Goal: Transaction & Acquisition: Purchase product/service

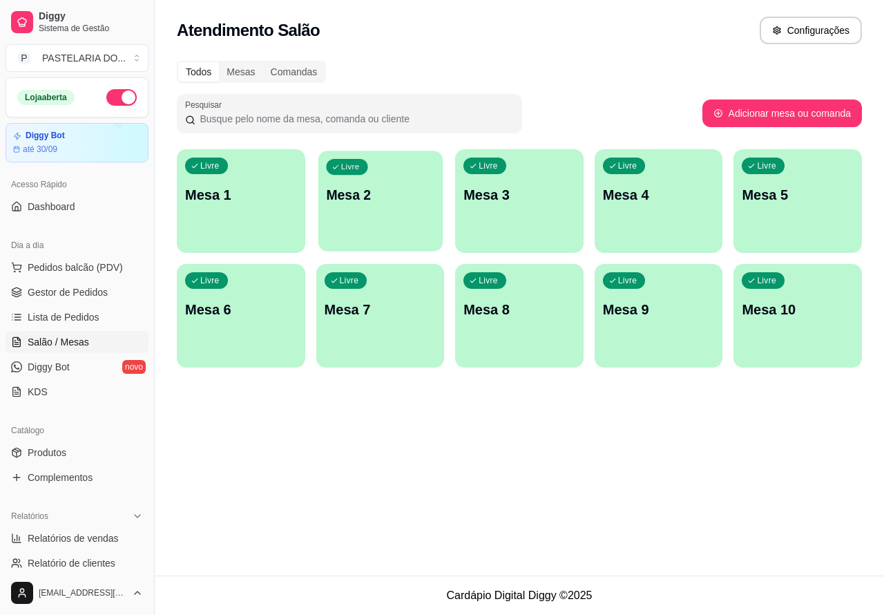
click at [371, 220] on div "Livre Mesa 2" at bounding box center [380, 193] width 124 height 84
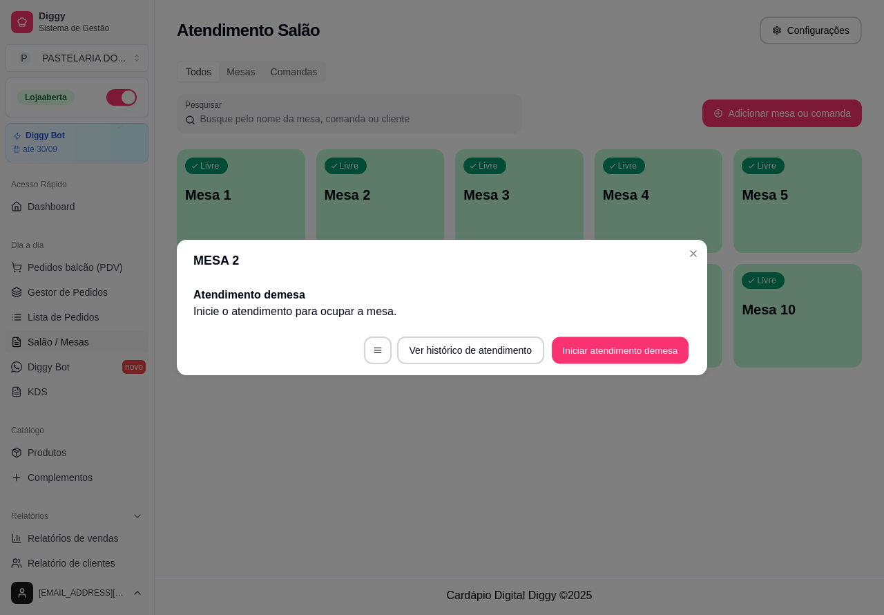
click at [615, 351] on button "Iniciar atendimento de mesa" at bounding box center [620, 350] width 137 height 27
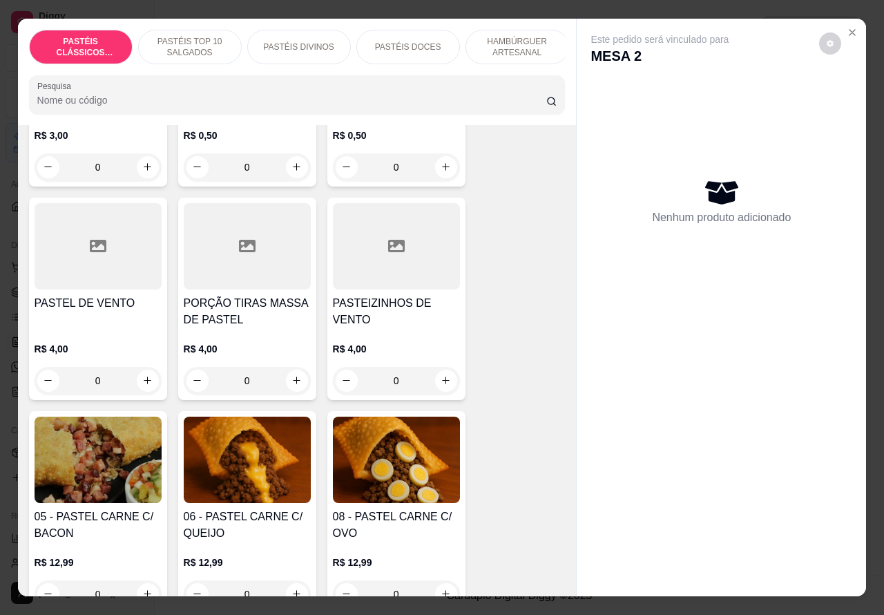
scroll to position [775, 0]
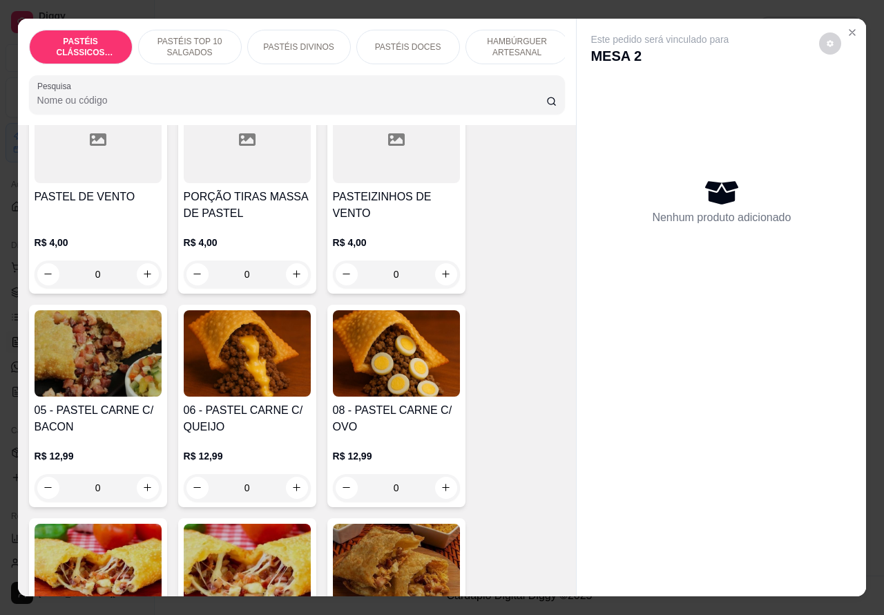
click at [446, 497] on div "0" at bounding box center [396, 488] width 127 height 28
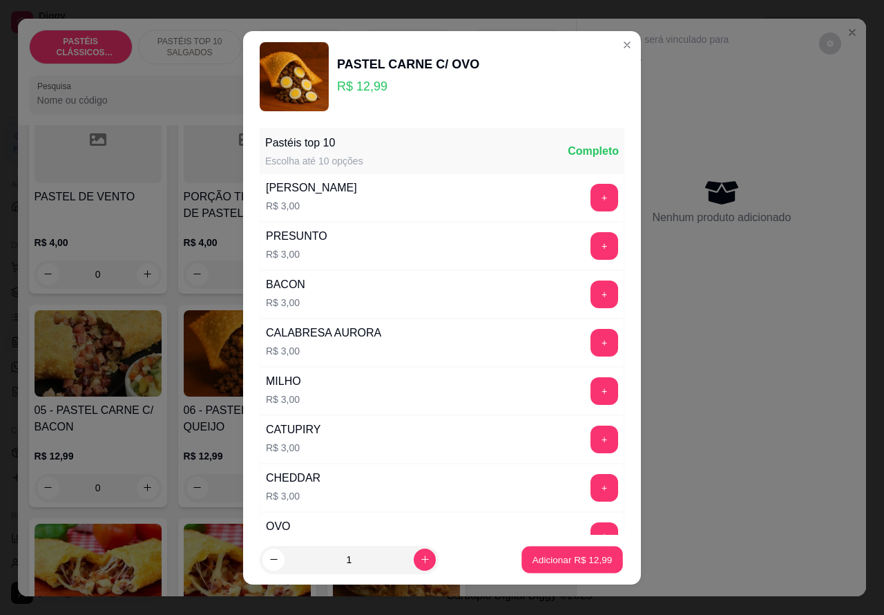
click at [553, 560] on p "Adicionar R$ 12,99" at bounding box center [573, 559] width 80 height 13
type input "1"
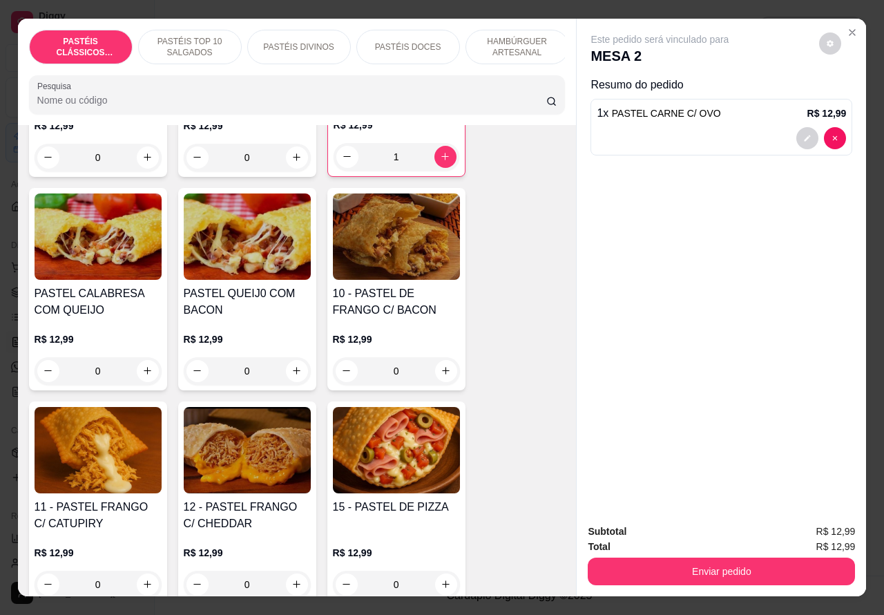
scroll to position [1180, 0]
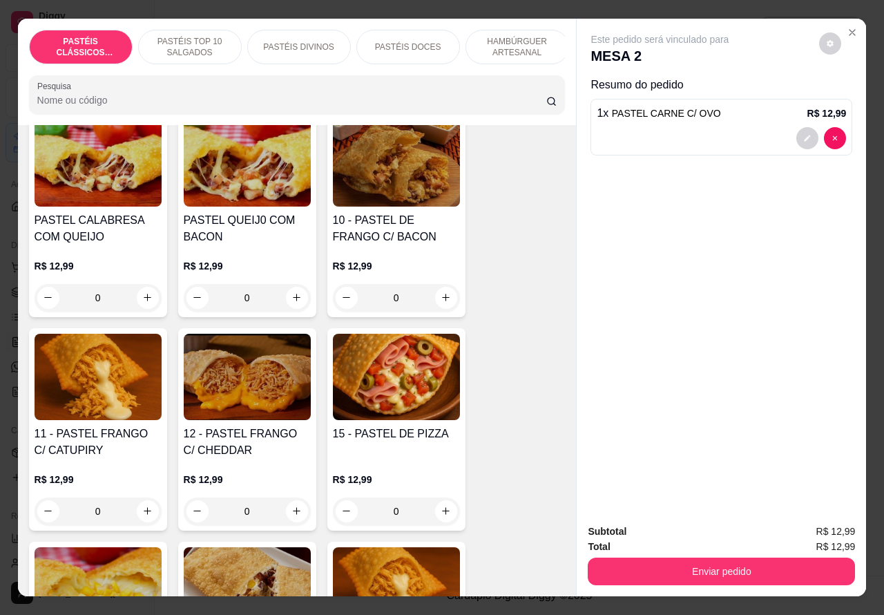
click at [139, 517] on div "0" at bounding box center [98, 511] width 127 height 28
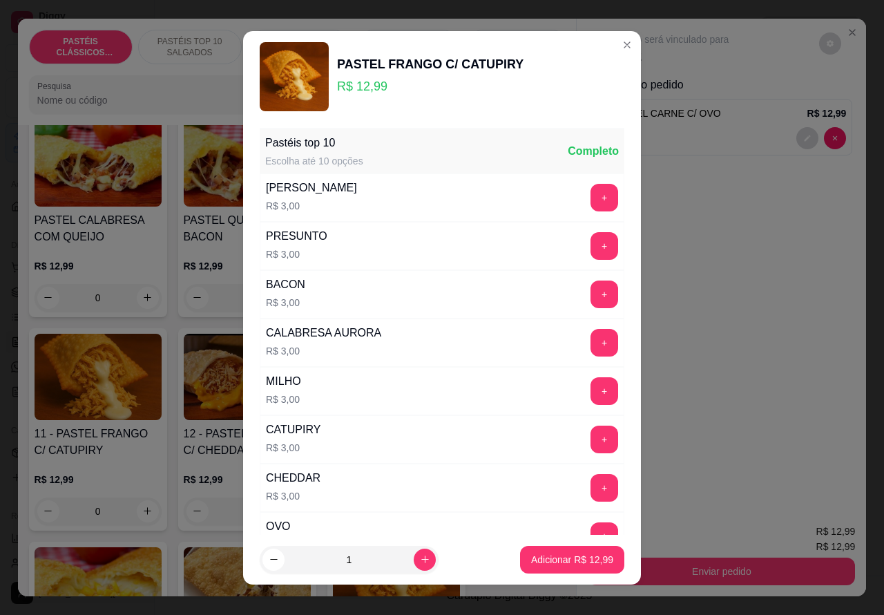
click at [544, 560] on p "Adicionar R$ 12,99" at bounding box center [572, 560] width 82 height 14
type input "1"
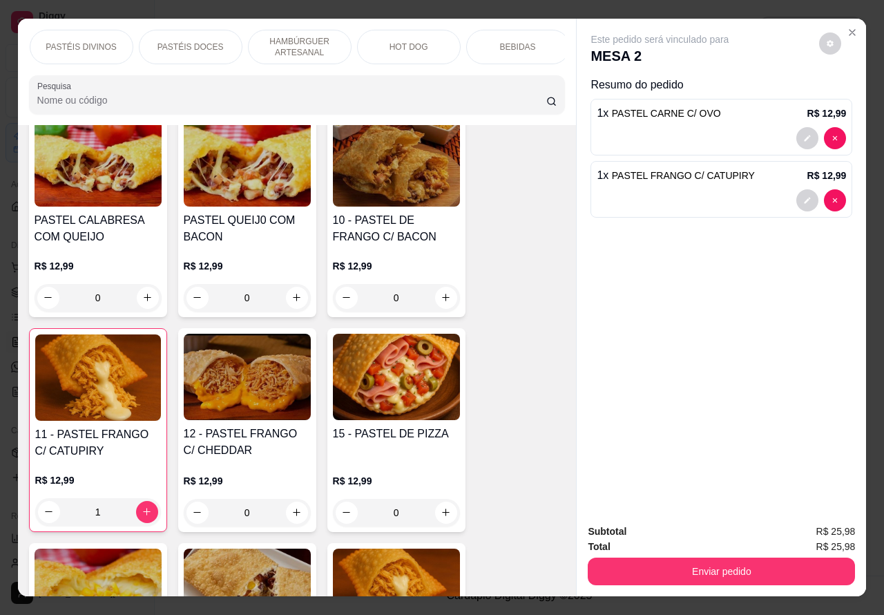
scroll to position [0, 237]
click at [496, 41] on p "BEBIDAS" at bounding box center [499, 46] width 36 height 11
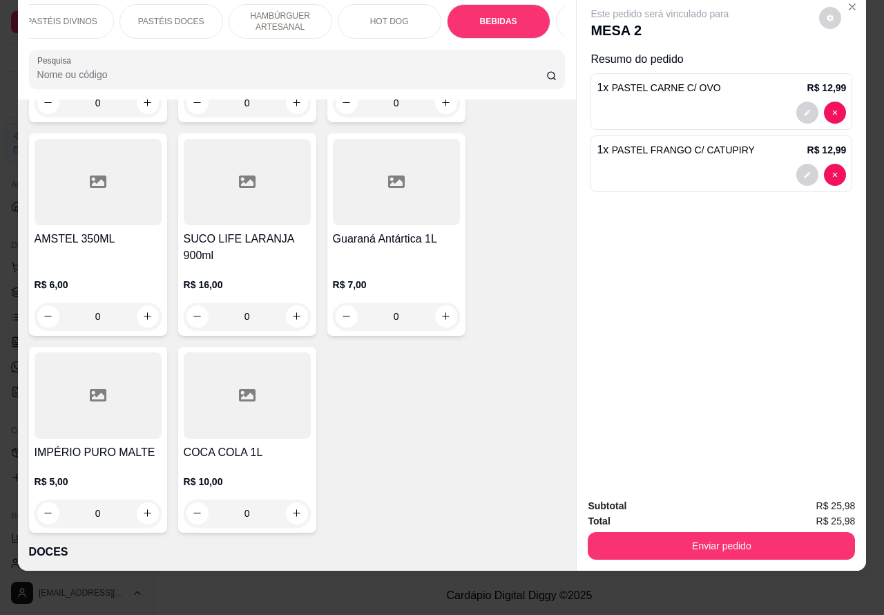
scroll to position [5229, 0]
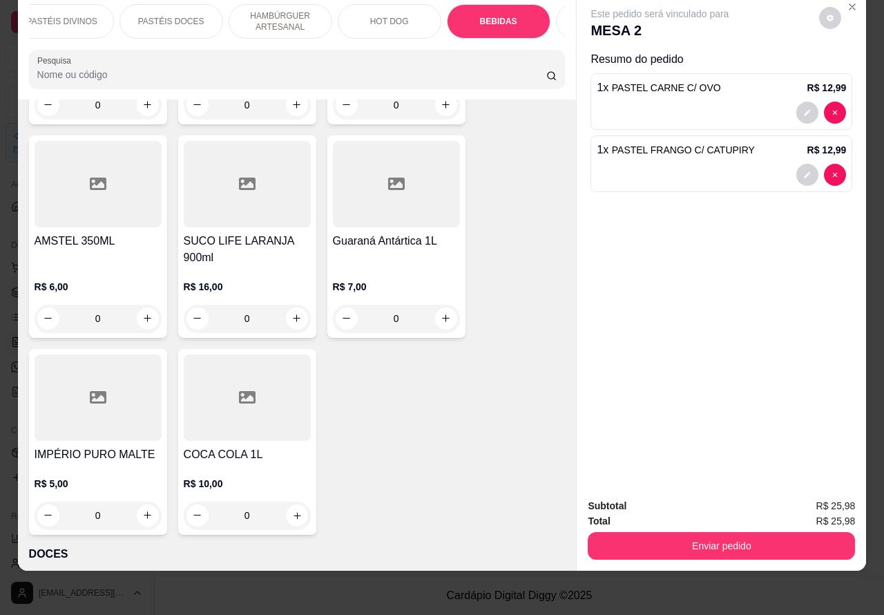
click at [292, 510] on icon "increase-product-quantity" at bounding box center [297, 515] width 10 height 10
type input "1"
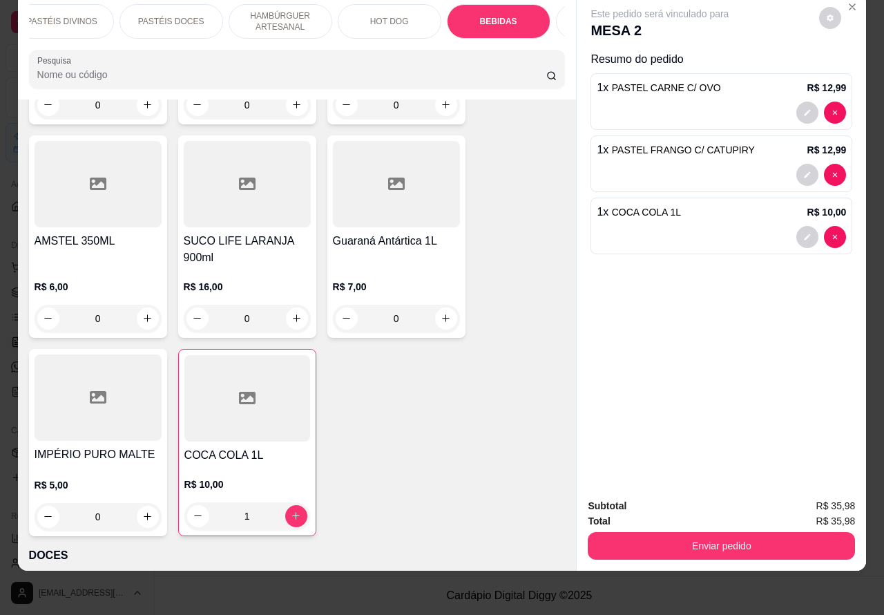
click at [723, 532] on button "Enviar pedido" at bounding box center [721, 546] width 267 height 28
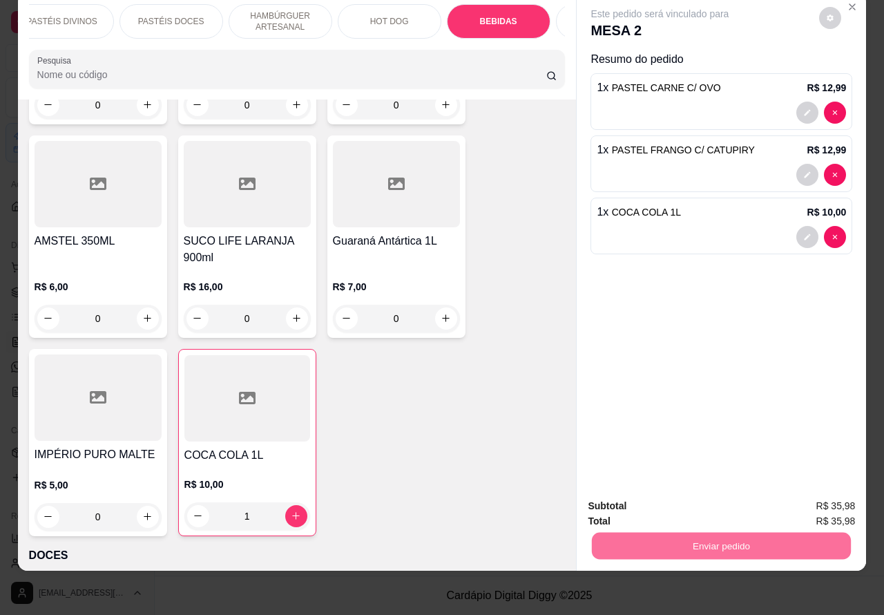
click at [708, 492] on button "Não registrar e enviar pedido" at bounding box center [675, 499] width 144 height 26
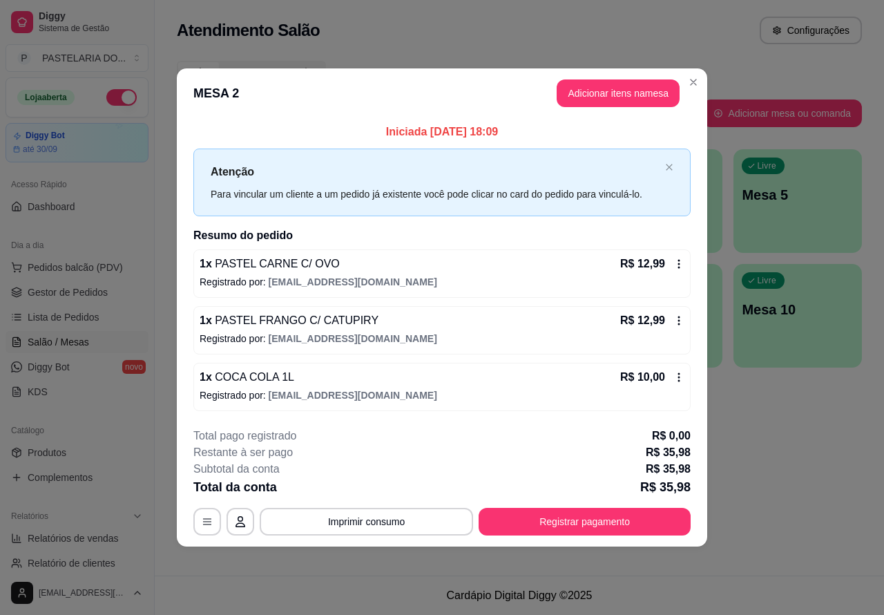
click at [782, 506] on div "Atendimento Salão Configurações Todos Mesas Comandas Pesquisar Adicionar mesa o…" at bounding box center [519, 287] width 729 height 575
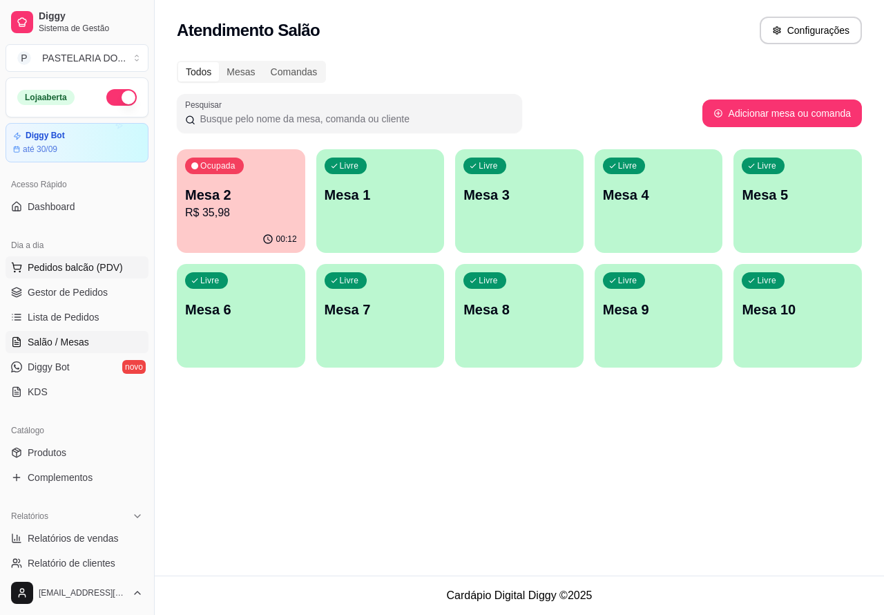
click at [118, 264] on span "Pedidos balcão (PDV)" at bounding box center [75, 267] width 95 height 14
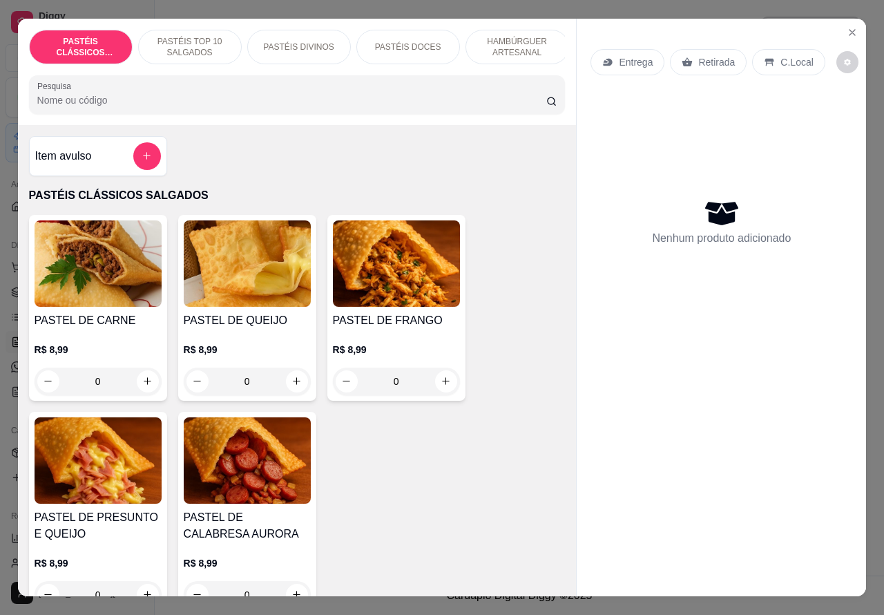
click at [102, 254] on img at bounding box center [98, 263] width 127 height 86
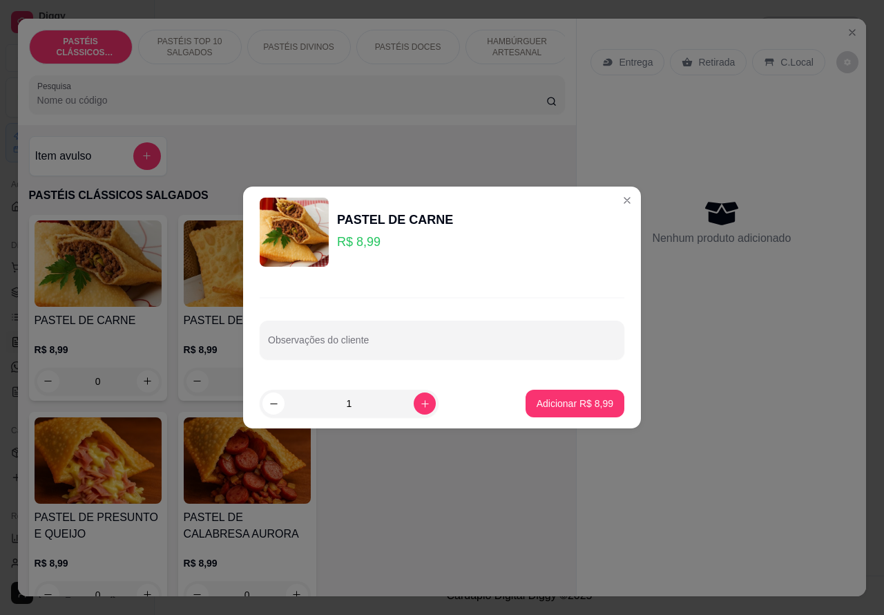
click at [613, 200] on div "Nenhum produto adicionado" at bounding box center [722, 221] width 262 height 271
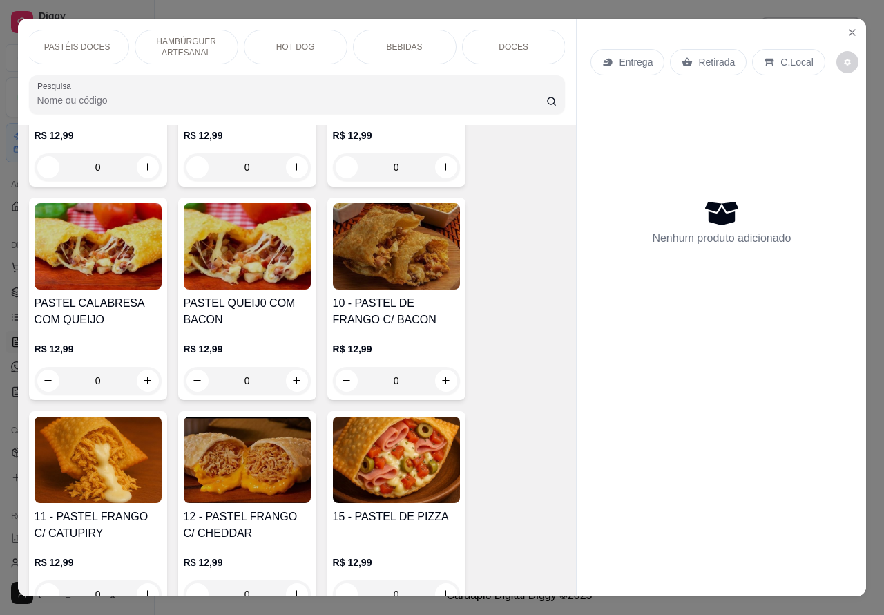
scroll to position [1236, 0]
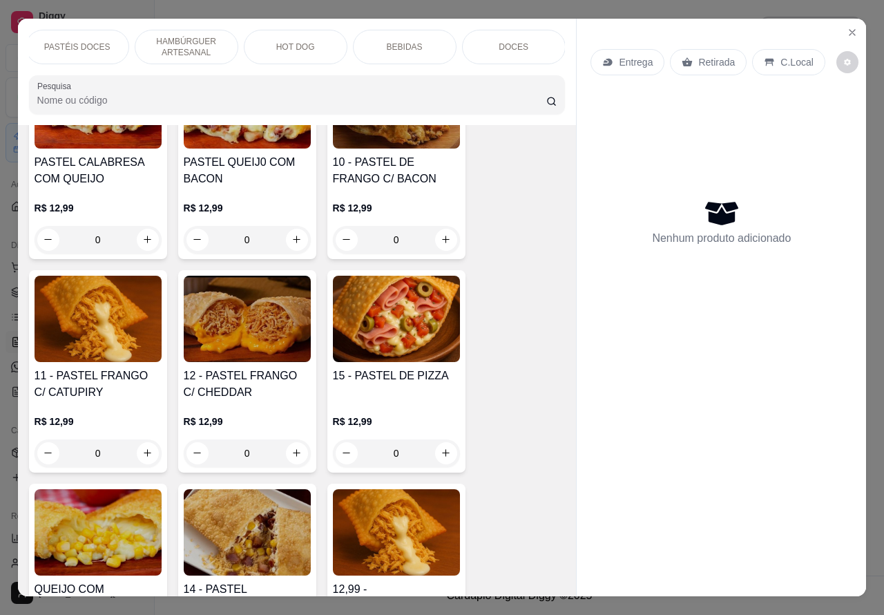
click at [439, 465] on div "0" at bounding box center [396, 453] width 127 height 28
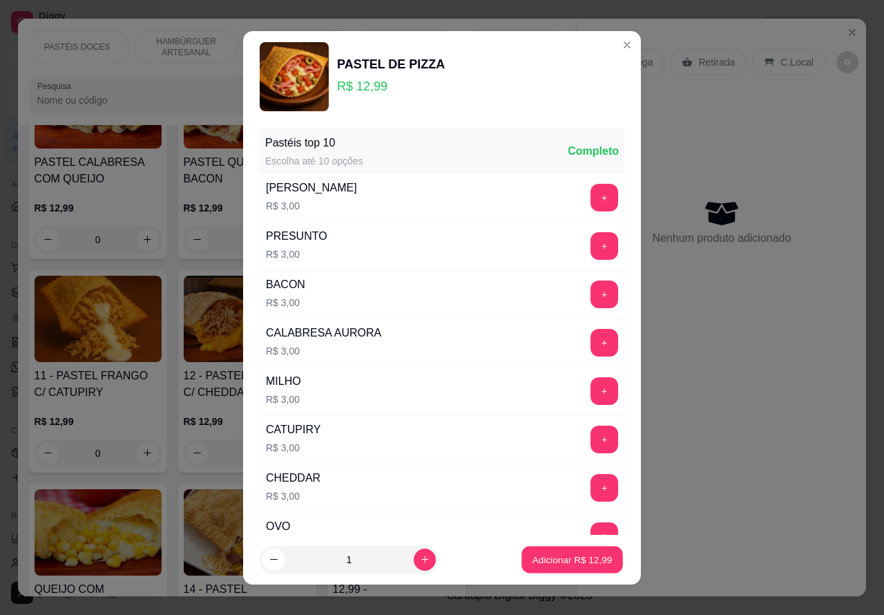
click at [570, 558] on p "Adicionar R$ 12,99" at bounding box center [573, 559] width 80 height 13
type input "1"
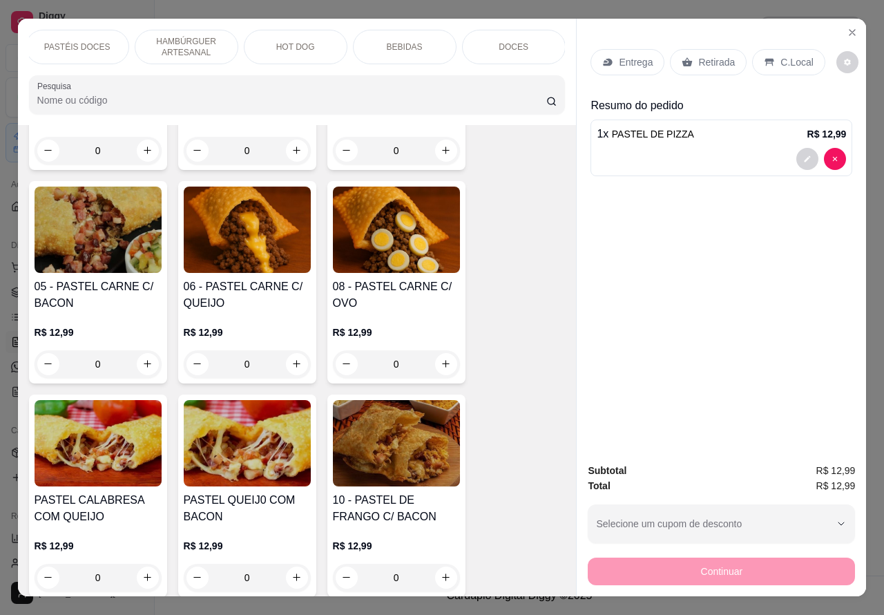
scroll to position [896, 0]
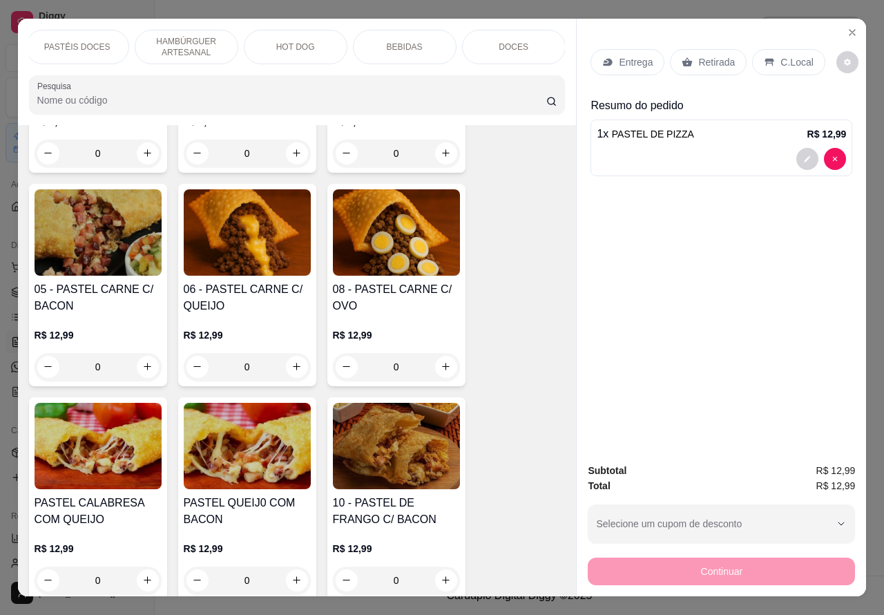
click at [287, 367] on div "0" at bounding box center [247, 367] width 127 height 28
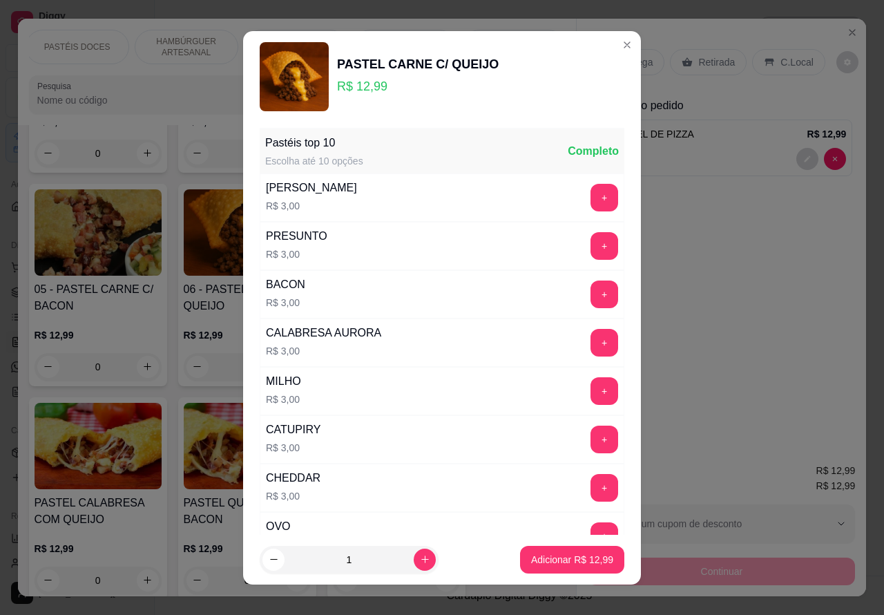
click at [553, 564] on p "Adicionar R$ 12,99" at bounding box center [572, 560] width 82 height 14
type input "1"
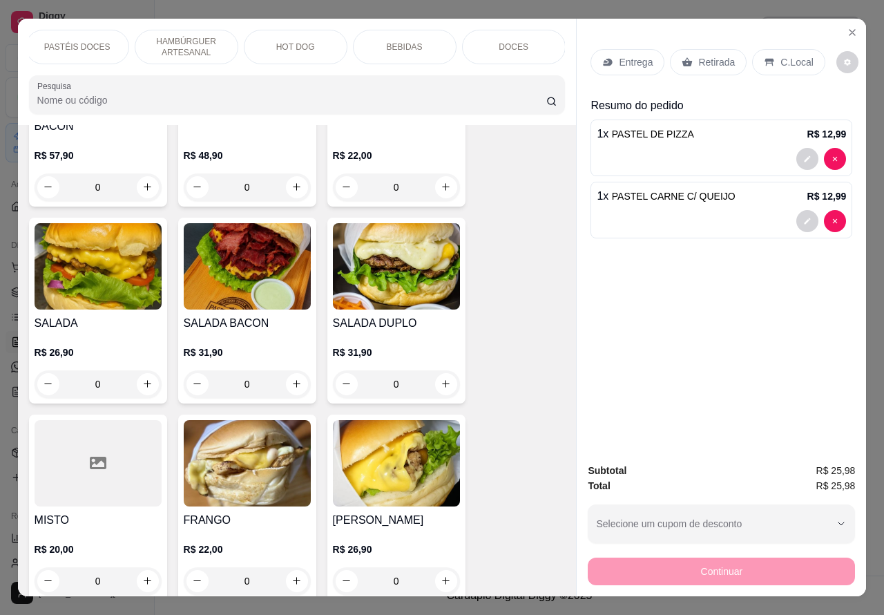
scroll to position [3074, 0]
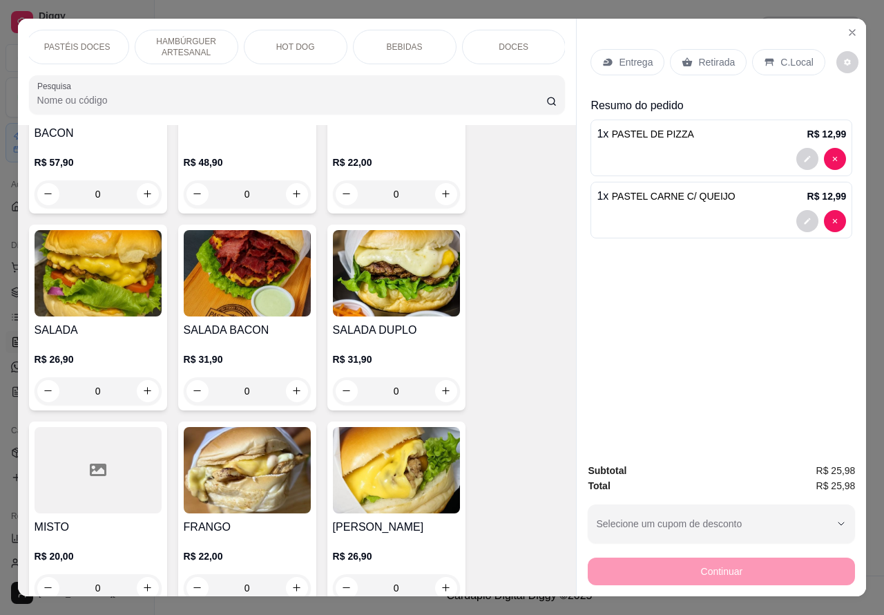
click at [139, 377] on div "0" at bounding box center [98, 391] width 127 height 28
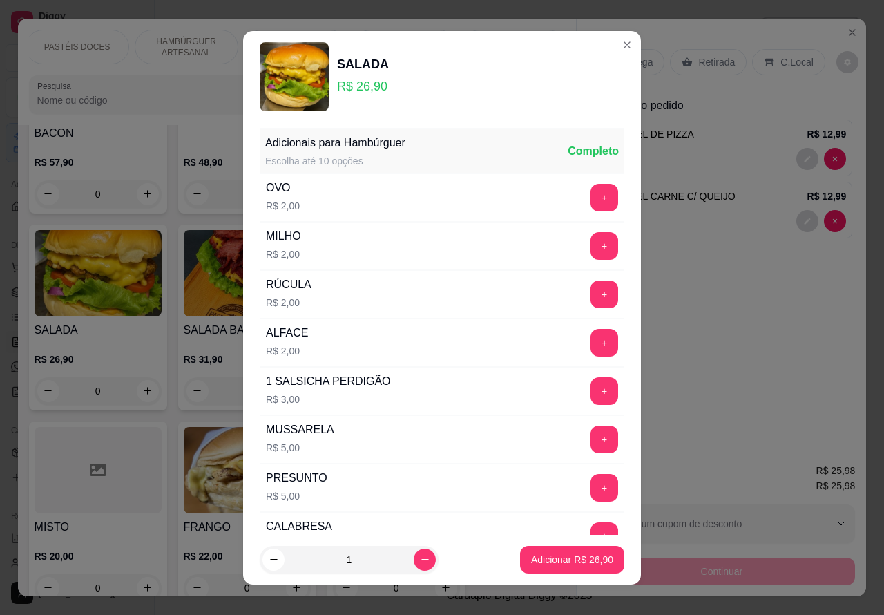
click at [571, 561] on p "Adicionar R$ 26,90" at bounding box center [572, 560] width 82 height 14
type input "1"
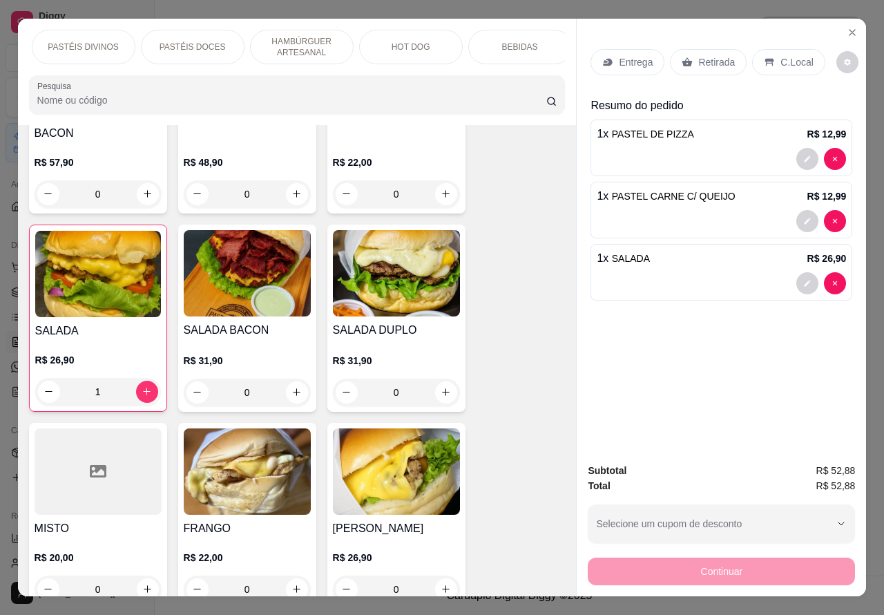
scroll to position [0, 214]
click at [508, 41] on p "BEBIDAS" at bounding box center [522, 46] width 36 height 11
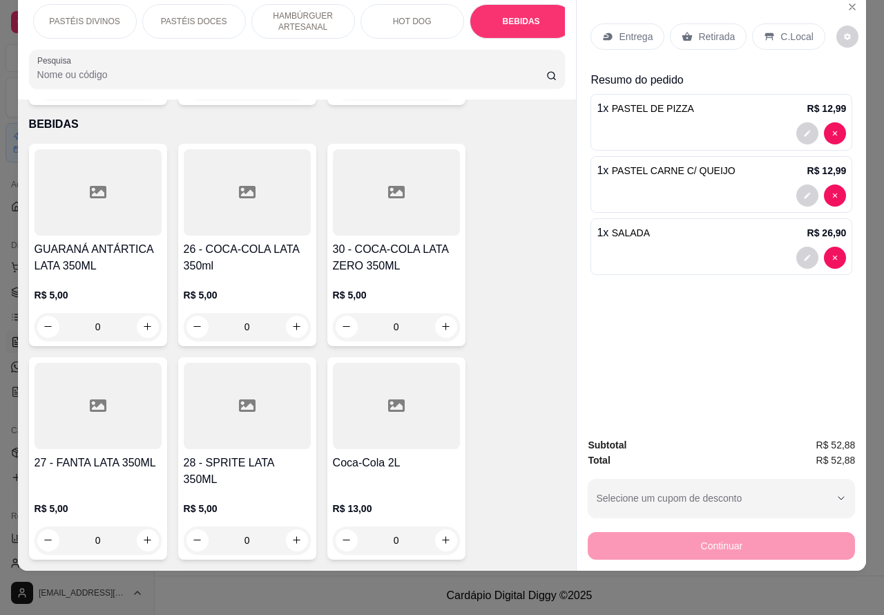
click at [441, 321] on icon "increase-product-quantity" at bounding box center [446, 326] width 10 height 10
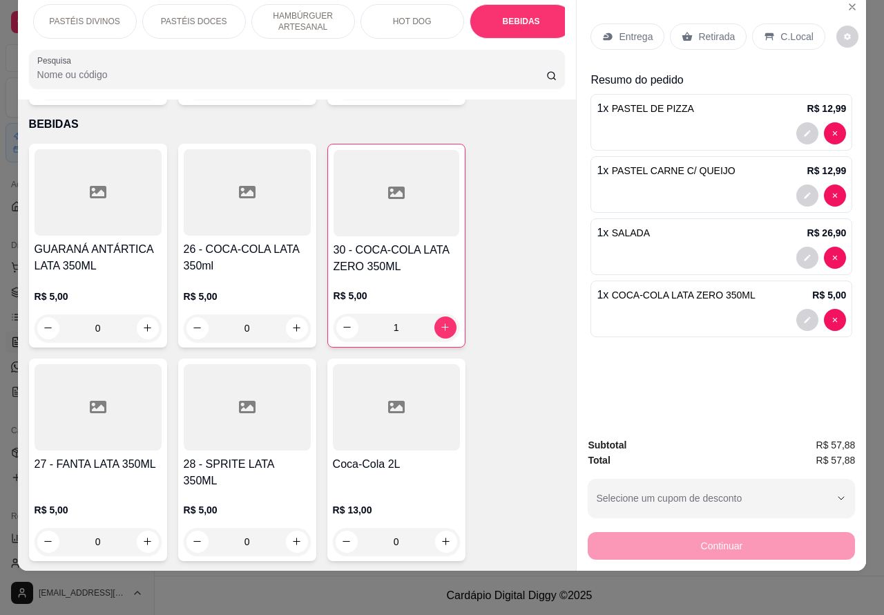
click at [441, 323] on icon "increase-product-quantity" at bounding box center [445, 327] width 8 height 8
type input "2"
click at [749, 528] on div "Continuar" at bounding box center [721, 543] width 267 height 31
click at [787, 30] on p "C.Local" at bounding box center [797, 37] width 32 height 14
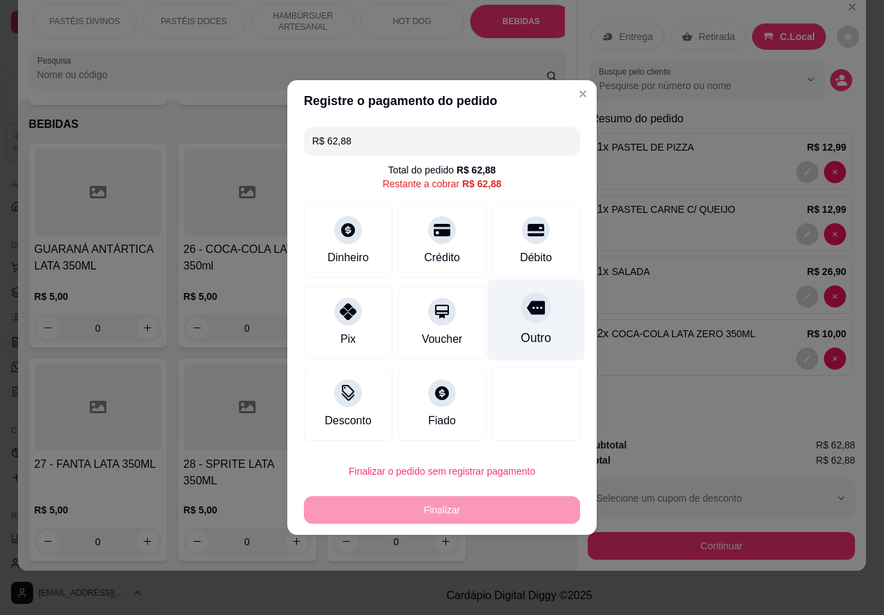
click at [530, 315] on icon at bounding box center [536, 308] width 18 height 14
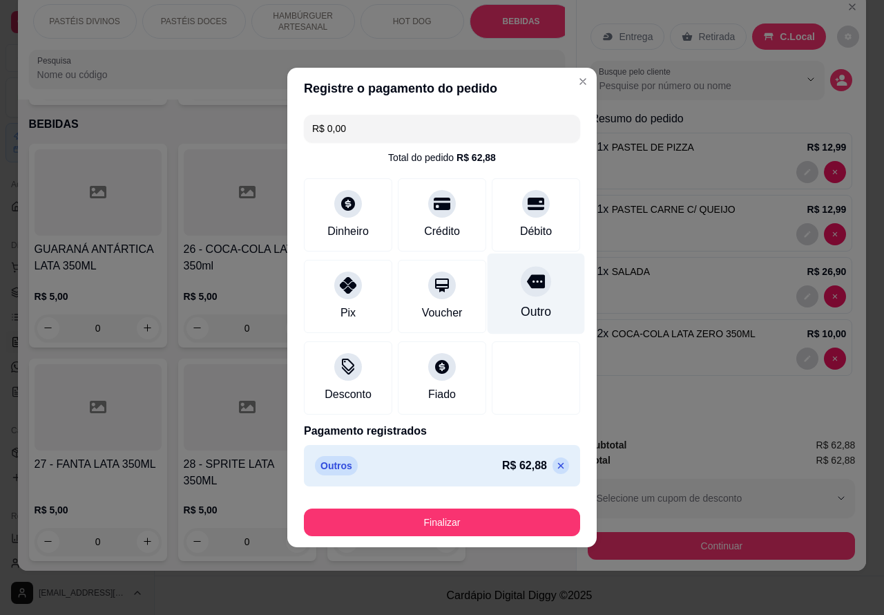
type input "R$ 0,00"
click at [528, 519] on button "Finalizar" at bounding box center [442, 522] width 268 height 27
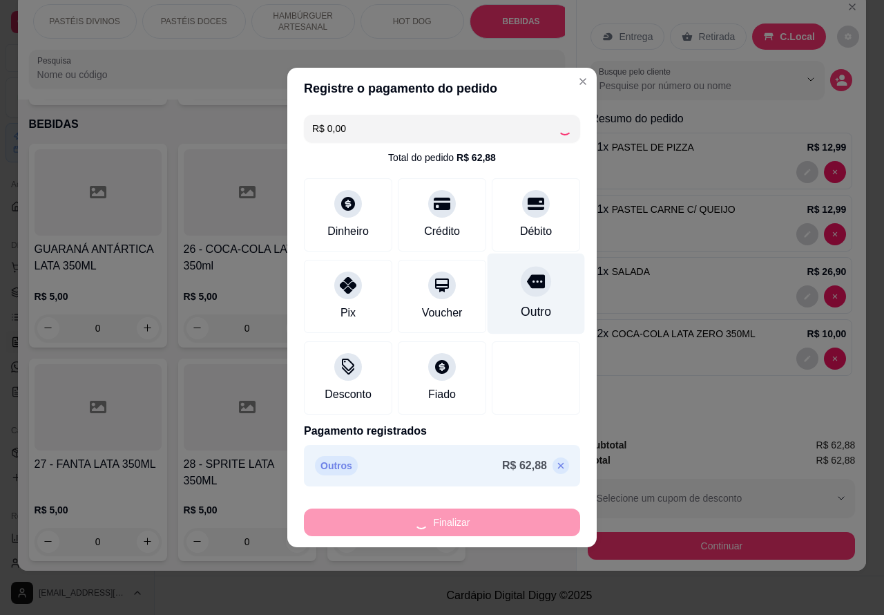
type input "0"
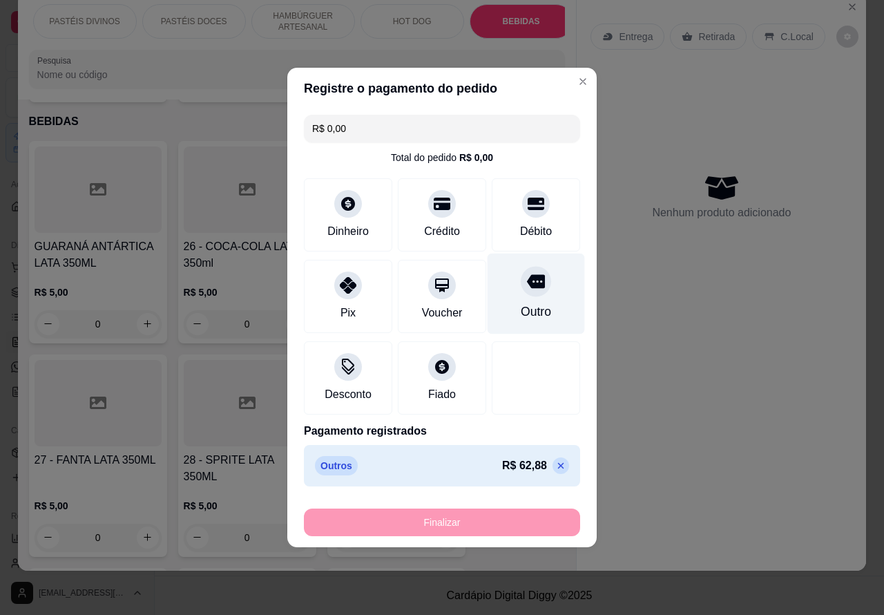
type input "-R$ 62,88"
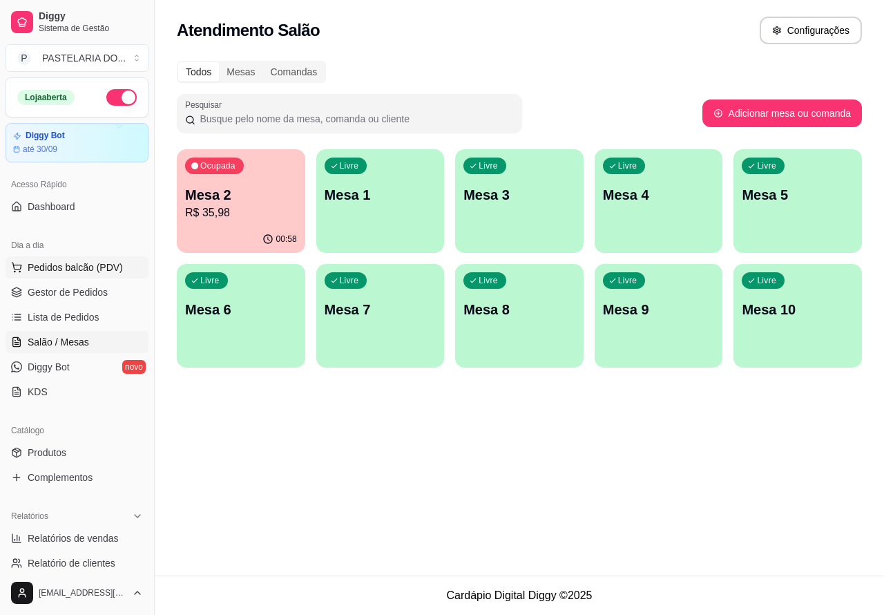
click at [104, 267] on span "Pedidos balcão (PDV)" at bounding box center [75, 267] width 95 height 14
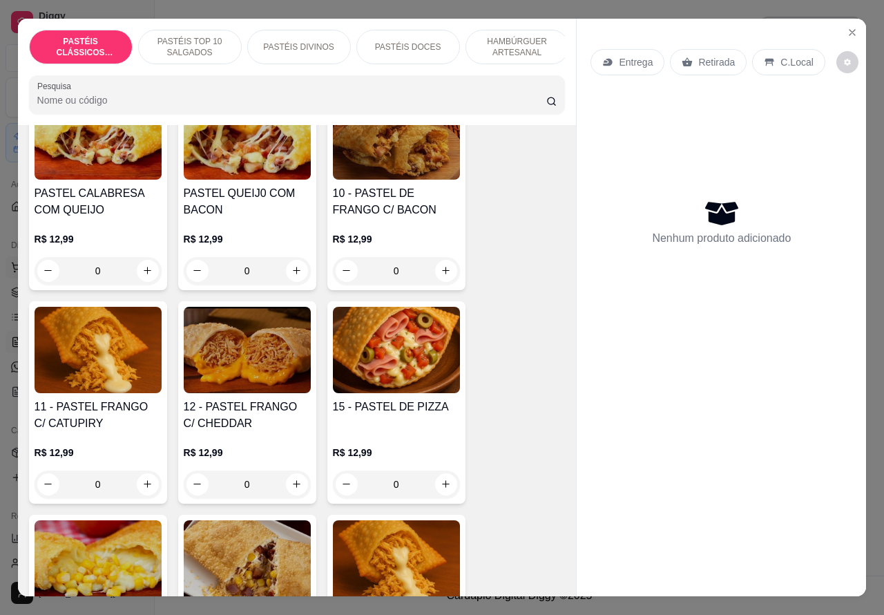
scroll to position [1230, 0]
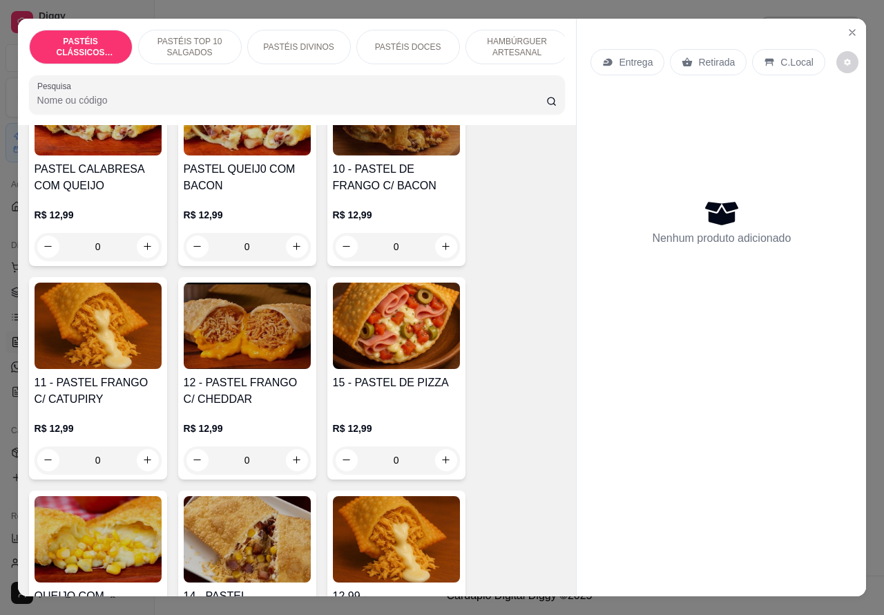
click at [139, 463] on div "0" at bounding box center [98, 460] width 127 height 28
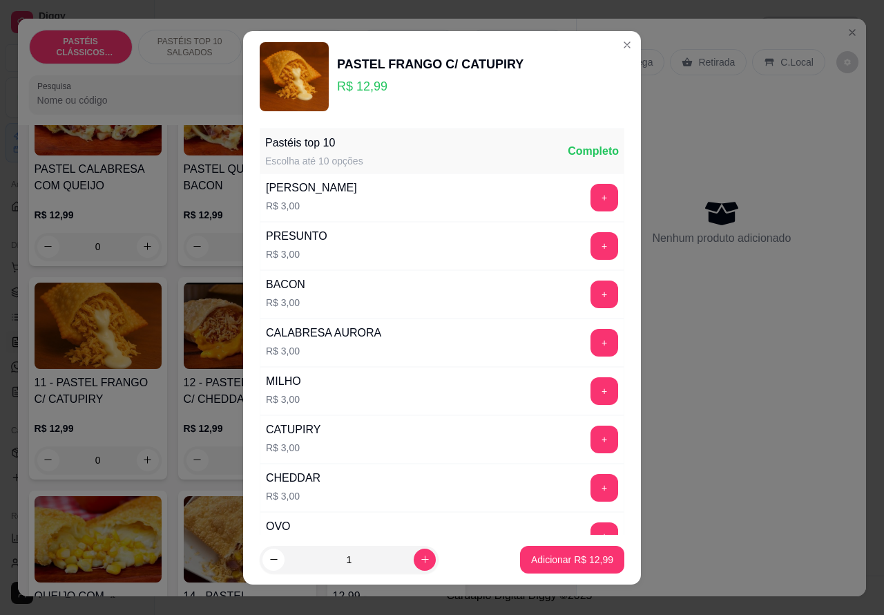
click at [420, 560] on icon "increase-product-quantity" at bounding box center [425, 559] width 10 height 10
type input "2"
click at [534, 555] on p "Adicionar R$ 25,98" at bounding box center [572, 560] width 82 height 14
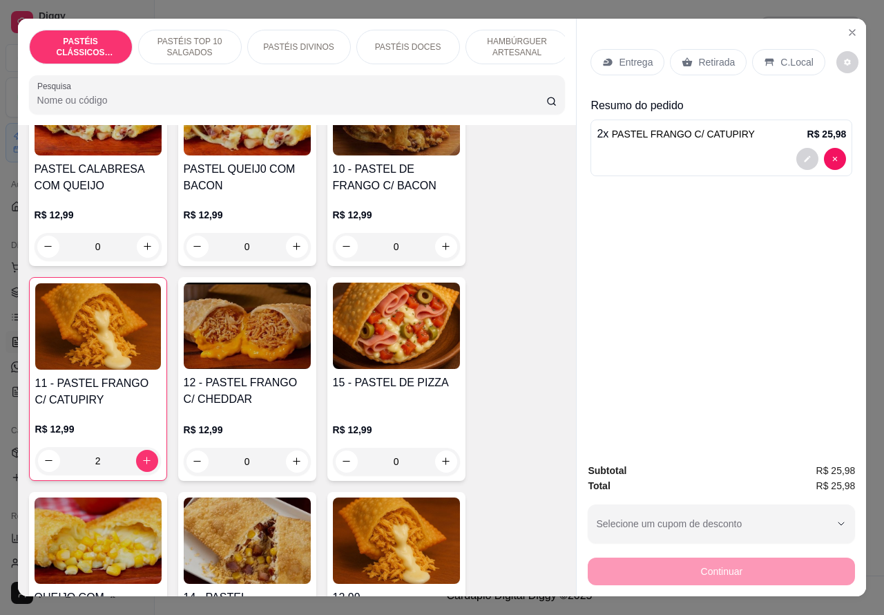
type input "2"
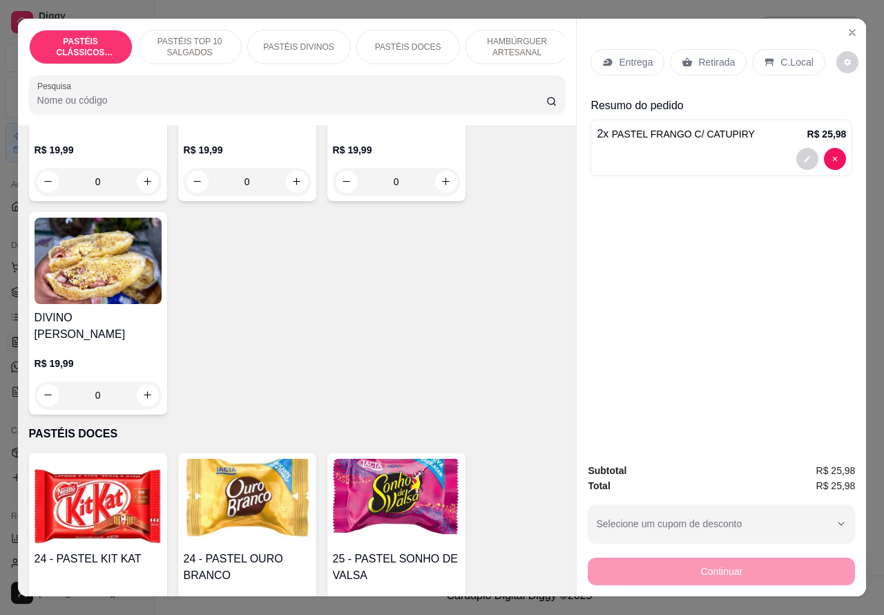
scroll to position [2181, 0]
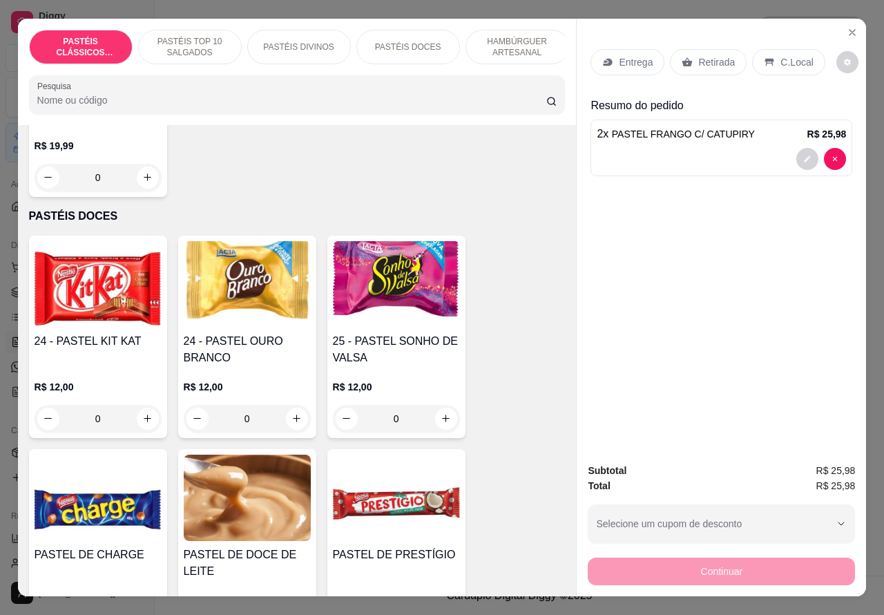
click at [441, 423] on icon "increase-product-quantity" at bounding box center [446, 418] width 10 height 10
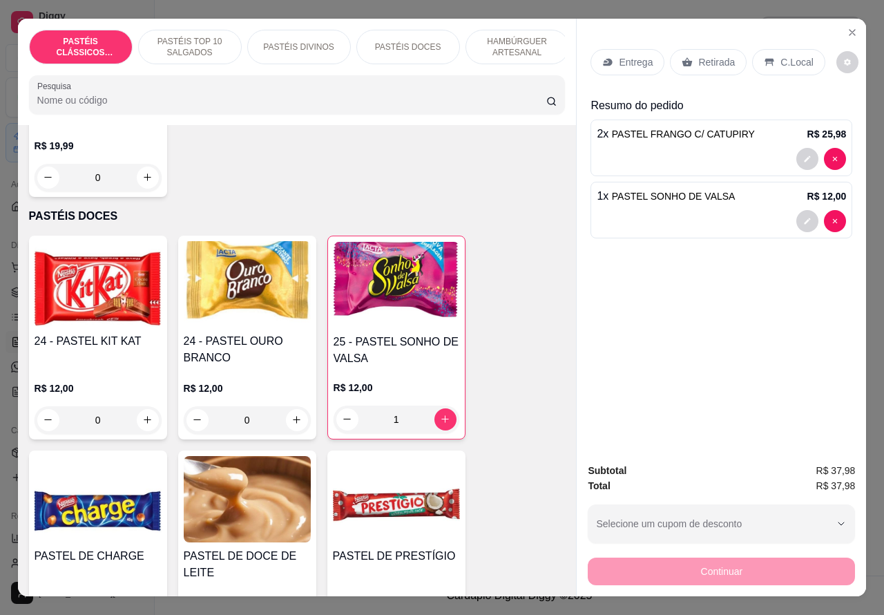
type input "1"
click at [703, 56] on p "Retirada" at bounding box center [716, 62] width 37 height 14
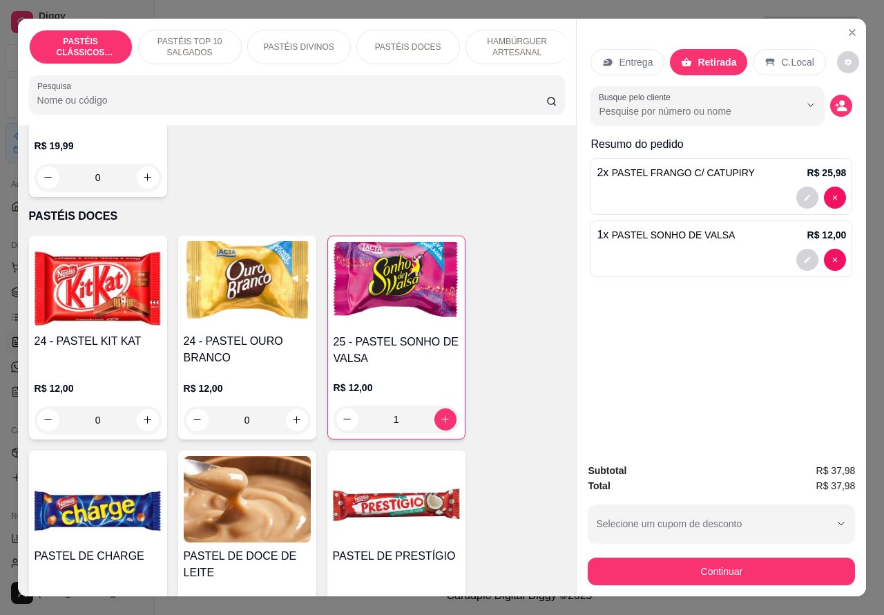
click at [805, 99] on icon "Show suggestions" at bounding box center [810, 104] width 11 height 11
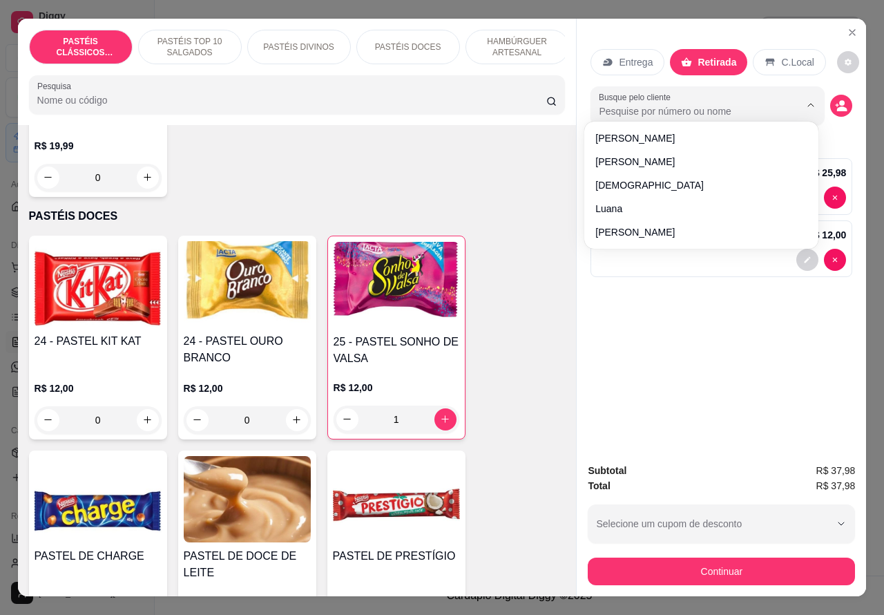
click at [840, 100] on circle "decrease-product-quantity" at bounding box center [843, 103] width 6 height 6
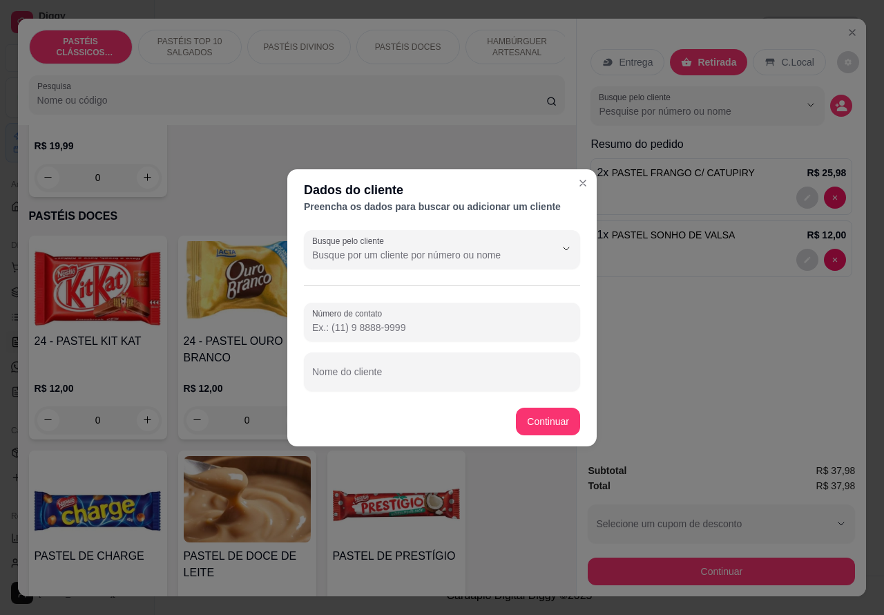
click at [459, 253] on input "Busque pelo cliente" at bounding box center [422, 255] width 221 height 14
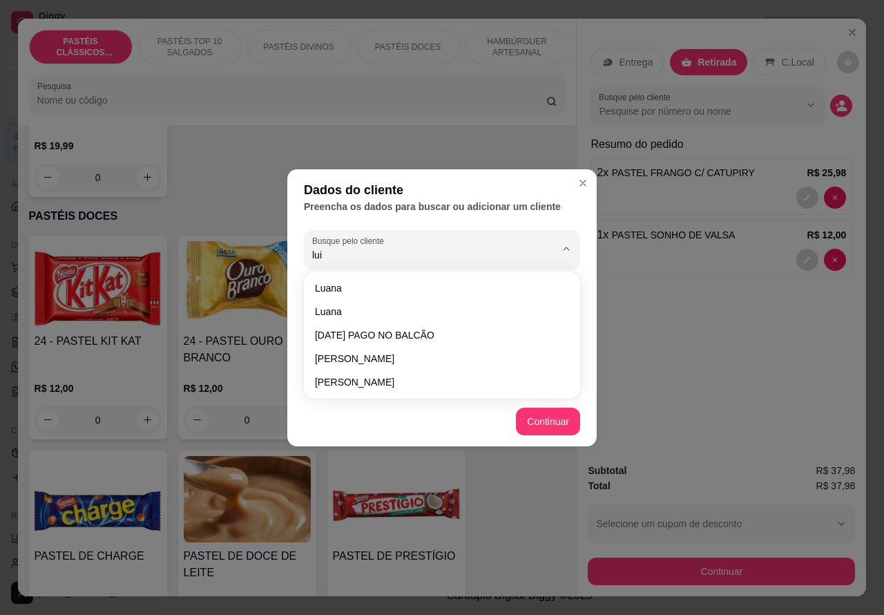
type input "[PERSON_NAME]"
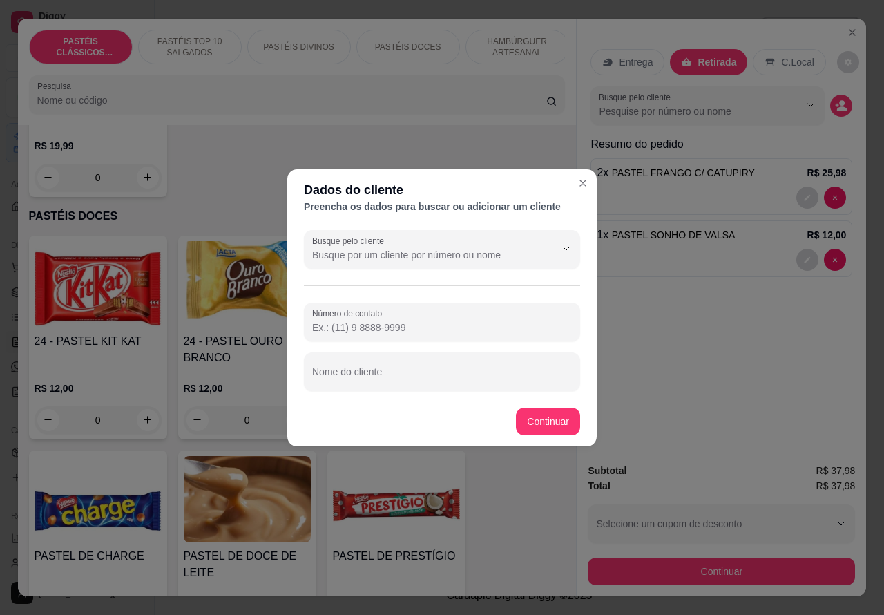
click at [430, 375] on input "Nome do cliente" at bounding box center [442, 377] width 260 height 14
type input "[PERSON_NAME]"
click at [555, 417] on div "Item avulso PASTÉIS CLÁSSICOS SALGADOS PASTEL DE CARNE R$ 8,99 0 PASTEL DE QUEI…" at bounding box center [297, 361] width 559 height 472
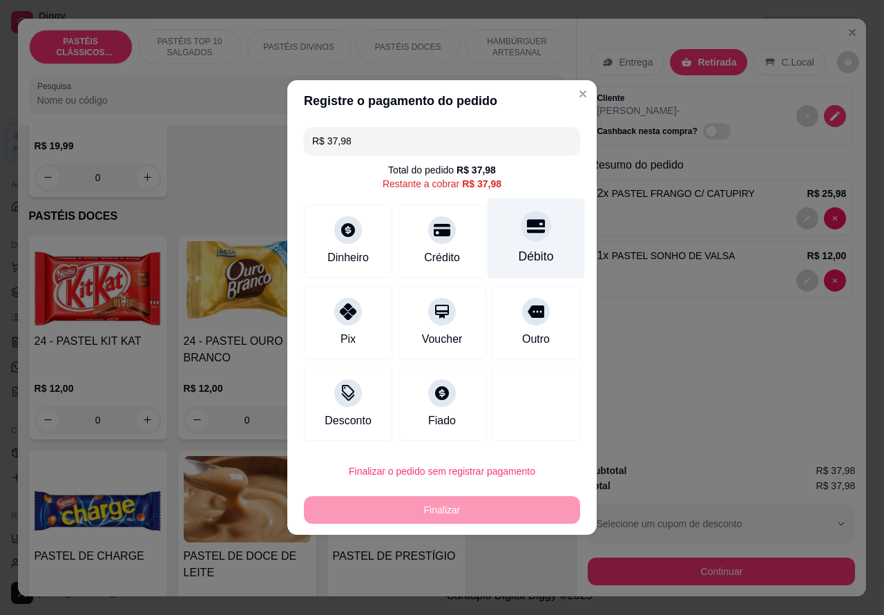
click at [527, 233] on icon at bounding box center [536, 227] width 18 height 14
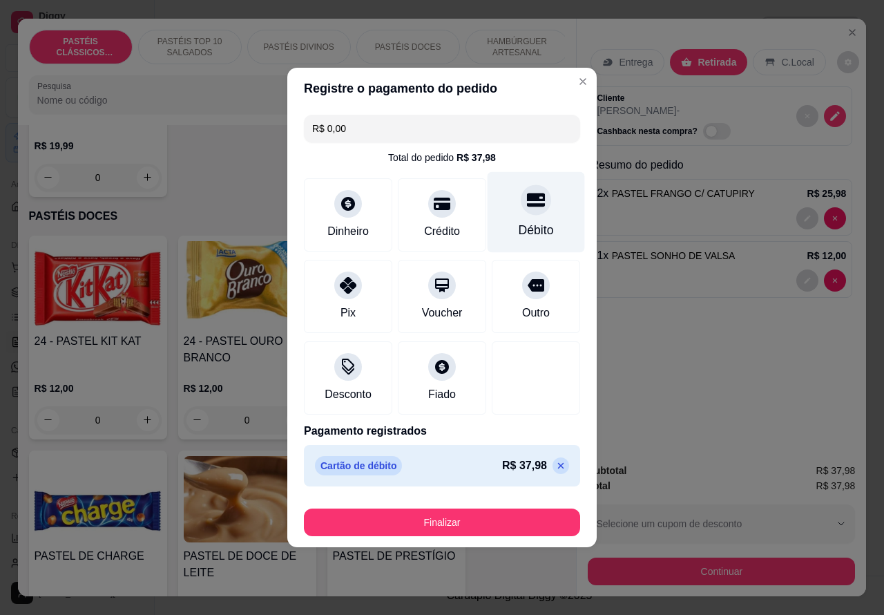
type input "R$ 0,00"
click at [506, 517] on button "Finalizar" at bounding box center [442, 522] width 268 height 27
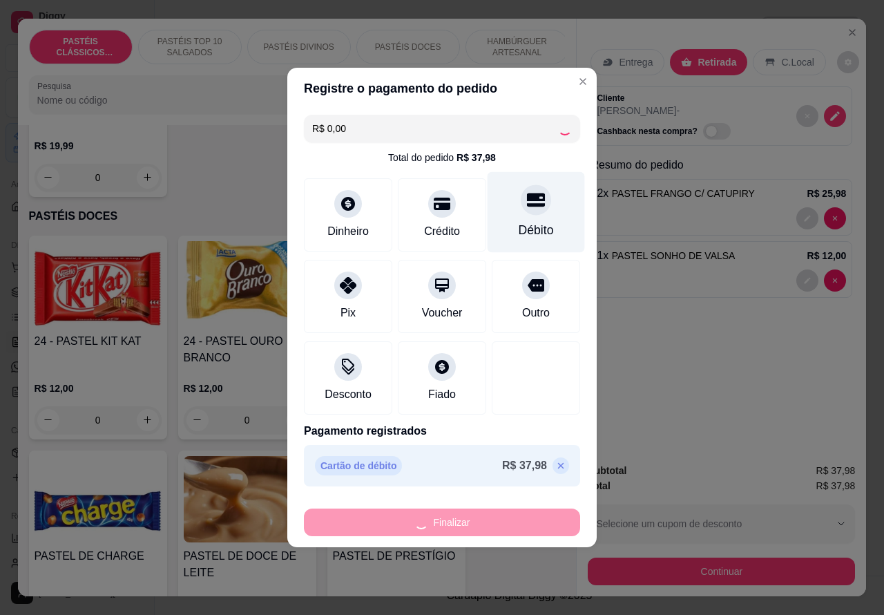
type input "0"
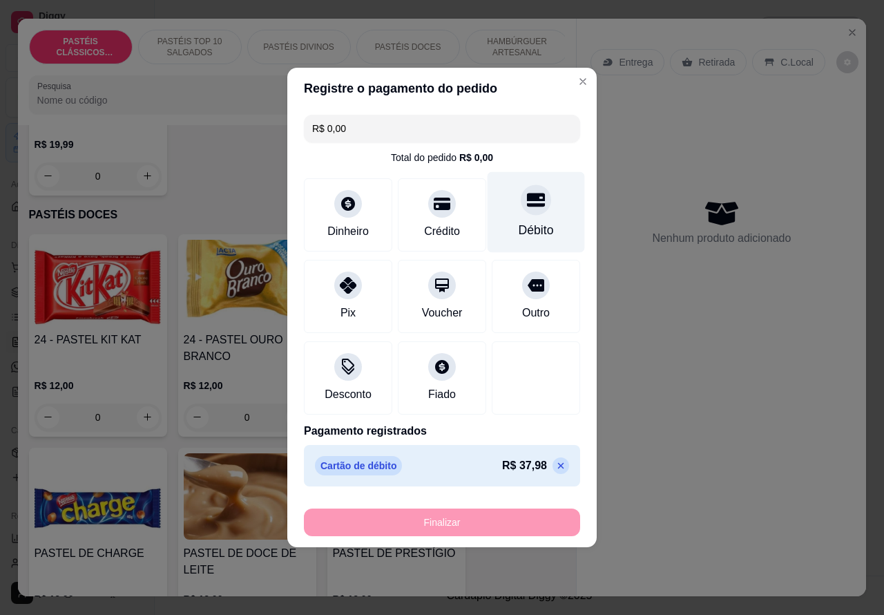
type input "-R$ 37,98"
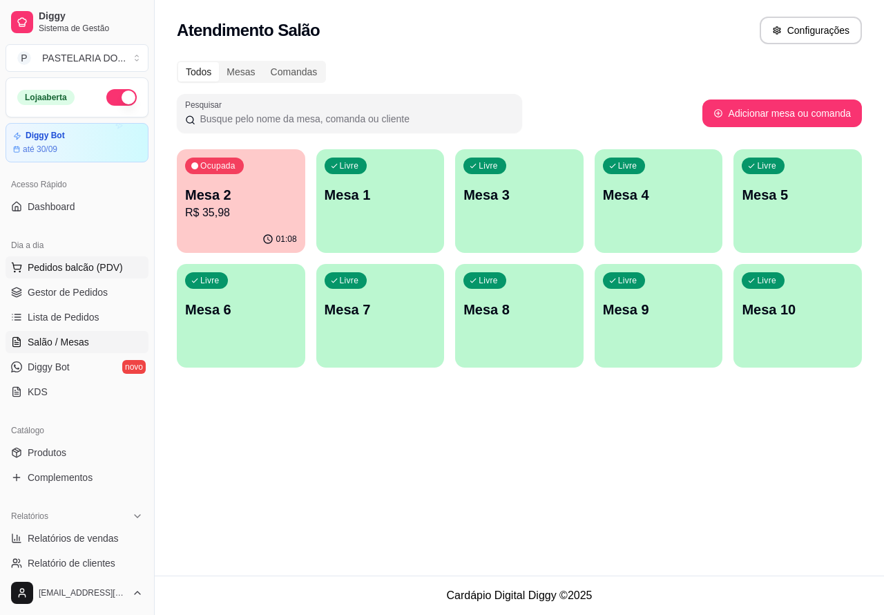
click at [88, 264] on span "Pedidos balcão (PDV)" at bounding box center [75, 267] width 95 height 14
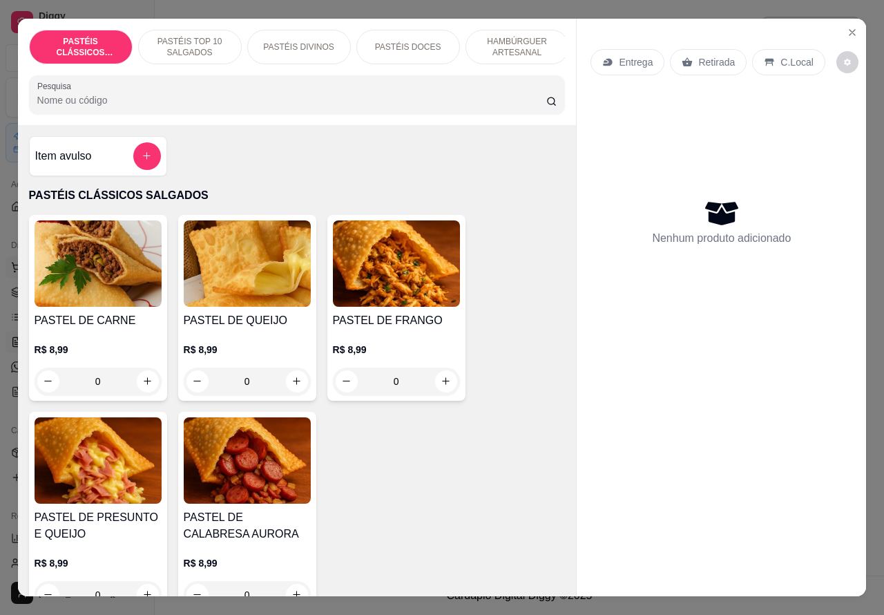
click at [847, 30] on icon "Close" at bounding box center [852, 32] width 11 height 11
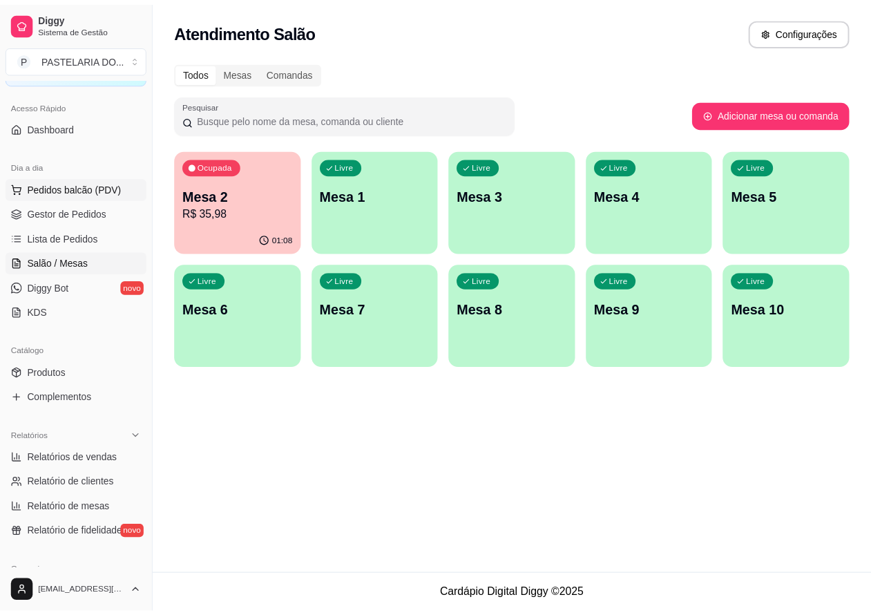
scroll to position [161, 0]
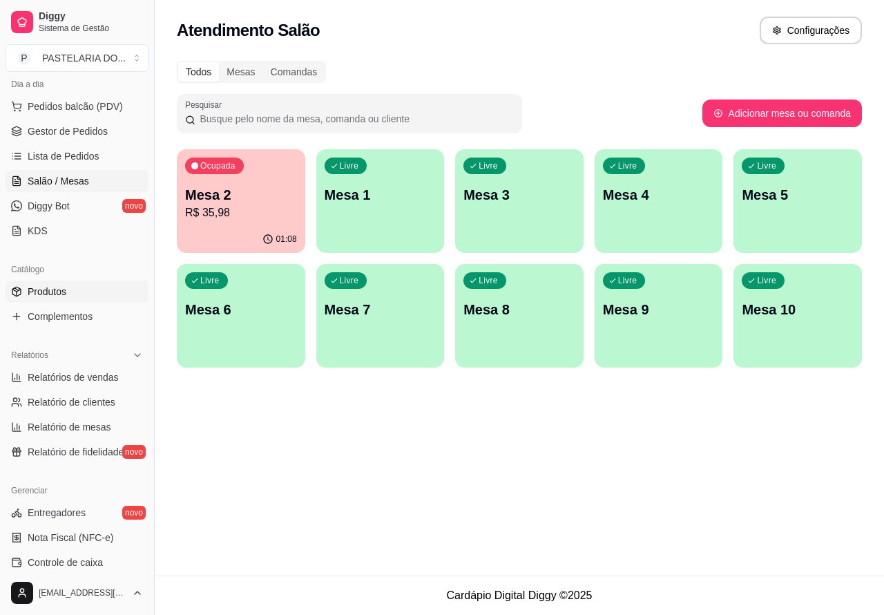
click at [62, 287] on span "Produtos" at bounding box center [47, 292] width 39 height 14
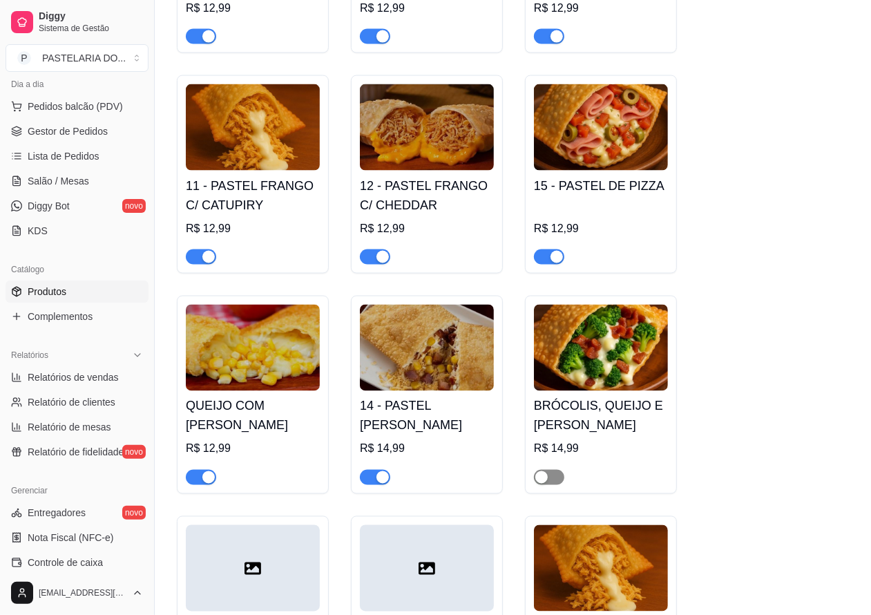
click at [551, 482] on span "button" at bounding box center [549, 477] width 30 height 15
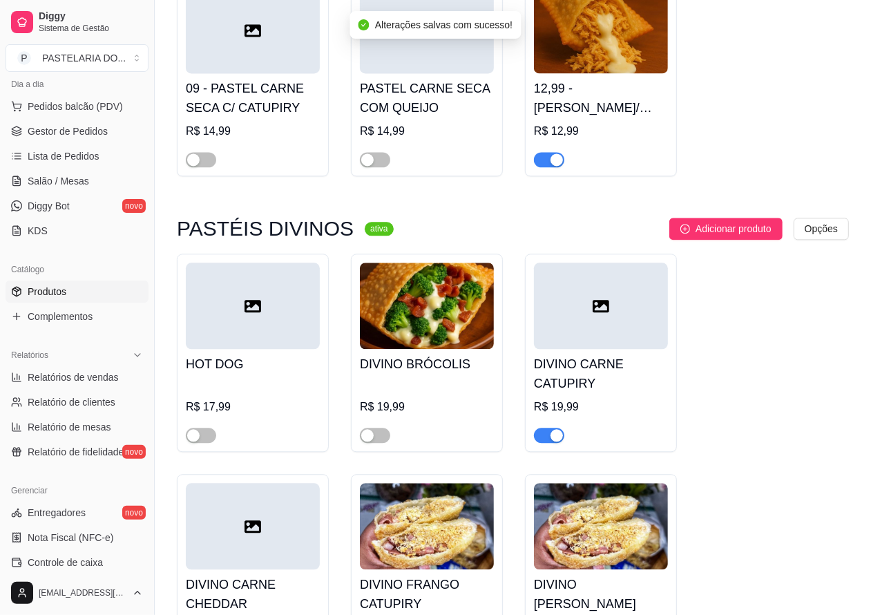
scroll to position [2036, 0]
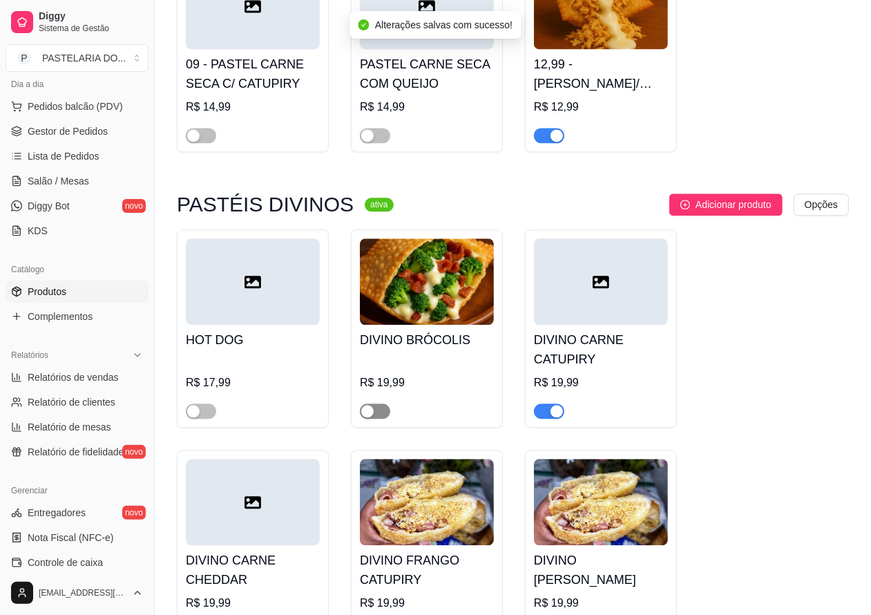
click at [381, 419] on span "button" at bounding box center [375, 410] width 30 height 15
click at [70, 161] on span "Lista de Pedidos" at bounding box center [64, 156] width 72 height 14
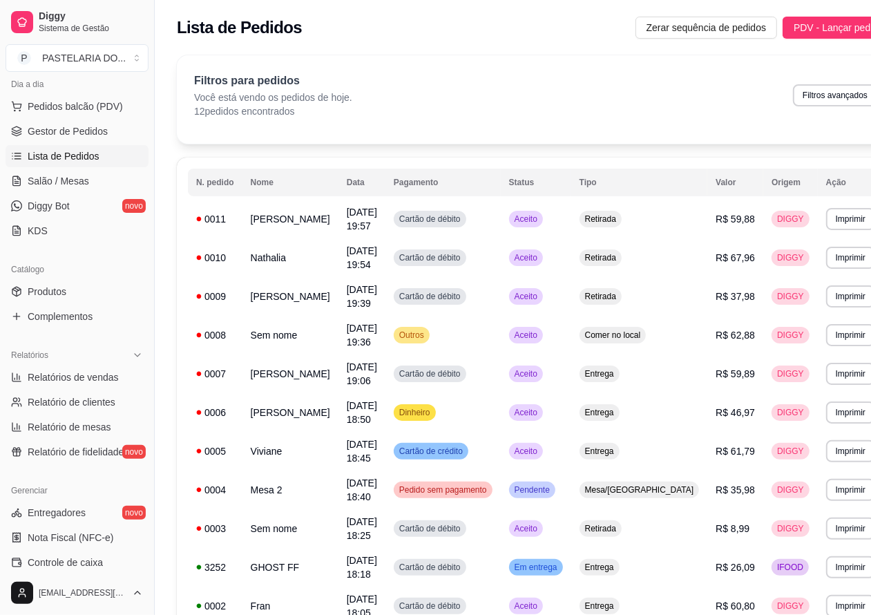
click at [826, 218] on button "Imprimir" at bounding box center [850, 219] width 49 height 22
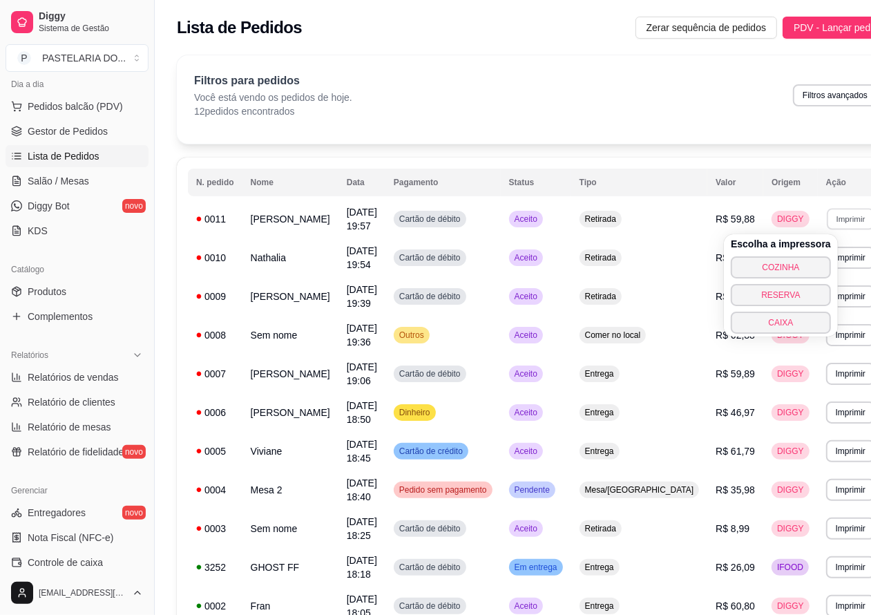
click at [778, 267] on button "COZINHA" at bounding box center [781, 267] width 100 height 22
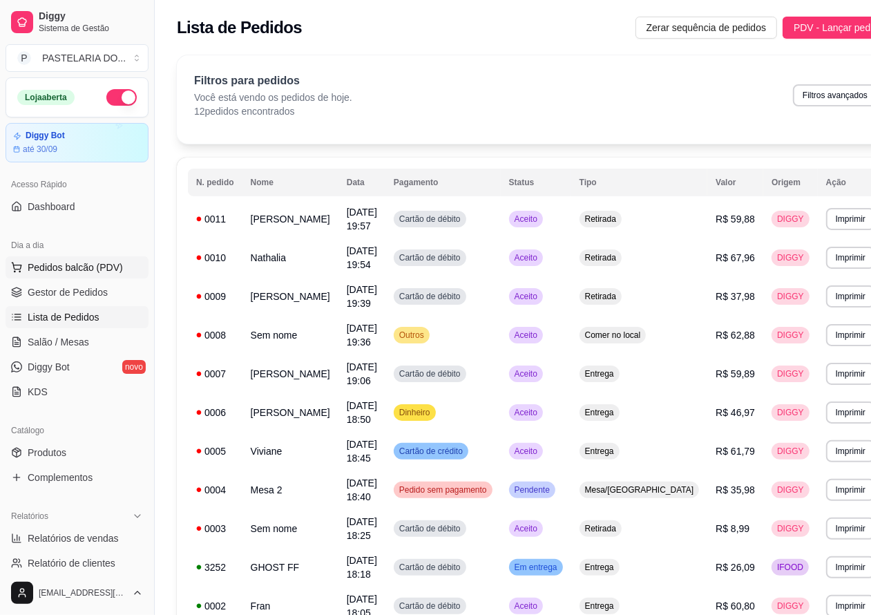
click at [91, 262] on span "Pedidos balcão (PDV)" at bounding box center [75, 267] width 95 height 14
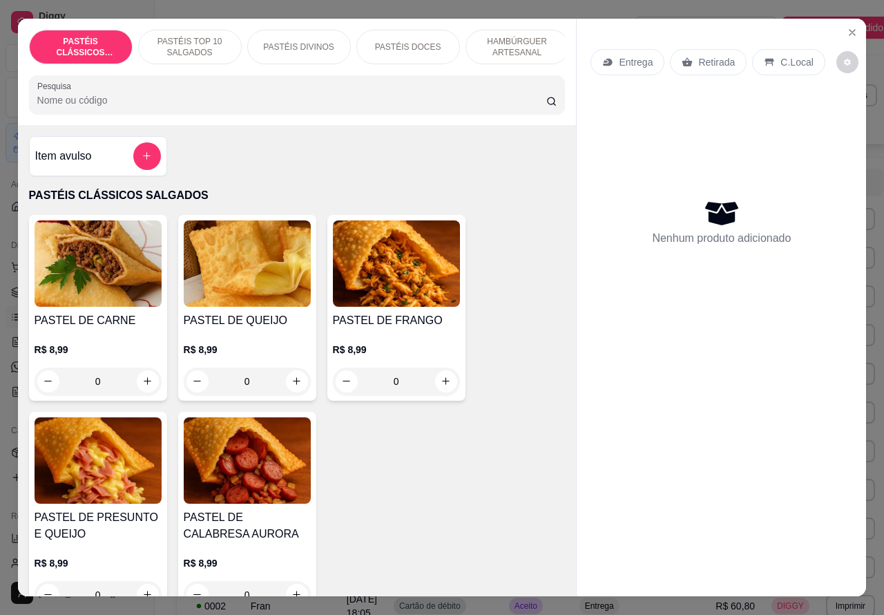
click at [627, 55] on p "Entrega" at bounding box center [636, 62] width 34 height 14
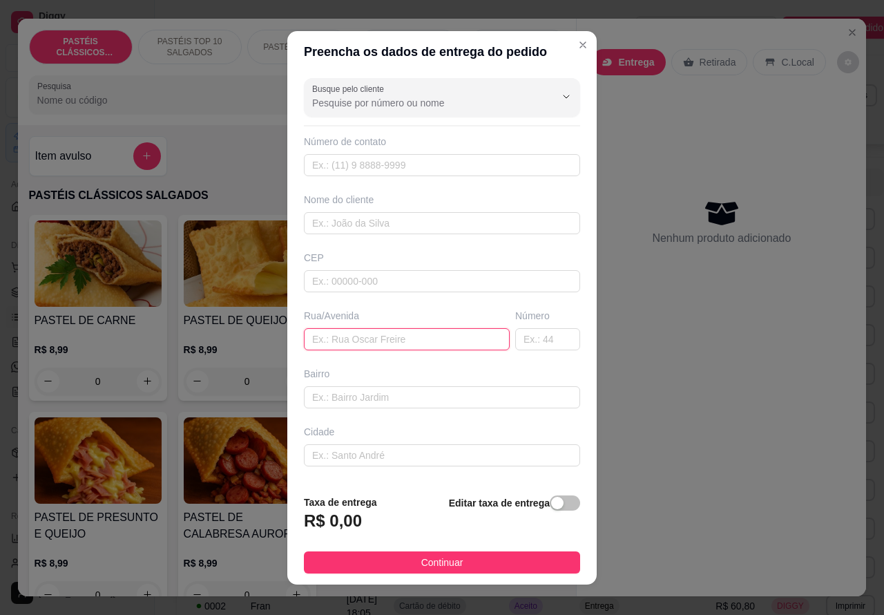
click at [354, 336] on input "text" at bounding box center [407, 339] width 206 height 22
click at [356, 340] on input "[PERSON_NAME]" at bounding box center [407, 339] width 206 height 22
type input "[PERSON_NAME]"
click at [517, 334] on input "text" at bounding box center [547, 339] width 65 height 22
type input "1373"
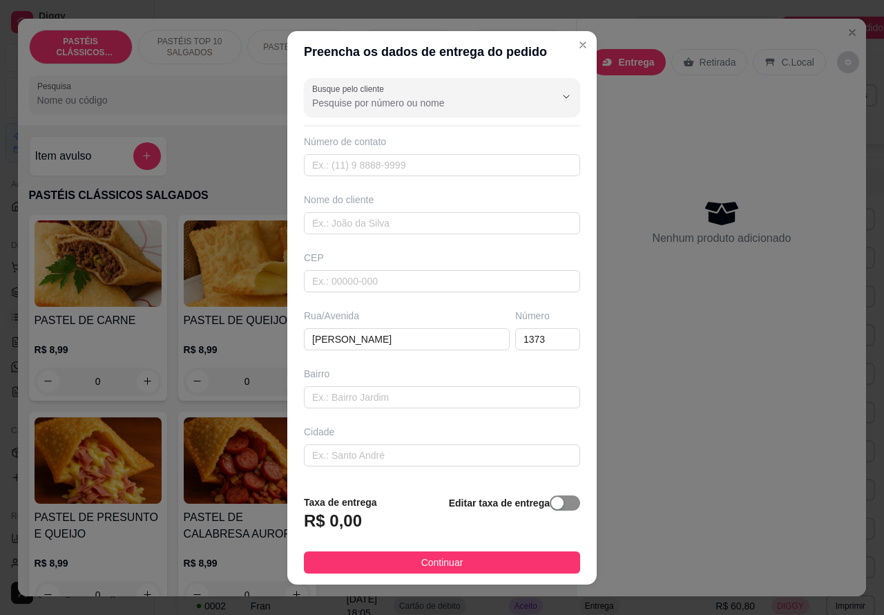
click at [551, 501] on div "button" at bounding box center [557, 503] width 12 height 12
click at [309, 519] on input "0,00" at bounding box center [379, 526] width 148 height 26
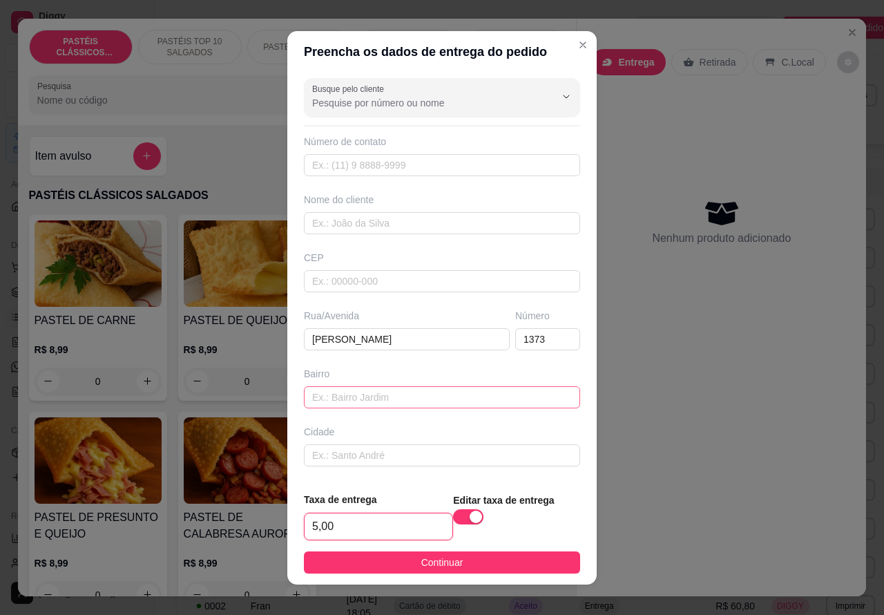
type input "5,00"
click at [343, 396] on input "text" at bounding box center [442, 397] width 276 height 22
type input "PROXIMO AO POSTO DE SAUDE TIRO DE GUERRA"
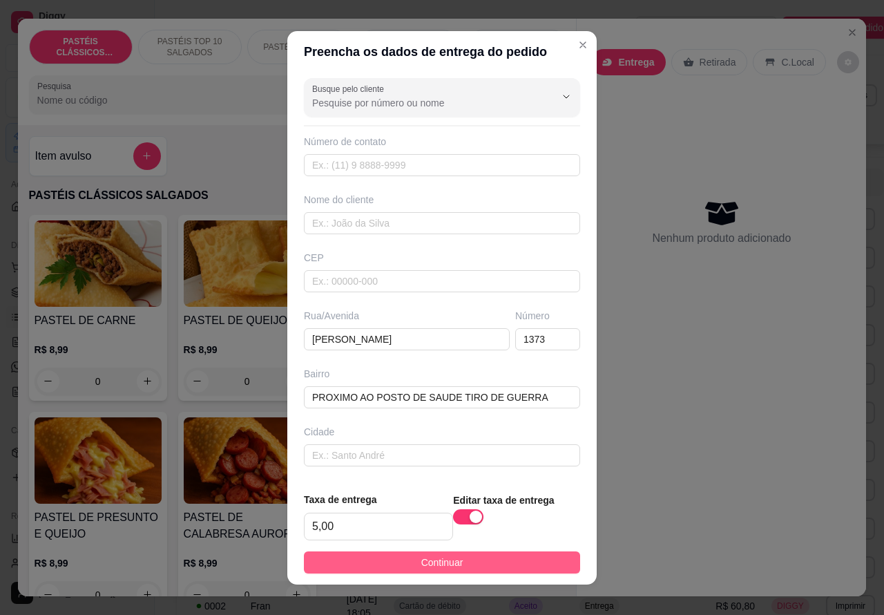
click at [459, 565] on button "Continuar" at bounding box center [442, 562] width 276 height 22
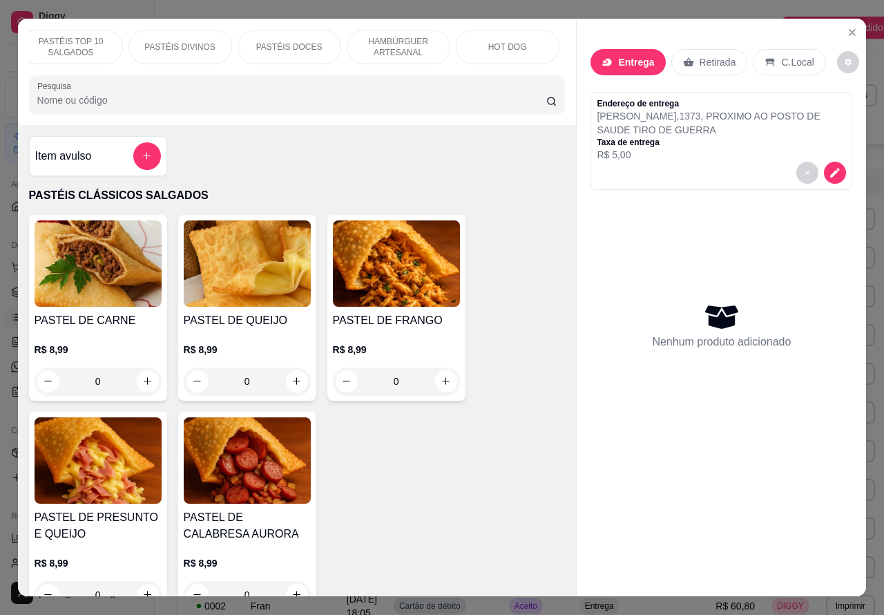
scroll to position [0, 132]
click at [378, 42] on p "HAMBÚRGUER ARTESANAL" at bounding box center [385, 47] width 80 height 22
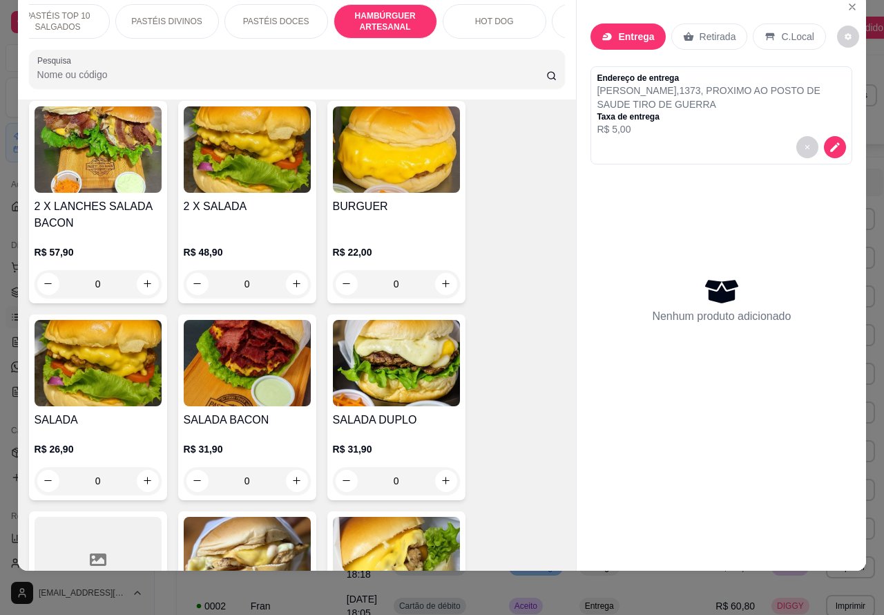
scroll to position [3202, 0]
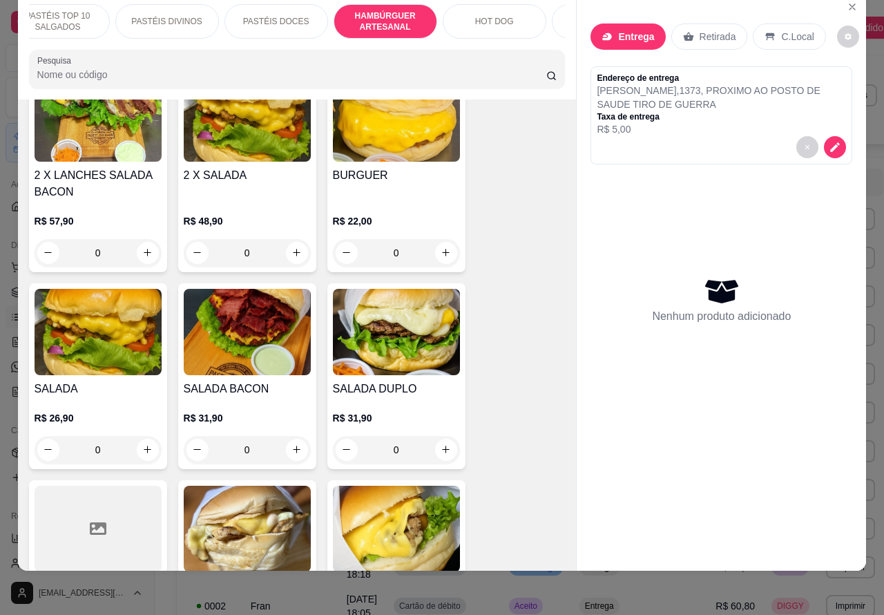
click at [295, 436] on div "0" at bounding box center [247, 450] width 127 height 28
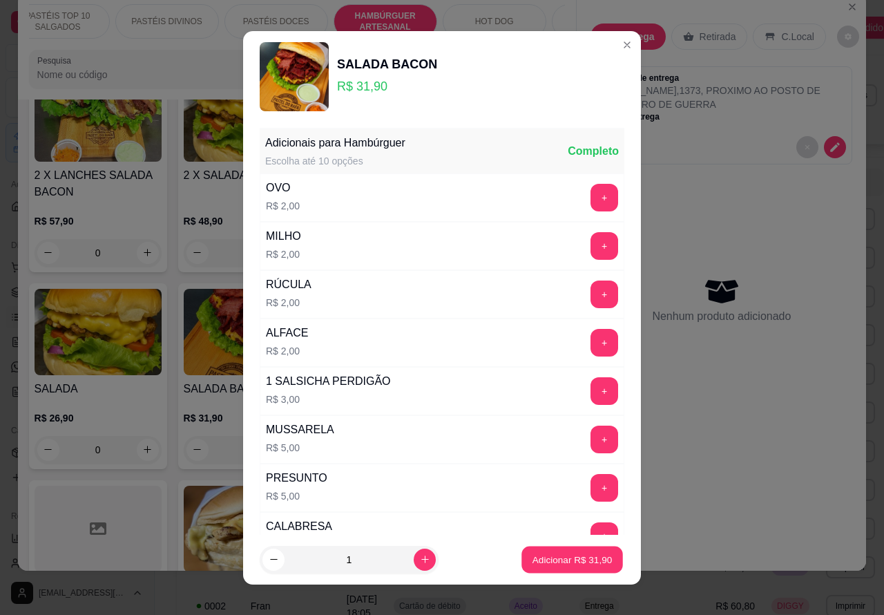
click at [536, 562] on p "Adicionar R$ 31,90" at bounding box center [573, 559] width 80 height 13
type input "1"
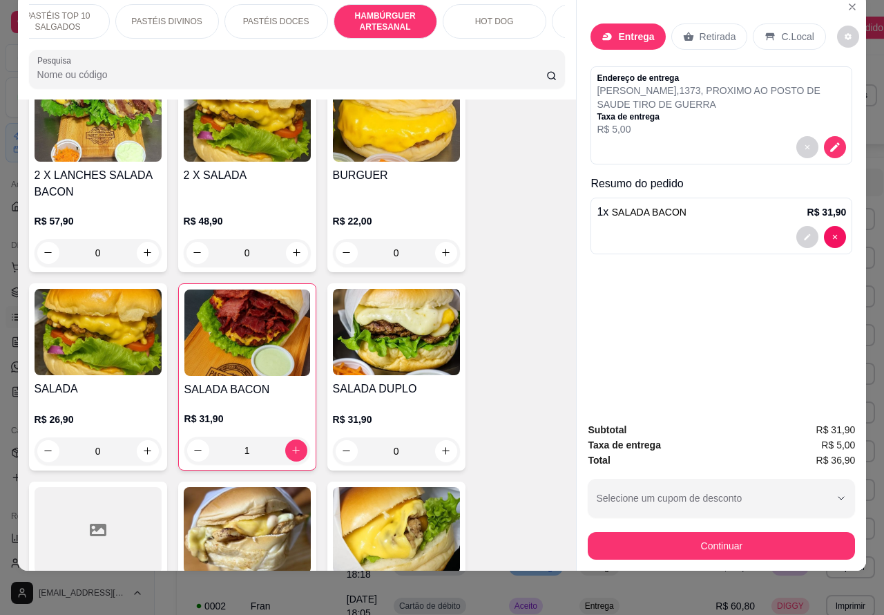
scroll to position [0, 0]
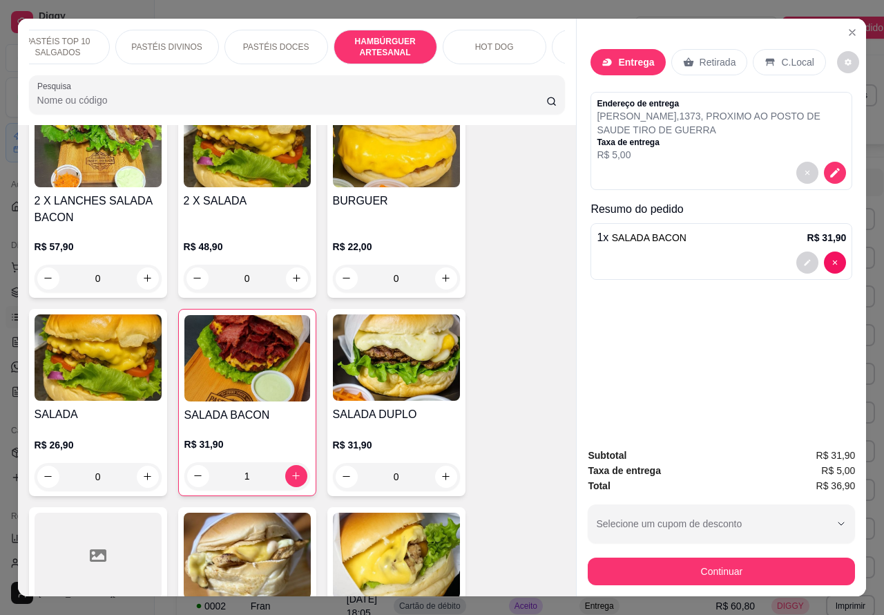
click at [676, 242] on div "1 x SALADA BACON R$ 31,90" at bounding box center [722, 251] width 262 height 57
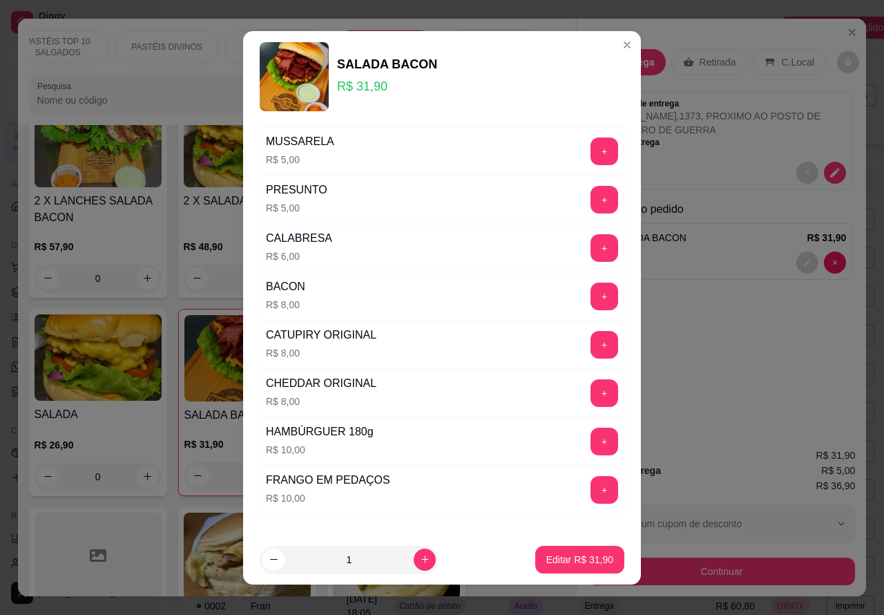
scroll to position [374, 0]
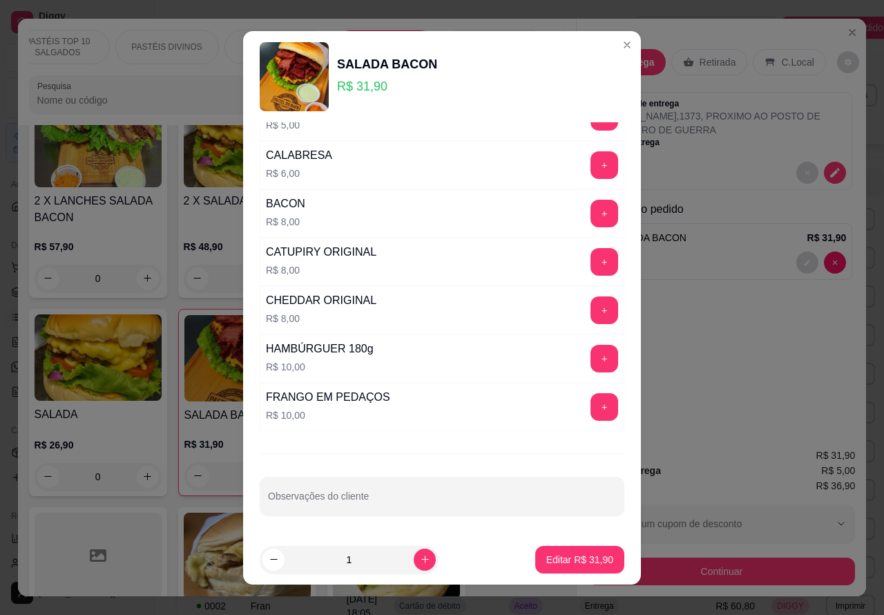
click at [366, 502] on div "Observações do cliente" at bounding box center [442, 496] width 365 height 39
type input "BACON BEM PASSADO"
click at [549, 560] on p "Editar R$ 31,90" at bounding box center [579, 560] width 67 height 14
type input "0"
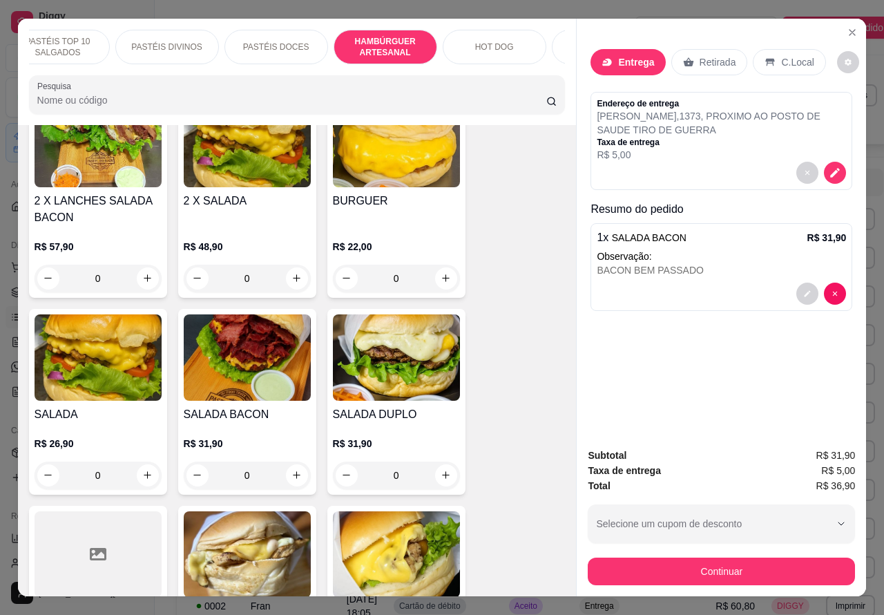
scroll to position [32, 0]
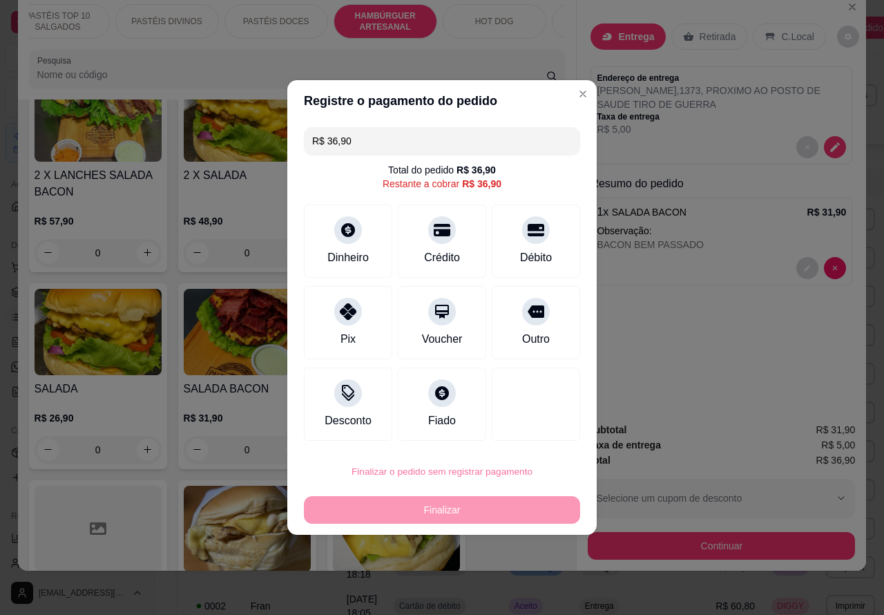
click at [546, 430] on button "Confirmar" at bounding box center [523, 432] width 49 height 21
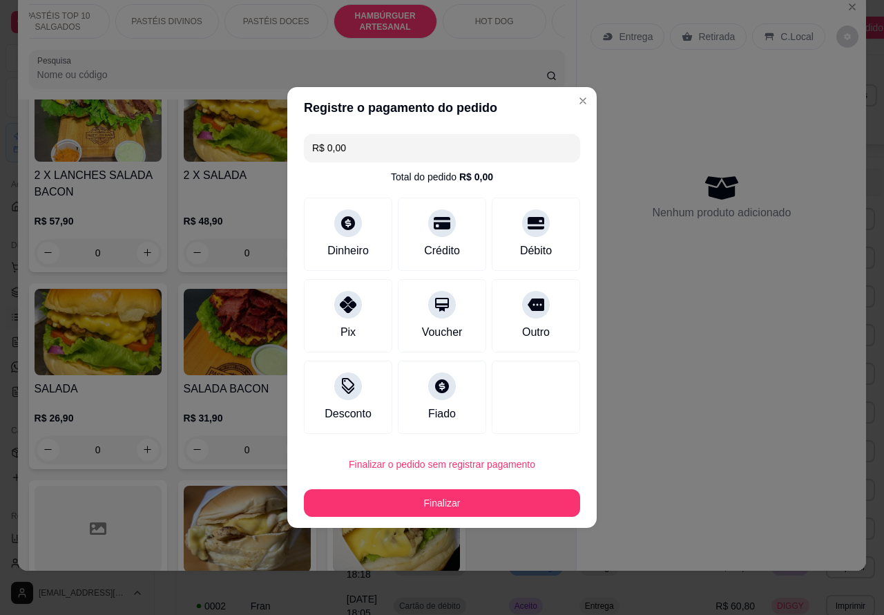
type input "R$ 0,00"
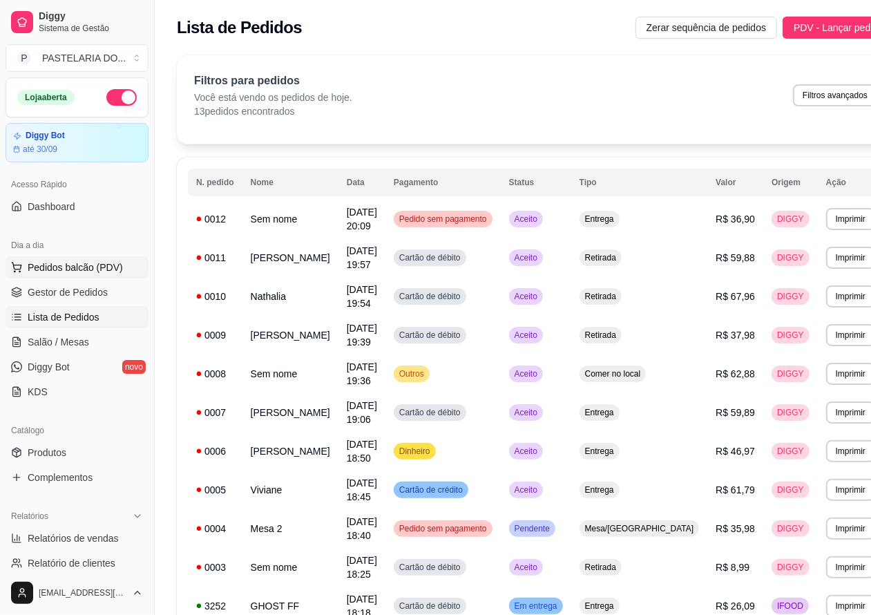
click at [111, 257] on button "Pedidos balcão (PDV)" at bounding box center [77, 267] width 143 height 22
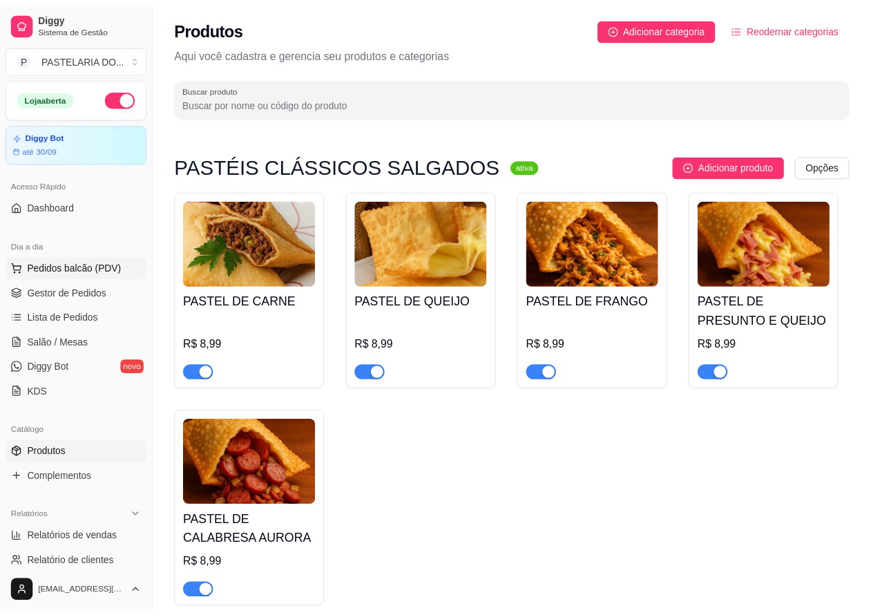
scroll to position [2036, 0]
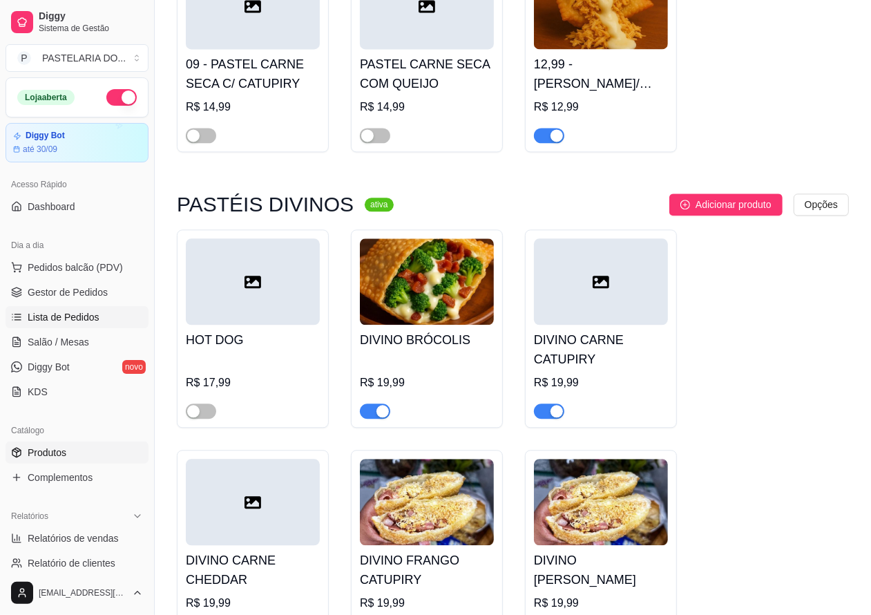
click at [64, 316] on span "Lista de Pedidos" at bounding box center [64, 317] width 72 height 14
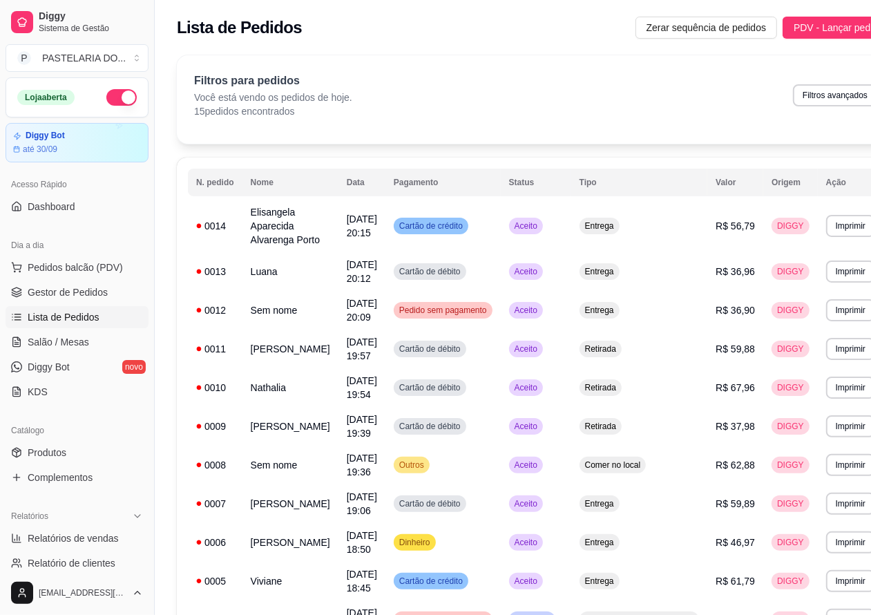
click at [826, 225] on button "Imprimir" at bounding box center [850, 226] width 49 height 22
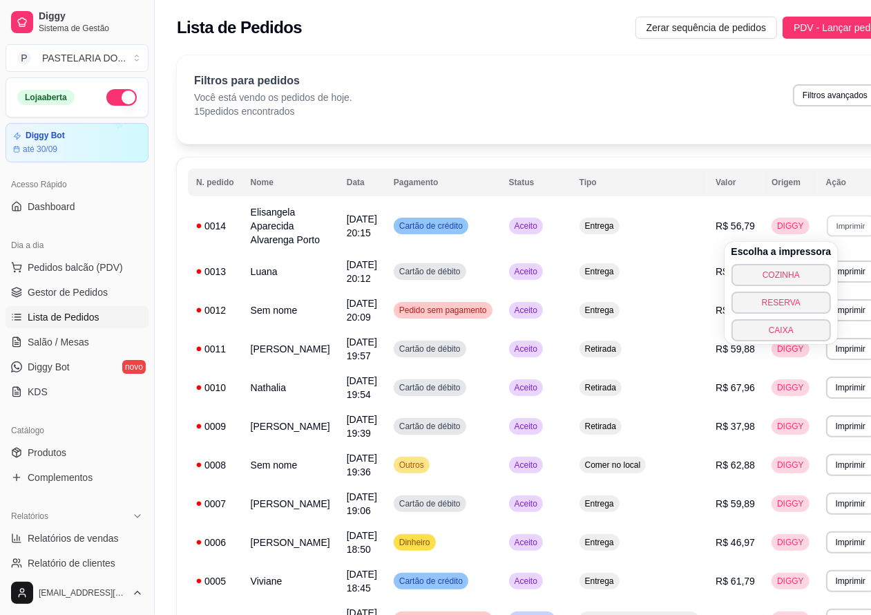
click at [748, 264] on button "COZINHA" at bounding box center [782, 275] width 100 height 22
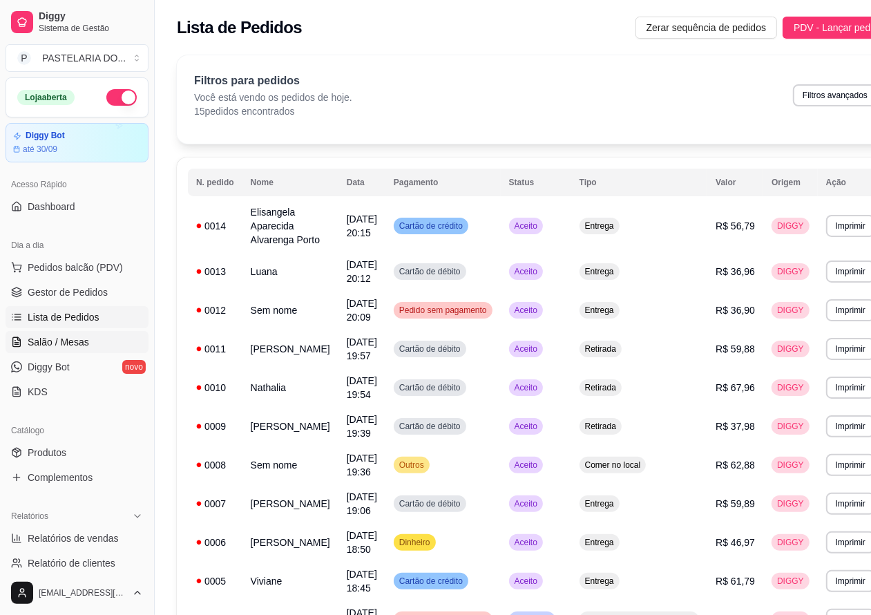
click at [88, 339] on link "Salão / Mesas" at bounding box center [77, 342] width 143 height 22
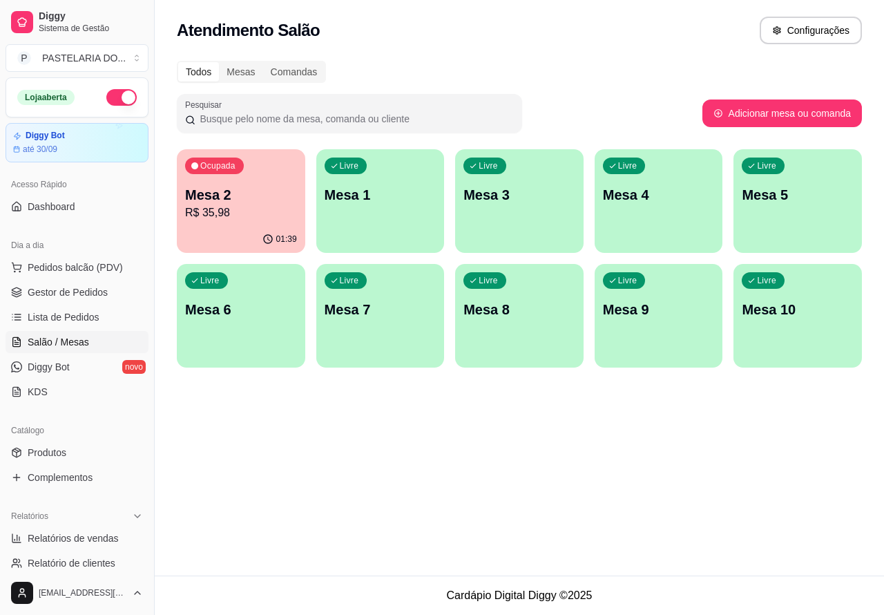
click at [231, 190] on p "Mesa 2" at bounding box center [241, 194] width 112 height 19
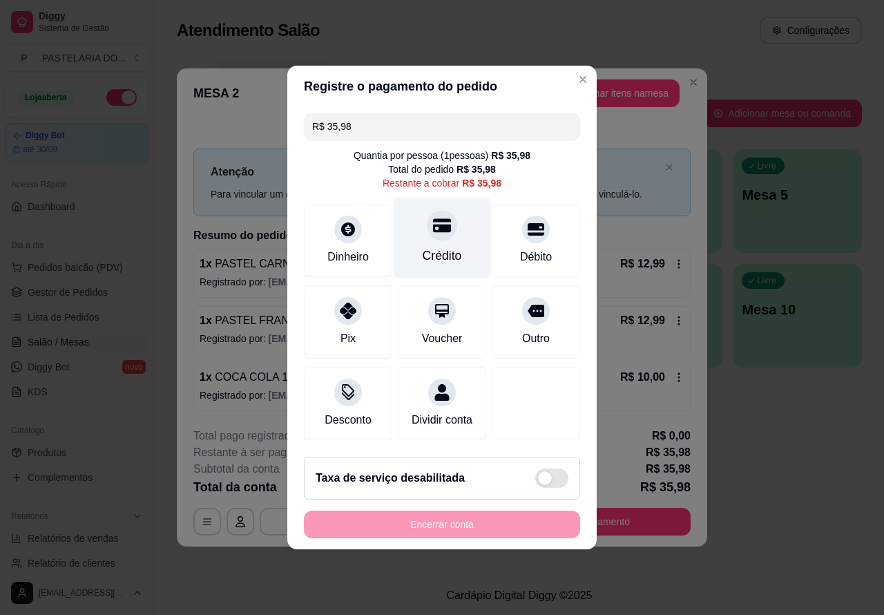
click at [427, 219] on div at bounding box center [442, 225] width 30 height 30
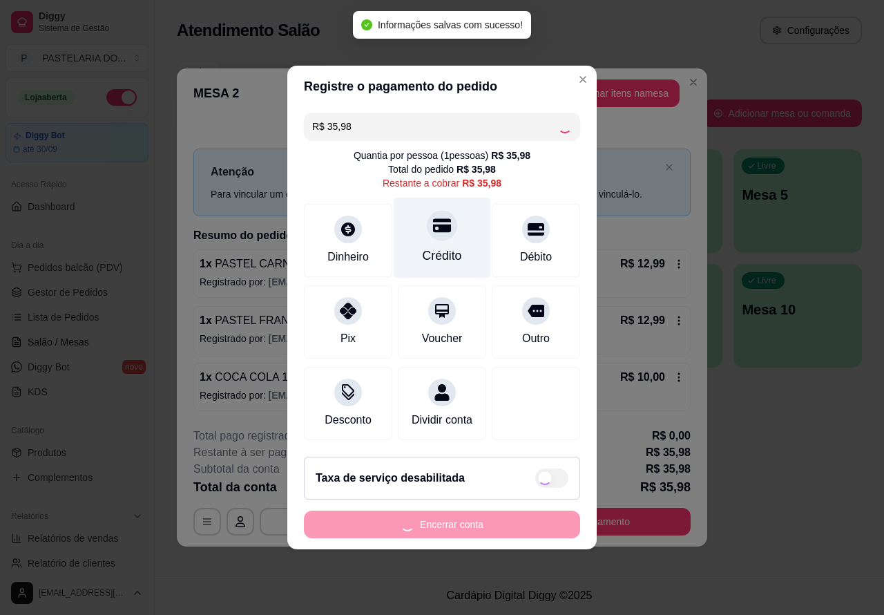
type input "R$ 0,00"
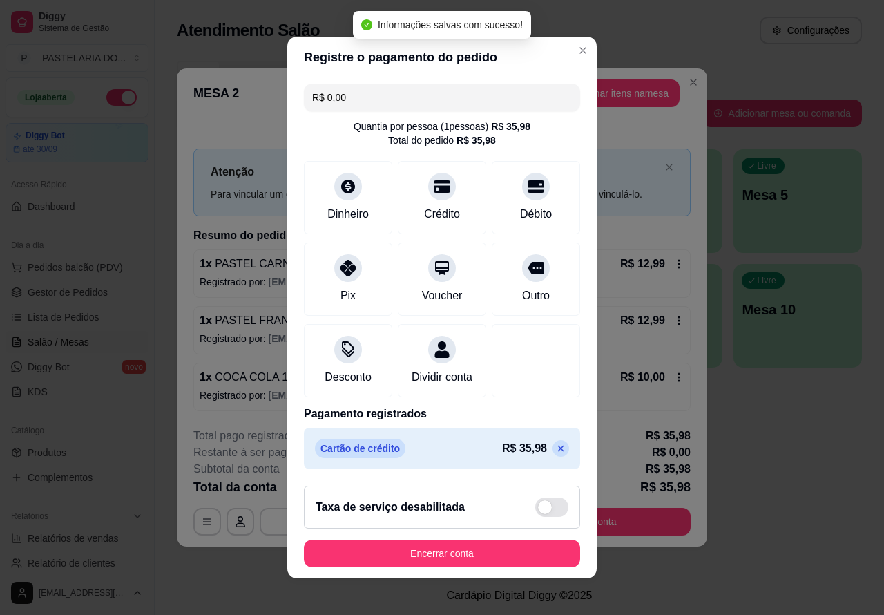
click at [449, 528] on div "Taxa de serviço desabilitada" at bounding box center [442, 507] width 276 height 43
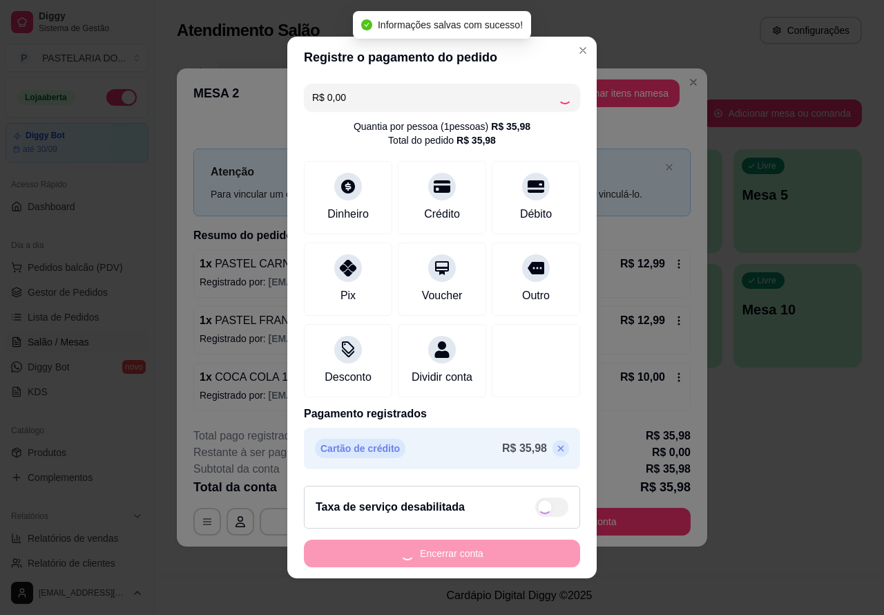
click at [446, 560] on div "Encerrar conta" at bounding box center [442, 553] width 276 height 28
checkbox input "true"
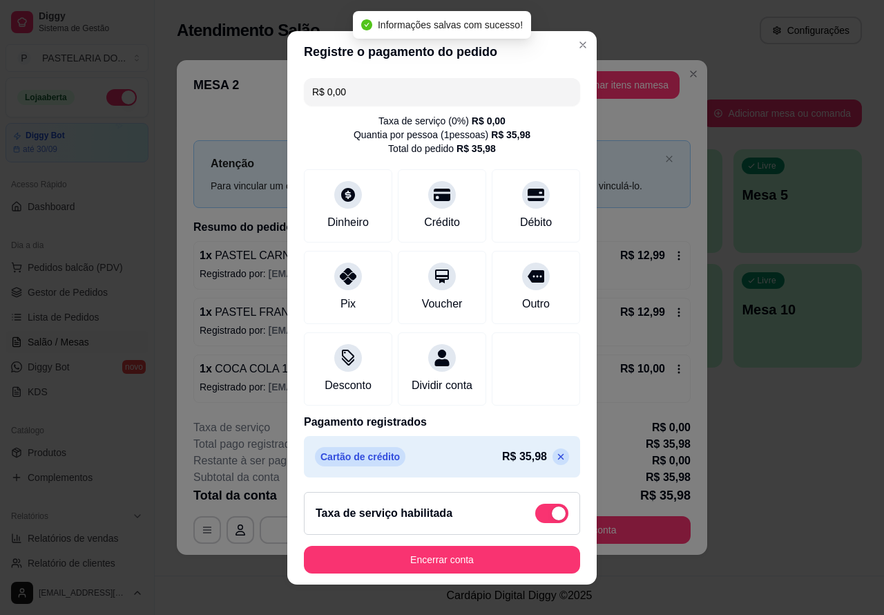
click at [359, 546] on div "Encerrar conta" at bounding box center [442, 560] width 276 height 28
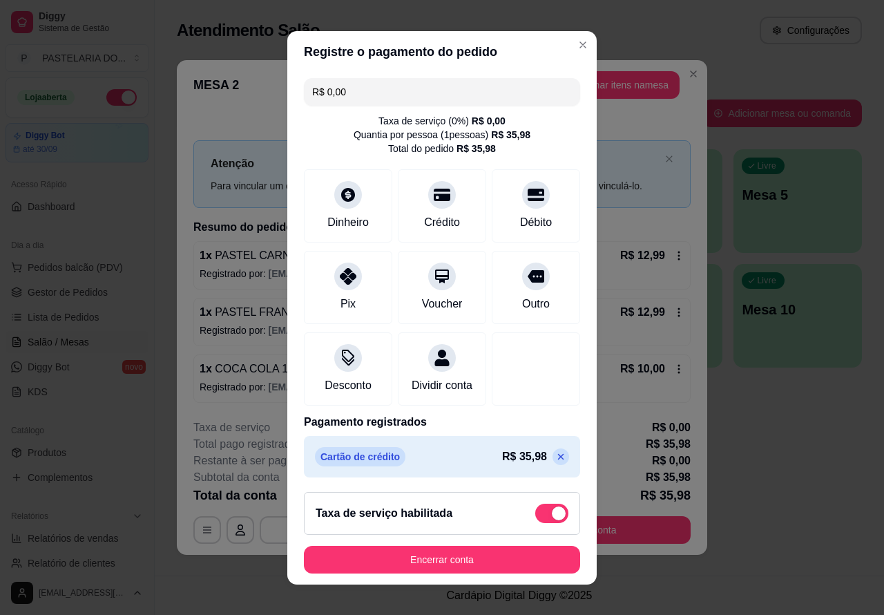
click at [408, 564] on button "Encerrar conta" at bounding box center [442, 560] width 276 height 28
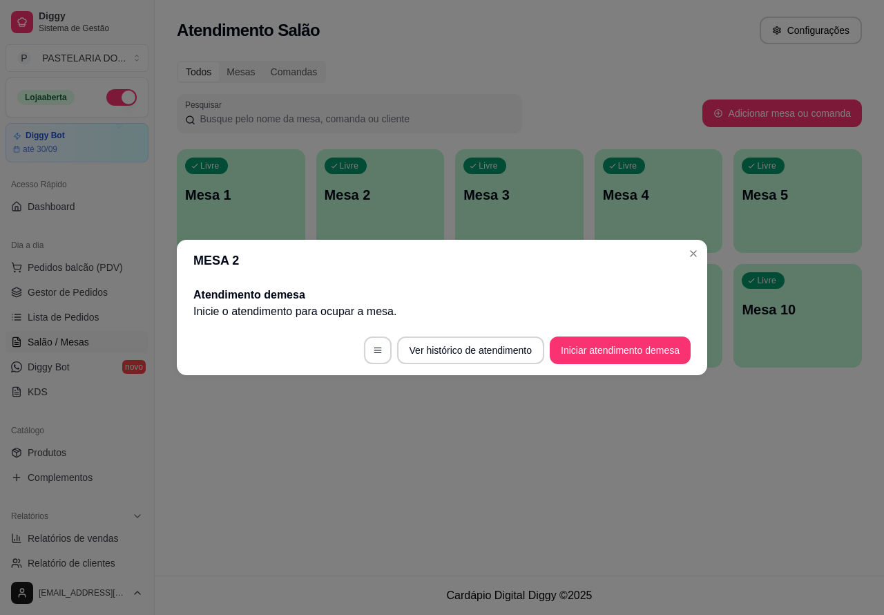
click at [815, 459] on div "Atendimento Salão Configurações Todos Mesas Comandas Pesquisar Adicionar mesa o…" at bounding box center [519, 287] width 729 height 575
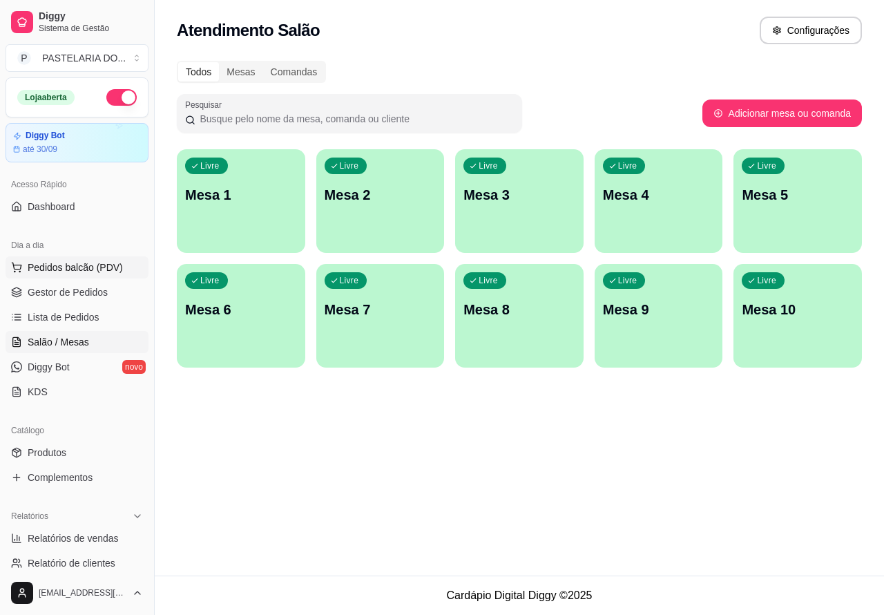
click at [92, 266] on span "Pedidos balcão (PDV)" at bounding box center [75, 267] width 95 height 14
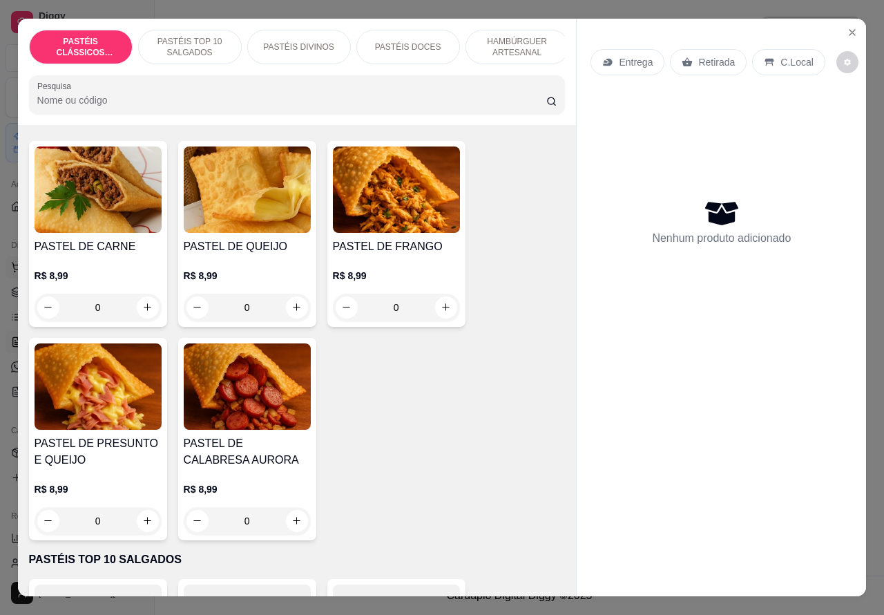
scroll to position [78, 0]
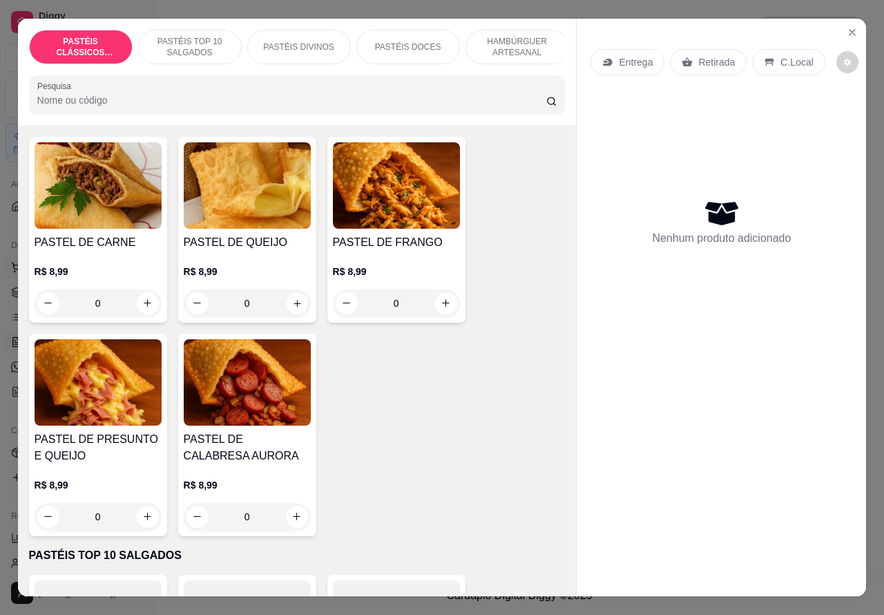
click at [292, 308] on icon "increase-product-quantity" at bounding box center [297, 303] width 10 height 10
type input "1"
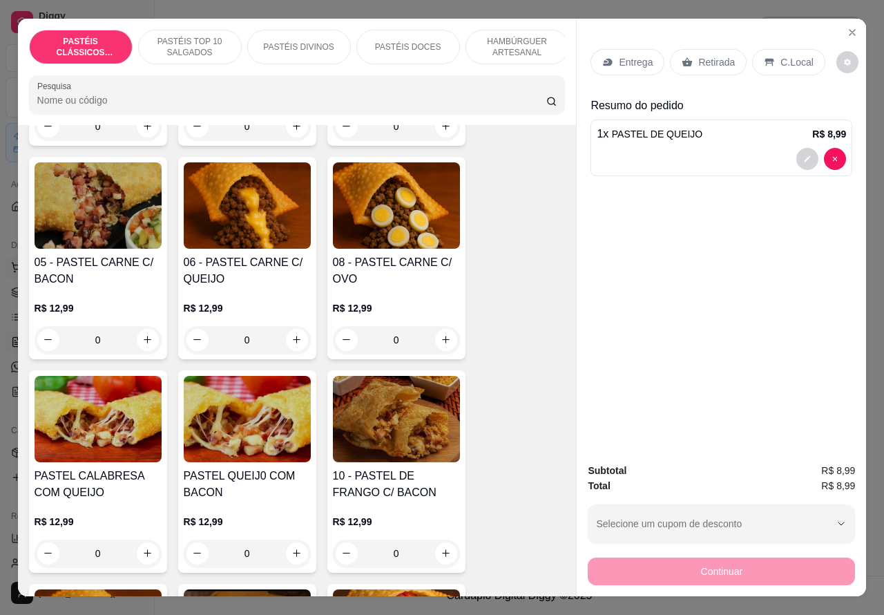
scroll to position [947, 0]
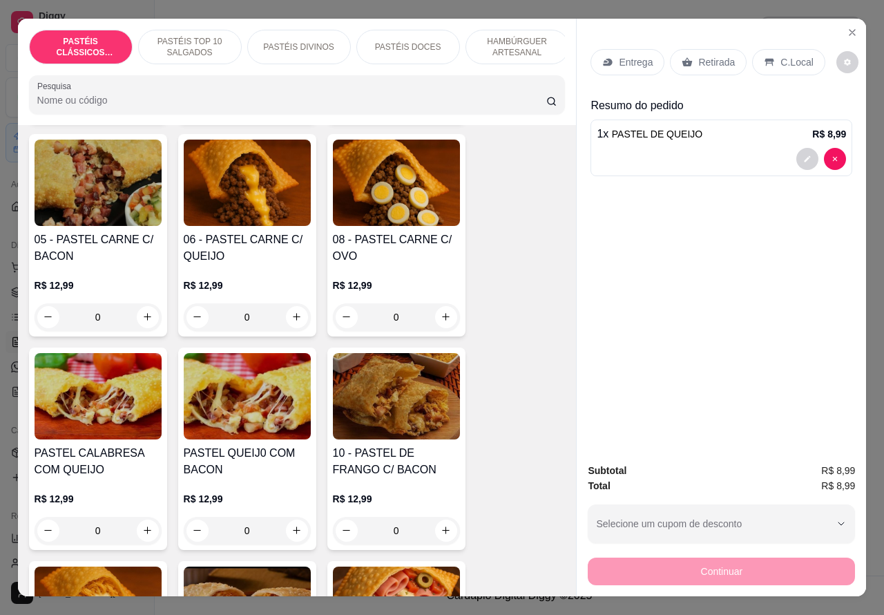
click at [437, 318] on div "0" at bounding box center [396, 317] width 127 height 28
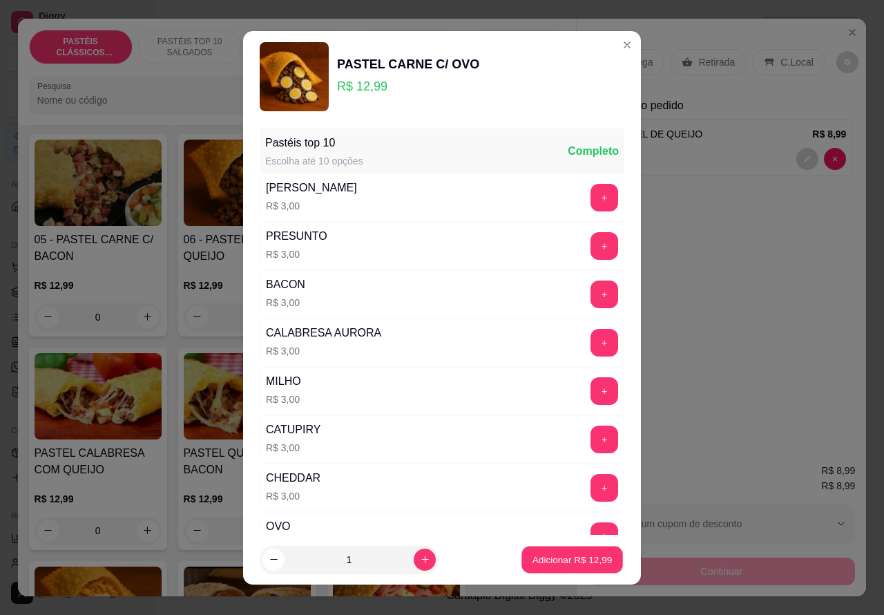
click at [535, 564] on p "Adicionar R$ 12,99" at bounding box center [573, 559] width 80 height 13
type input "1"
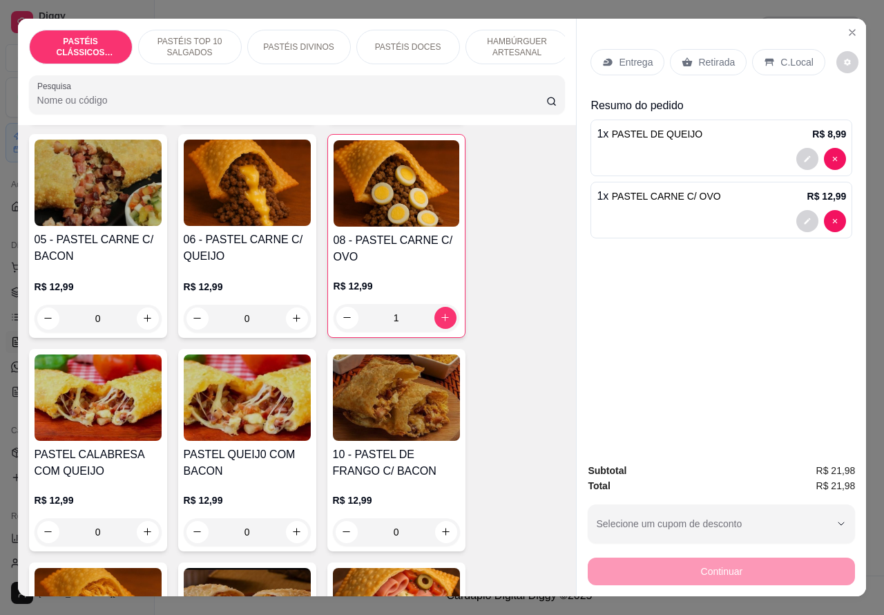
click at [709, 56] on p "Retirada" at bounding box center [716, 62] width 37 height 14
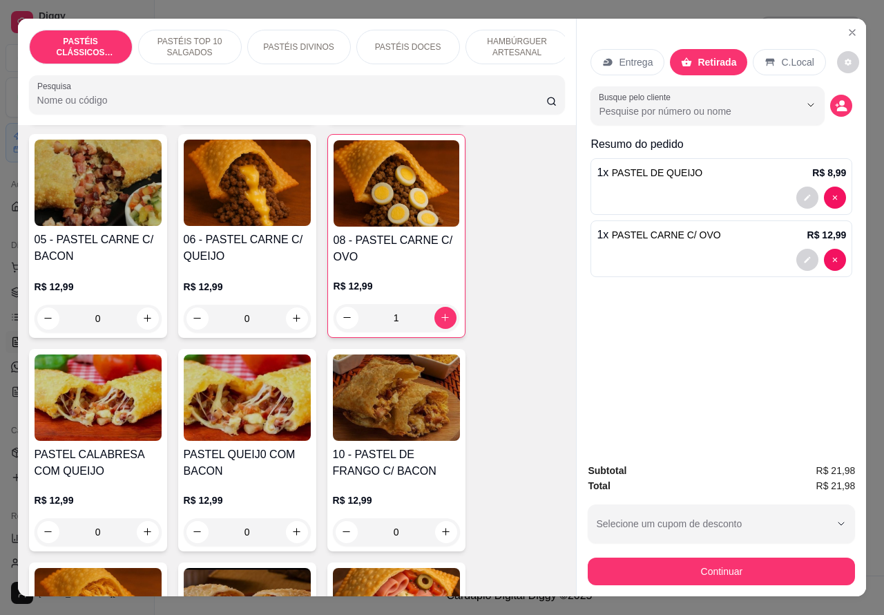
click at [694, 249] on div at bounding box center [721, 260] width 249 height 22
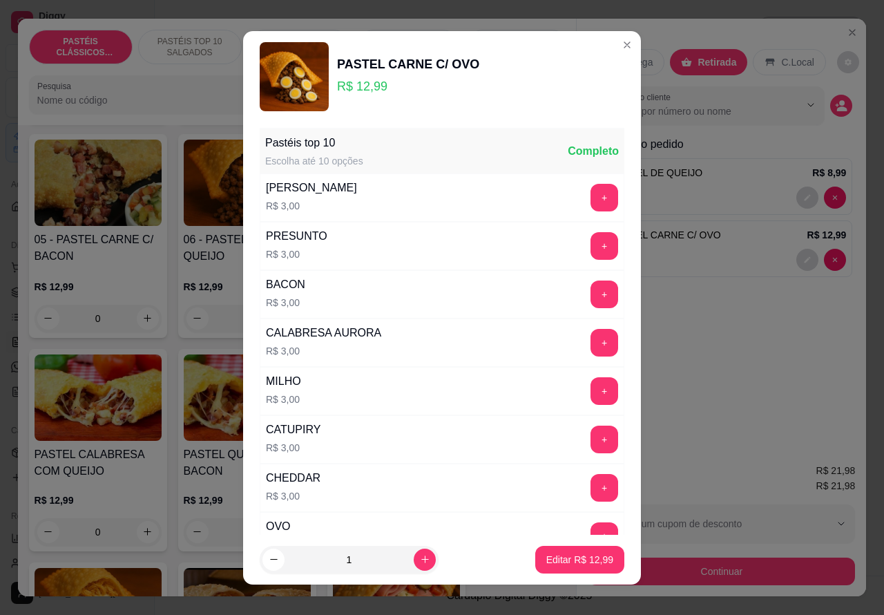
scroll to position [180, 0]
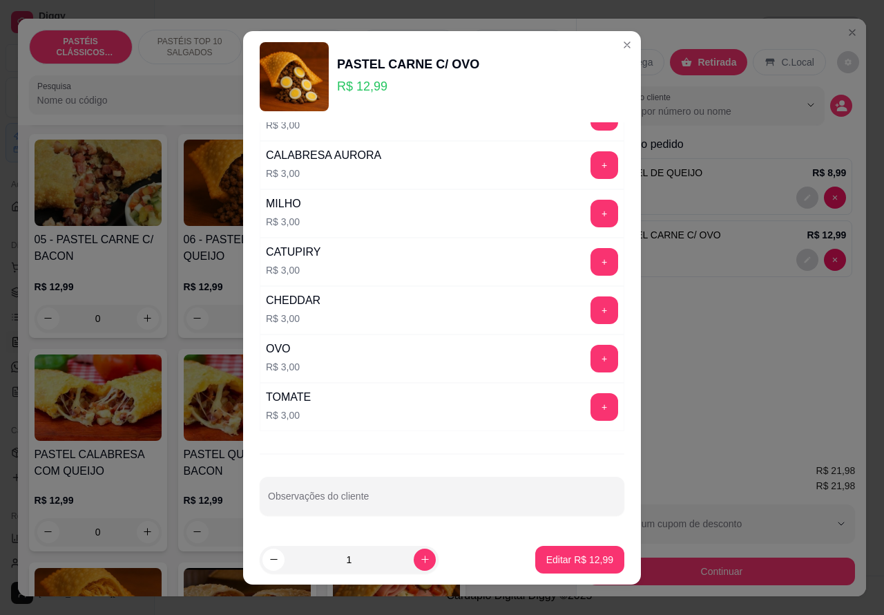
click at [403, 502] on input "Observações do cliente" at bounding box center [442, 502] width 348 height 14
type input "CLIENTE ESTA AGUARDANDO"
click at [547, 564] on p "Editar R$ 12,99" at bounding box center [579, 559] width 65 height 13
type input "0"
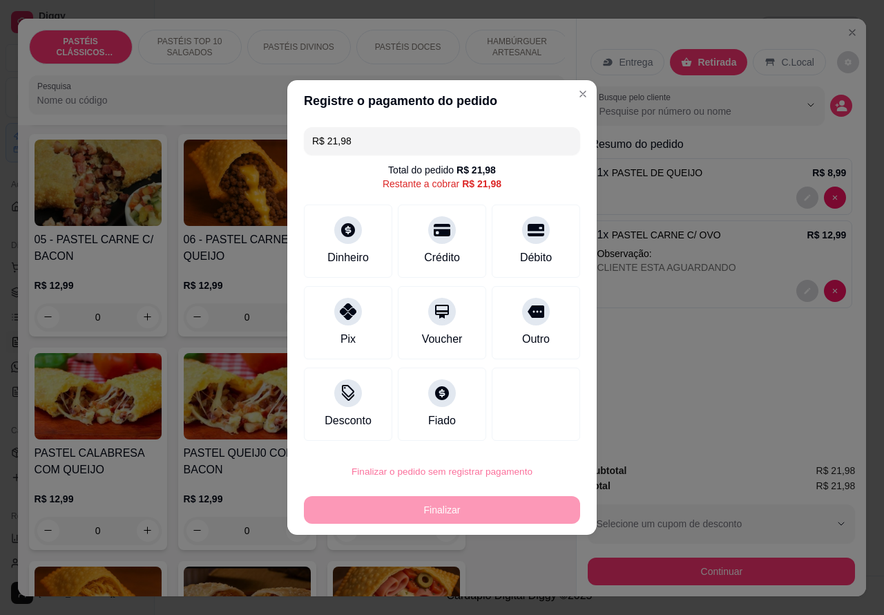
click at [523, 428] on button "Confirmar" at bounding box center [523, 432] width 49 height 21
type input "0"
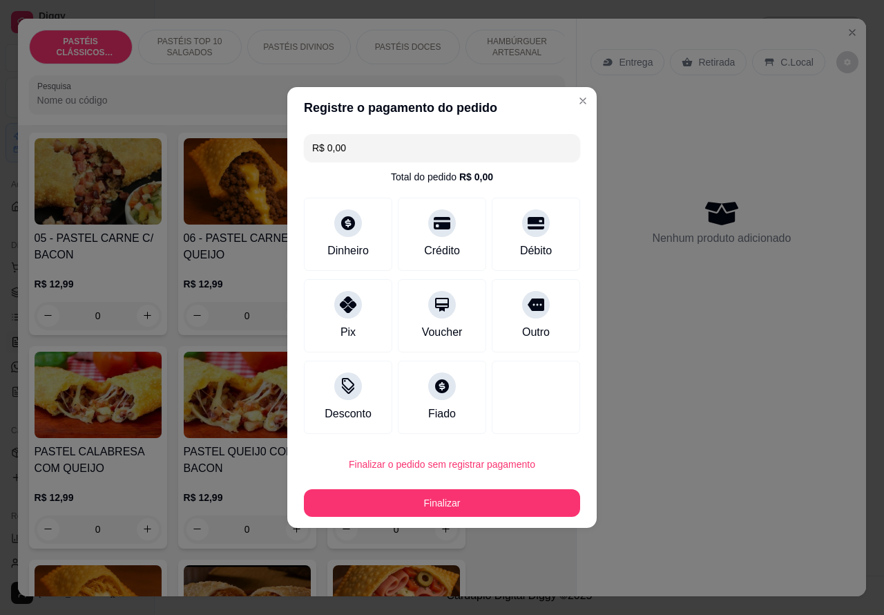
type input "R$ 0,00"
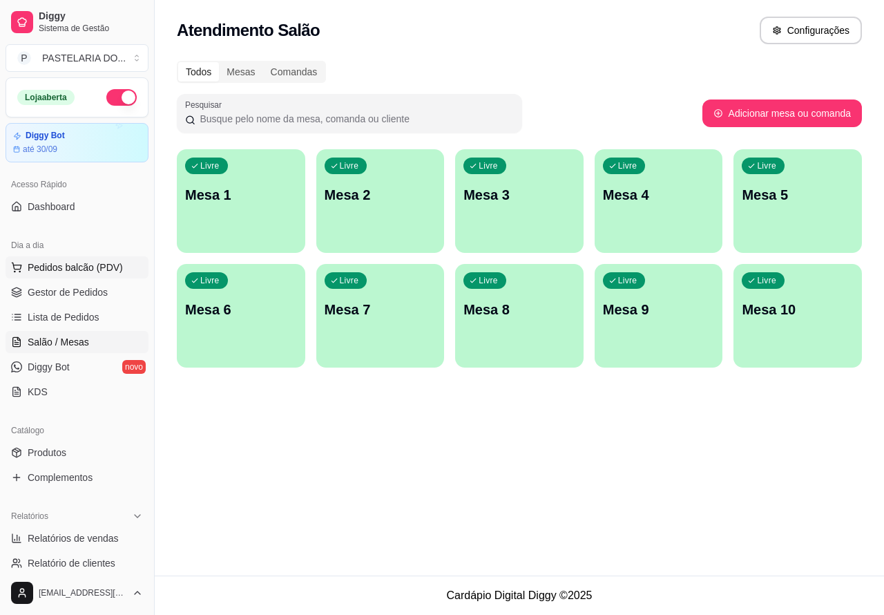
click at [95, 265] on span "Pedidos balcão (PDV)" at bounding box center [75, 267] width 95 height 14
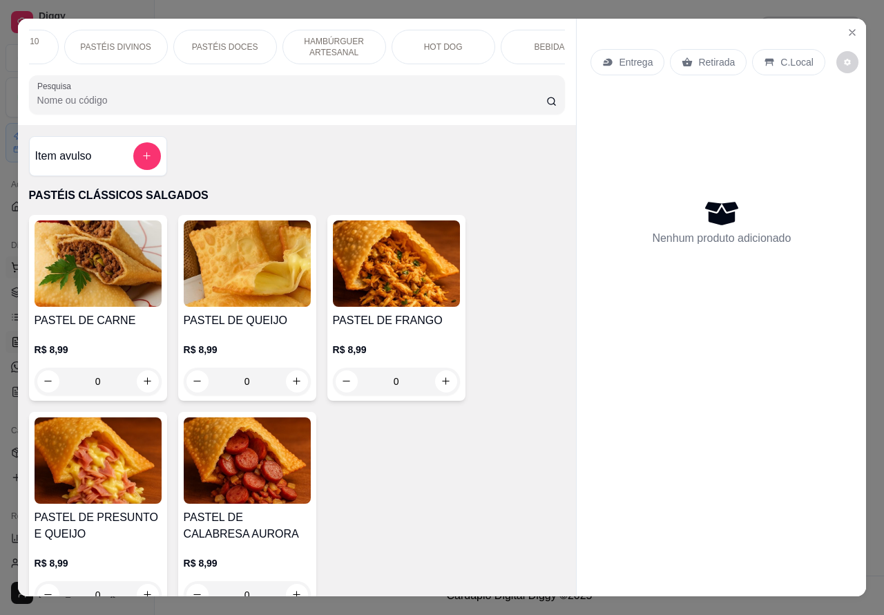
scroll to position [0, 221]
click at [513, 43] on p "BEBIDAS" at bounding box center [515, 46] width 36 height 11
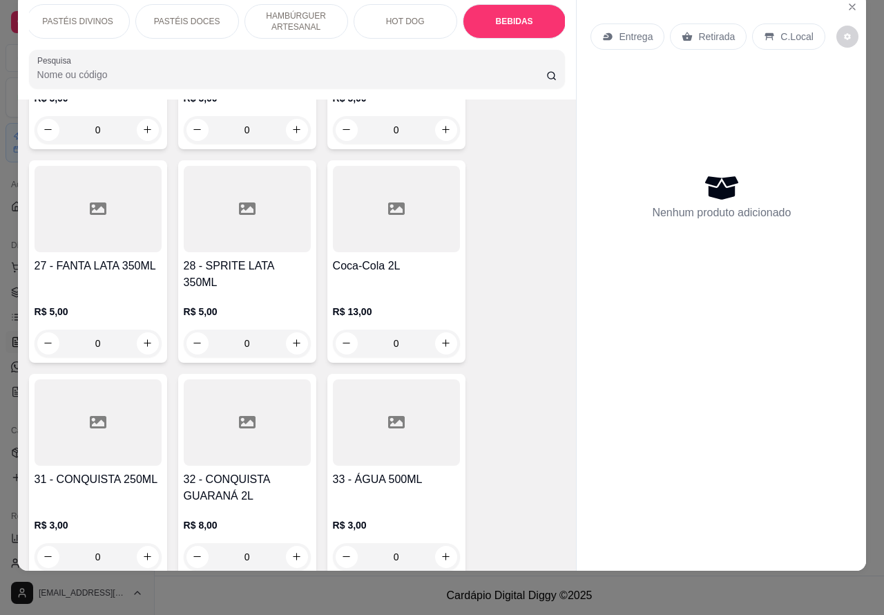
scroll to position [4833, 0]
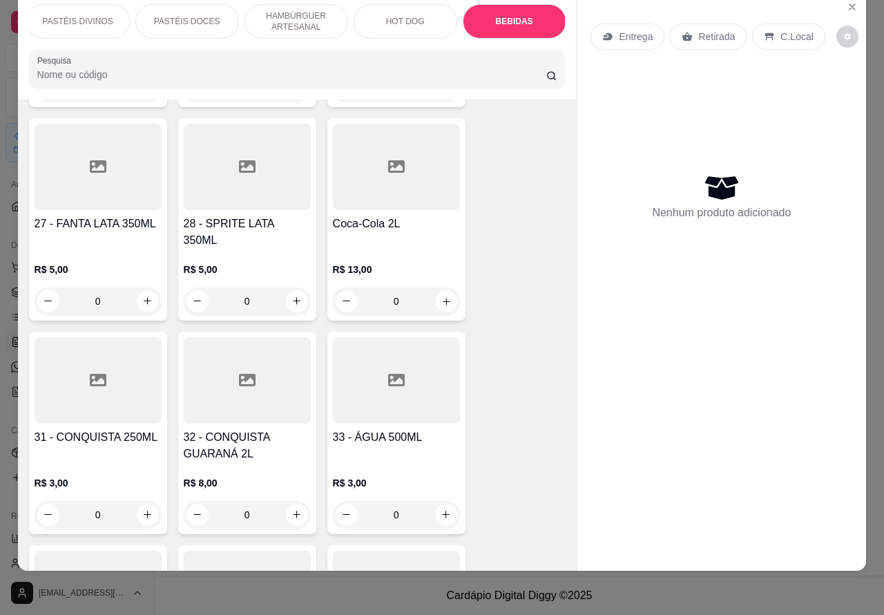
click at [441, 296] on icon "increase-product-quantity" at bounding box center [446, 301] width 10 height 10
type input "1"
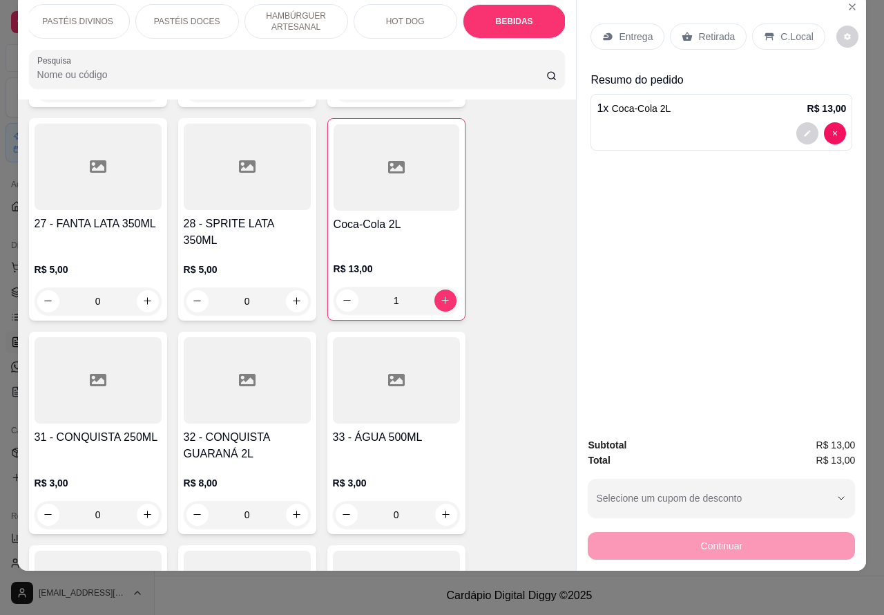
click at [703, 107] on div "1 x Coca-Cola 2L R$ 13,00" at bounding box center [722, 122] width 262 height 57
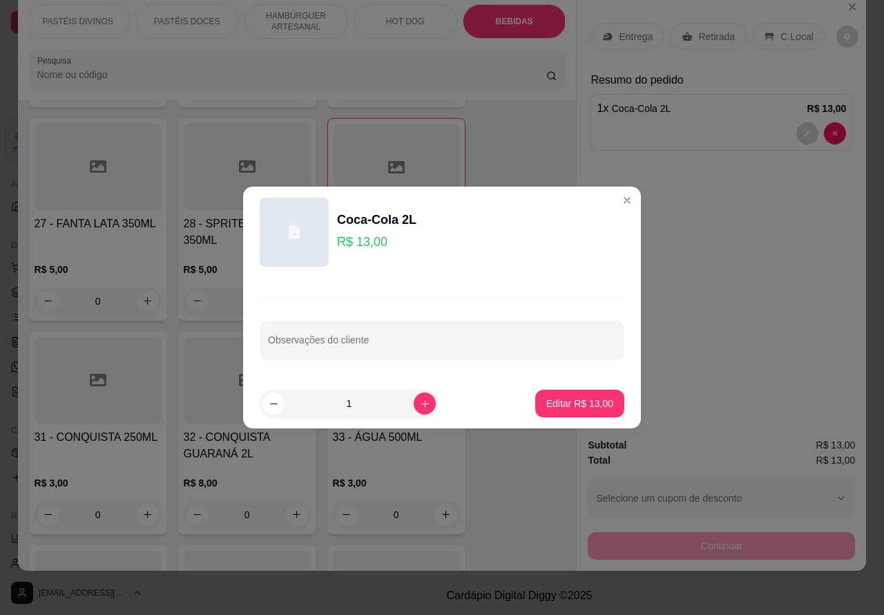
click at [395, 340] on input "Observações do cliente" at bounding box center [442, 345] width 348 height 14
type input "LUANA, [PERSON_NAME] E JOSI"
click at [562, 402] on p "Editar R$ 13,00" at bounding box center [579, 403] width 65 height 13
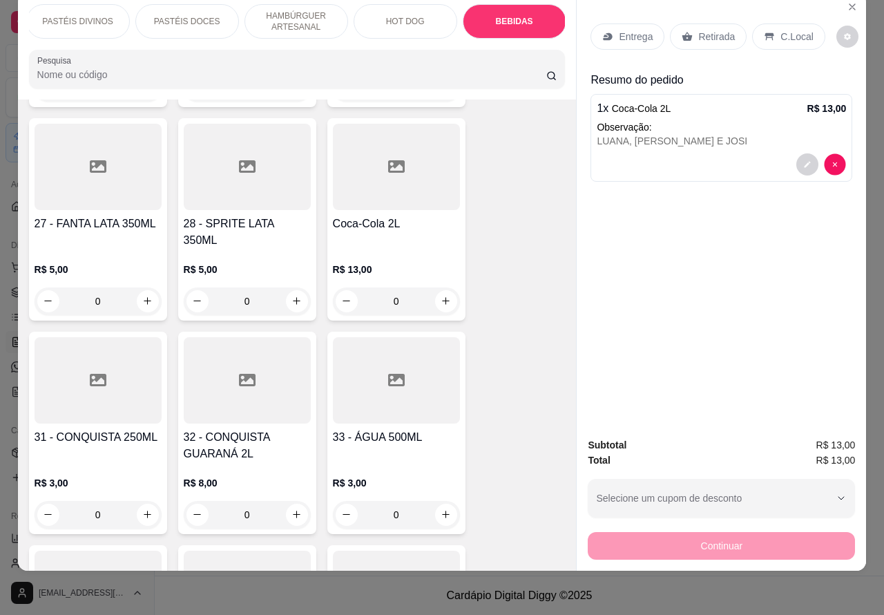
click at [833, 162] on icon "decrease-product-quantity" at bounding box center [835, 164] width 4 height 4
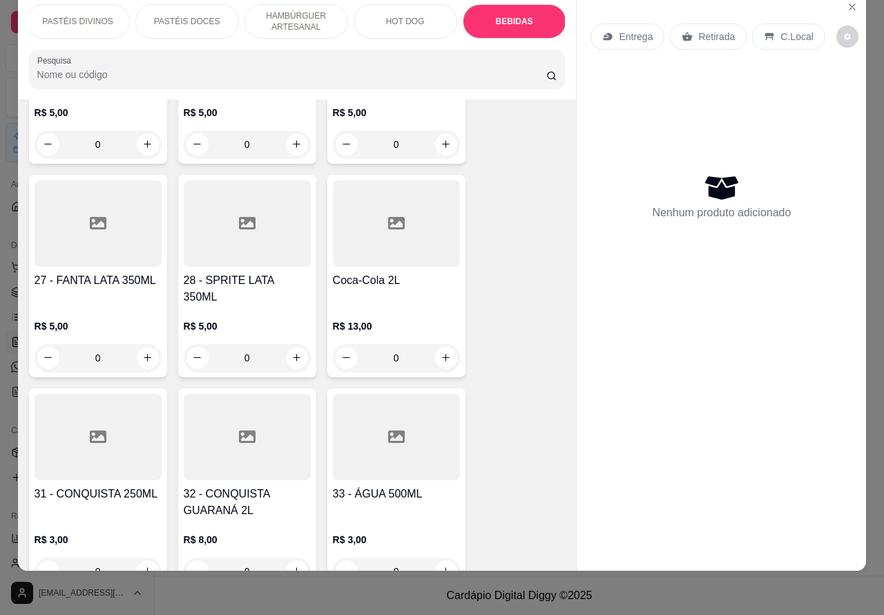
scroll to position [4771, 0]
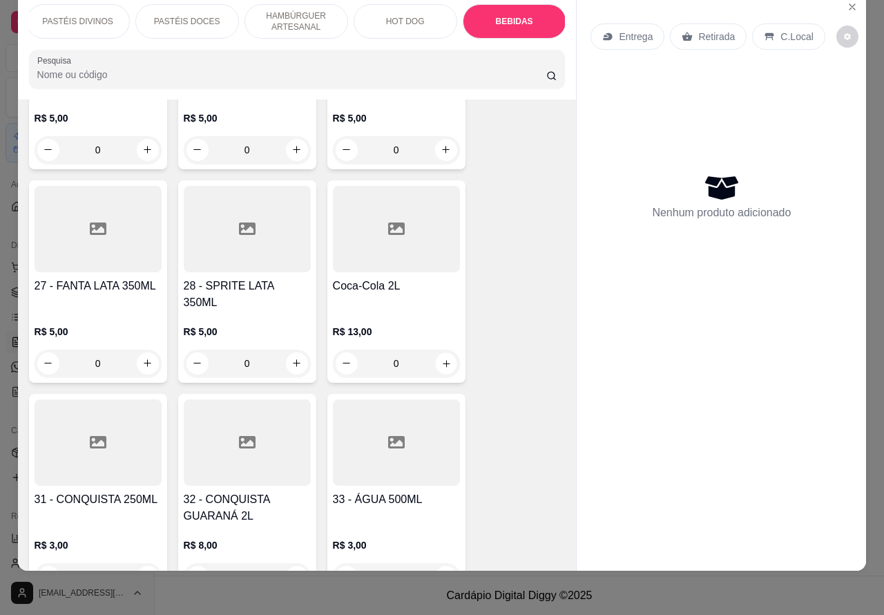
click at [441, 358] on icon "increase-product-quantity" at bounding box center [446, 363] width 10 height 10
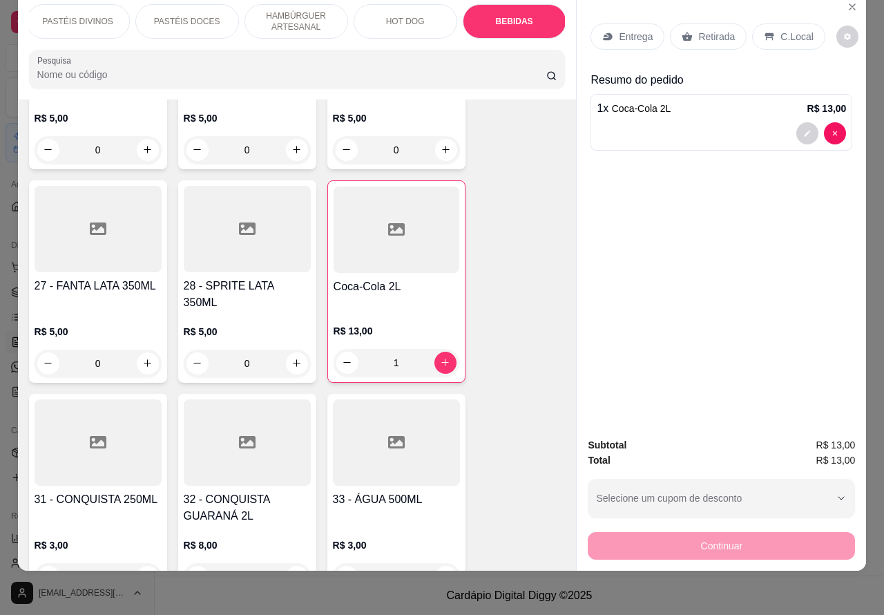
click at [701, 532] on div "Continuar" at bounding box center [721, 543] width 267 height 31
click at [708, 30] on p "Retirada" at bounding box center [716, 37] width 37 height 14
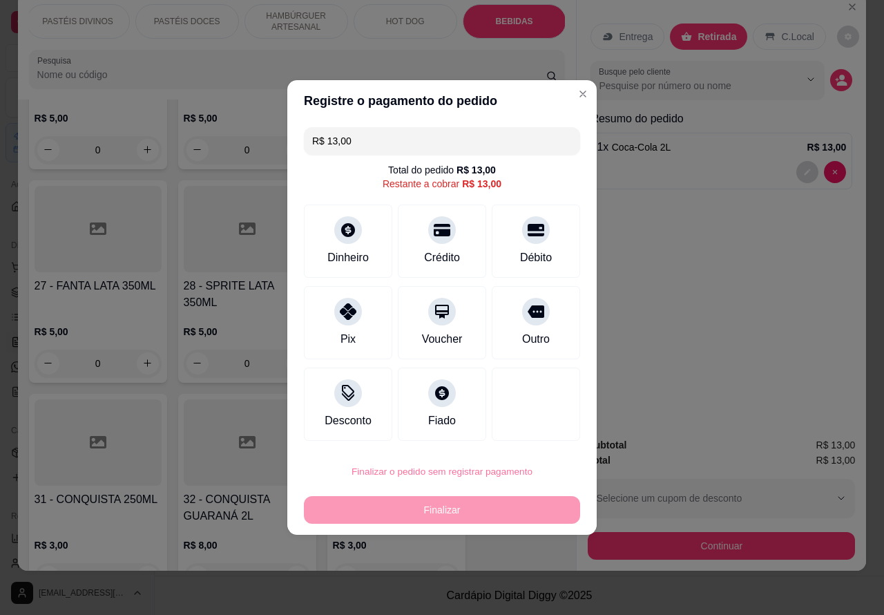
click at [530, 429] on button "Confirmar" at bounding box center [524, 432] width 51 height 21
type input "0"
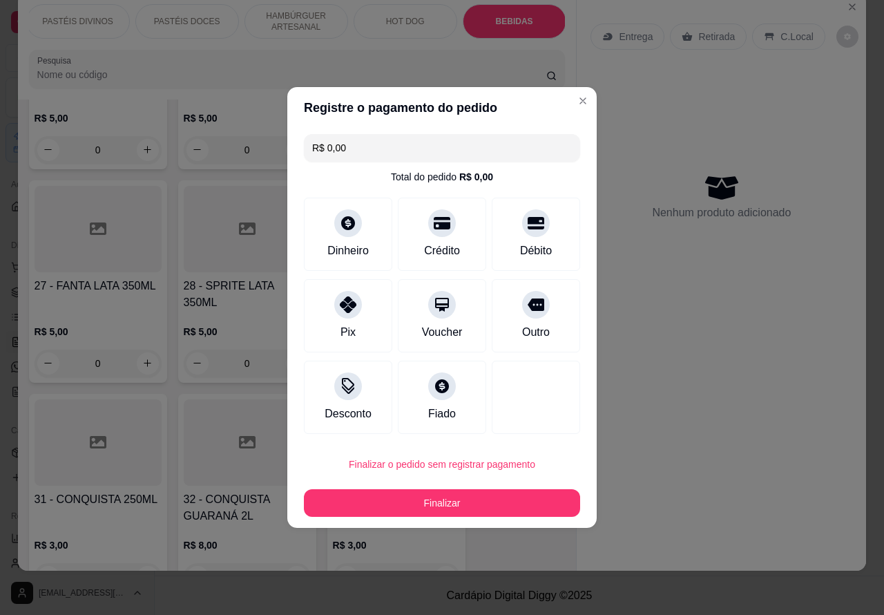
type input "R$ 0,00"
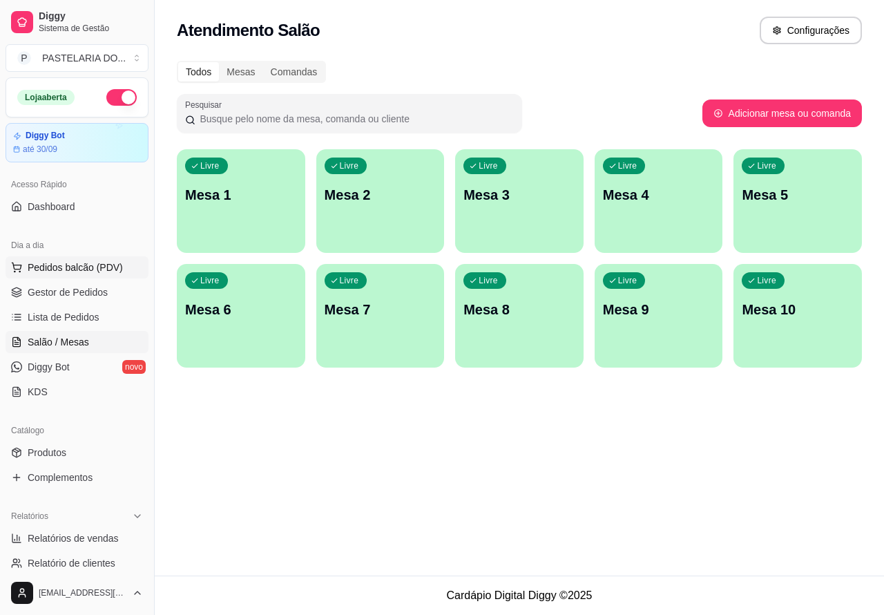
click at [102, 262] on span "Pedidos balcão (PDV)" at bounding box center [75, 267] width 95 height 14
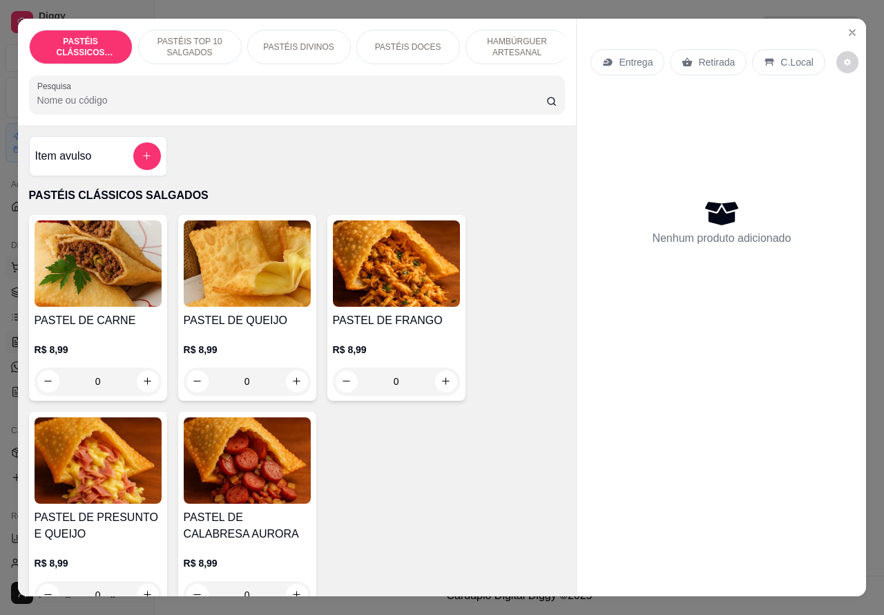
click at [292, 386] on icon "increase-product-quantity" at bounding box center [297, 381] width 10 height 10
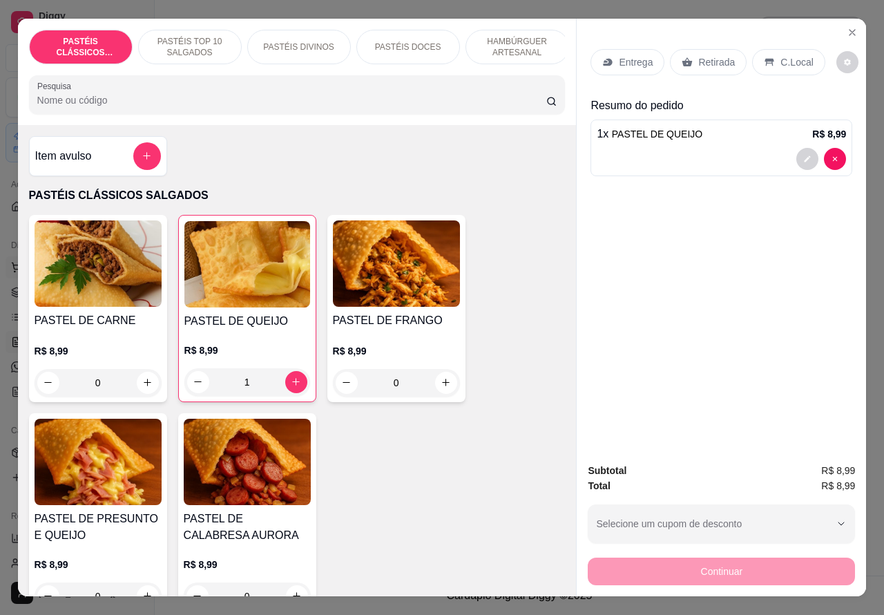
click at [292, 385] on icon "increase-product-quantity" at bounding box center [296, 382] width 8 height 8
click at [291, 387] on icon "increase-product-quantity" at bounding box center [296, 381] width 10 height 10
type input "3"
click at [144, 385] on icon "increase-product-quantity" at bounding box center [148, 383] width 8 height 8
type input "1"
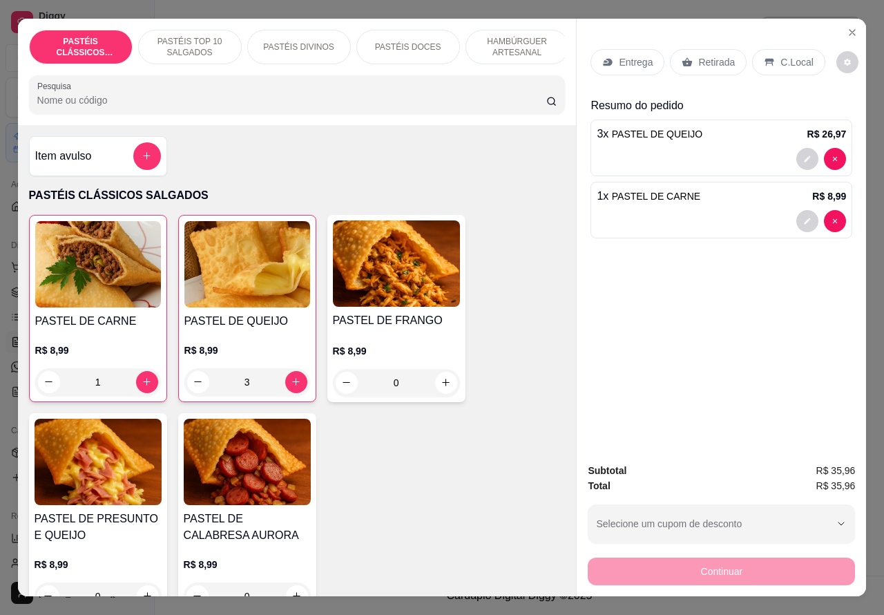
click at [509, 44] on p "HAMBÚRGUER ARTESANAL" at bounding box center [517, 47] width 80 height 22
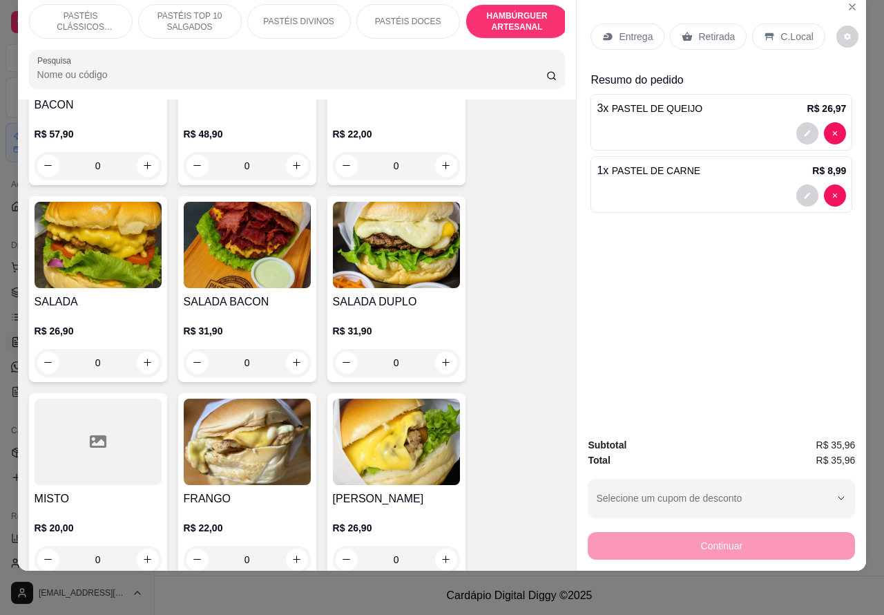
scroll to position [3319, 0]
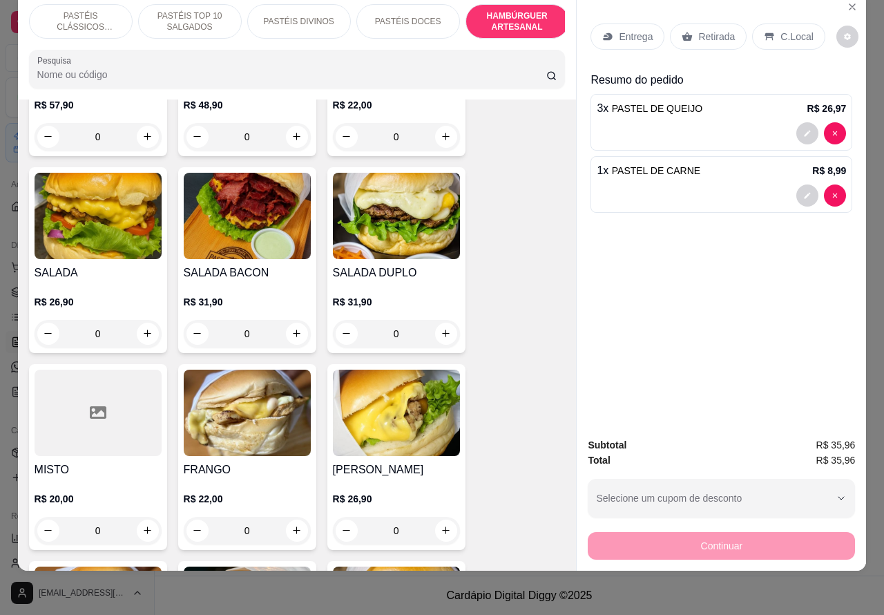
click at [439, 320] on div "0" at bounding box center [396, 334] width 127 height 28
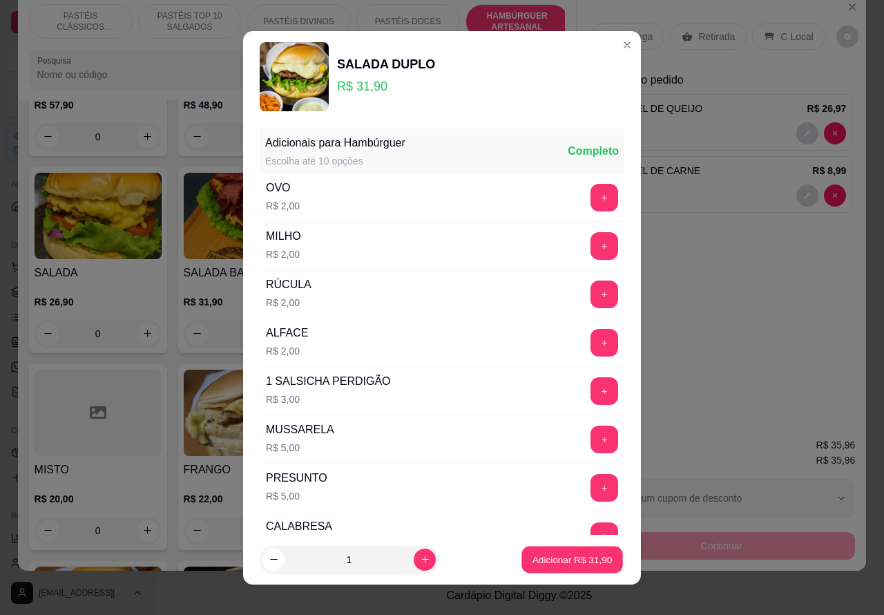
click at [544, 560] on p "Adicionar R$ 31,90" at bounding box center [573, 559] width 80 height 13
type input "1"
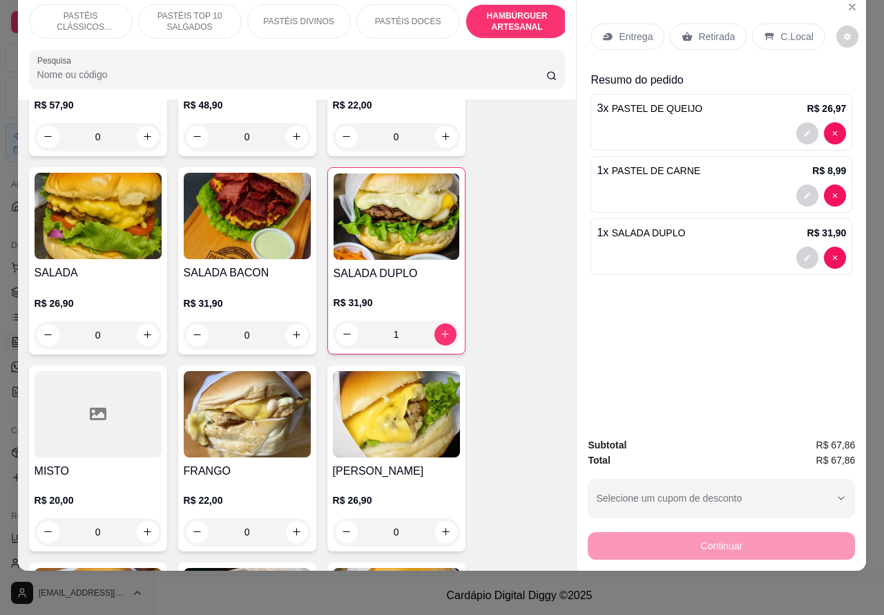
click at [701, 30] on p "Retirada" at bounding box center [716, 37] width 37 height 14
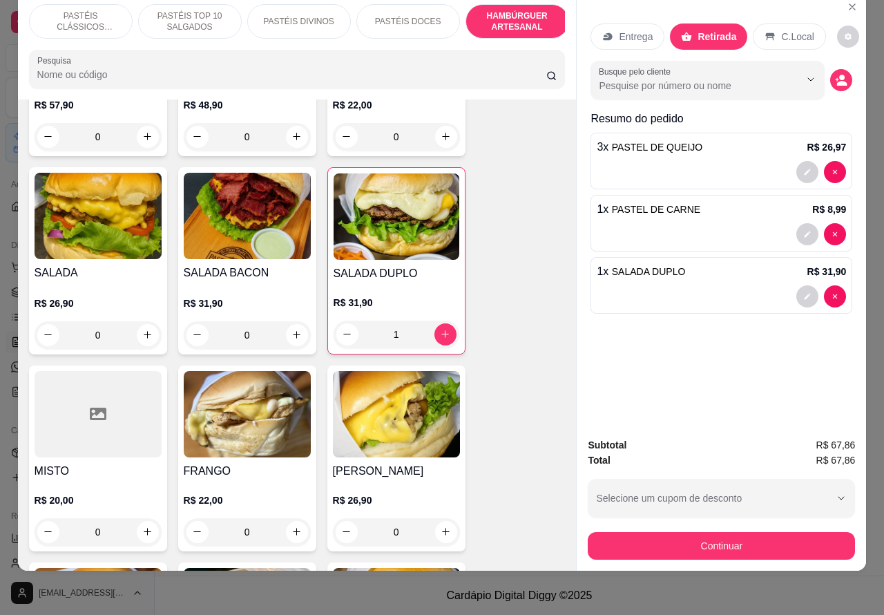
click at [661, 285] on div at bounding box center [721, 296] width 249 height 22
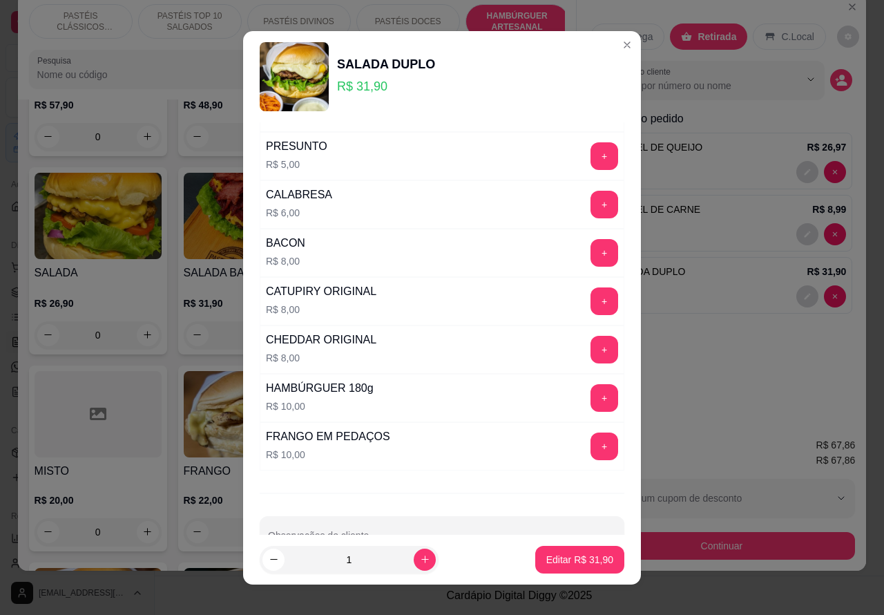
scroll to position [374, 0]
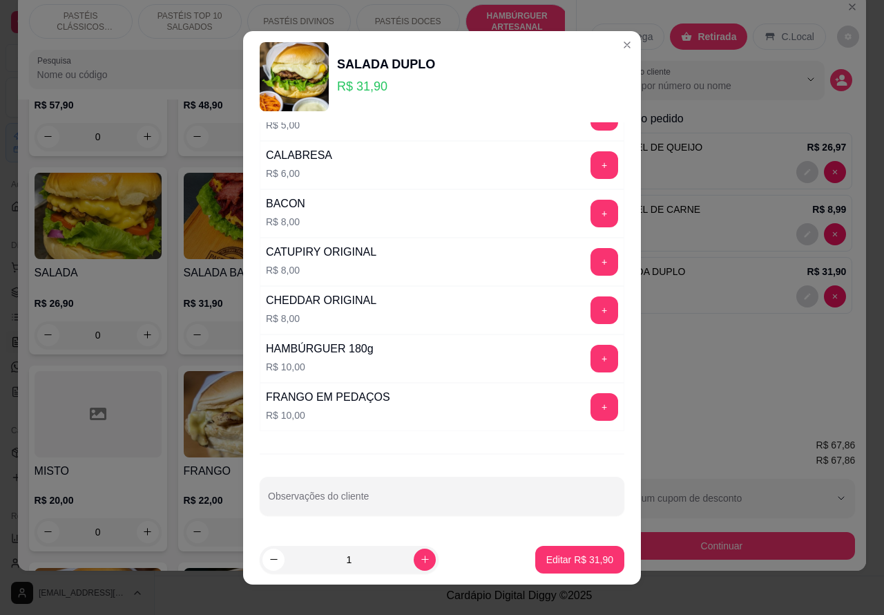
click at [372, 502] on input "Observações do cliente" at bounding box center [442, 502] width 348 height 14
type input "cliente esta aguardando"
click at [553, 563] on p "Editar R$ 31,90" at bounding box center [579, 559] width 65 height 13
type input "0"
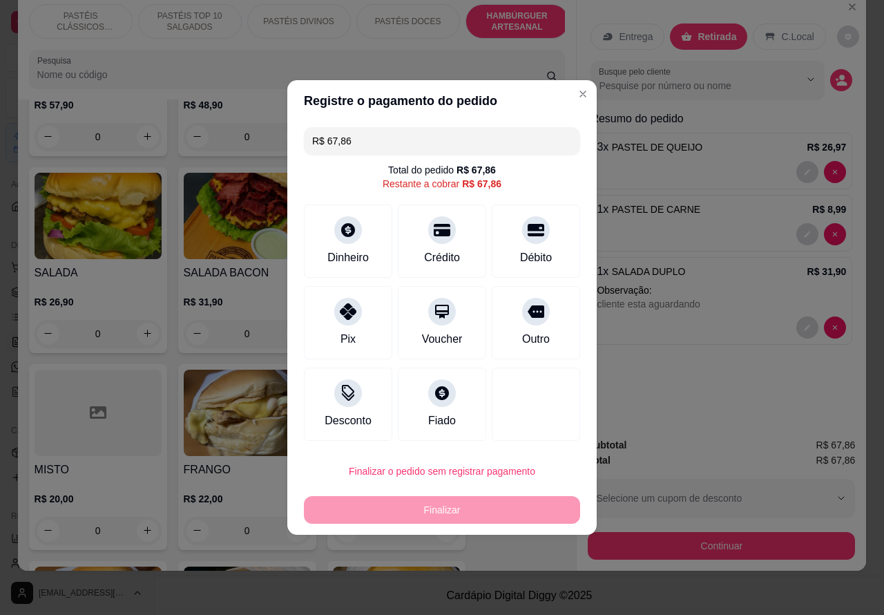
click at [660, 437] on div "Subtotal R$ 67,86" at bounding box center [721, 444] width 267 height 15
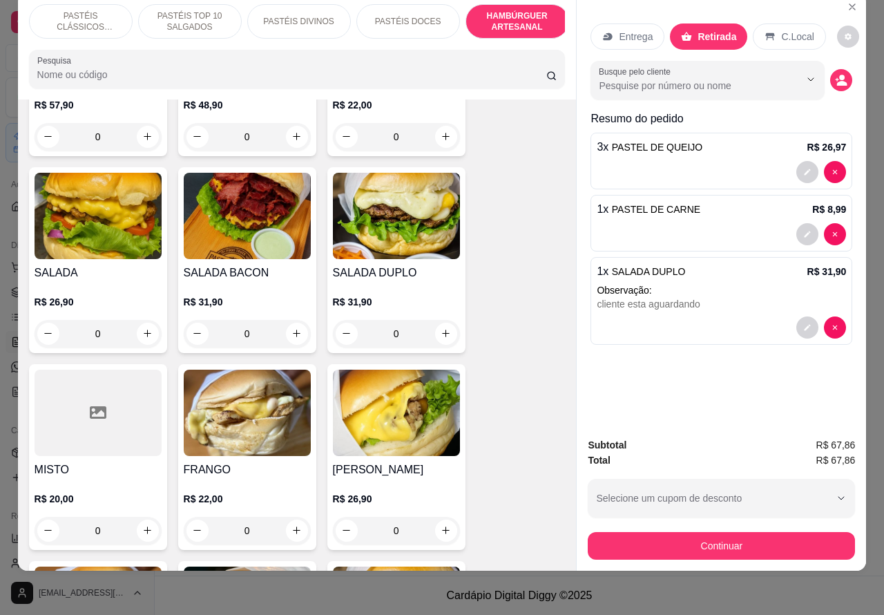
click at [739, 298] on div "cliente esta aguardando" at bounding box center [721, 304] width 249 height 14
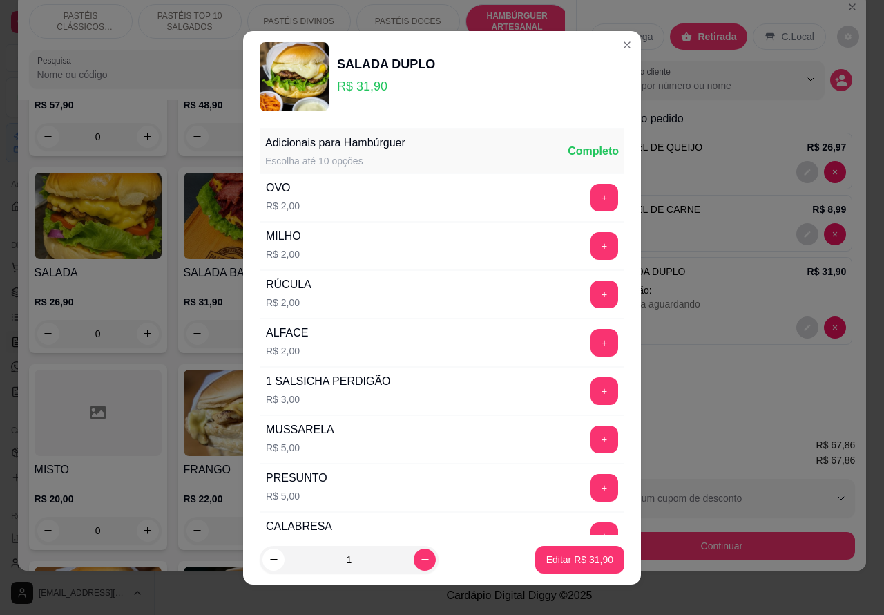
click at [384, 522] on div "CALABRESA R$ 6,00 +" at bounding box center [442, 536] width 365 height 48
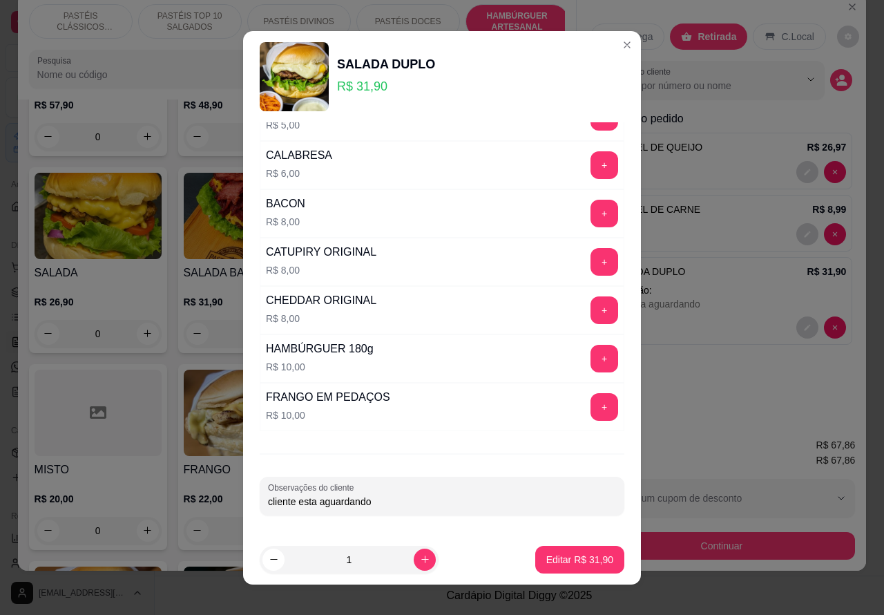
click at [427, 503] on input "cliente esta aguardando" at bounding box center [442, 502] width 348 height 14
type input "cliente esta aguardando.. camisa eletrica"
click at [556, 557] on p "Editar R$ 31,90" at bounding box center [579, 559] width 65 height 13
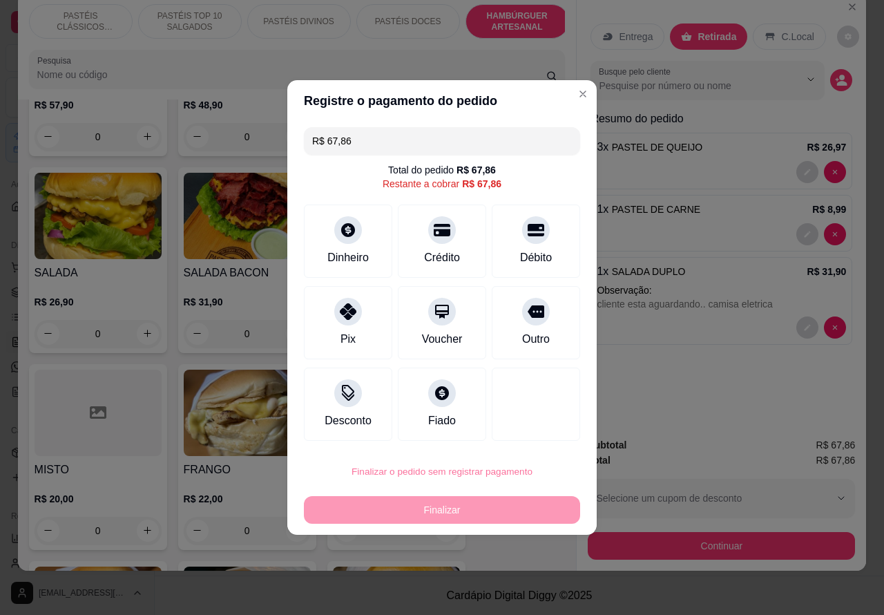
click at [539, 429] on button "Confirmar" at bounding box center [524, 431] width 49 height 21
type input "0"
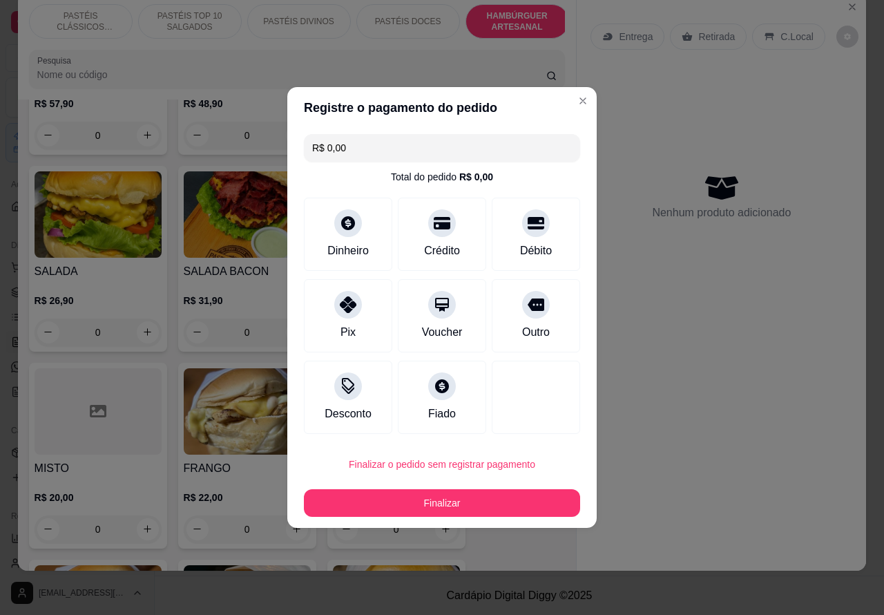
type input "R$ 0,00"
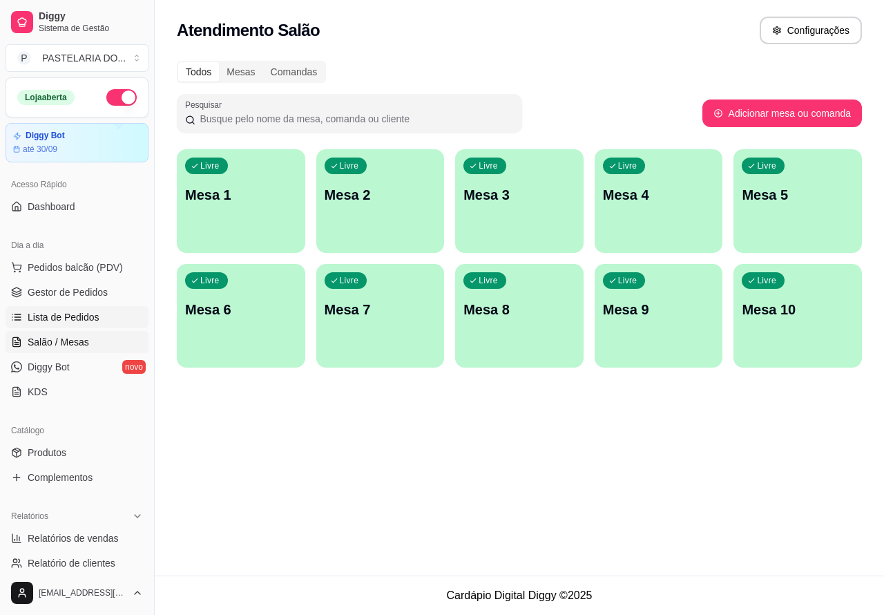
click at [91, 320] on span "Lista de Pedidos" at bounding box center [64, 317] width 72 height 14
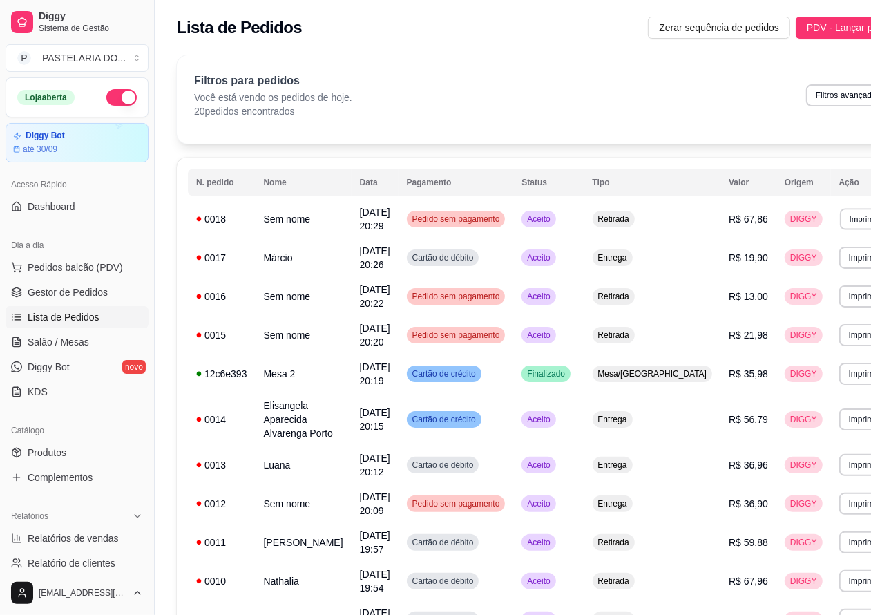
click at [840, 216] on button "Imprimir" at bounding box center [864, 218] width 48 height 21
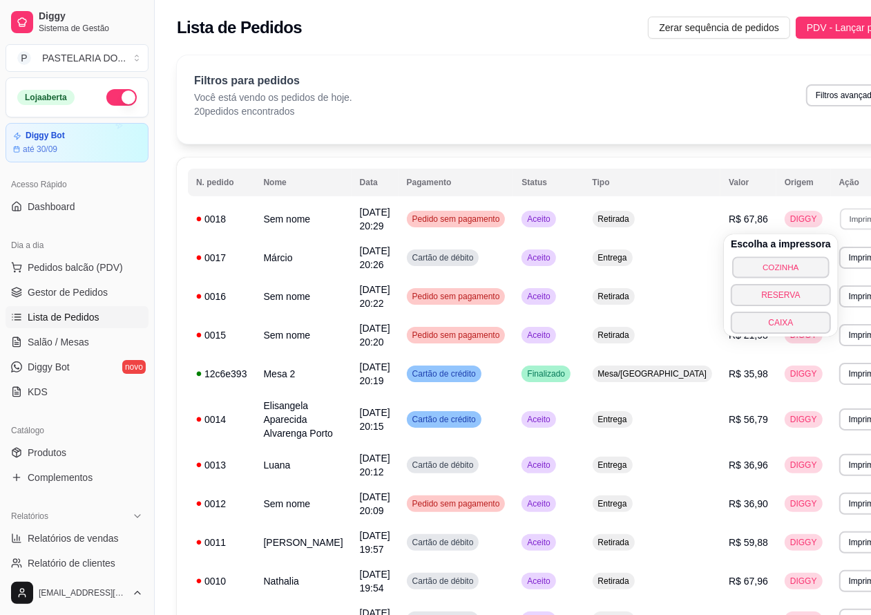
click at [787, 268] on button "COZINHA" at bounding box center [780, 266] width 97 height 21
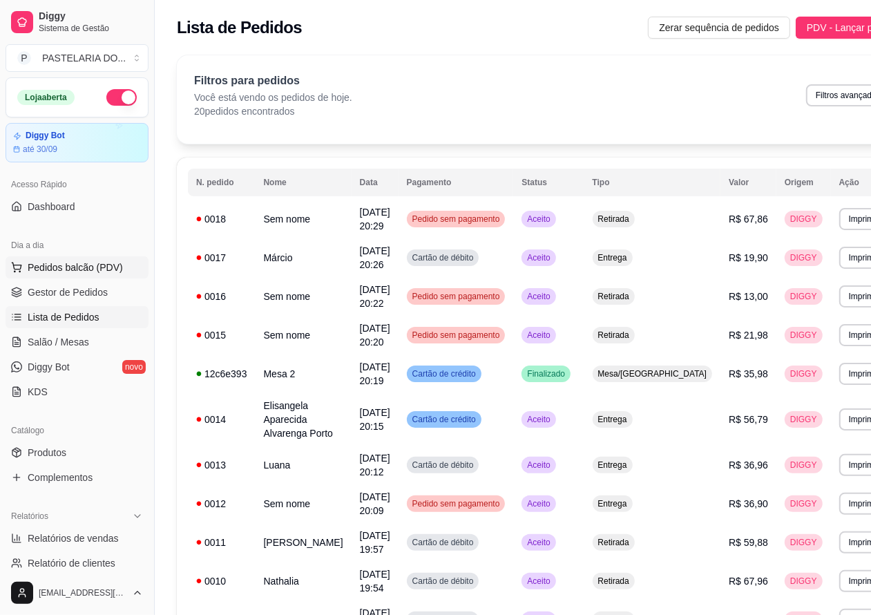
click at [101, 267] on span "Pedidos balcão (PDV)" at bounding box center [75, 267] width 95 height 14
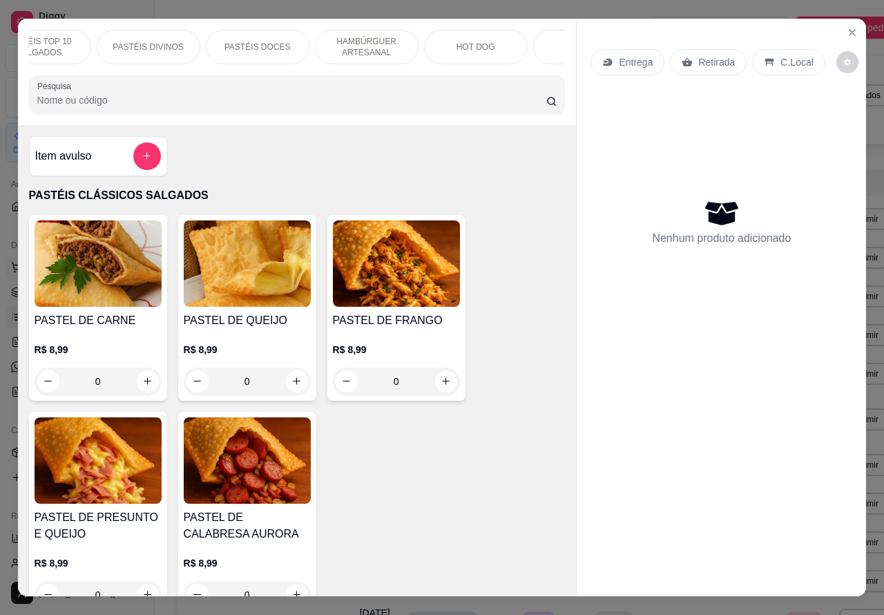
scroll to position [0, 157]
click at [624, 55] on p "Entrega" at bounding box center [636, 62] width 34 height 14
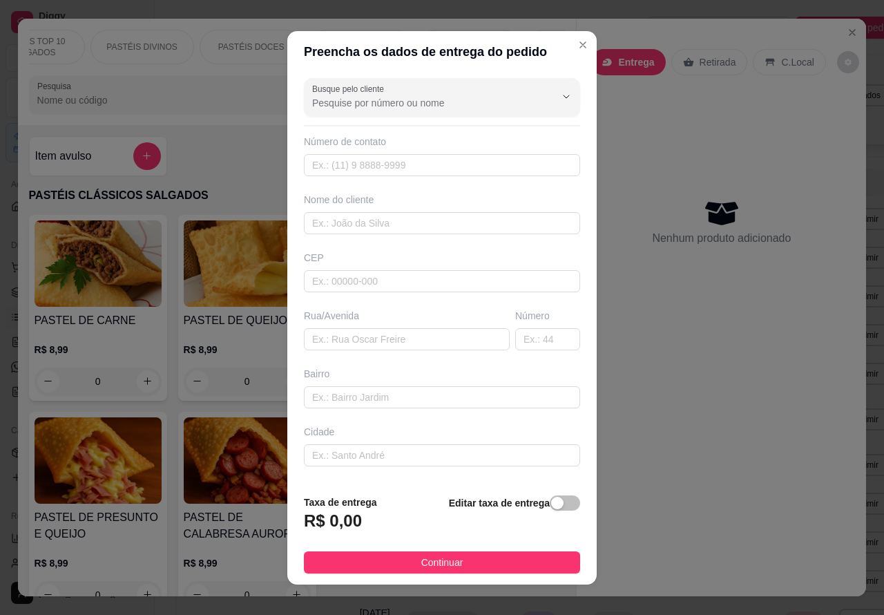
click at [577, 44] on icon "Close" at bounding box center [582, 44] width 11 height 11
click at [557, 47] on div "BEBIDAS" at bounding box center [579, 47] width 104 height 35
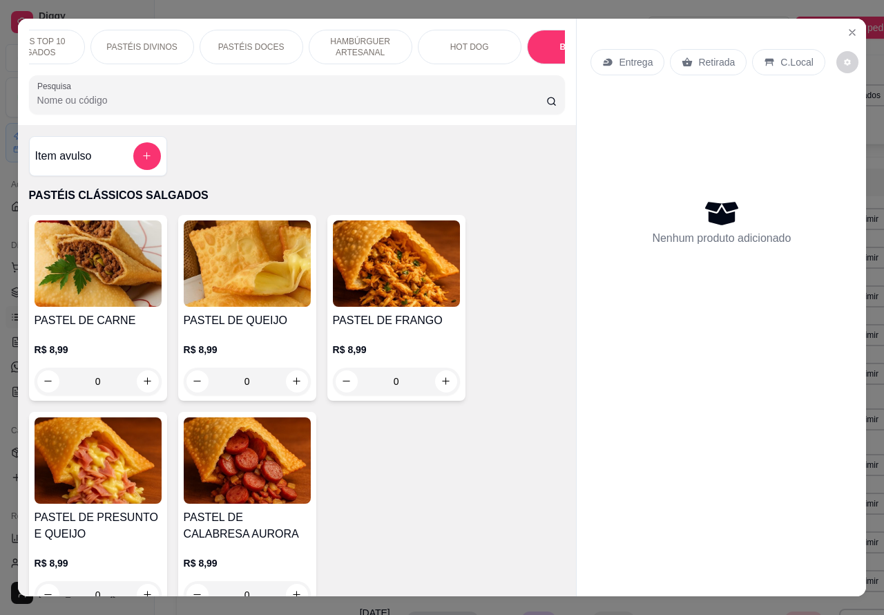
scroll to position [32, 0]
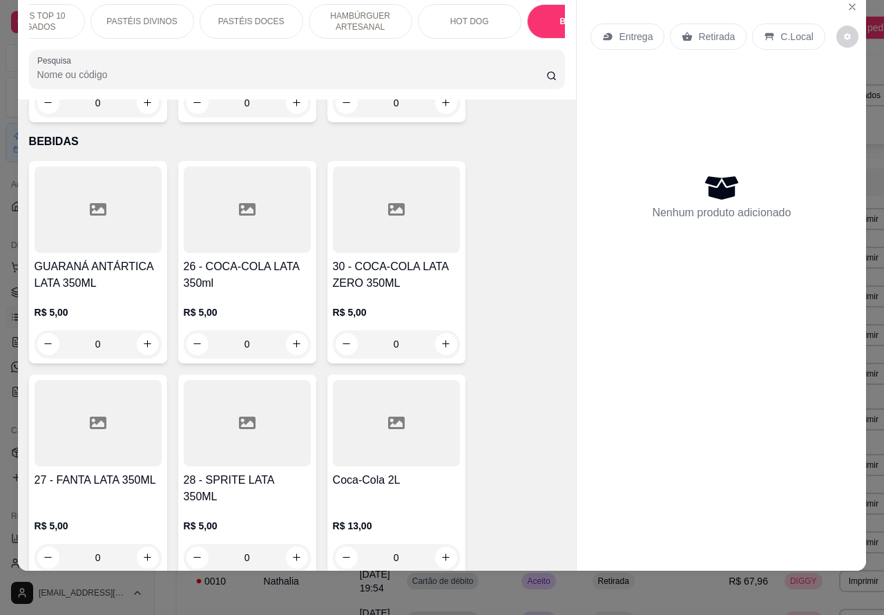
click at [547, 56] on div at bounding box center [297, 69] width 520 height 28
click at [461, 16] on p "HOT DOG" at bounding box center [469, 21] width 39 height 11
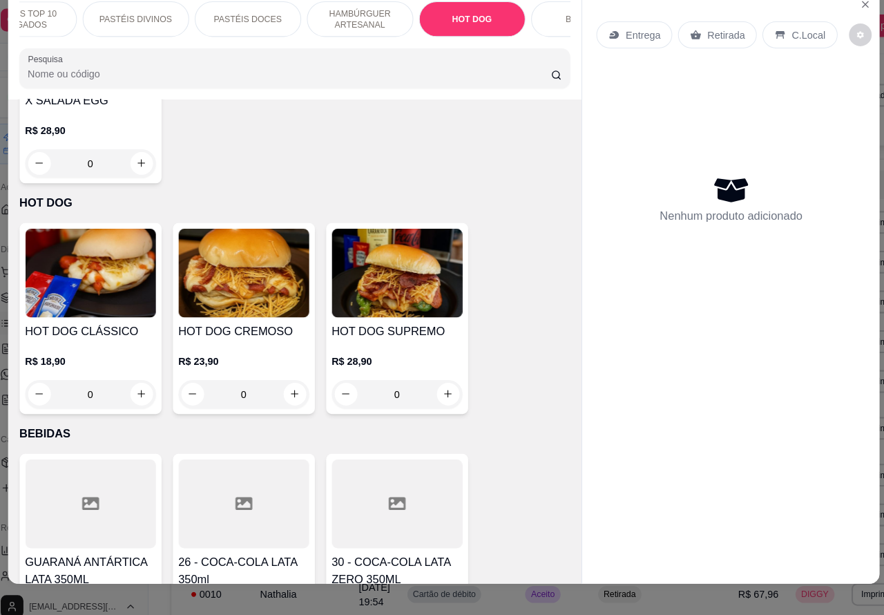
scroll to position [32, 1]
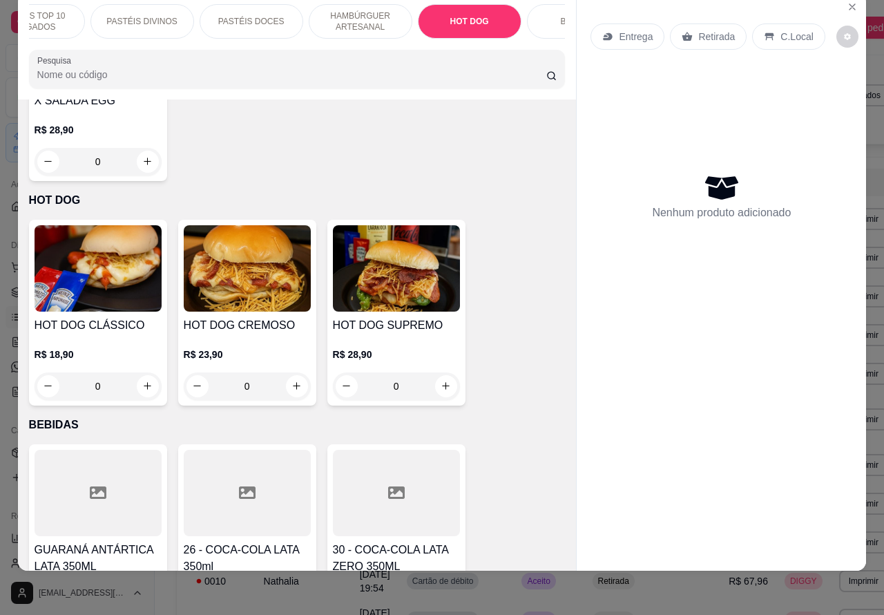
click at [142, 372] on div "0" at bounding box center [98, 386] width 127 height 28
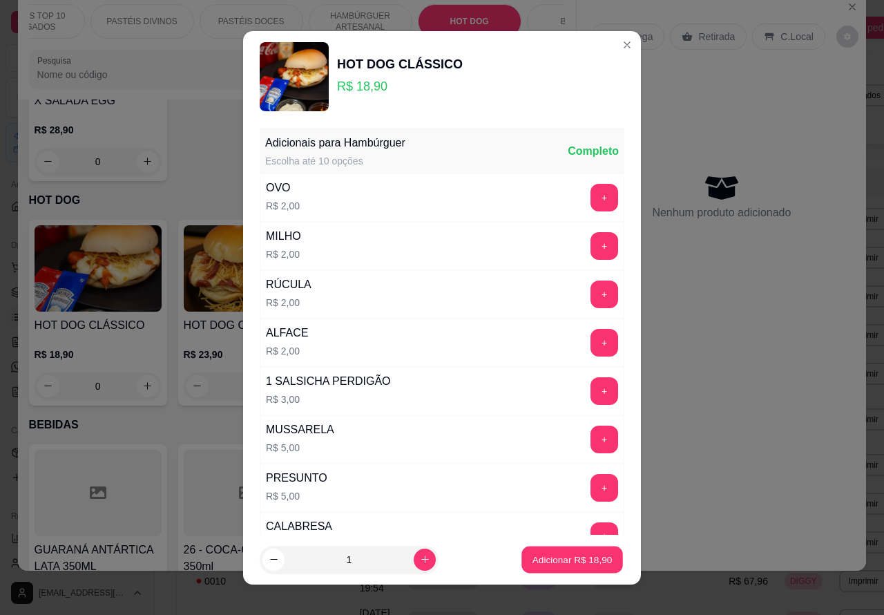
click at [539, 558] on p "Adicionar R$ 18,90" at bounding box center [573, 559] width 80 height 13
type input "1"
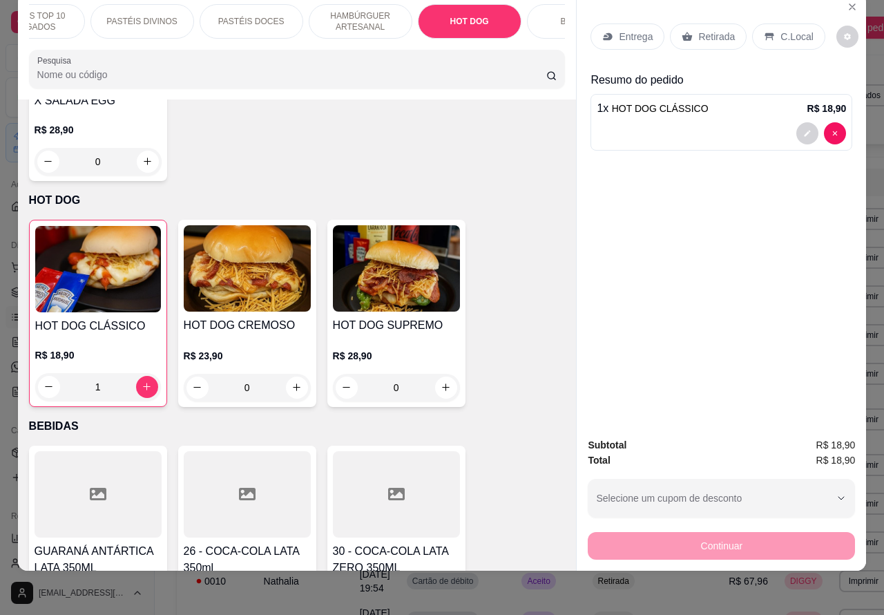
click at [636, 30] on p "Entrega" at bounding box center [636, 37] width 34 height 14
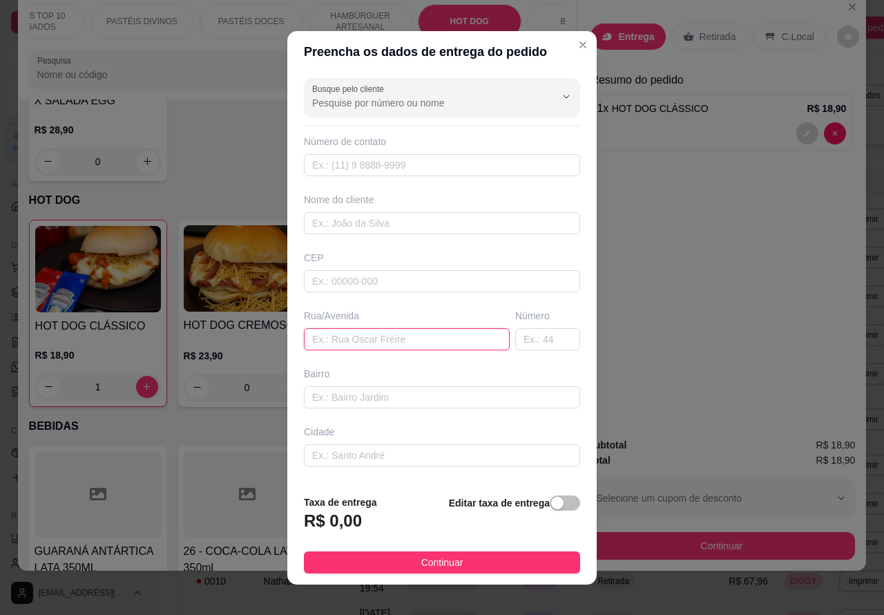
click at [344, 345] on input "text" at bounding box center [407, 339] width 206 height 22
type input "ANGELU MONTOLAR"
click at [515, 338] on input "text" at bounding box center [547, 339] width 65 height 22
type input "225"
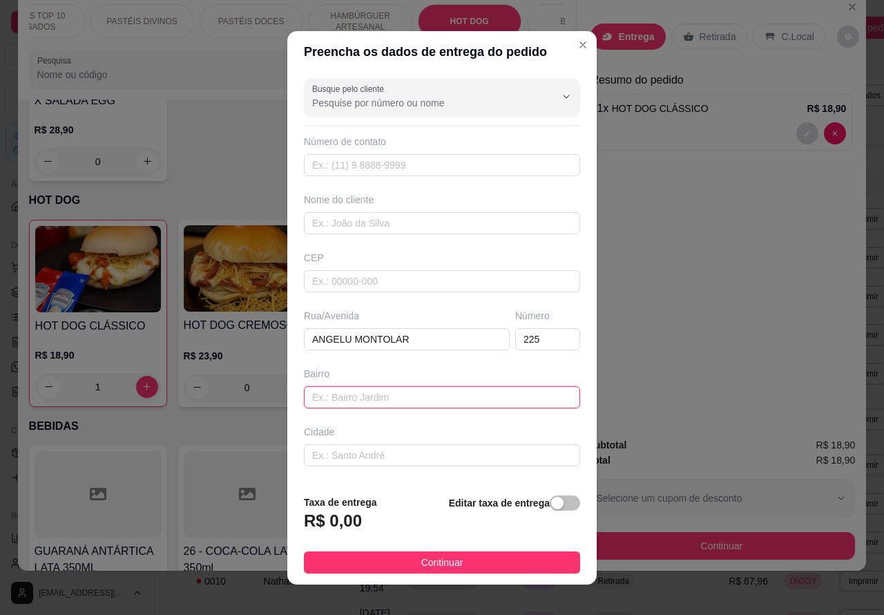
click at [370, 394] on input "text" at bounding box center [442, 397] width 276 height 22
type input "F"
type input "CONDOMINIO GAIVOTAS"
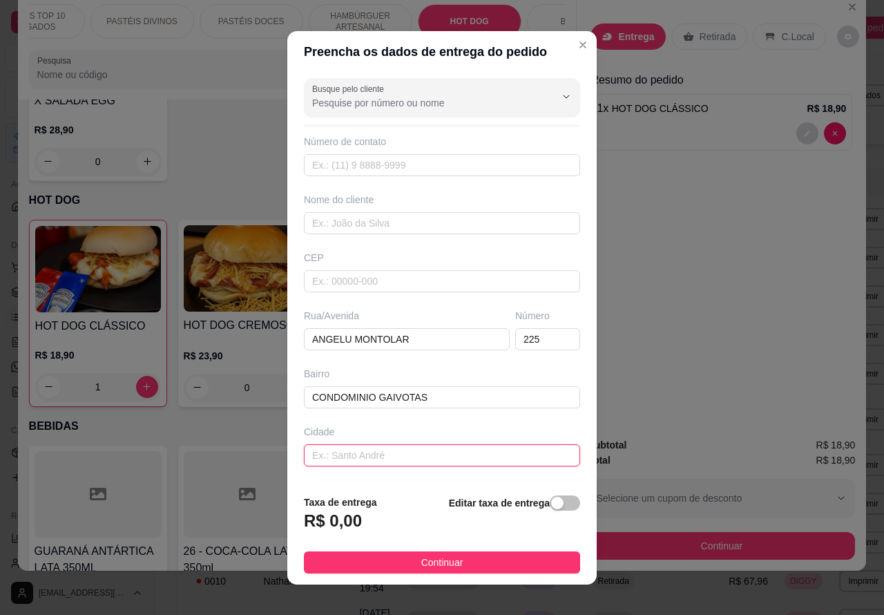
click at [363, 458] on input "text" at bounding box center [442, 455] width 276 height 22
type input "CASA 19 B"
click at [551, 504] on div "button" at bounding box center [557, 503] width 12 height 12
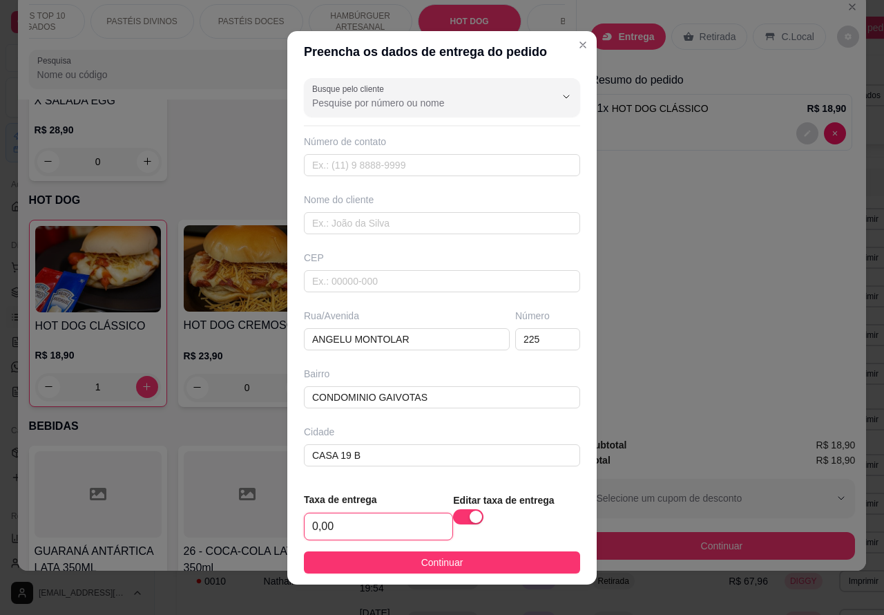
click at [307, 529] on input "0,00" at bounding box center [379, 526] width 148 height 26
click at [305, 527] on input "0,00" at bounding box center [379, 526] width 148 height 26
click at [306, 527] on input "0,00" at bounding box center [379, 526] width 148 height 26
click at [320, 524] on input "0,00" at bounding box center [379, 526] width 148 height 26
type input "4,00"
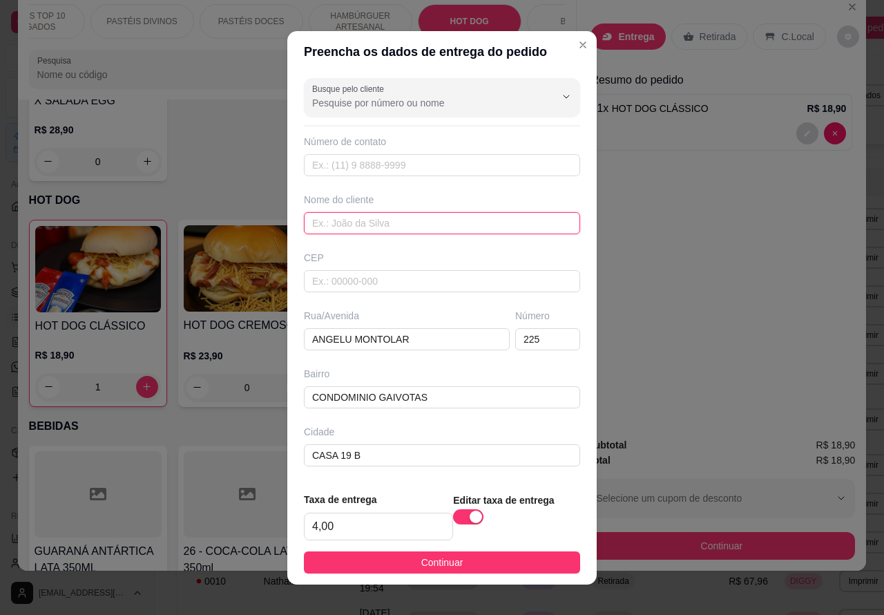
click at [360, 220] on input "text" at bounding box center [442, 223] width 276 height 22
type input "YARA"
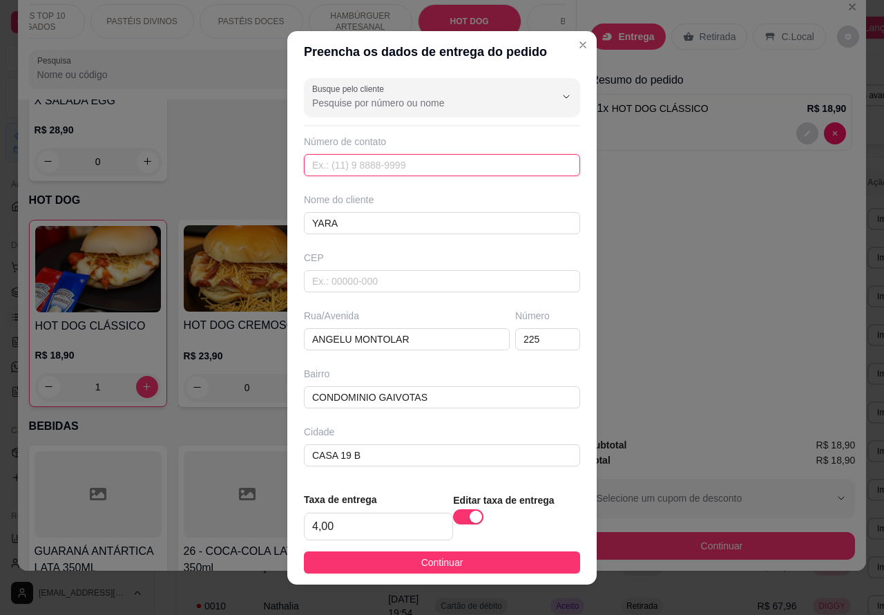
click at [398, 160] on input "text" at bounding box center [442, 165] width 276 height 22
type input "[PHONE_NUMBER]"
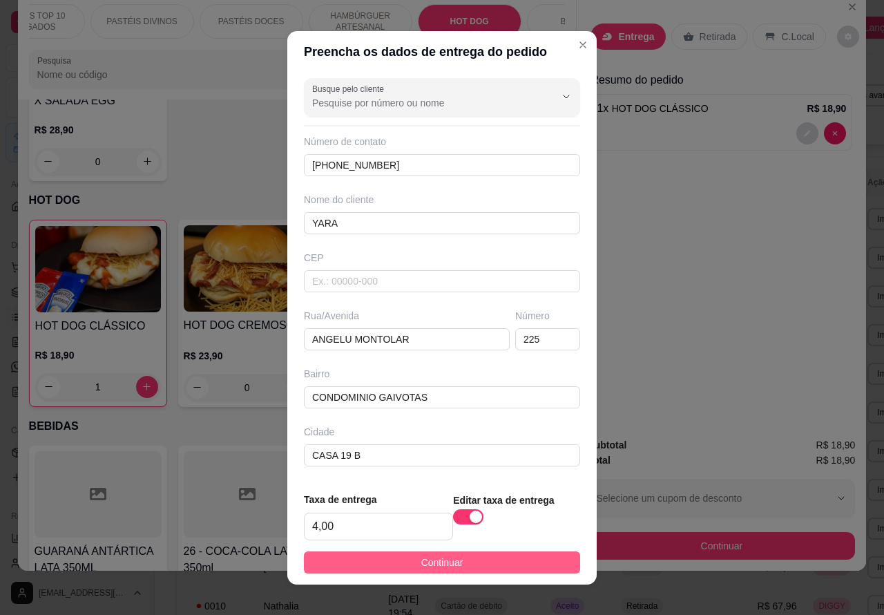
click at [515, 553] on button "Continuar" at bounding box center [442, 562] width 276 height 22
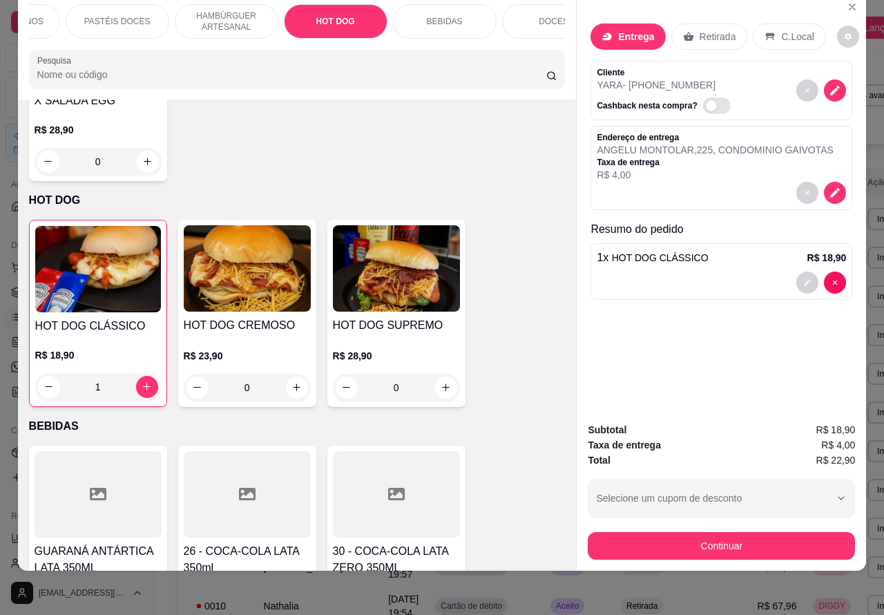
scroll to position [0, 301]
click at [439, 16] on p "BEBIDAS" at bounding box center [435, 21] width 36 height 11
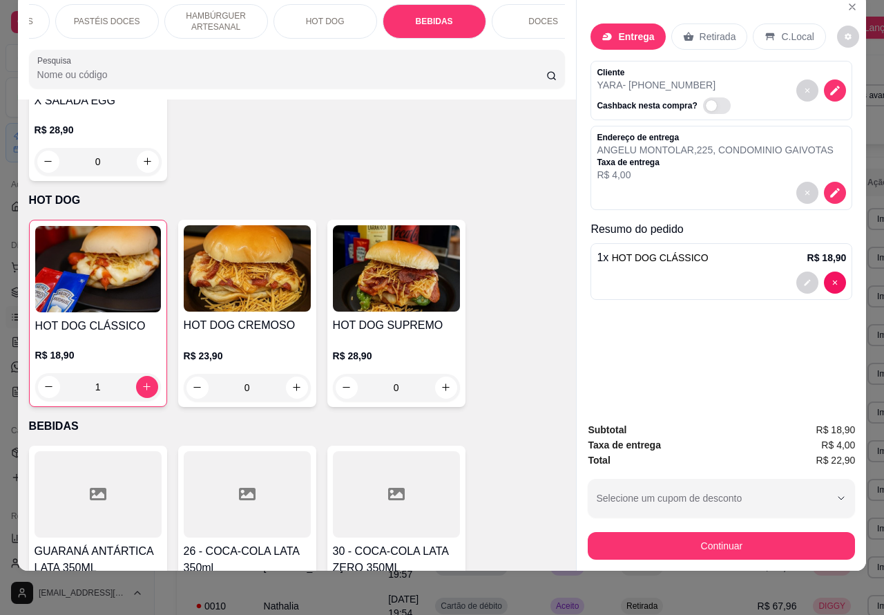
scroll to position [4578, 0]
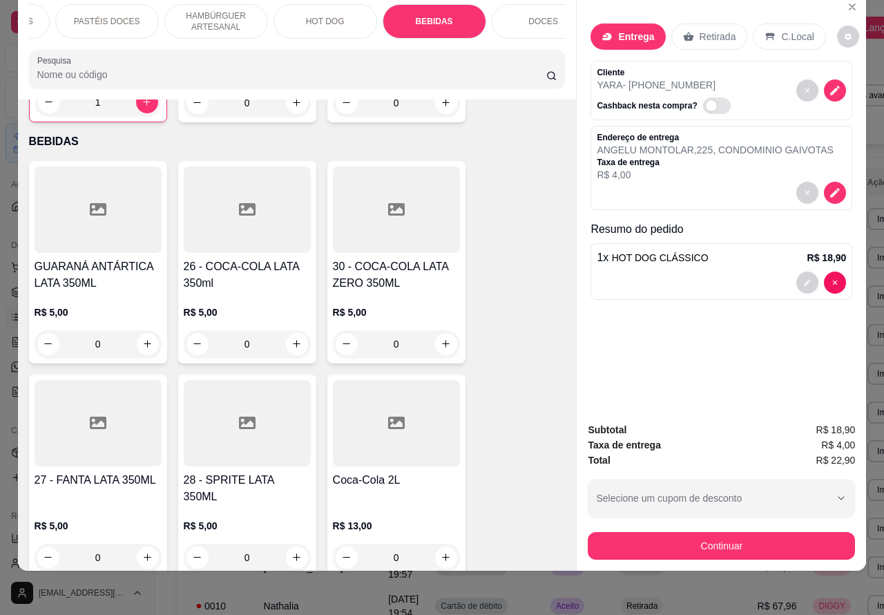
click at [441, 338] on icon "increase-product-quantity" at bounding box center [446, 343] width 10 height 10
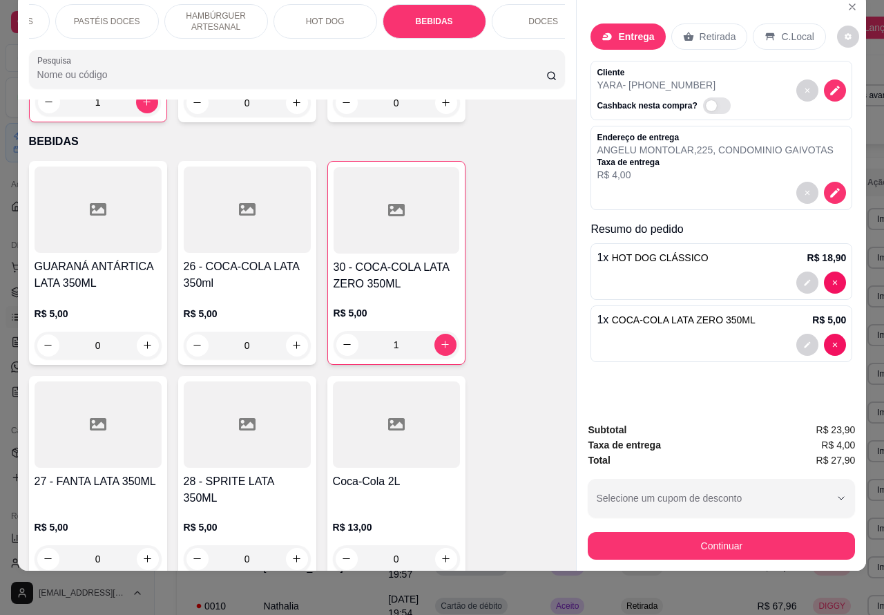
type input "1"
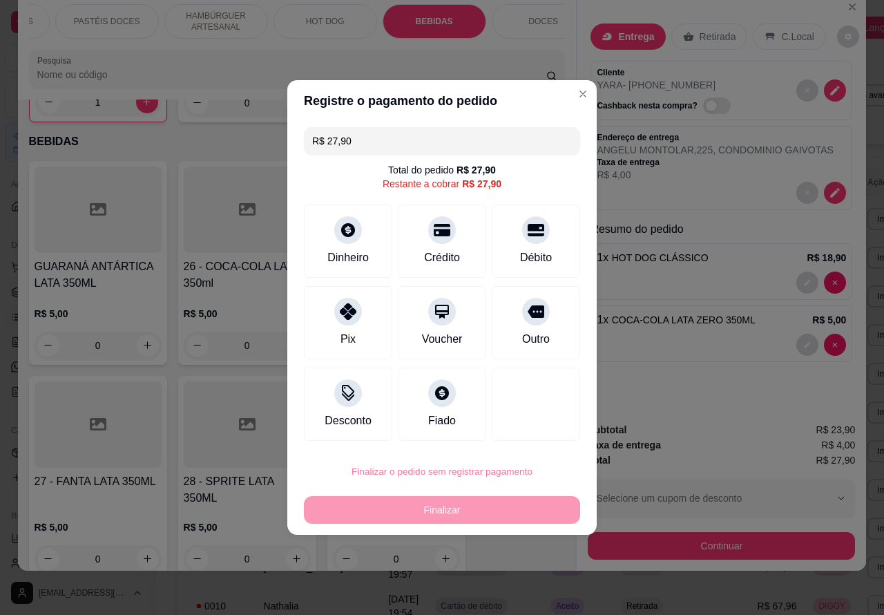
click at [529, 430] on button "Confirmar" at bounding box center [524, 432] width 51 height 21
type input "0"
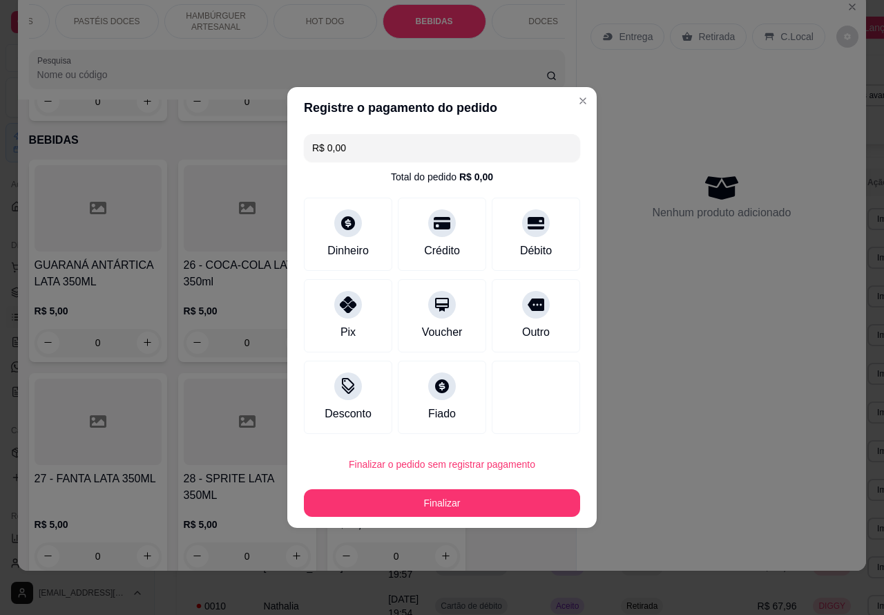
type input "R$ 0,00"
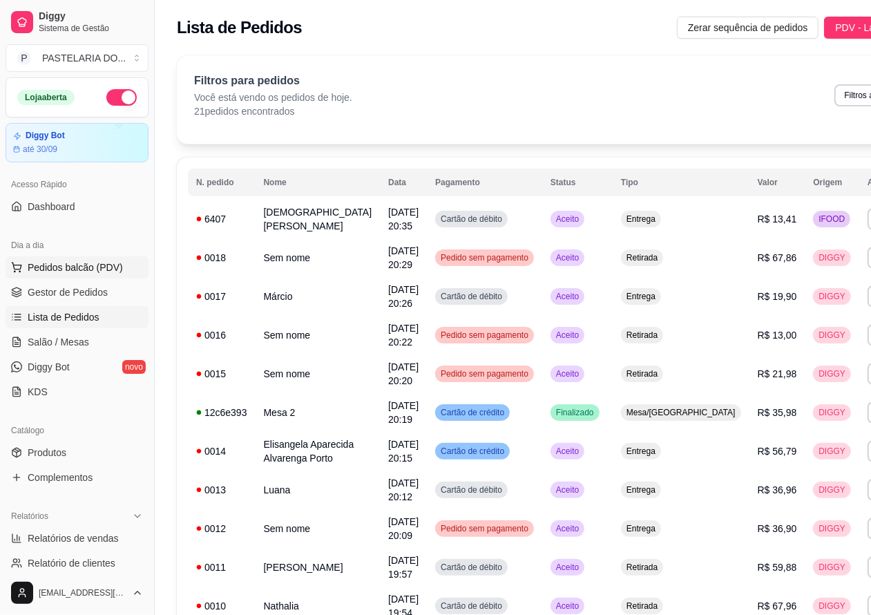
click at [95, 267] on span "Pedidos balcão (PDV)" at bounding box center [75, 267] width 95 height 14
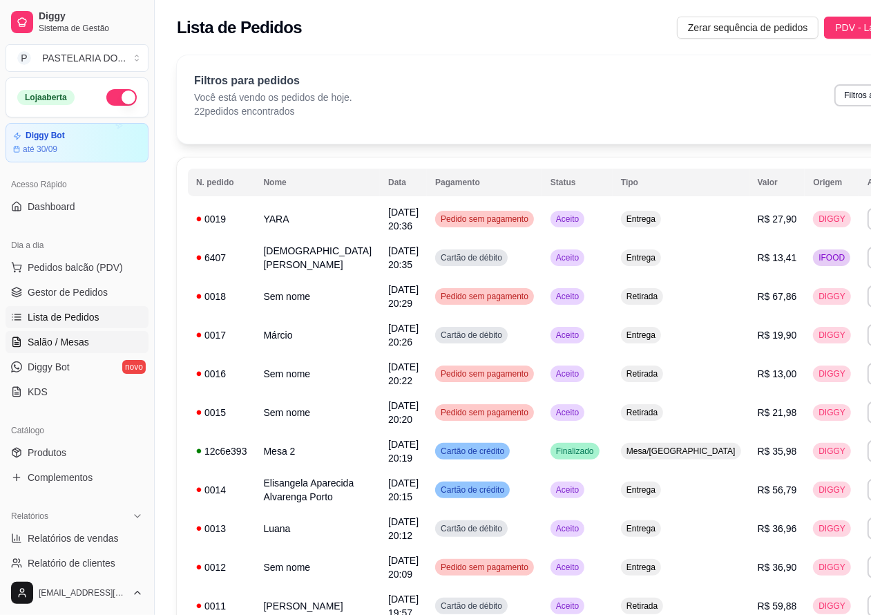
click at [88, 339] on link "Salão / Mesas" at bounding box center [77, 342] width 143 height 22
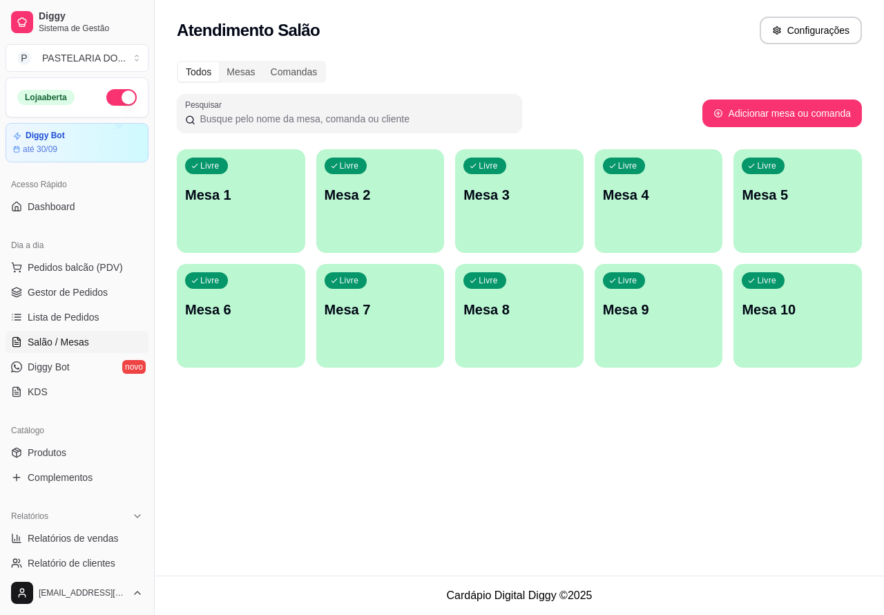
click at [73, 343] on span "Salão / Mesas" at bounding box center [58, 342] width 61 height 14
click at [99, 265] on span "Pedidos balcão (PDV)" at bounding box center [75, 267] width 95 height 14
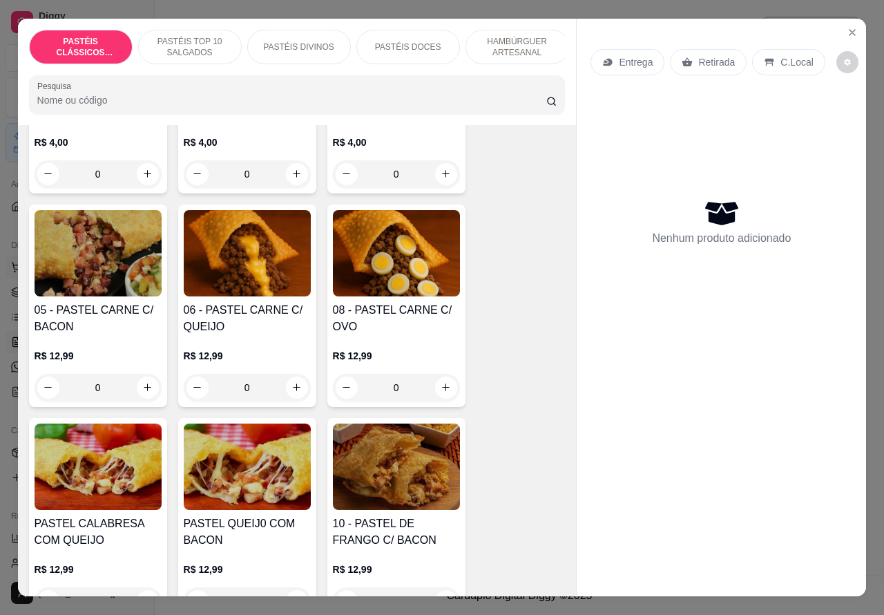
scroll to position [879, 0]
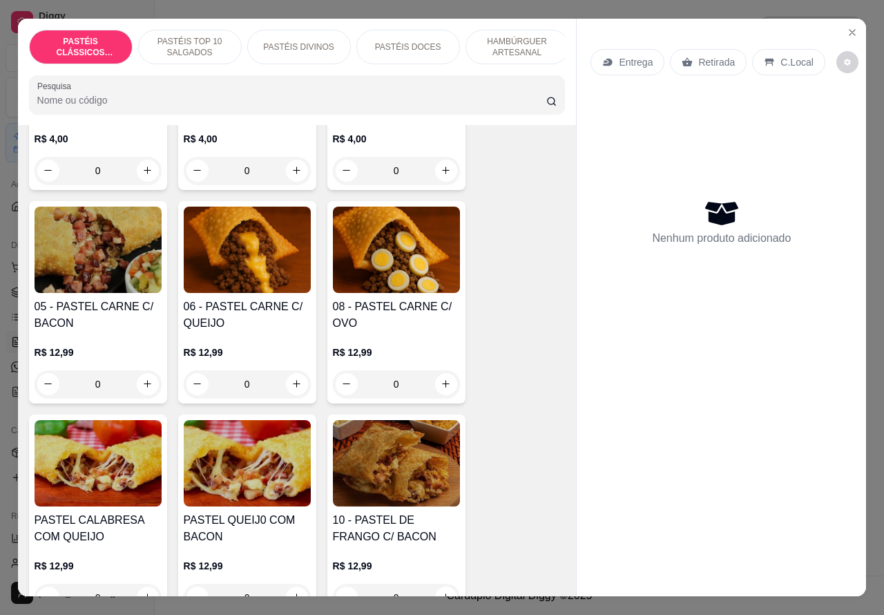
click at [296, 392] on div "0" at bounding box center [247, 384] width 127 height 28
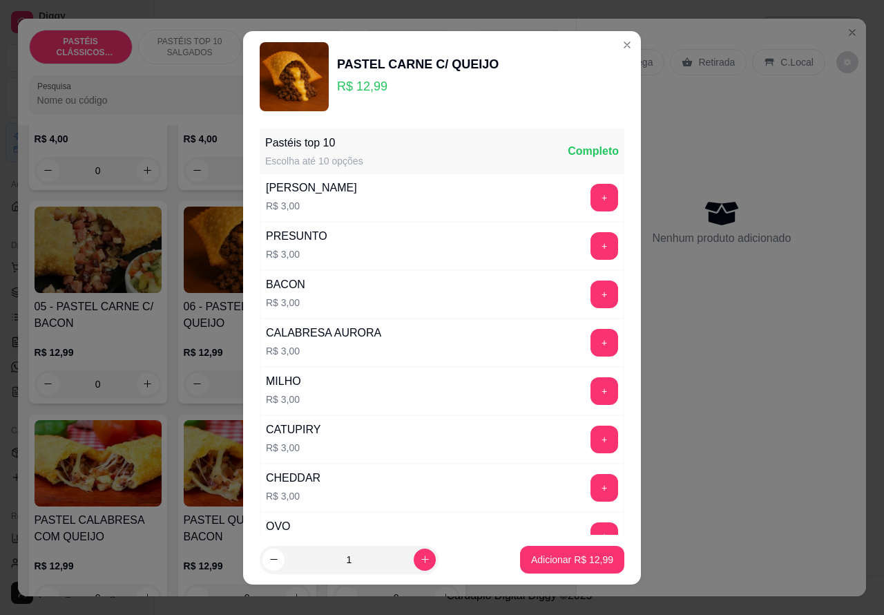
click at [539, 562] on p "Adicionar R$ 12,99" at bounding box center [572, 560] width 82 height 14
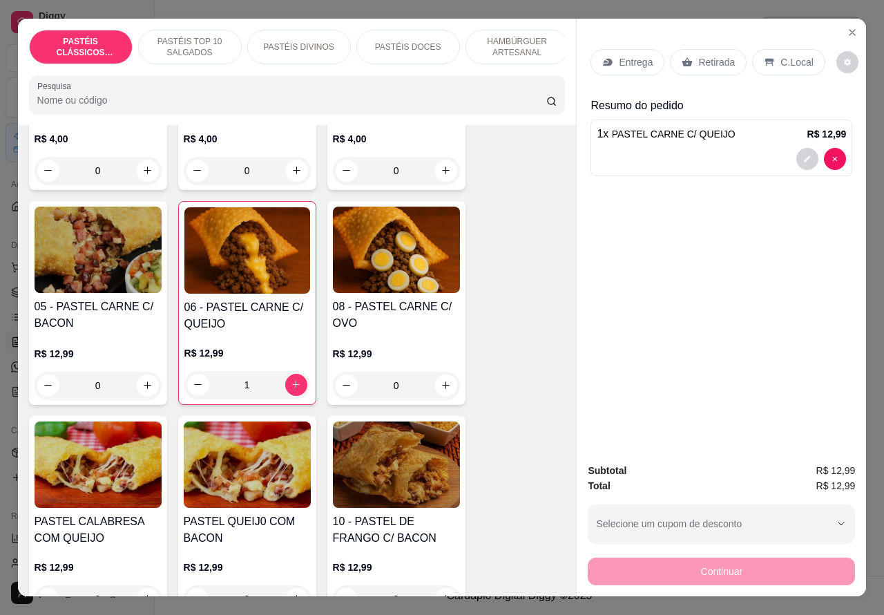
type input "1"
click at [138, 396] on div "0" at bounding box center [98, 386] width 127 height 28
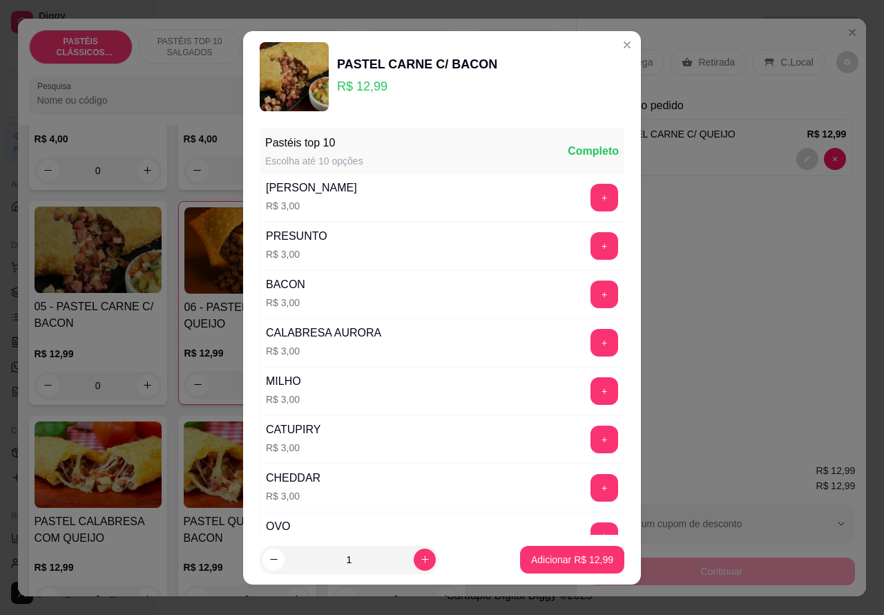
click at [535, 560] on p "Adicionar R$ 12,99" at bounding box center [572, 560] width 82 height 14
type input "1"
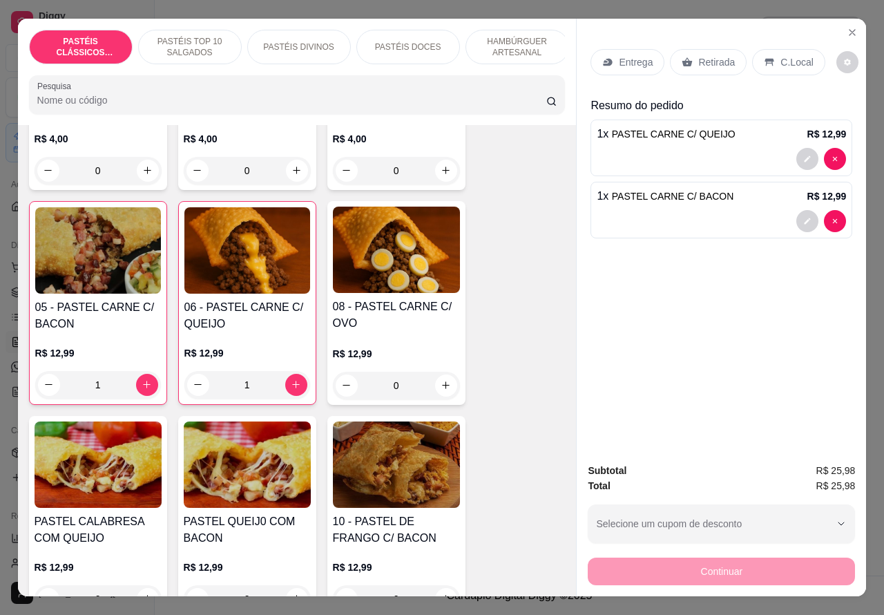
click at [655, 149] on div at bounding box center [721, 159] width 249 height 22
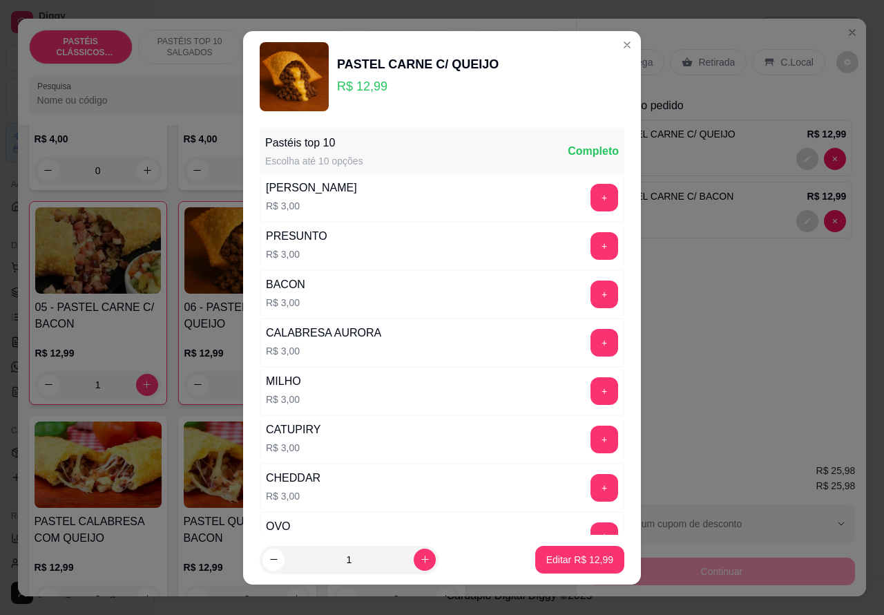
scroll to position [180, 0]
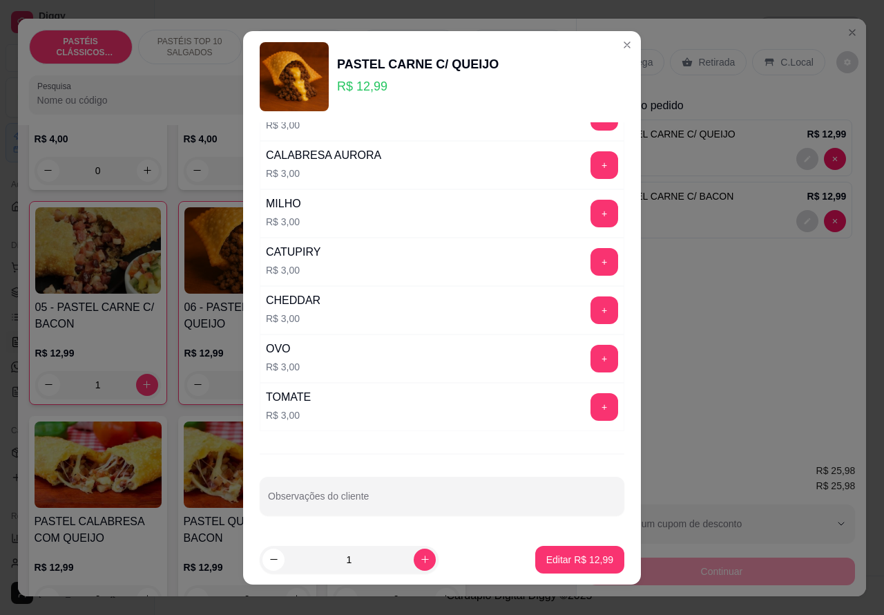
click at [394, 495] on input "Observações do cliente" at bounding box center [442, 502] width 348 height 14
type input "BEM FRITO"
click at [580, 558] on p "Editar R$ 12,99" at bounding box center [579, 560] width 67 height 14
type input "0"
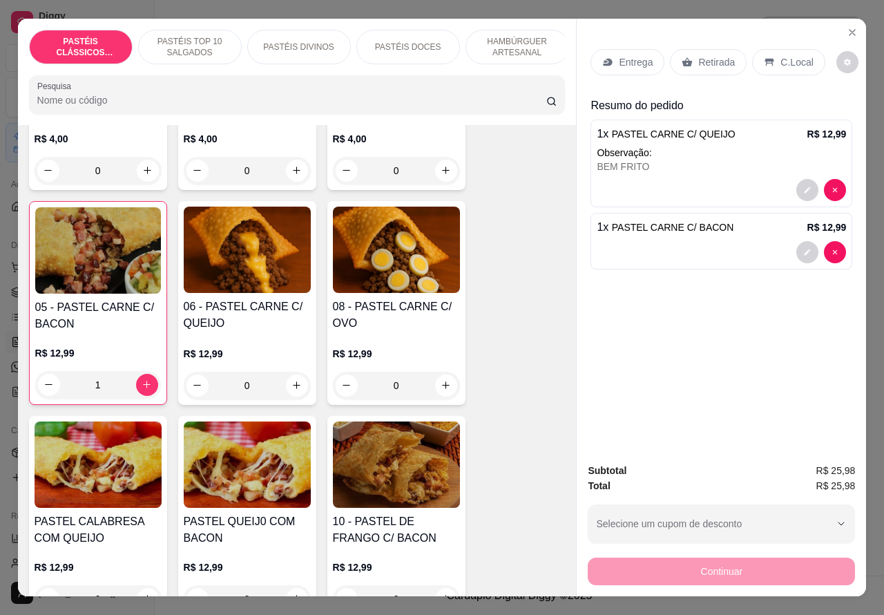
click at [625, 241] on div at bounding box center [721, 252] width 249 height 22
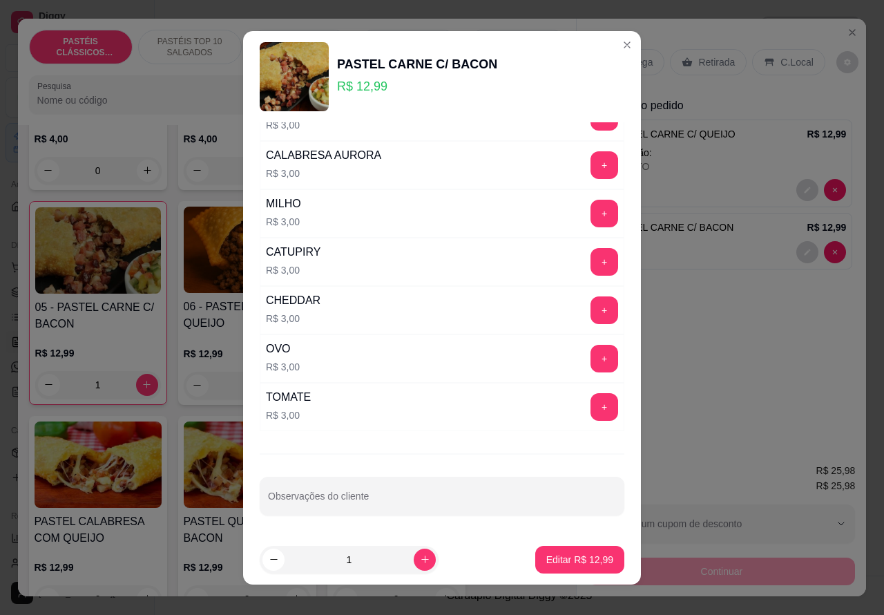
click at [360, 506] on input "Observações do cliente" at bounding box center [442, 502] width 348 height 14
type input "BEM FRITO"
click at [569, 551] on button "Editar R$ 12,99" at bounding box center [580, 559] width 86 height 27
type input "0"
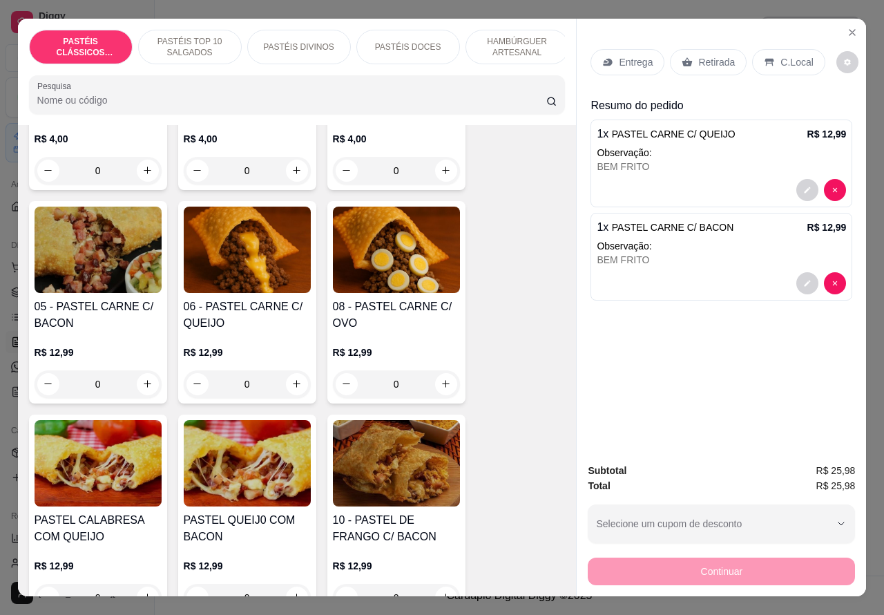
click at [720, 64] on div "Retirada" at bounding box center [708, 62] width 77 height 26
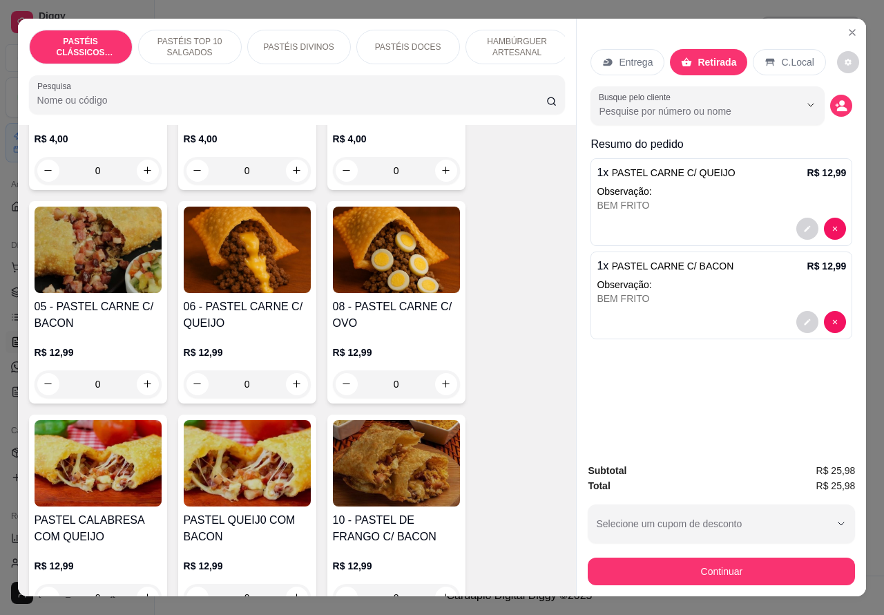
click at [716, 303] on div "1 x PASTEL CARNE C/ BACON R$ 12,99 Observação: BEM FRITO" at bounding box center [722, 295] width 262 height 88
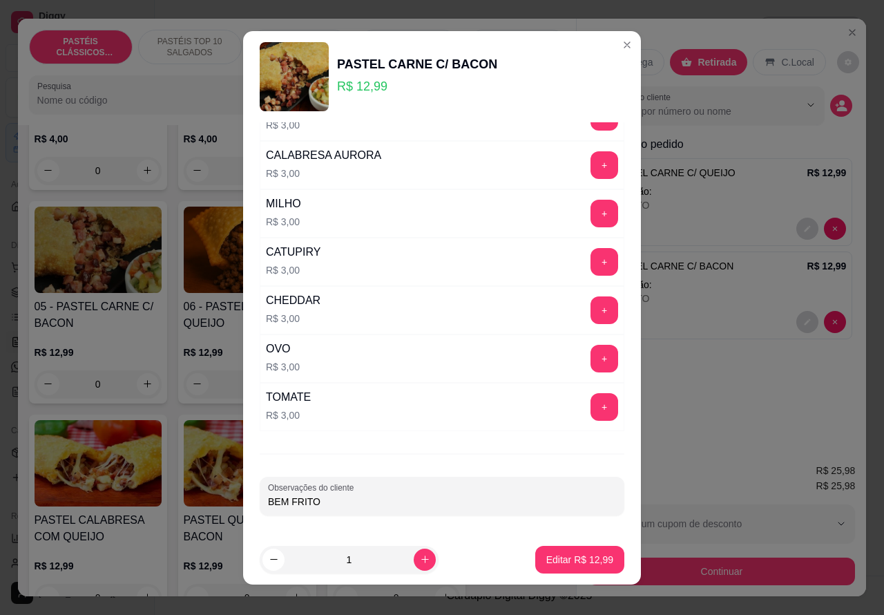
click at [422, 495] on input "BEM FRITO" at bounding box center [442, 502] width 348 height 14
type input "BEM FRITO... [PERSON_NAME] AGORAAA"
click at [546, 553] on p "Editar R$ 12,99" at bounding box center [579, 560] width 67 height 14
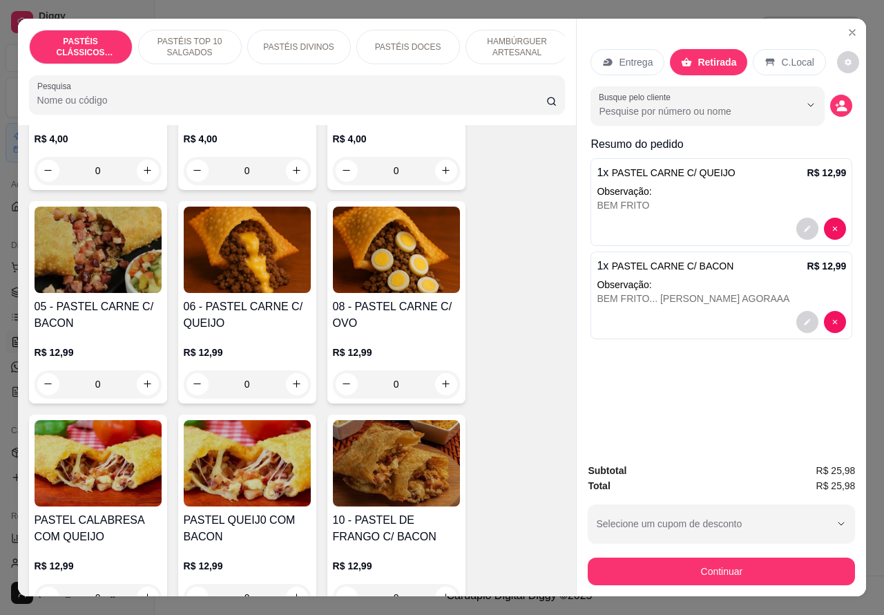
click at [706, 199] on div "BEM FRITO" at bounding box center [721, 205] width 249 height 14
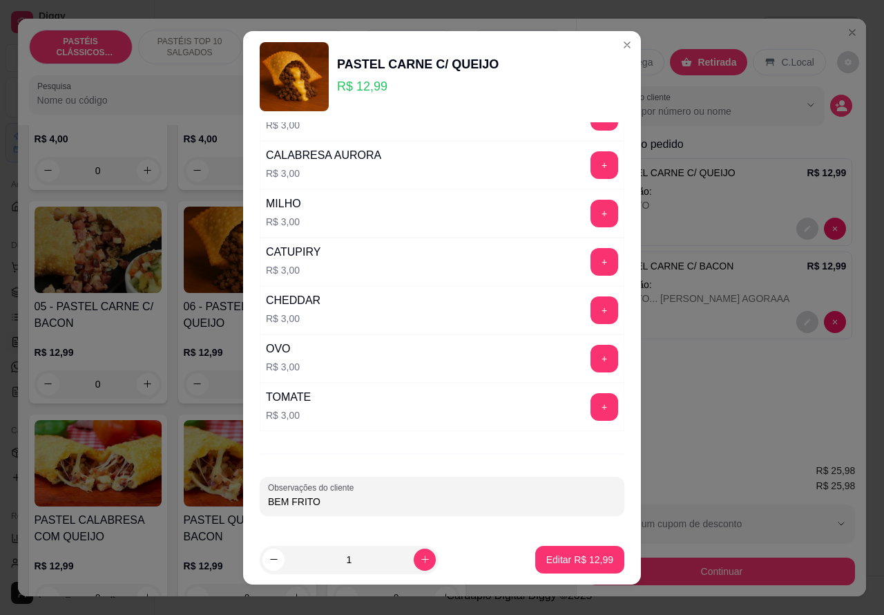
click at [341, 505] on input "BEM FRITO" at bounding box center [442, 502] width 348 height 14
click at [551, 546] on div "Editar R$ 12,99" at bounding box center [579, 560] width 89 height 28
click at [434, 496] on input "BEM FRITO..[PERSON_NAME] AGORAA" at bounding box center [442, 502] width 348 height 14
type input "BEM FRITO..[PERSON_NAME] AGORAA....[PERSON_NAME]"
click at [549, 551] on button "Editar R$ 12,99" at bounding box center [579, 560] width 89 height 28
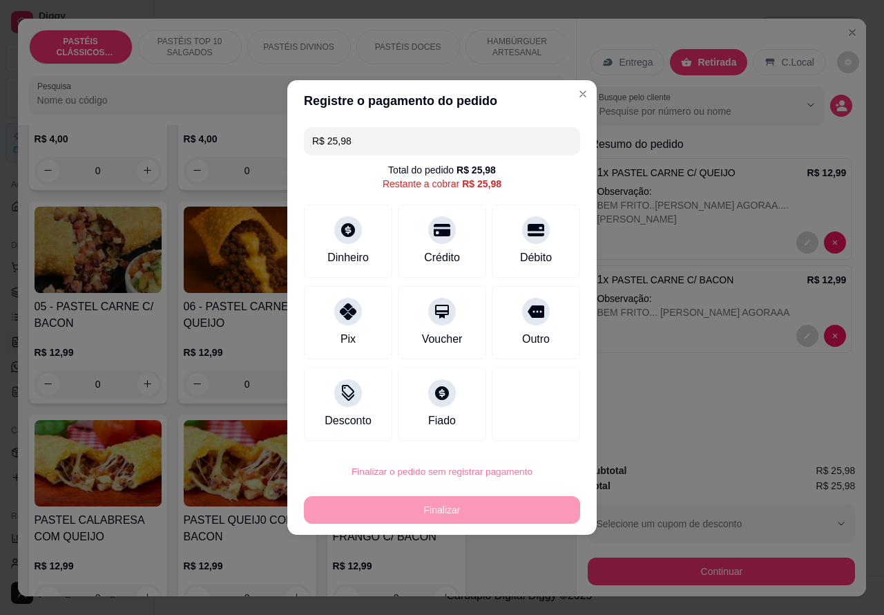
click at [525, 429] on button "Confirmar" at bounding box center [523, 432] width 49 height 21
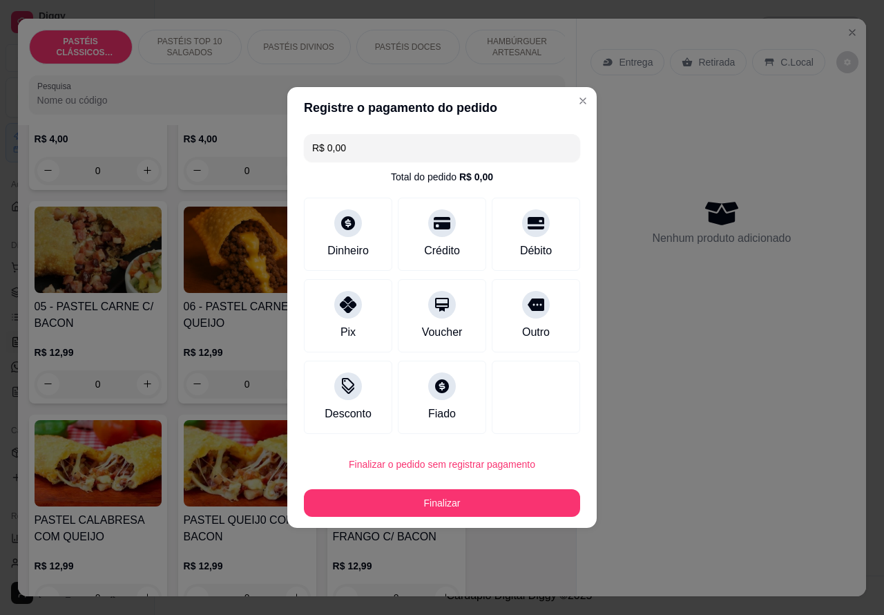
type input "R$ 0,00"
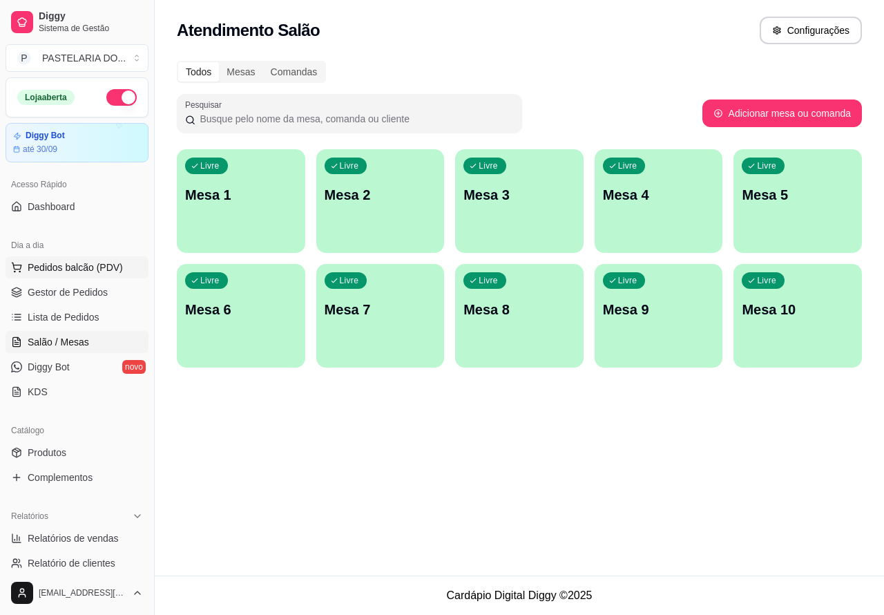
click at [120, 270] on button "Pedidos balcão (PDV)" at bounding box center [77, 267] width 143 height 22
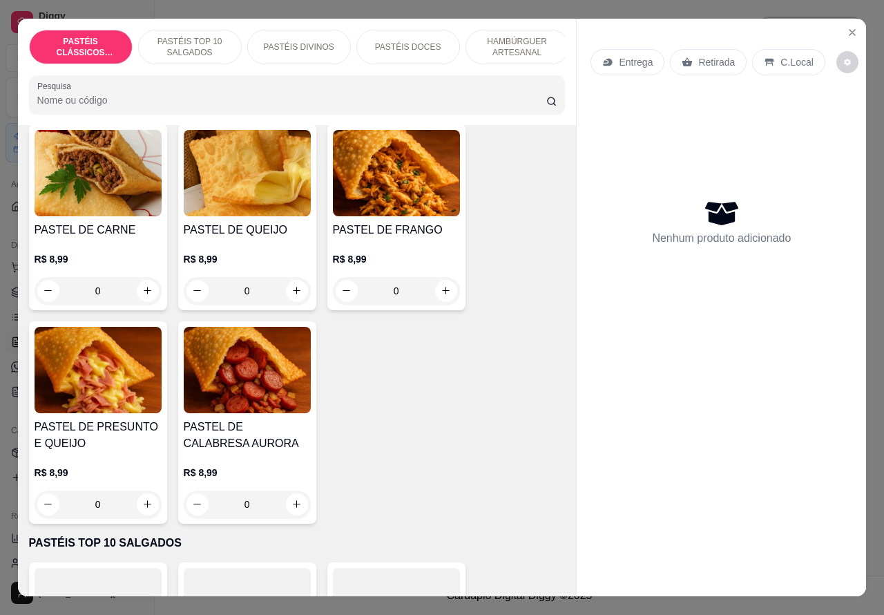
click at [519, 46] on p "HAMBÚRGUER ARTESANAL" at bounding box center [517, 47] width 80 height 22
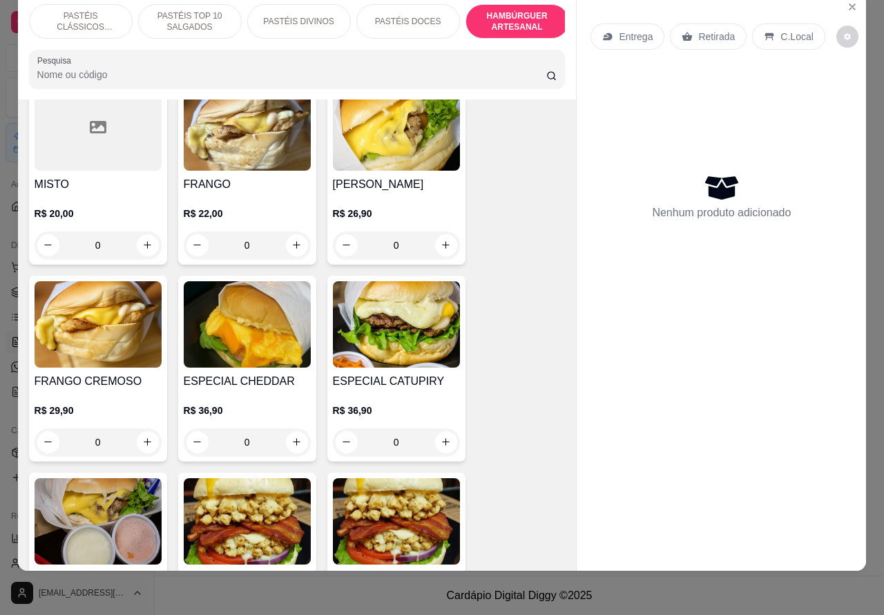
scroll to position [3600, 0]
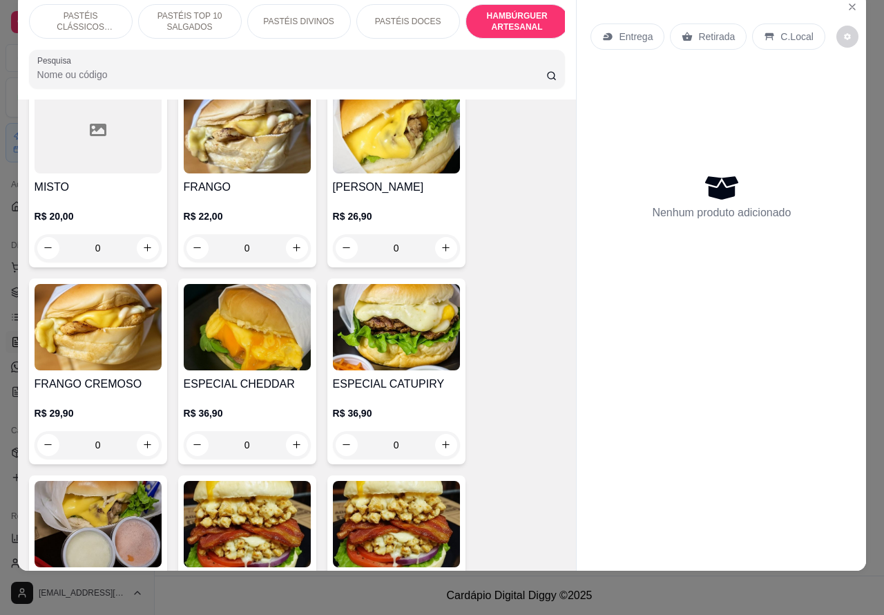
click at [437, 234] on div "0" at bounding box center [396, 248] width 127 height 28
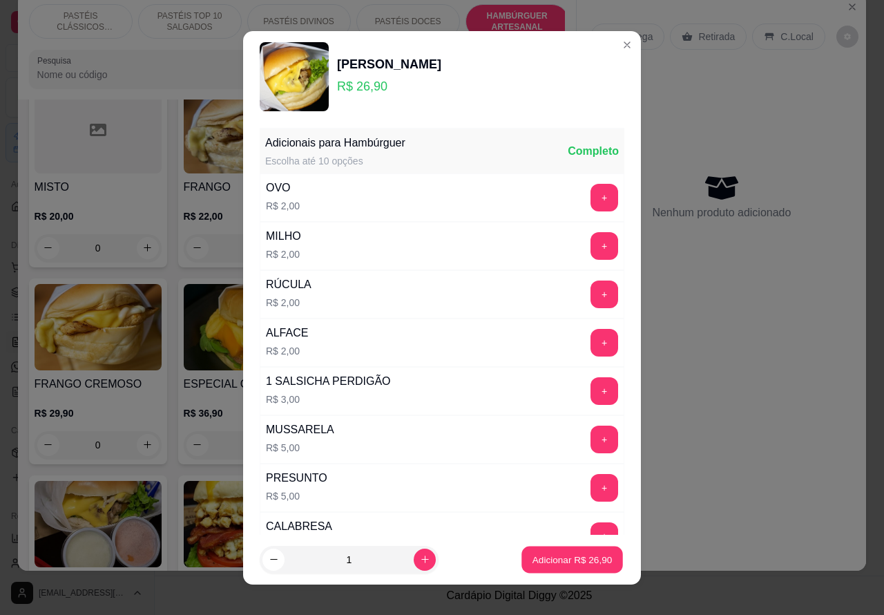
click at [533, 564] on p "Adicionar R$ 26,90" at bounding box center [573, 559] width 80 height 13
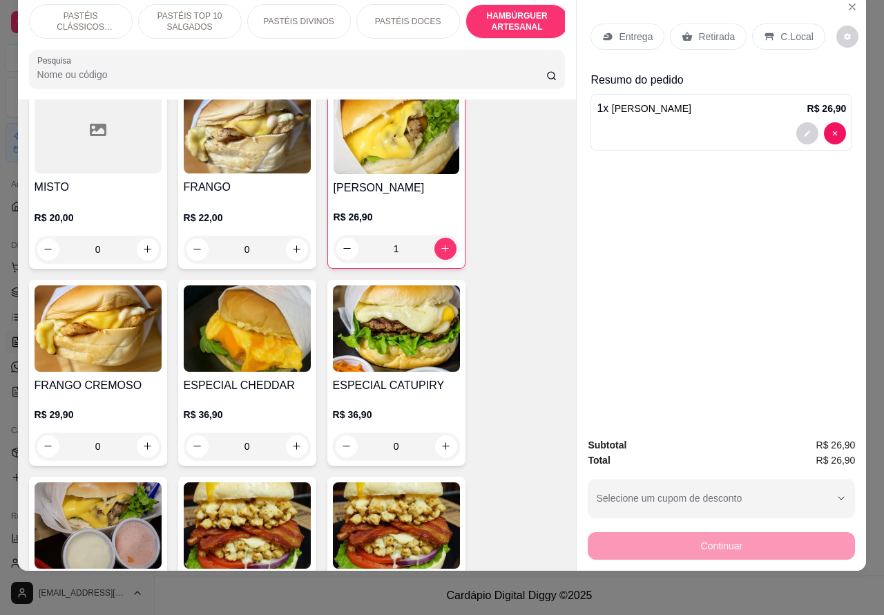
click at [705, 30] on p "Retirada" at bounding box center [716, 37] width 37 height 14
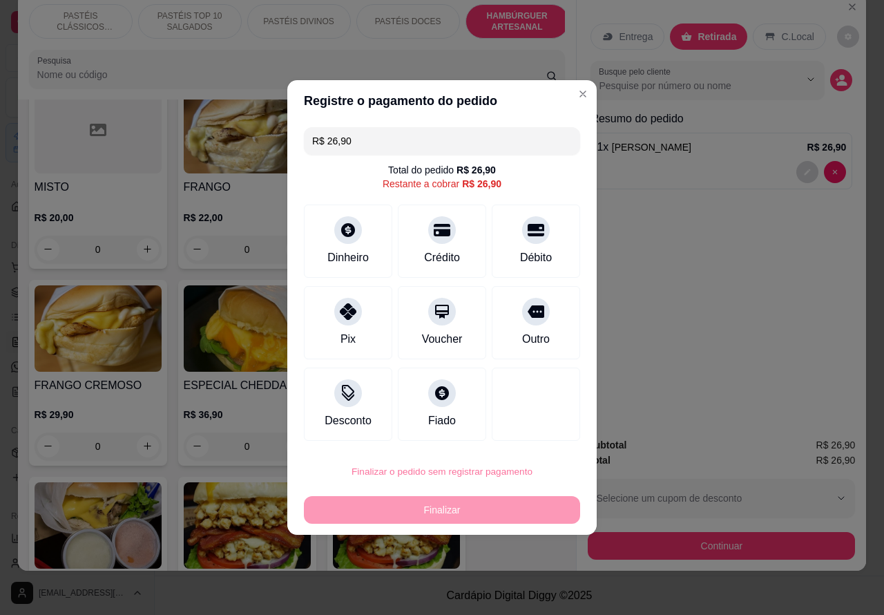
click at [544, 430] on button "Confirmar" at bounding box center [524, 432] width 51 height 21
type input "0"
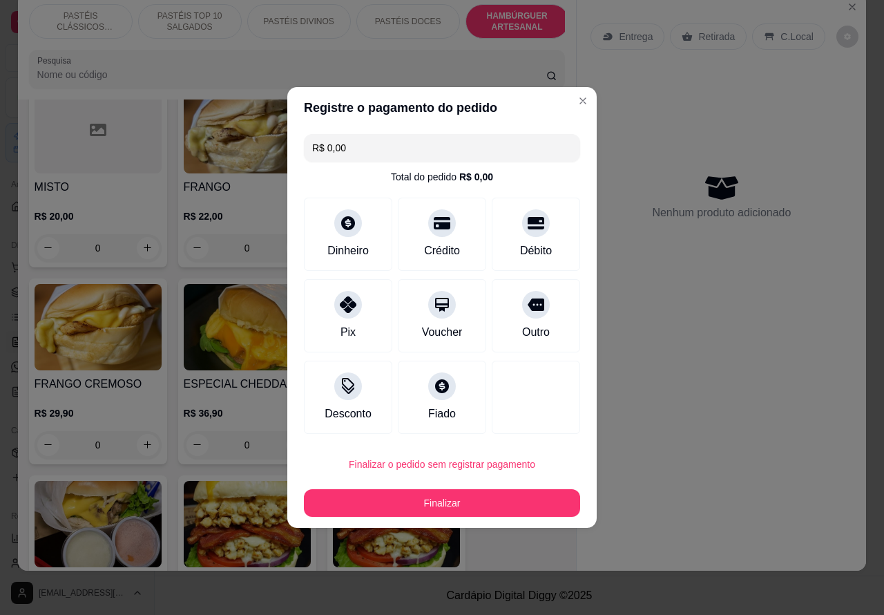
type input "R$ 0,00"
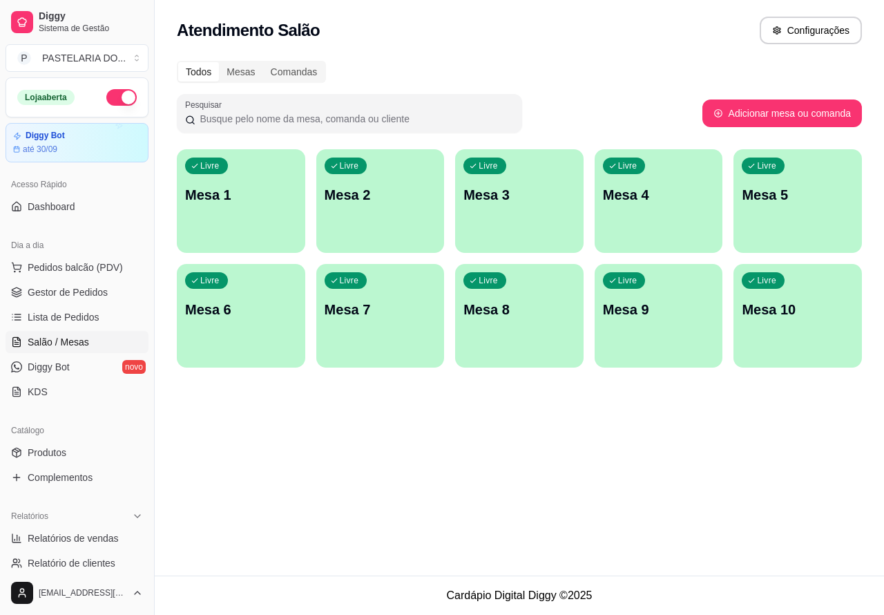
click at [247, 613] on footer "Cardápio Digital Diggy © 2025" at bounding box center [519, 594] width 729 height 39
click at [250, 308] on p "Mesa 6" at bounding box center [241, 309] width 112 height 19
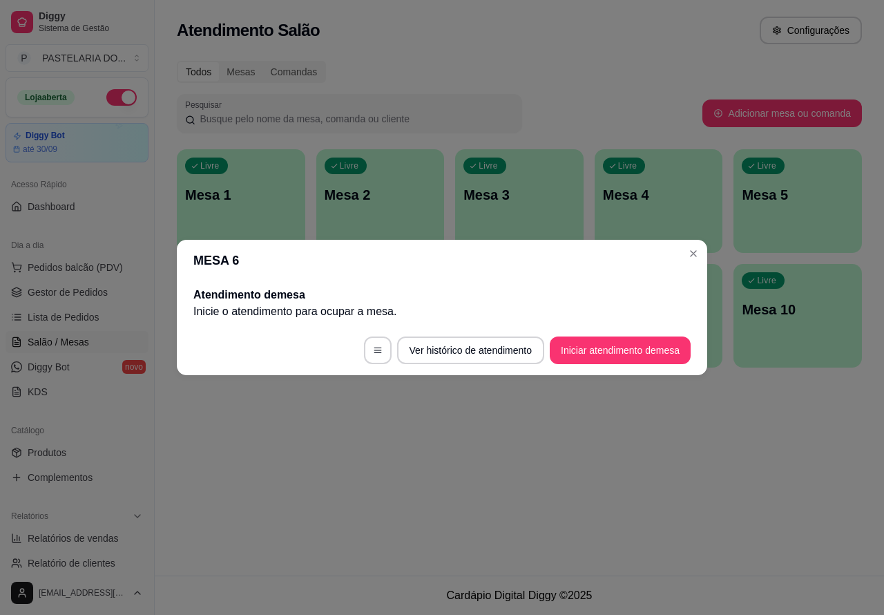
click at [584, 345] on button "Iniciar atendimento de mesa" at bounding box center [620, 350] width 141 height 28
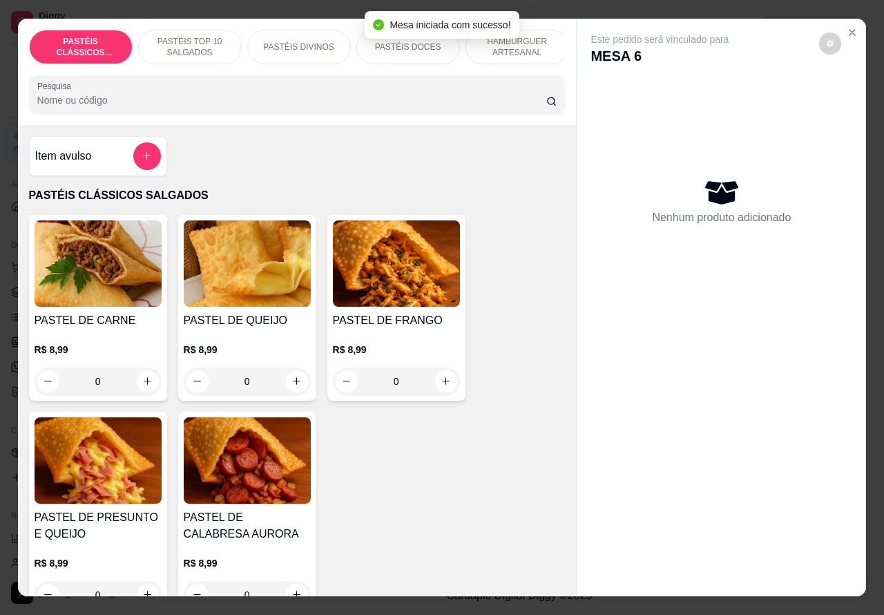
click at [535, 40] on p "HAMBÚRGUER ARTESANAL" at bounding box center [517, 47] width 80 height 22
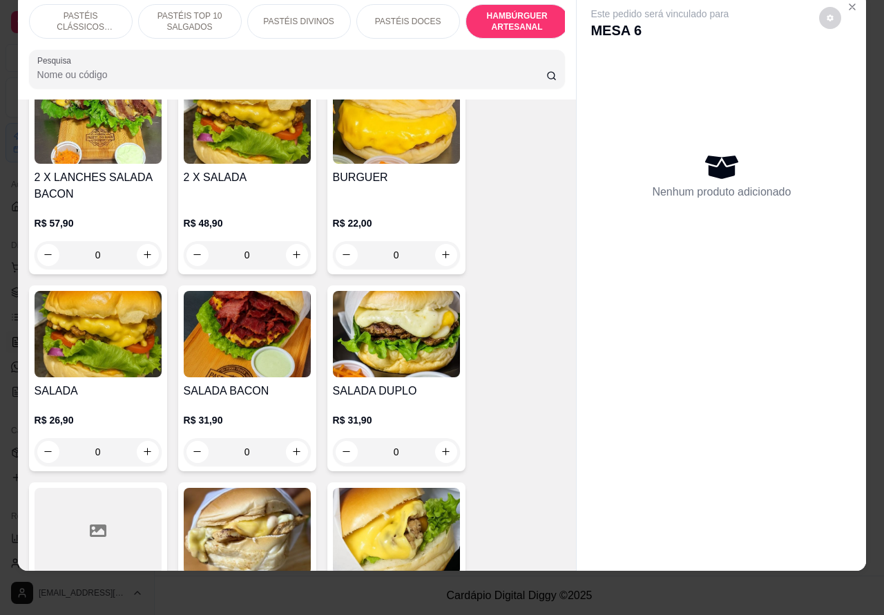
scroll to position [3097, 0]
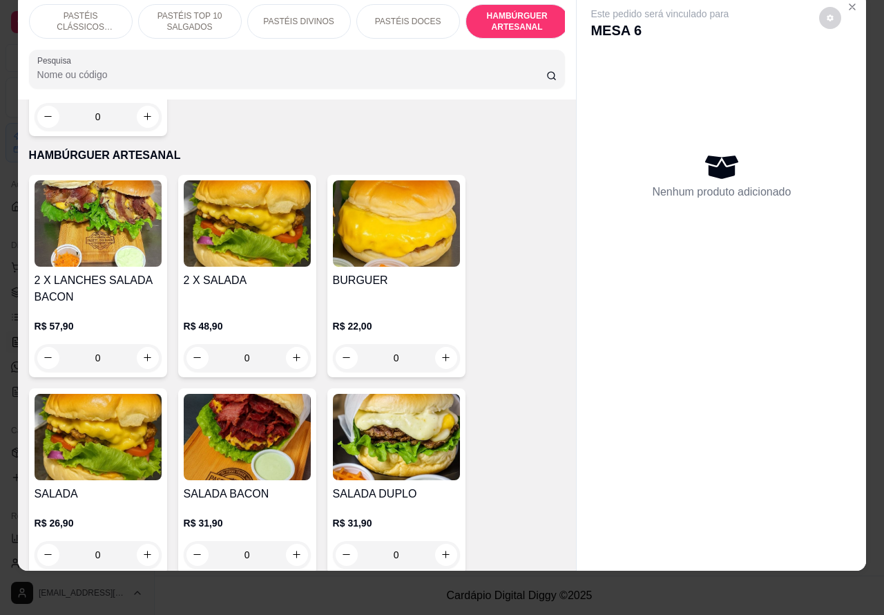
click at [294, 344] on div "0" at bounding box center [247, 358] width 127 height 28
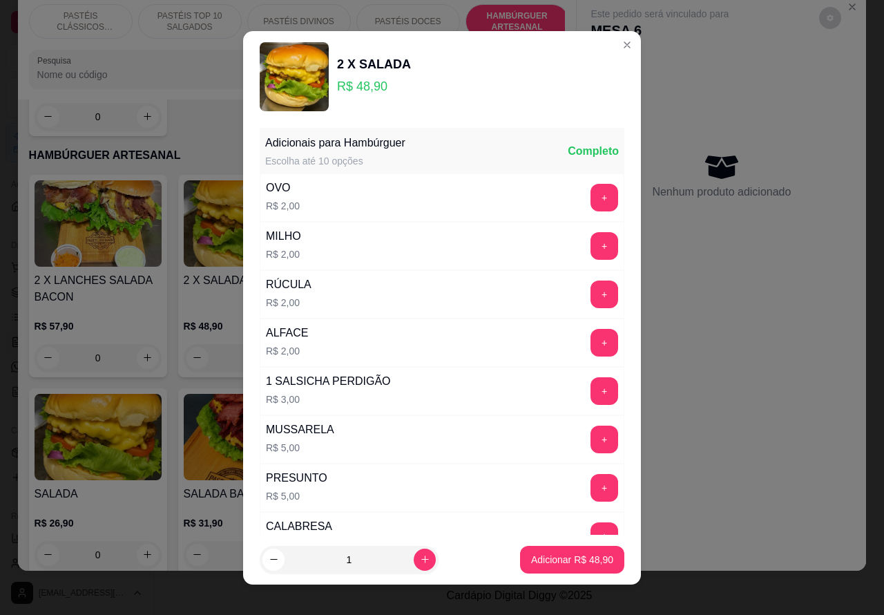
click at [541, 553] on p "Adicionar R$ 48,90" at bounding box center [572, 560] width 82 height 14
type input "1"
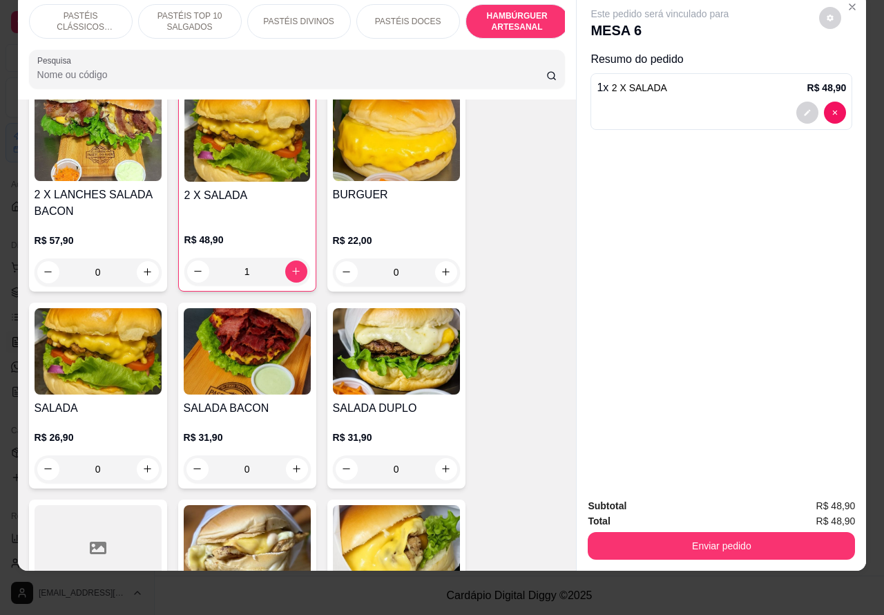
scroll to position [3269, 0]
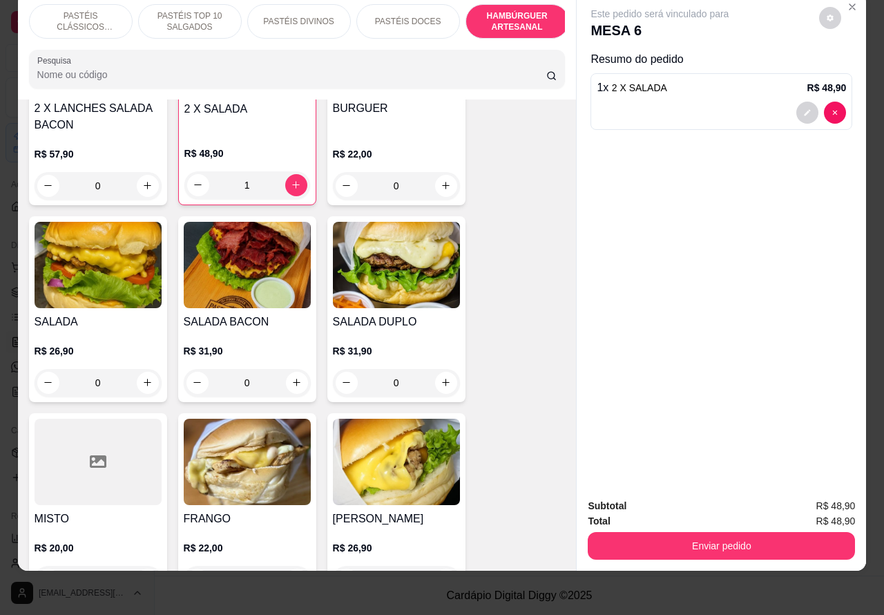
click at [436, 369] on div "0" at bounding box center [396, 383] width 127 height 28
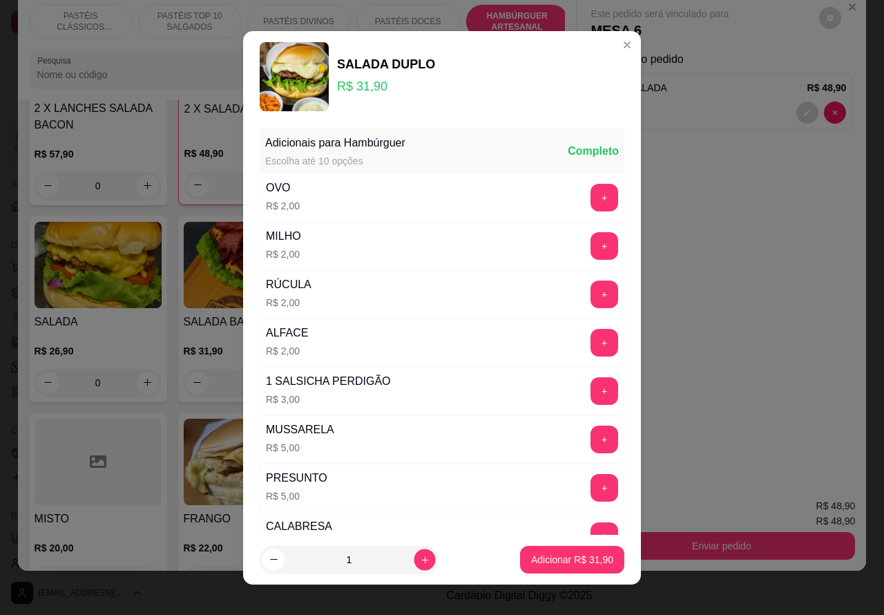
click at [420, 558] on icon "increase-product-quantity" at bounding box center [425, 559] width 10 height 10
type input "2"
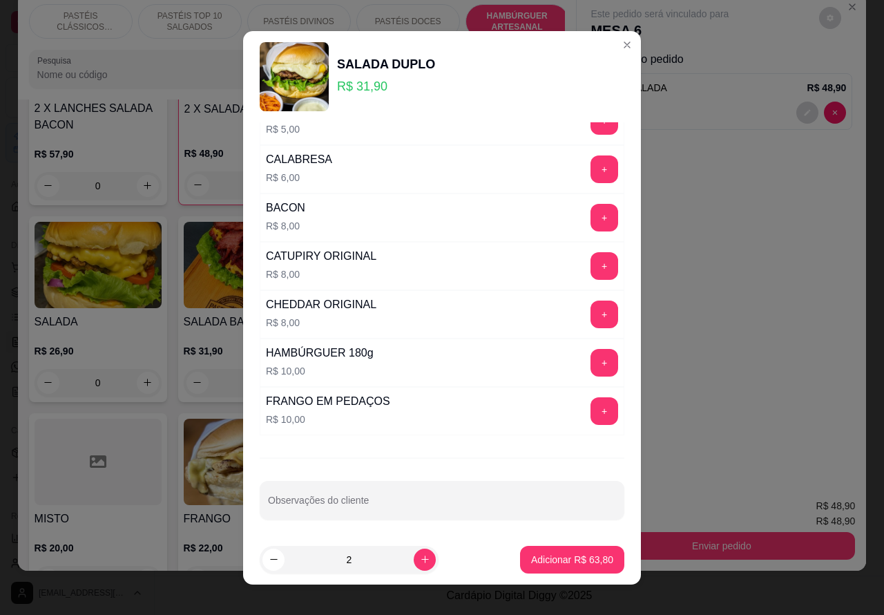
scroll to position [374, 0]
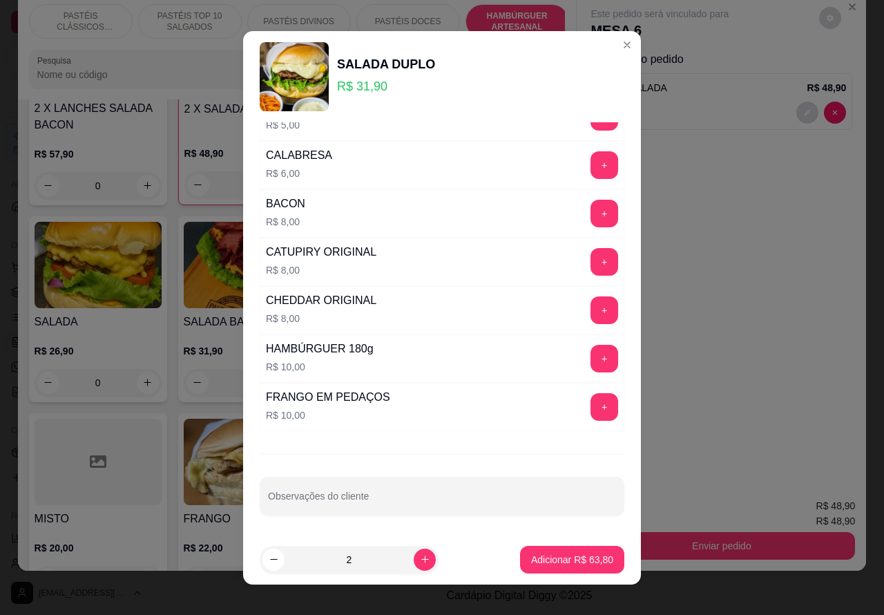
click at [376, 496] on input "Observações do cliente" at bounding box center [442, 502] width 348 height 14
click at [268, 499] on input "OS DOIS CORTADOS"""""""" at bounding box center [442, 502] width 348 height 14
click at [247, 488] on div "Adicionais para Hambúrguer Escolha até 10 opções Completo OVO R$ 2,00 + MILHO R…" at bounding box center [442, 328] width 398 height 412
click at [268, 501] on input "OS DOIS CORTADOS"""""""" at bounding box center [442, 502] width 348 height 14
click at [271, 487] on label "Observações do cliente" at bounding box center [313, 487] width 90 height 12
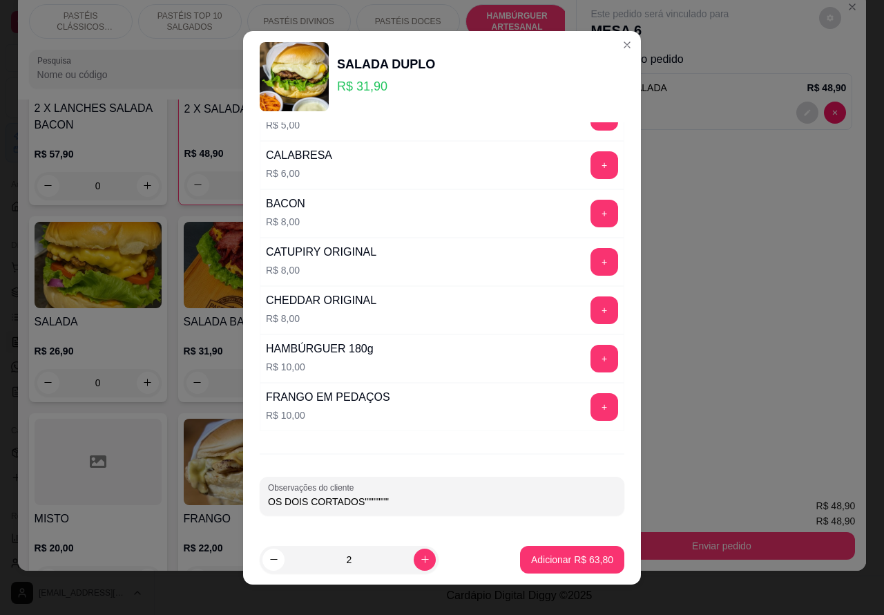
click at [271, 495] on input "OS DOIS CORTADOS"""""""" at bounding box center [442, 502] width 348 height 14
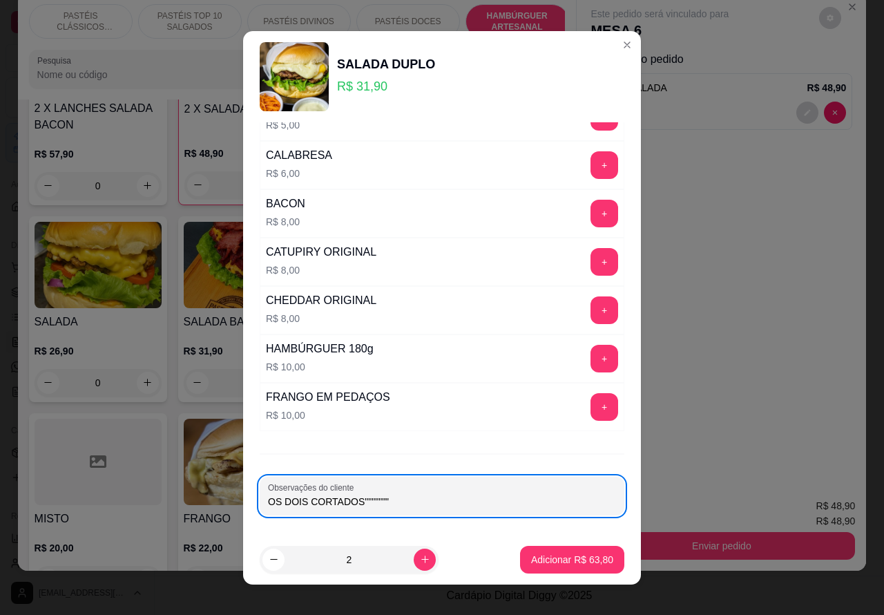
click at [268, 501] on input "OS DOIS CORTADOS"""""""" at bounding box center [442, 502] width 348 height 14
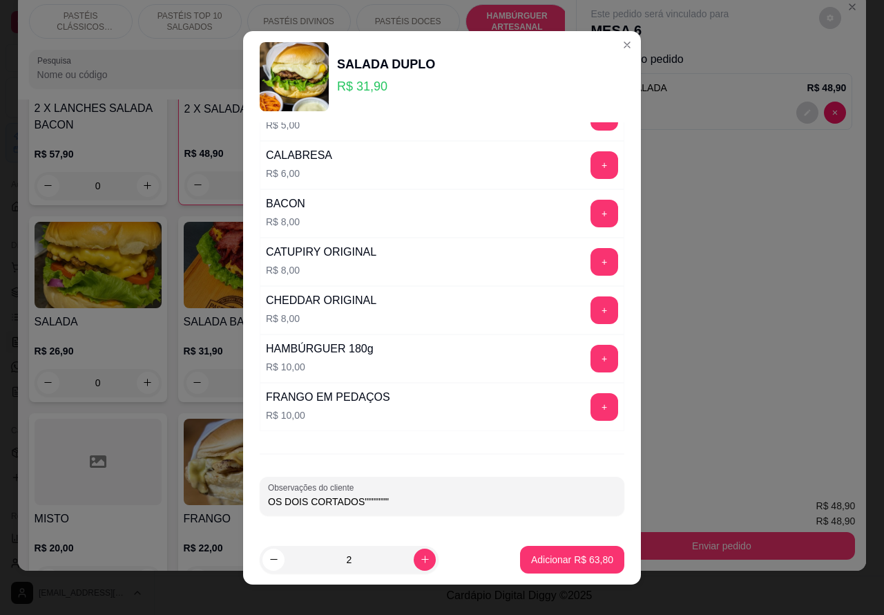
click at [268, 501] on input "OS DOIS CORTADOS"""""""" at bounding box center [442, 502] width 348 height 14
type input """""""OS DOIS CORTADOS""""""""
click at [540, 553] on p "Adicionar R$ 63,80" at bounding box center [572, 560] width 82 height 14
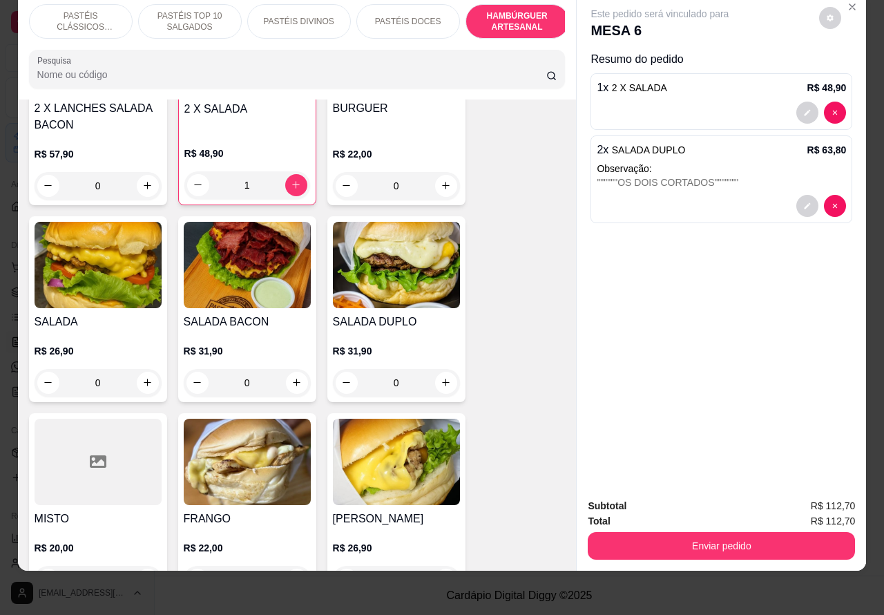
click at [665, 87] on div "1 x 2 X SALADA R$ 48,90" at bounding box center [722, 101] width 262 height 57
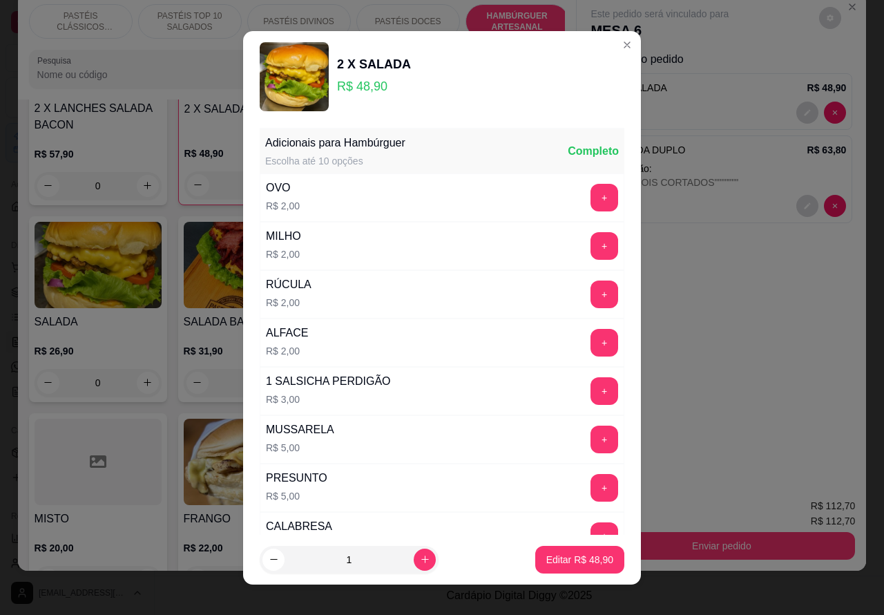
click at [691, 237] on div "Este pedido será vinculado para MESA 6 Resumo do pedido 1 x 2 X SALADA R$ 48,90…" at bounding box center [721, 240] width 289 height 495
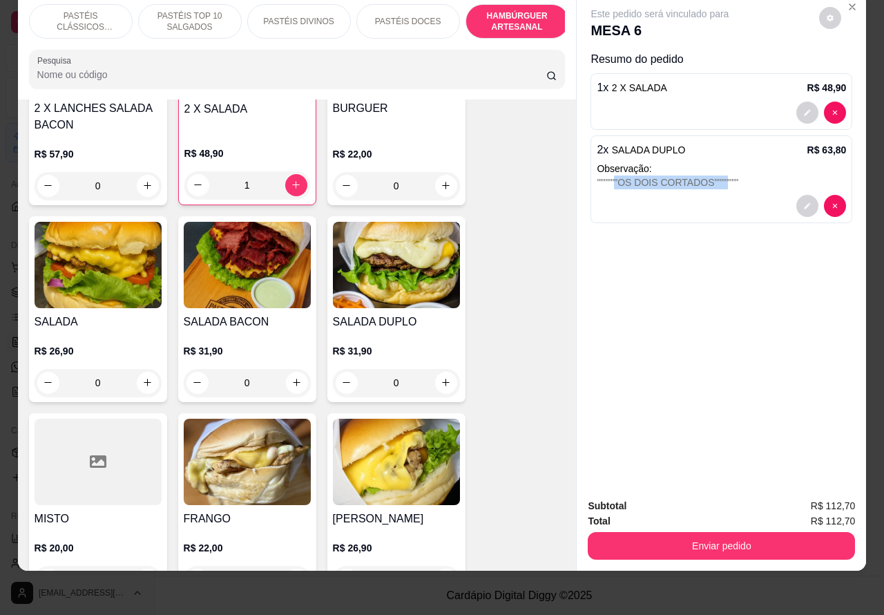
copy div ""OS DOIS CORTADOS"""""
click at [829, 162] on p "Observação:" at bounding box center [721, 169] width 249 height 14
click at [685, 162] on p "Observação:" at bounding box center [721, 169] width 249 height 14
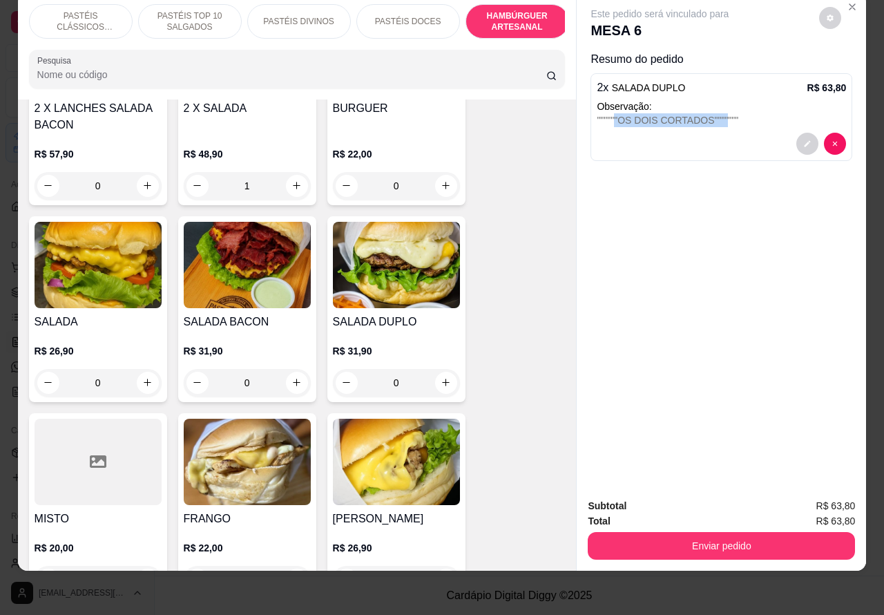
type input "0"
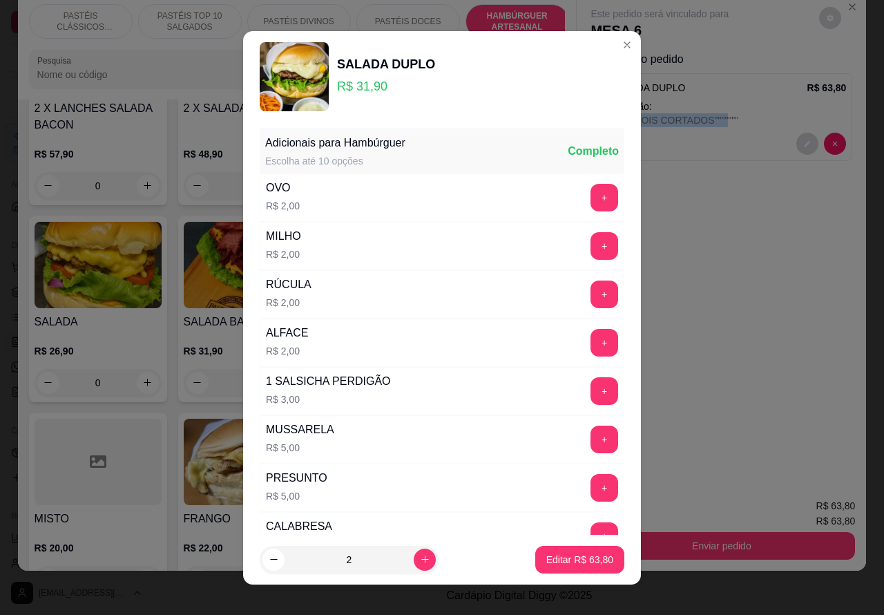
click at [399, 347] on div "ALFACE R$ 2,00 +" at bounding box center [442, 342] width 365 height 48
click at [609, 51] on p "Resumo do pedido" at bounding box center [722, 59] width 262 height 17
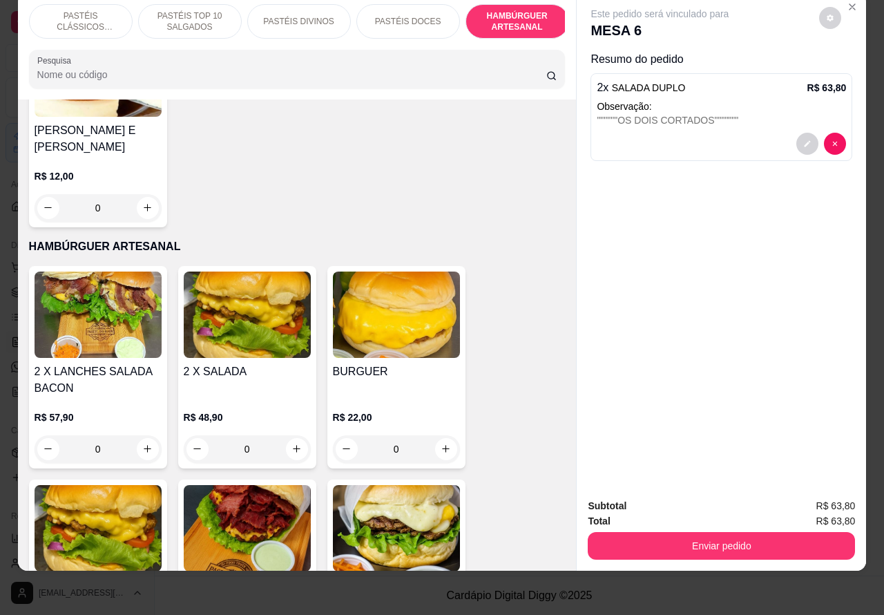
scroll to position [3043, 0]
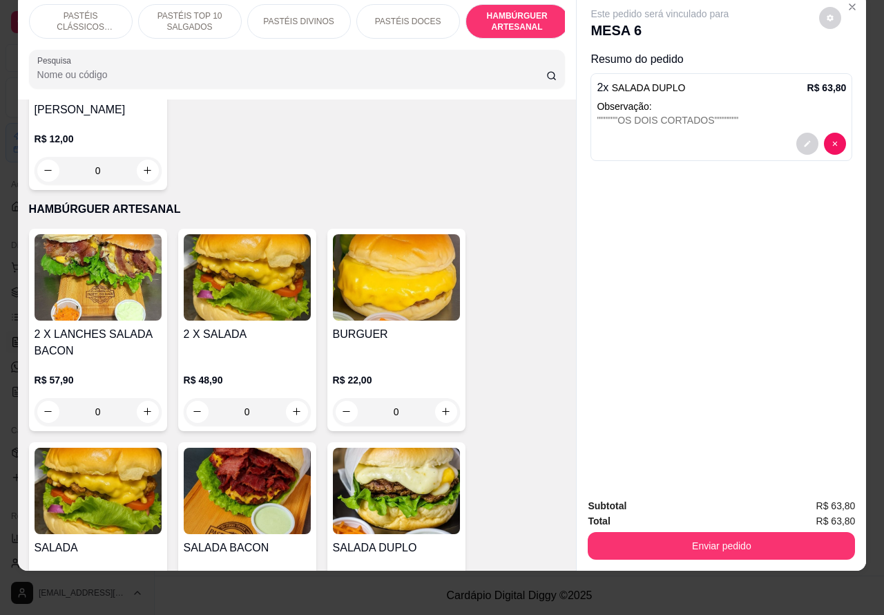
click at [281, 398] on div "0" at bounding box center [247, 412] width 127 height 28
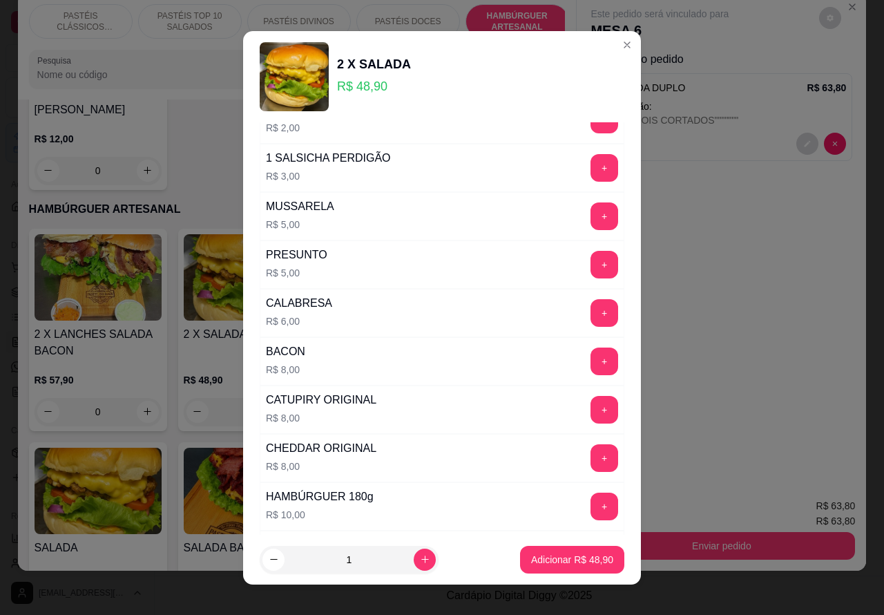
scroll to position [374, 0]
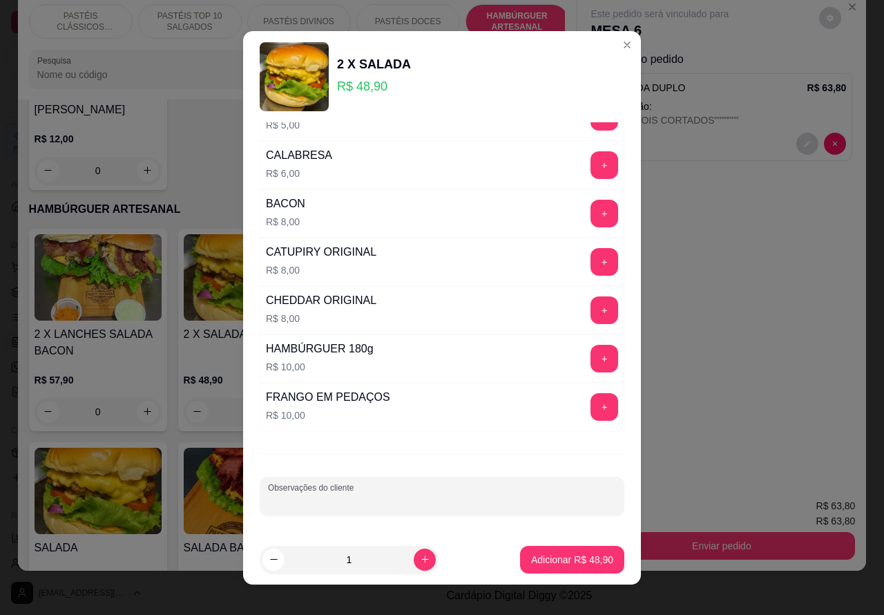
paste input ""OS DOIS CORTADOS"""""
type input ""OS DOIS CORTADOS"""""
click at [547, 561] on p "Adicionar R$ 48,90" at bounding box center [572, 560] width 82 height 14
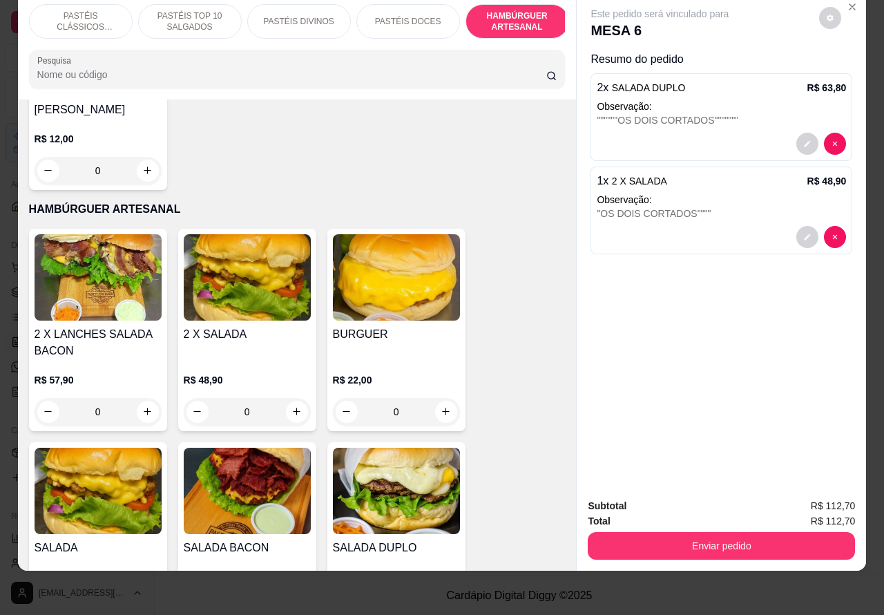
click at [701, 537] on button "Enviar pedido" at bounding box center [721, 546] width 267 height 28
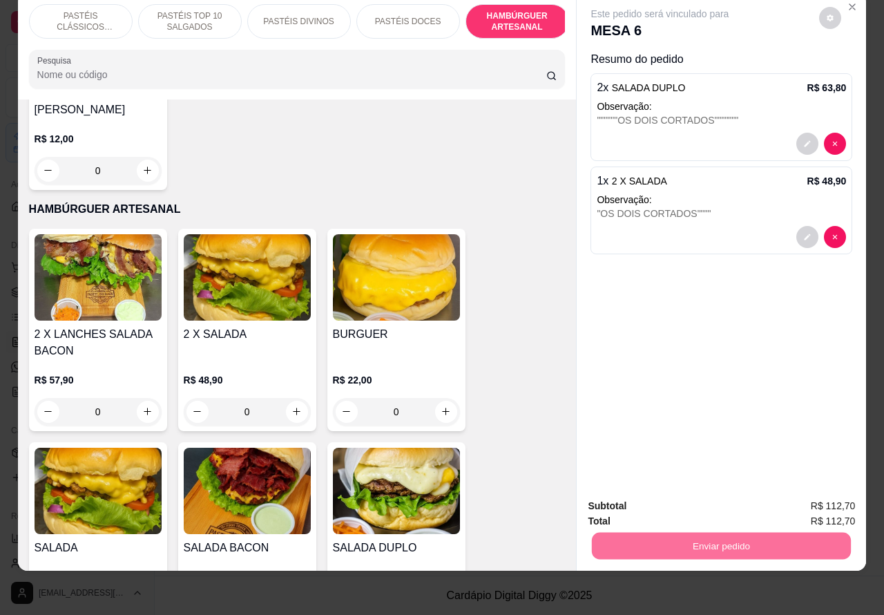
click at [689, 343] on div "Este pedido será vinculado para MESA 6 Resumo do pedido 2 x SALADA DUPLO R$ 63,…" at bounding box center [721, 240] width 289 height 495
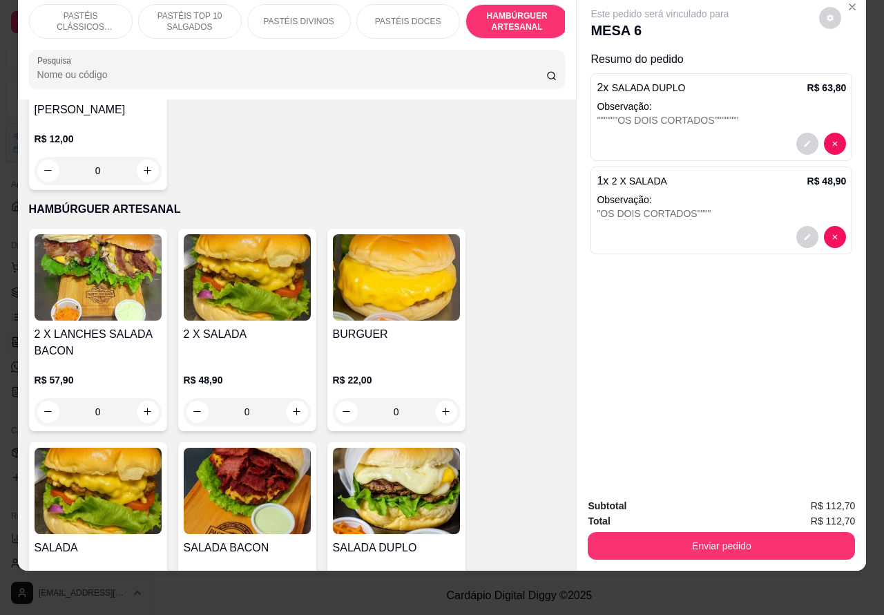
scroll to position [0, 112]
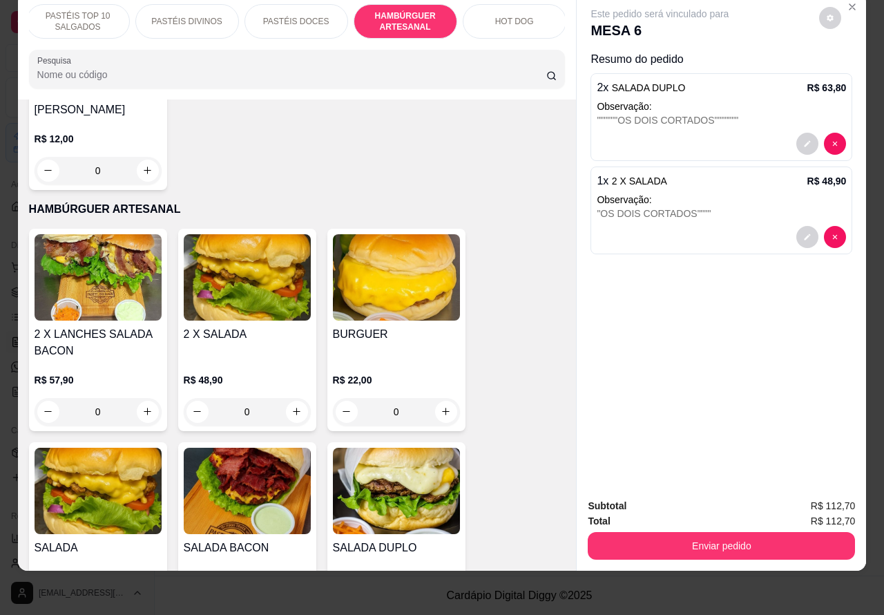
click at [515, 16] on p "HOT DOG" at bounding box center [514, 21] width 39 height 11
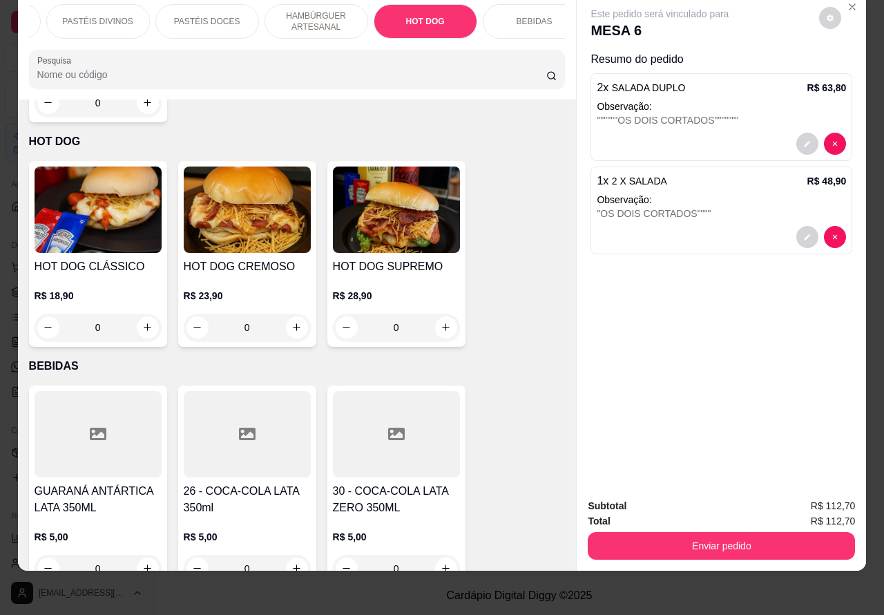
scroll to position [0, 332]
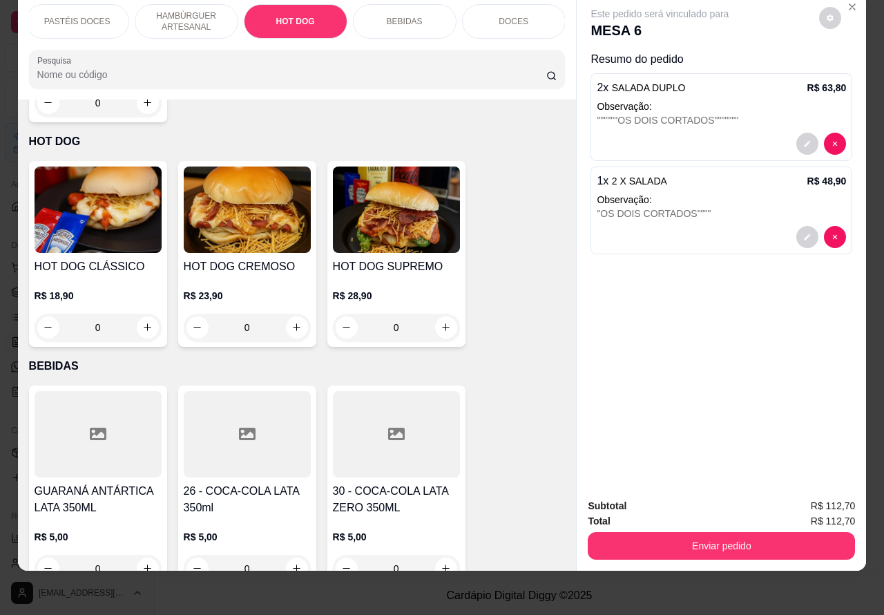
click at [399, 16] on p "BEBIDAS" at bounding box center [405, 21] width 36 height 11
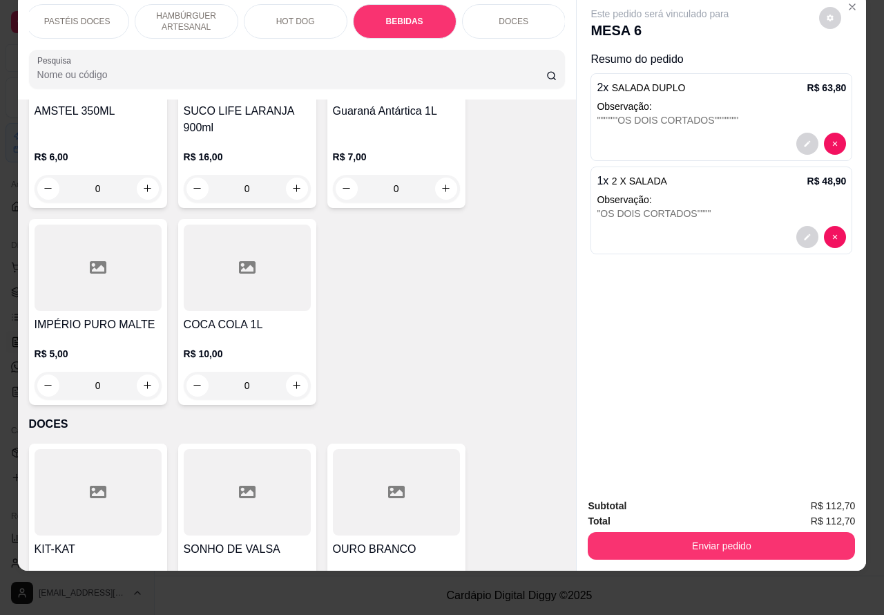
scroll to position [5583, 0]
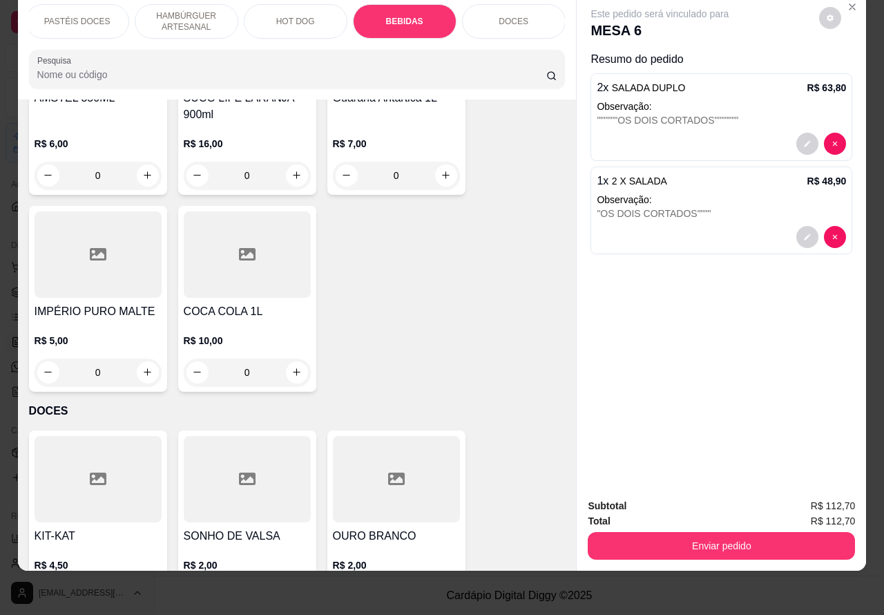
click at [292, 367] on icon "increase-product-quantity" at bounding box center [297, 372] width 10 height 10
type input "1"
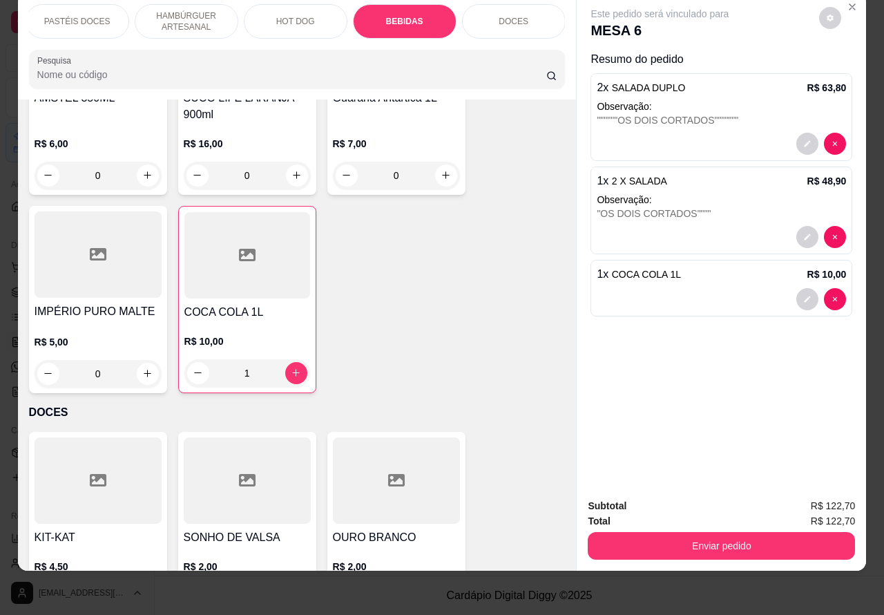
click at [698, 532] on button "Enviar pedido" at bounding box center [721, 546] width 267 height 28
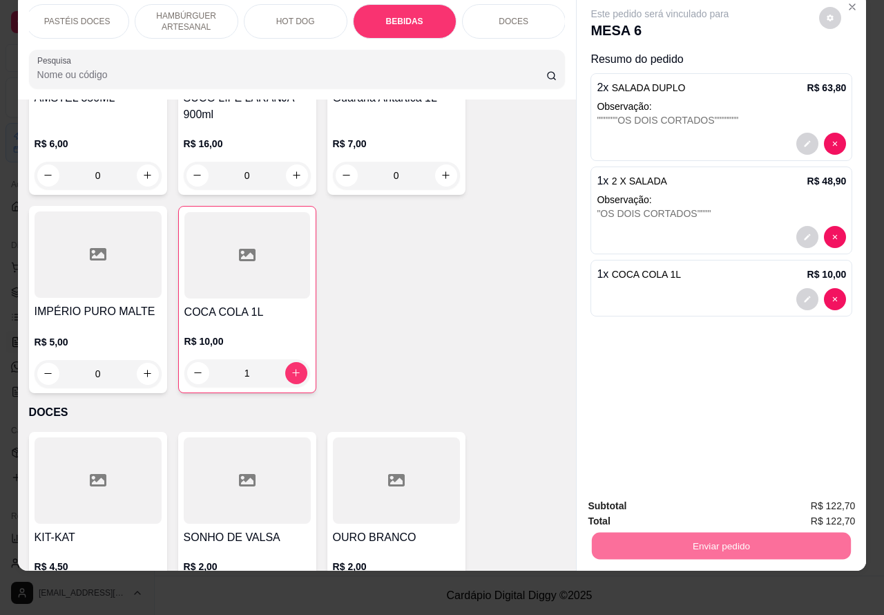
click at [662, 501] on button "Não registrar e enviar pedido" at bounding box center [675, 499] width 140 height 26
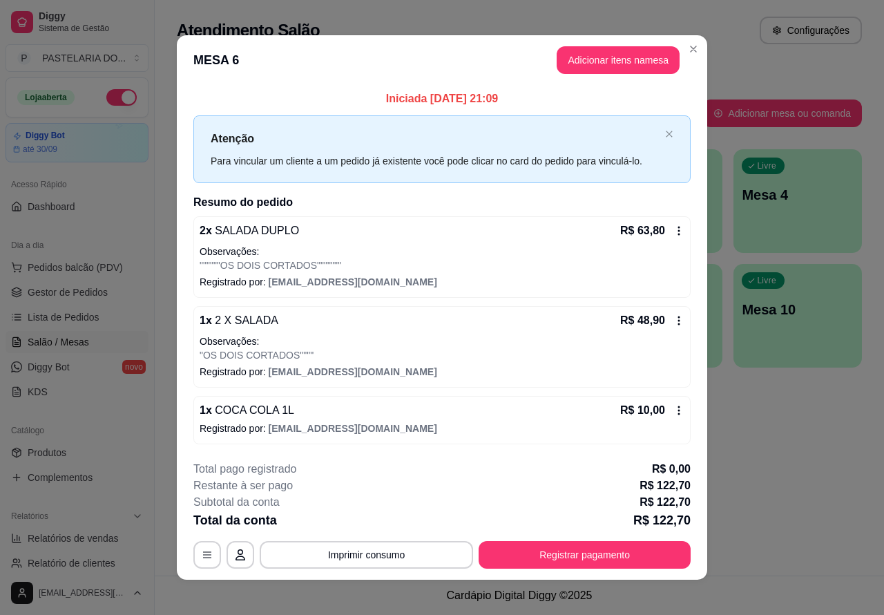
click at [97, 314] on link "Lista de Pedidos" at bounding box center [77, 317] width 143 height 22
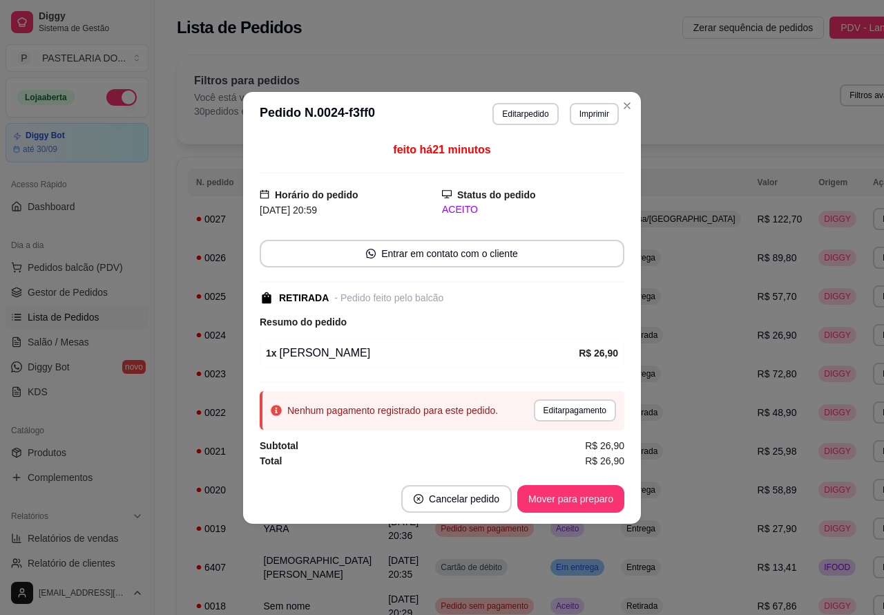
click at [486, 502] on button "Cancelar pedido" at bounding box center [456, 499] width 111 height 28
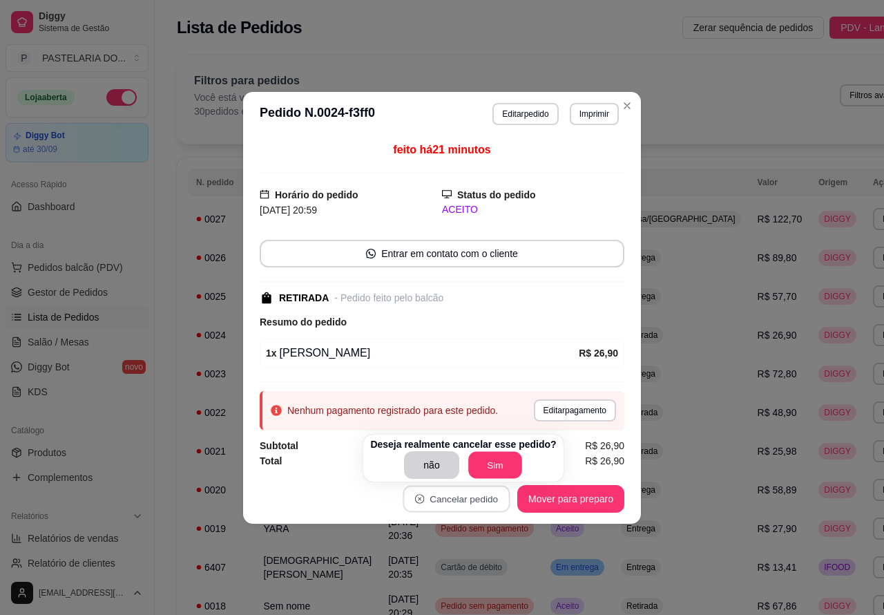
click at [486, 459] on button "Sim" at bounding box center [495, 465] width 54 height 27
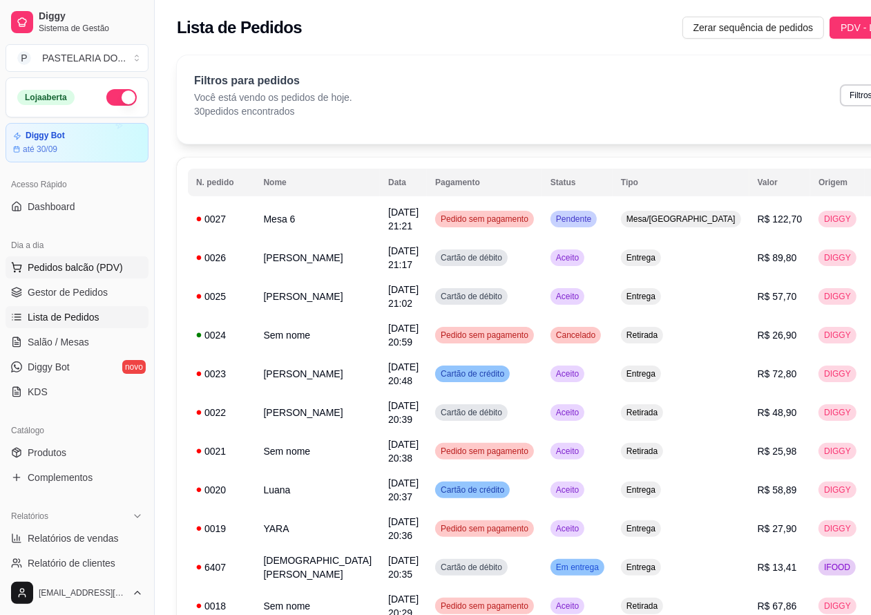
click at [113, 260] on button "Pedidos balcão (PDV)" at bounding box center [77, 267] width 143 height 22
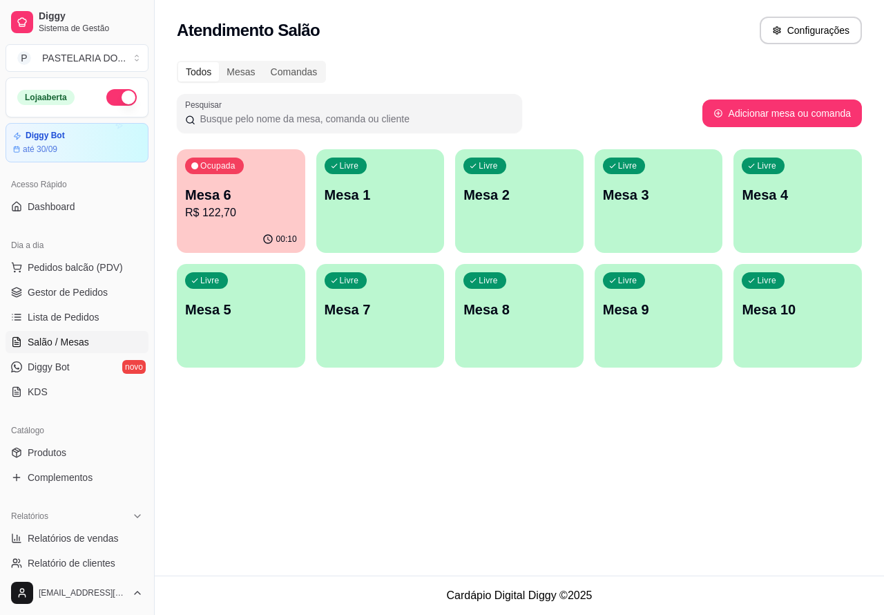
click at [82, 339] on span "Salão / Mesas" at bounding box center [58, 342] width 61 height 14
click at [391, 207] on div "Livre Mesa 1" at bounding box center [380, 193] width 124 height 84
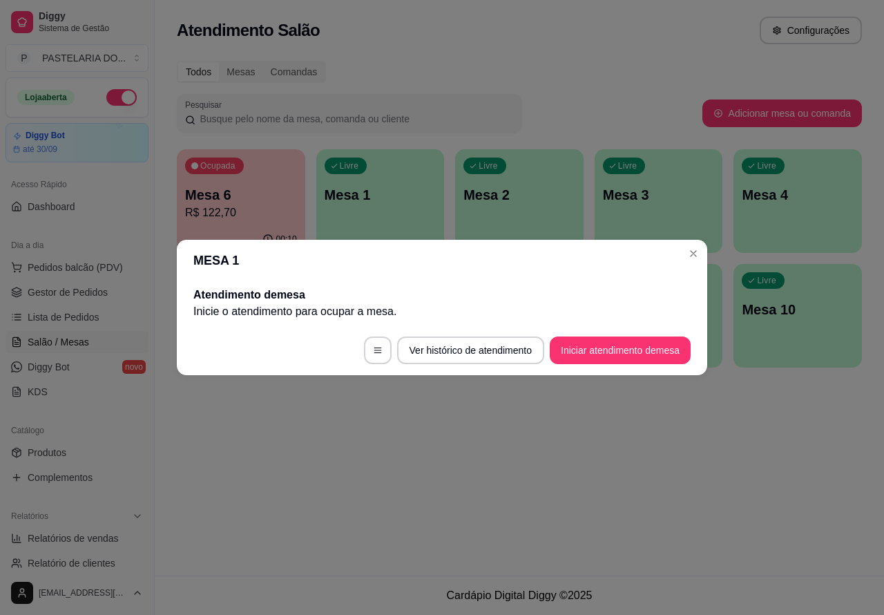
click at [555, 209] on div "Livre Mesa 2" at bounding box center [519, 192] width 128 height 87
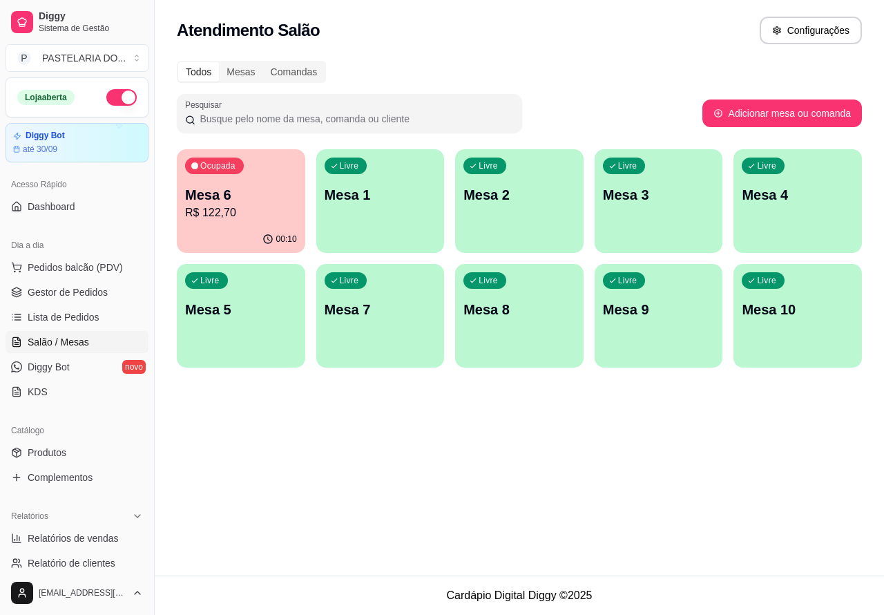
click at [515, 215] on div "Livre Mesa 2" at bounding box center [519, 192] width 128 height 87
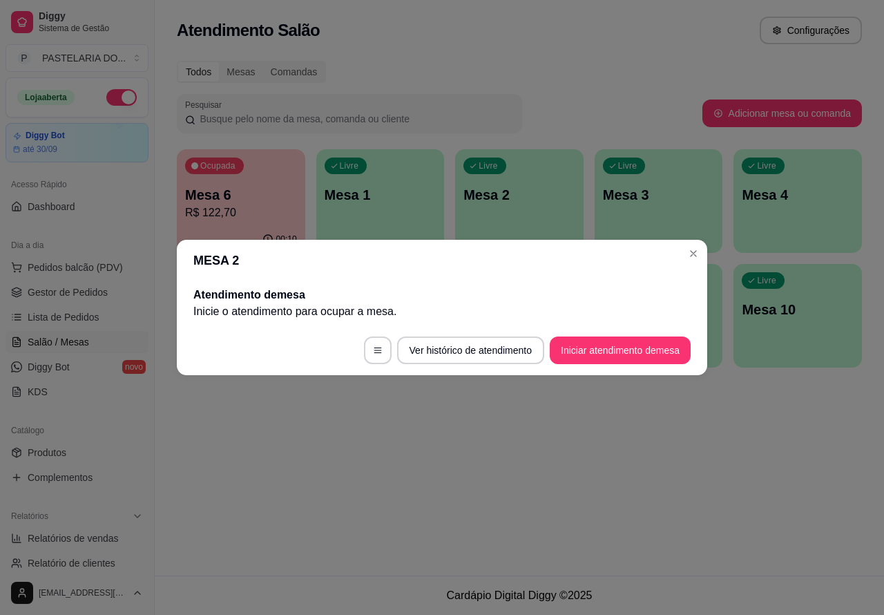
click at [610, 350] on button "Iniciar atendimento de mesa" at bounding box center [620, 350] width 141 height 28
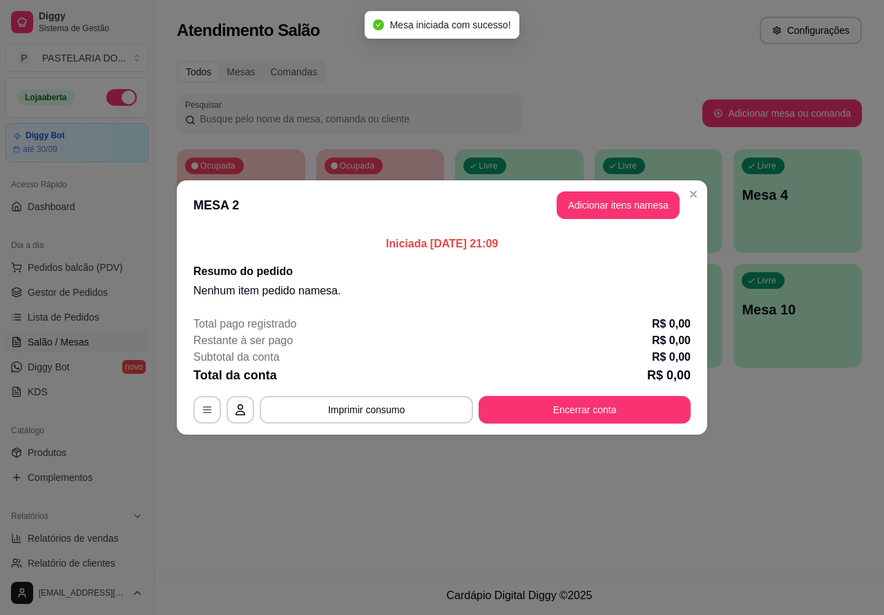
click at [609, 207] on div "Nenhum produto adicionado" at bounding box center [722, 200] width 263 height 272
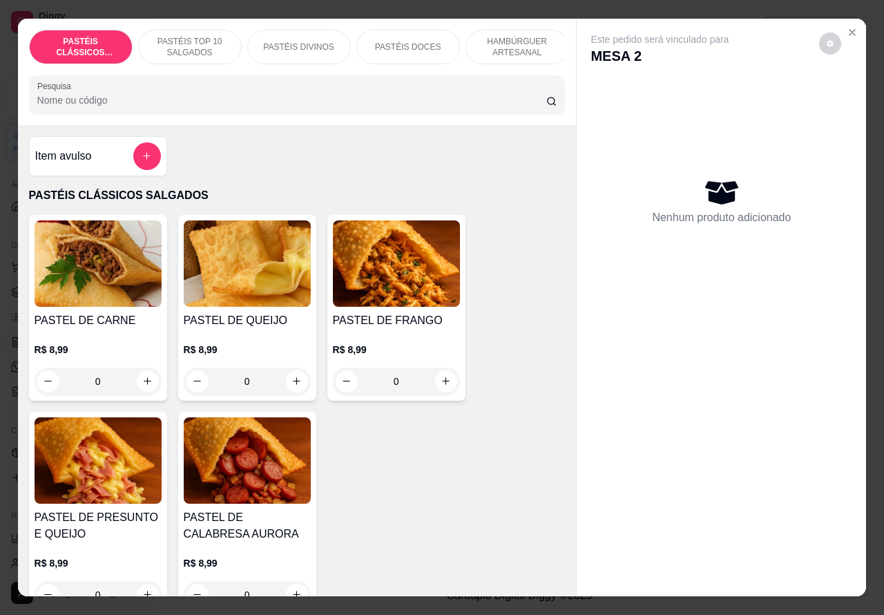
click at [511, 43] on p "HAMBÚRGUER ARTESANAL" at bounding box center [517, 47] width 80 height 22
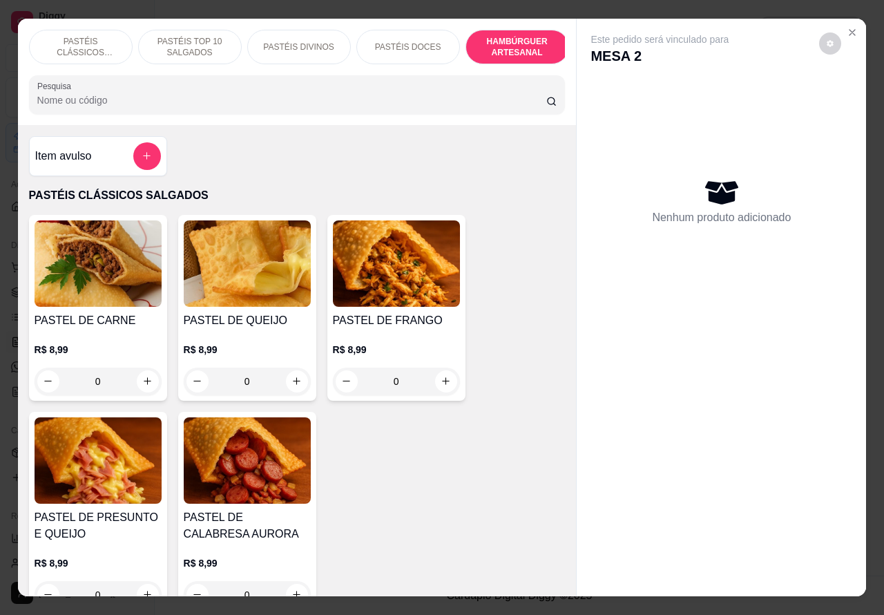
scroll to position [32, 0]
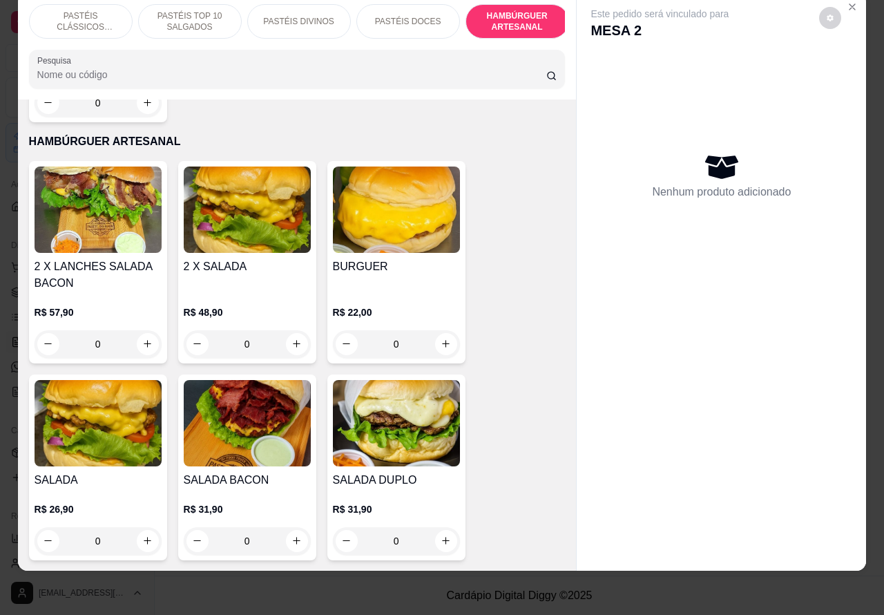
click at [136, 330] on div "0" at bounding box center [98, 344] width 127 height 28
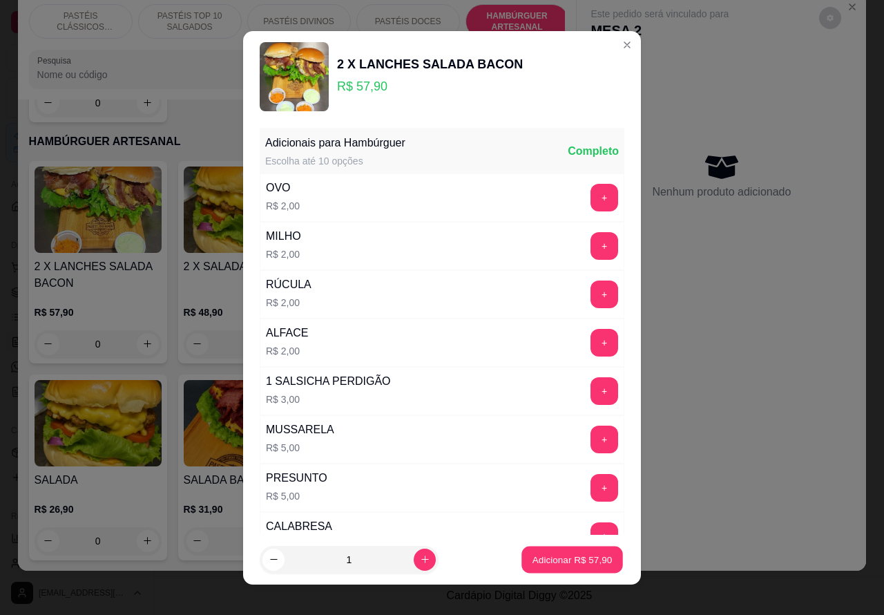
click at [534, 560] on p "Adicionar R$ 57,90" at bounding box center [573, 559] width 80 height 13
type input "1"
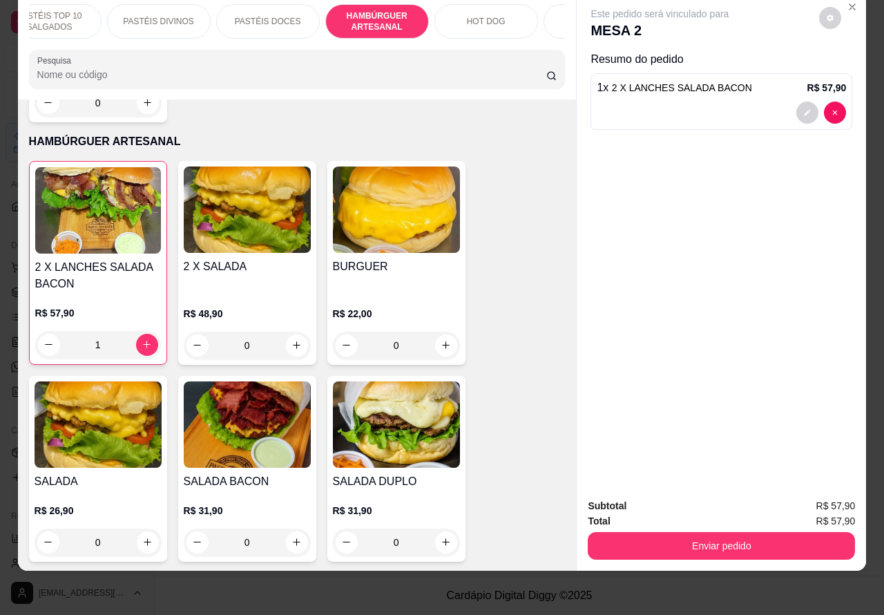
scroll to position [0, 181]
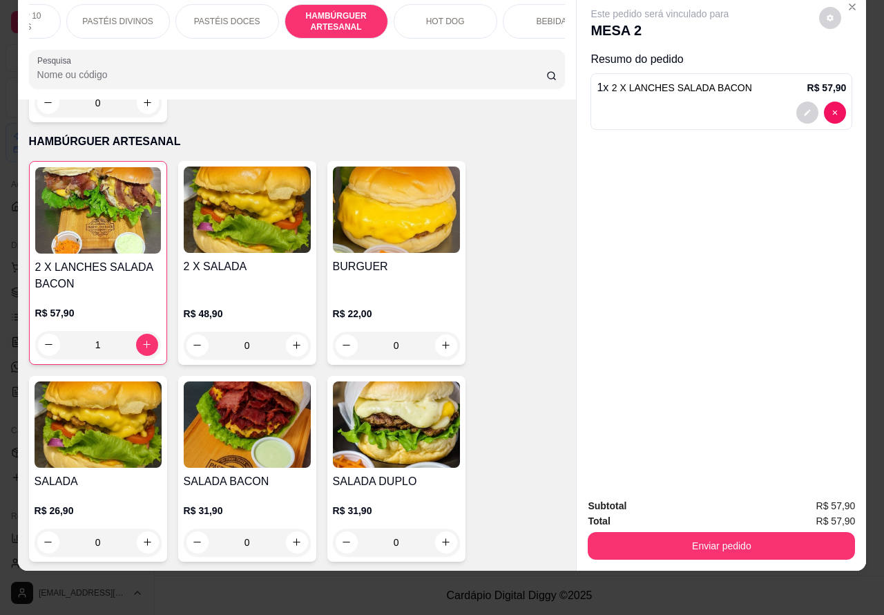
click at [553, 16] on p "BEBIDAS" at bounding box center [555, 21] width 36 height 11
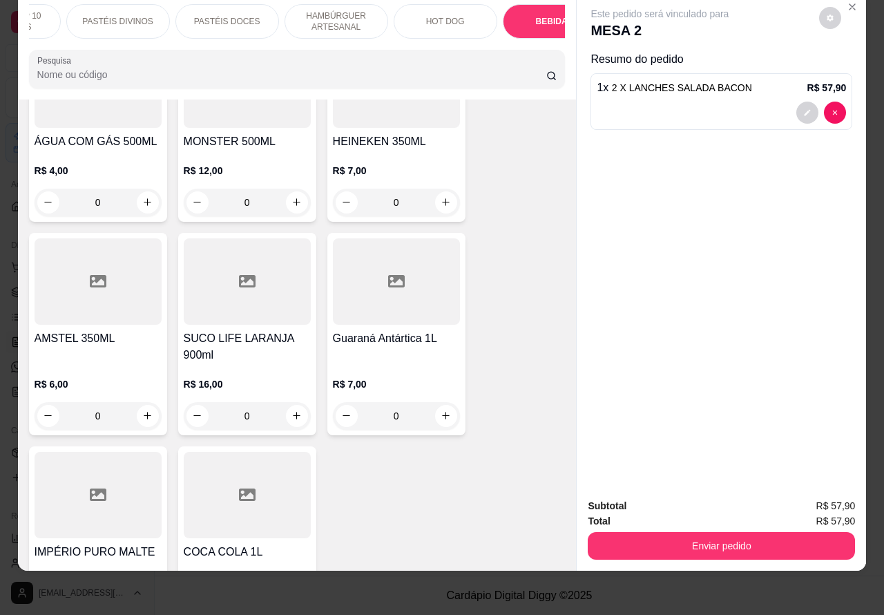
scroll to position [5507, 0]
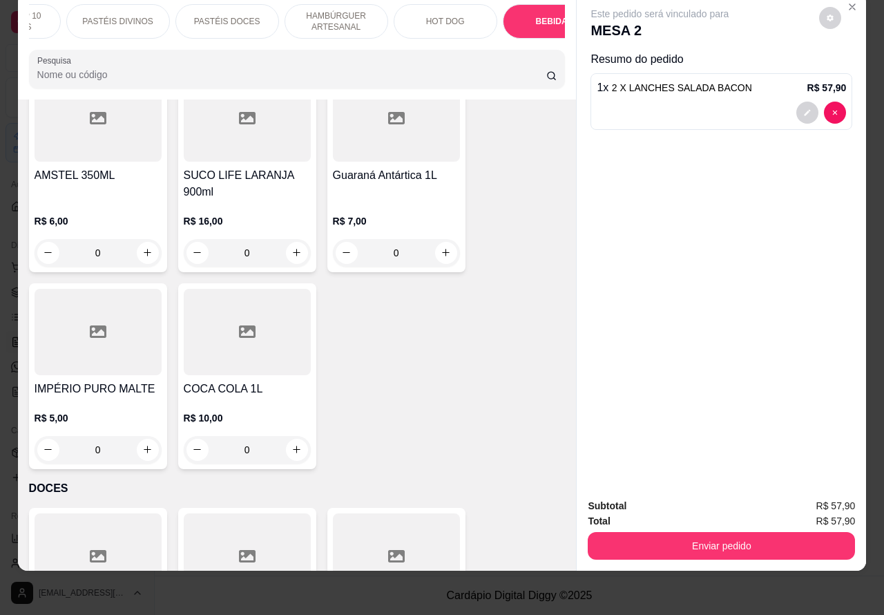
click at [292, 444] on icon "increase-product-quantity" at bounding box center [297, 449] width 10 height 10
type input "1"
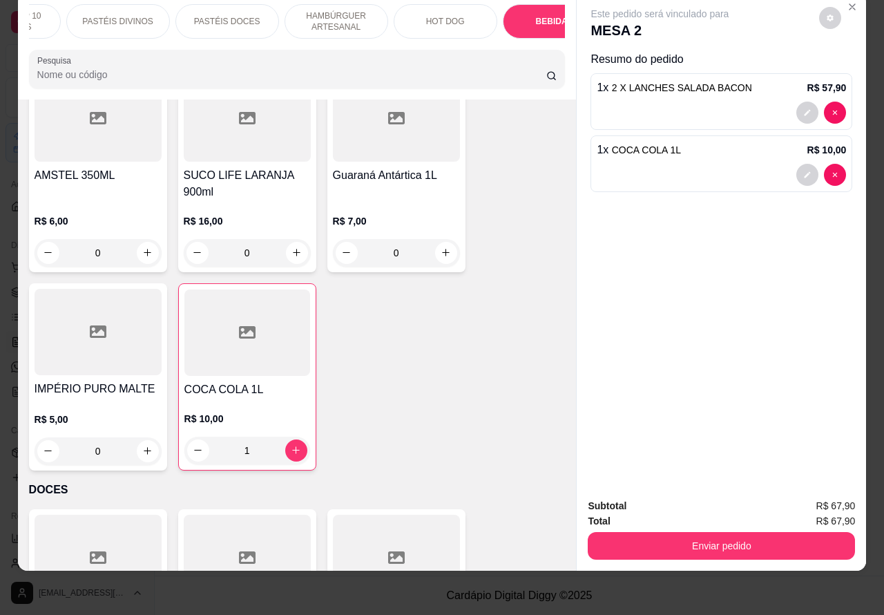
click at [706, 532] on button "Enviar pedido" at bounding box center [721, 546] width 267 height 28
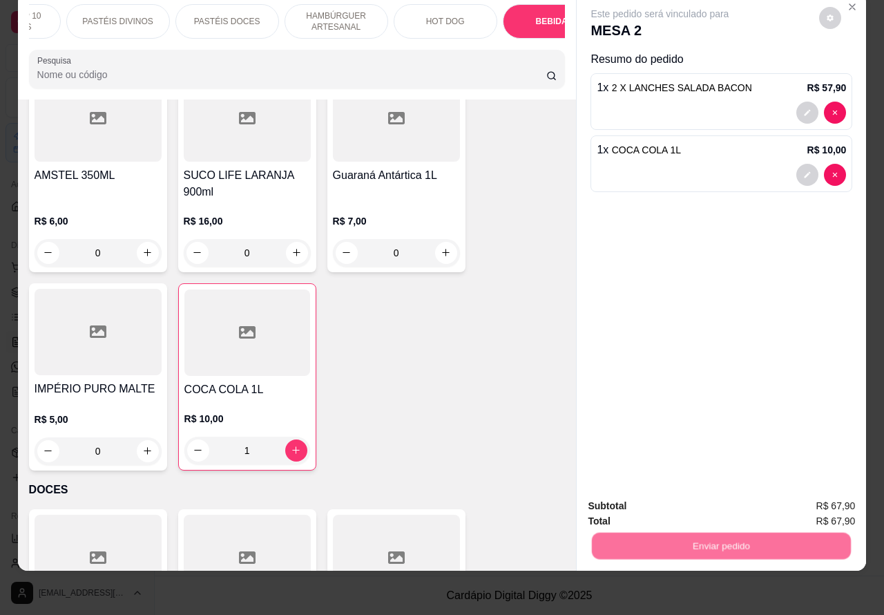
click at [642, 492] on button "Não registrar e enviar pedido" at bounding box center [675, 499] width 144 height 26
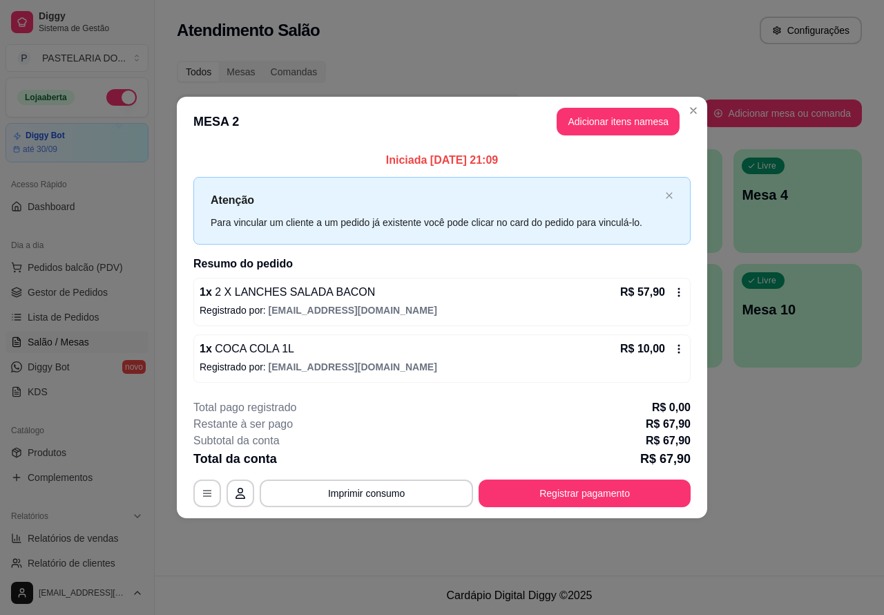
click at [720, 542] on div "Atendimento Salão Configurações Todos Mesas Comandas Pesquisar Adicionar mesa o…" at bounding box center [519, 287] width 729 height 575
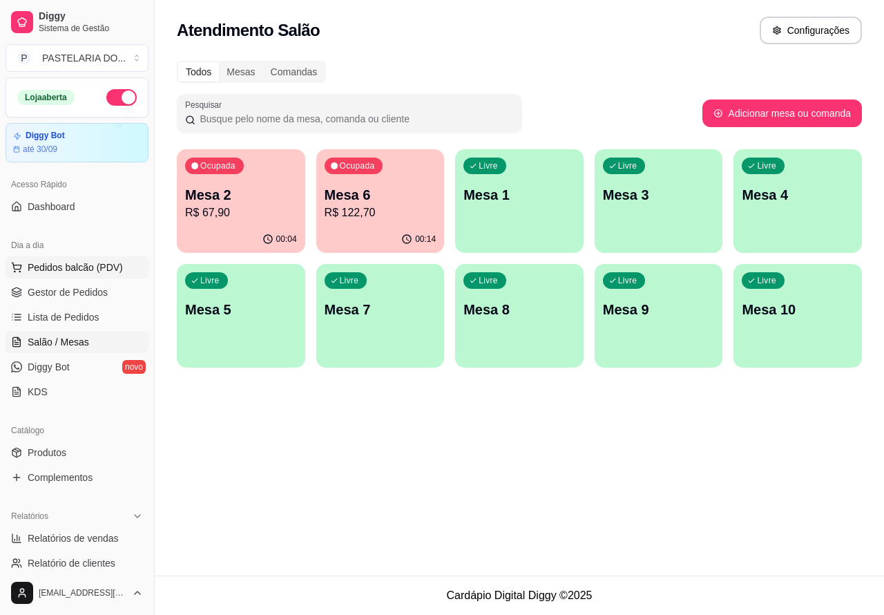
click at [95, 263] on span "Pedidos balcão (PDV)" at bounding box center [75, 267] width 95 height 14
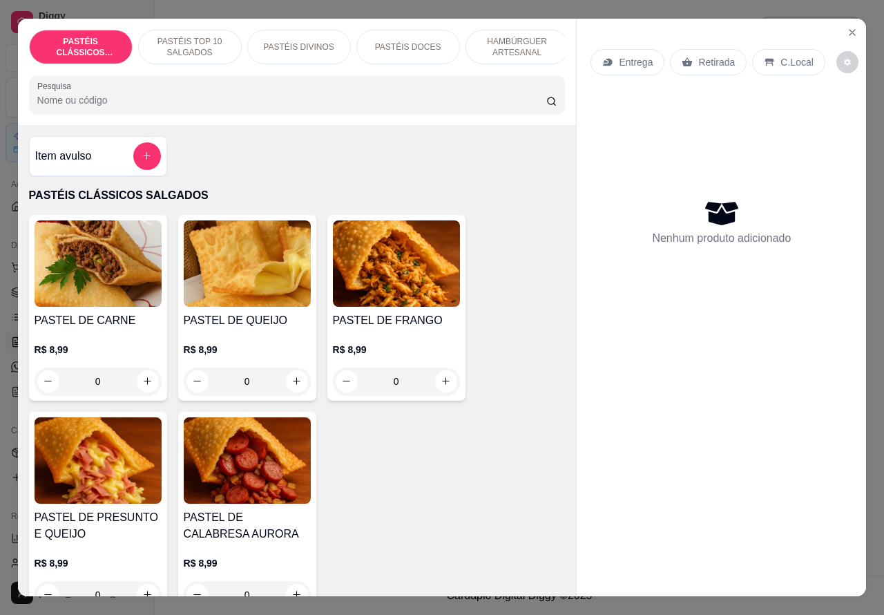
click at [518, 36] on p "HAMBÚRGUER ARTESANAL" at bounding box center [517, 47] width 80 height 22
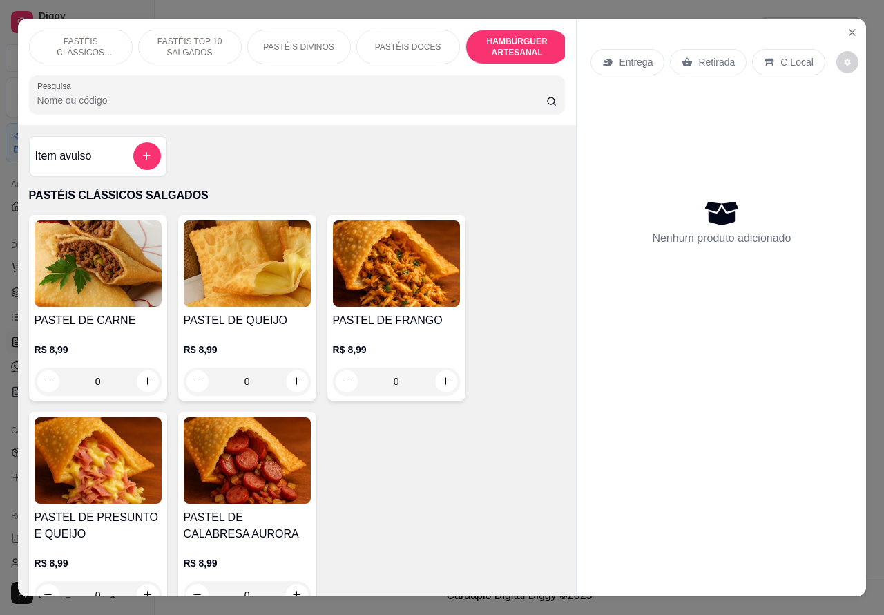
scroll to position [32, 0]
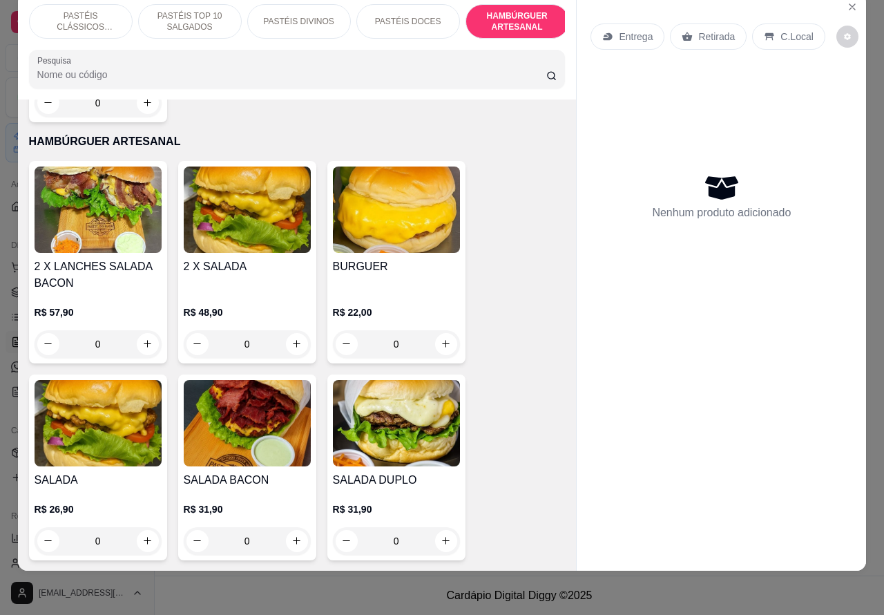
click at [95, 10] on p "PASTÉIS CLÁSSICOS SALGADOS" at bounding box center [81, 21] width 80 height 22
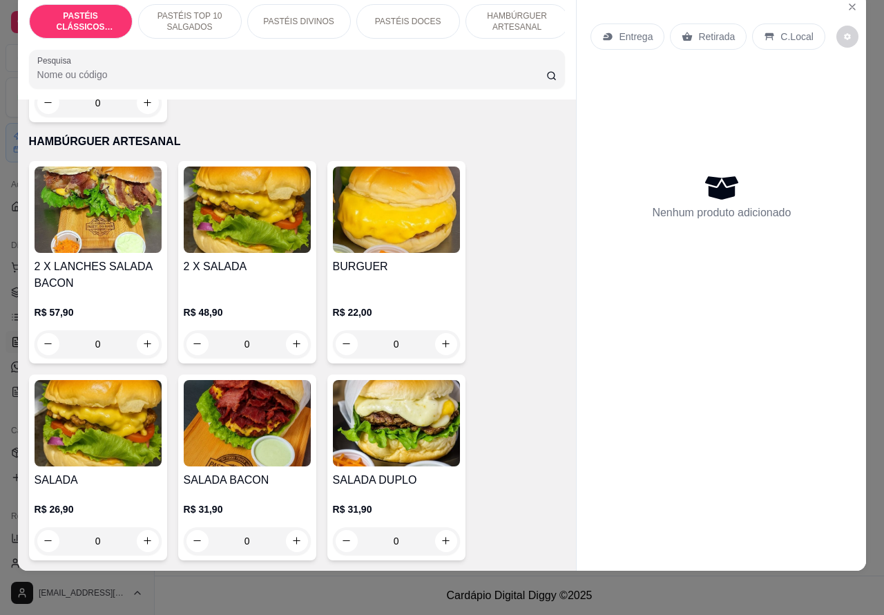
scroll to position [62, 0]
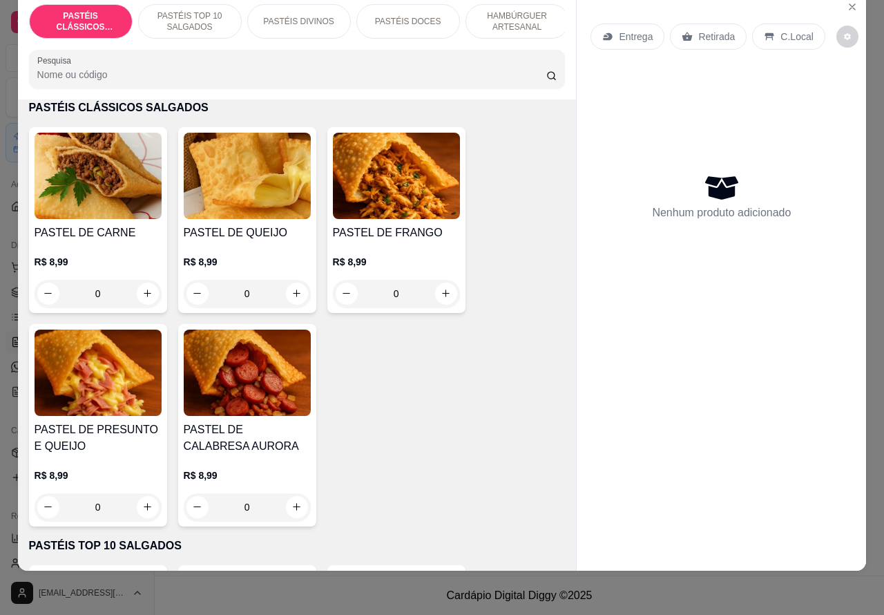
click at [192, 10] on p "PASTÉIS TOP 10 SALGADOS" at bounding box center [190, 21] width 80 height 22
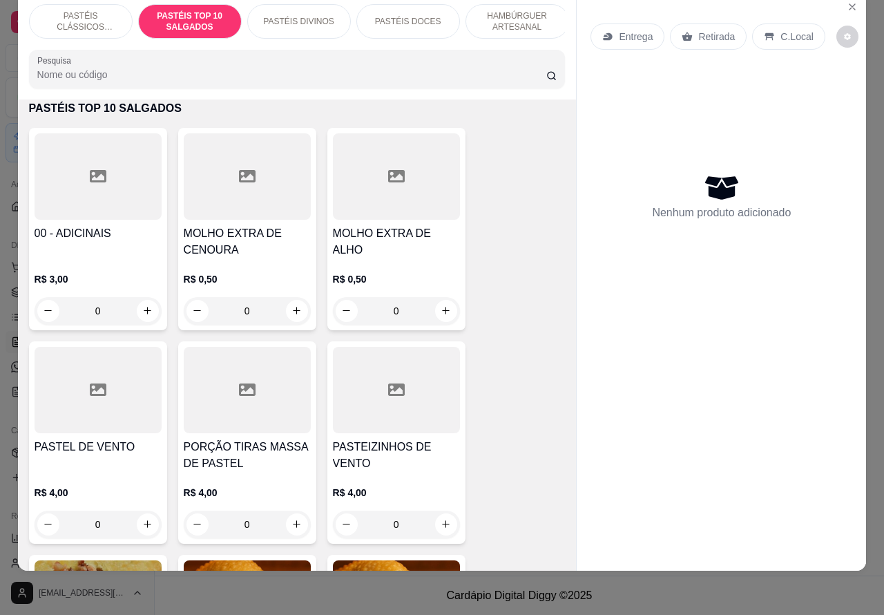
click at [320, 16] on p "PASTÉIS DIVINOS" at bounding box center [298, 21] width 70 height 11
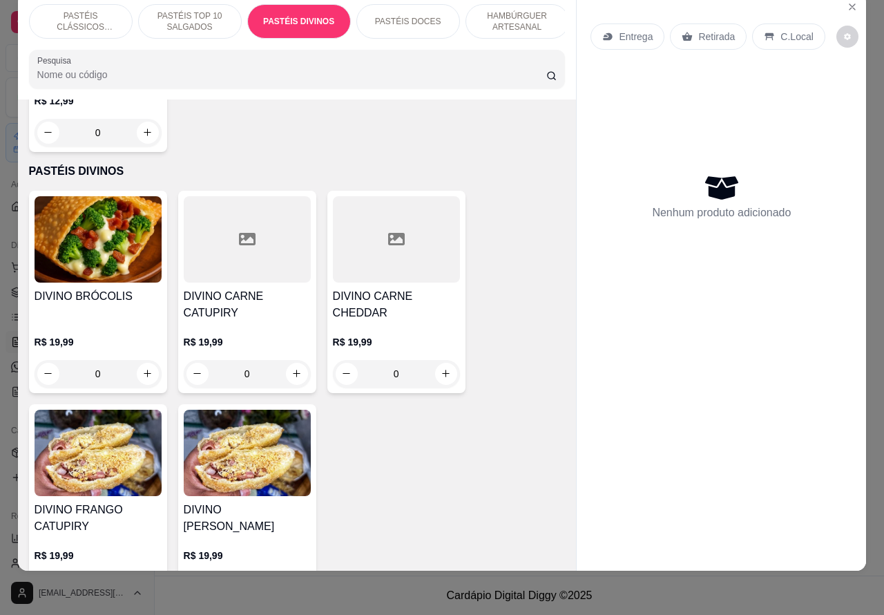
scroll to position [1956, 0]
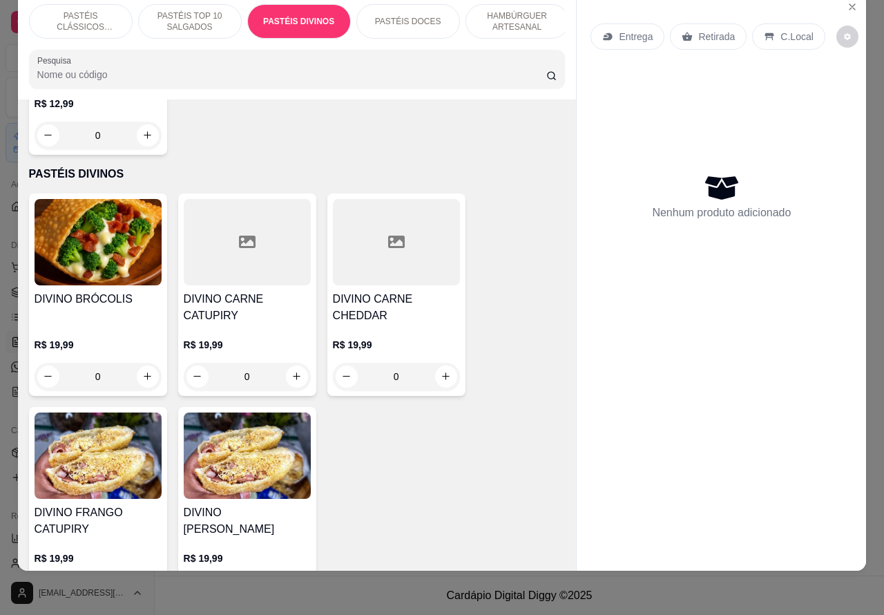
click at [282, 363] on div "0" at bounding box center [247, 377] width 127 height 28
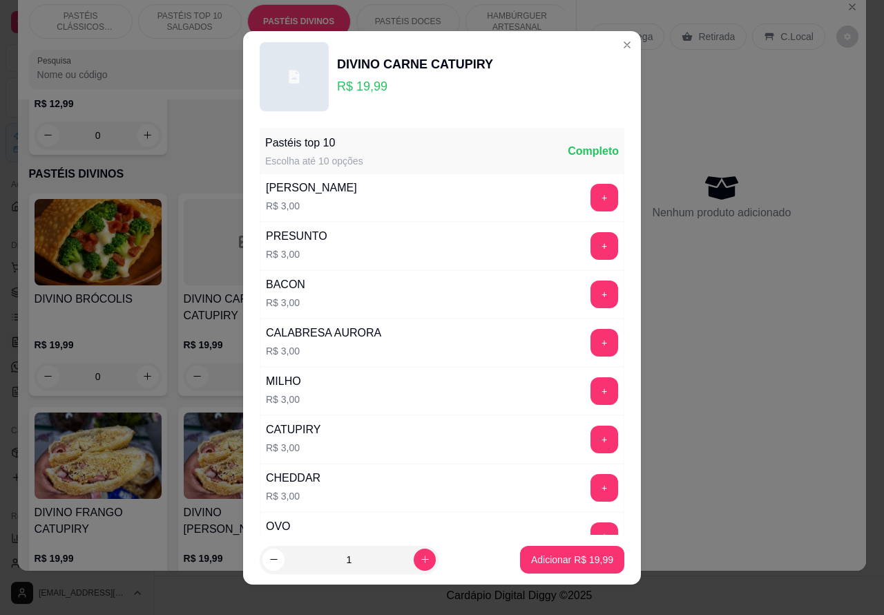
click at [536, 558] on p "Adicionar R$ 19,99" at bounding box center [572, 560] width 82 height 14
type input "1"
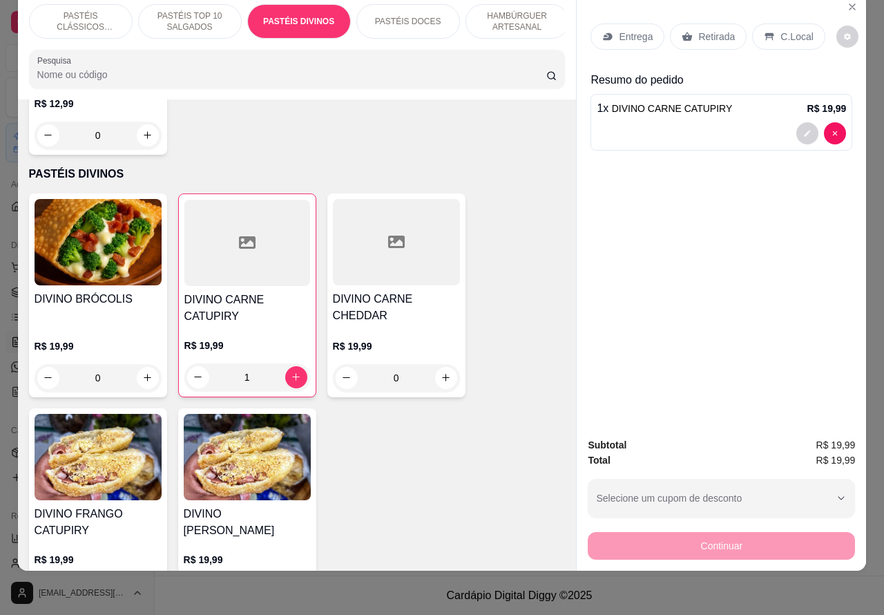
click at [650, 122] on div at bounding box center [721, 133] width 249 height 22
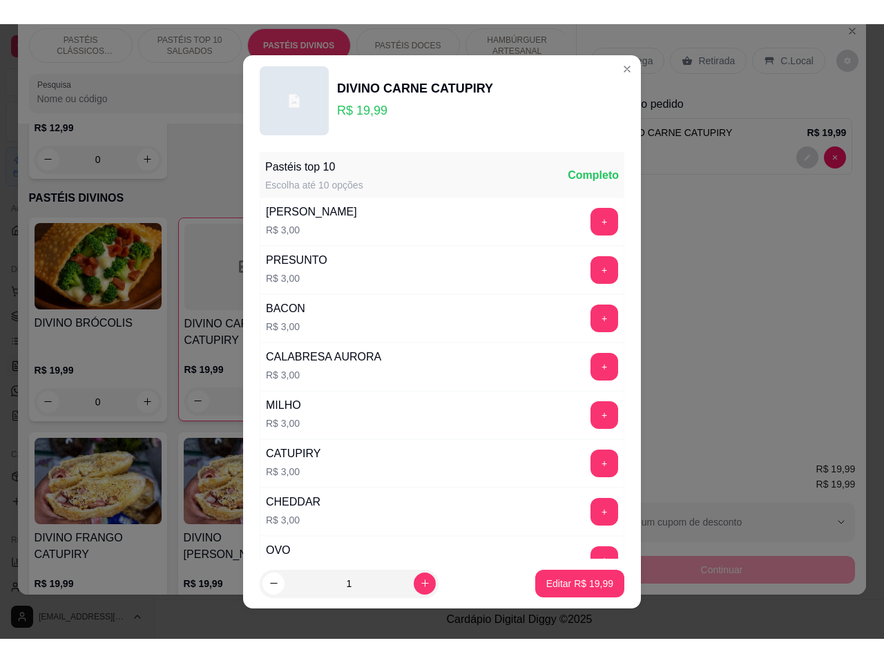
scroll to position [180, 0]
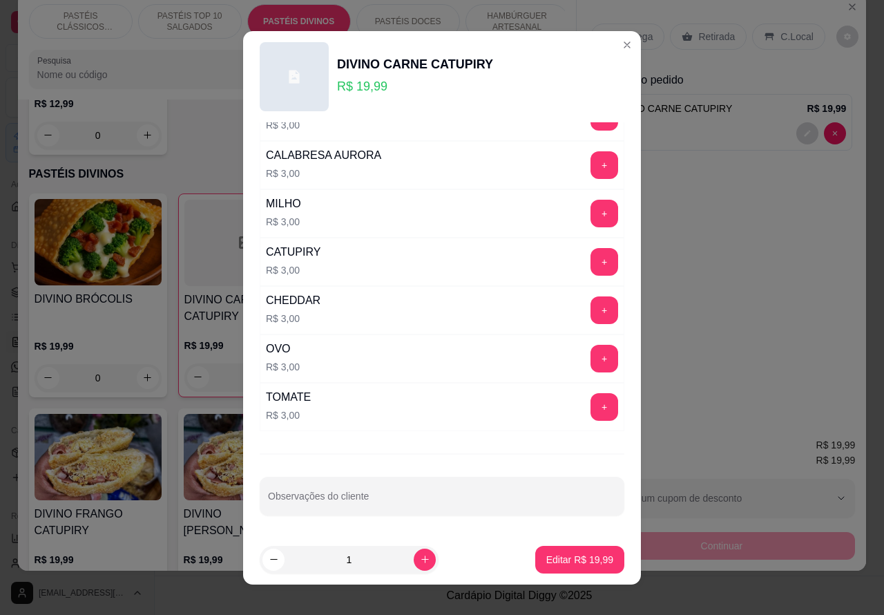
click at [398, 501] on input "Observações do cliente" at bounding box center [442, 502] width 348 height 14
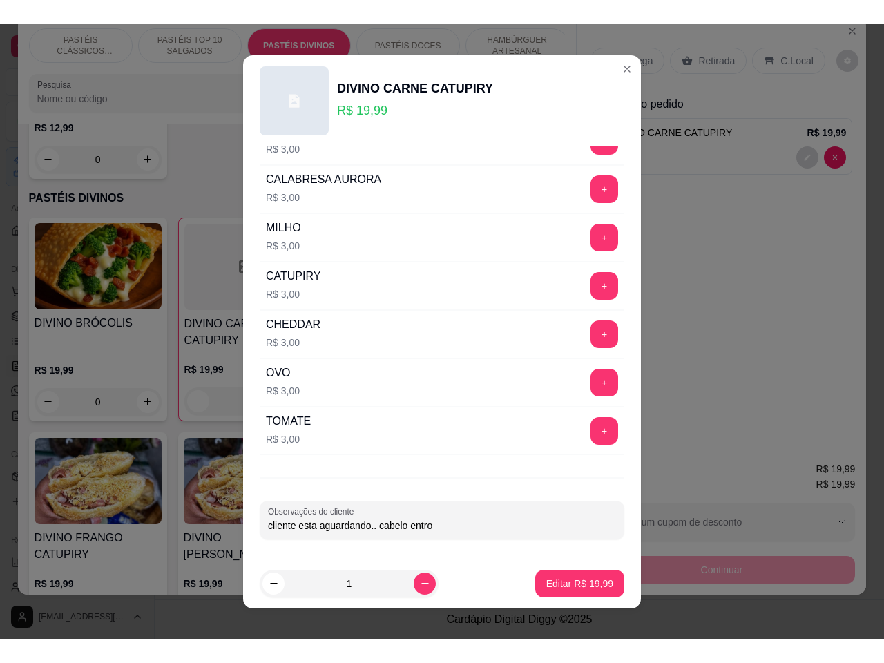
scroll to position [137, 0]
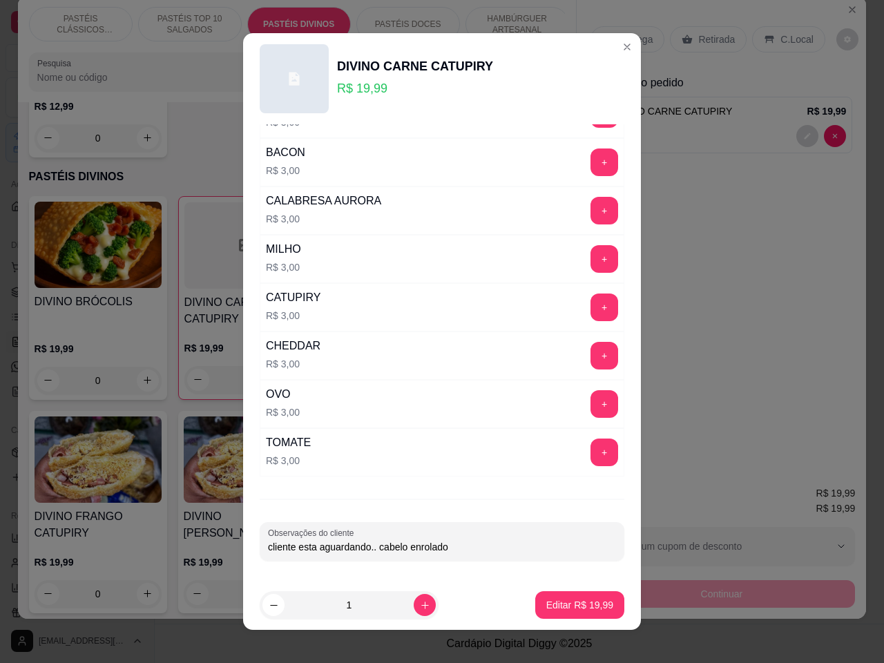
type input "cliente esta aguardando.. cabelo enrolado"
click at [551, 611] on p "Editar R$ 19,99" at bounding box center [579, 605] width 67 height 14
type input "0"
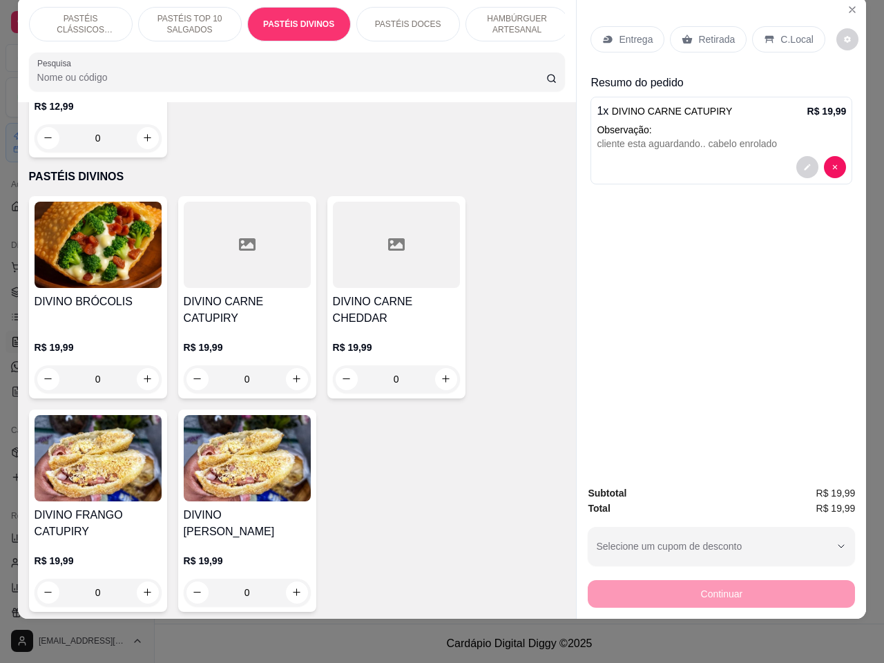
click at [711, 32] on p "Retirada" at bounding box center [716, 39] width 37 height 14
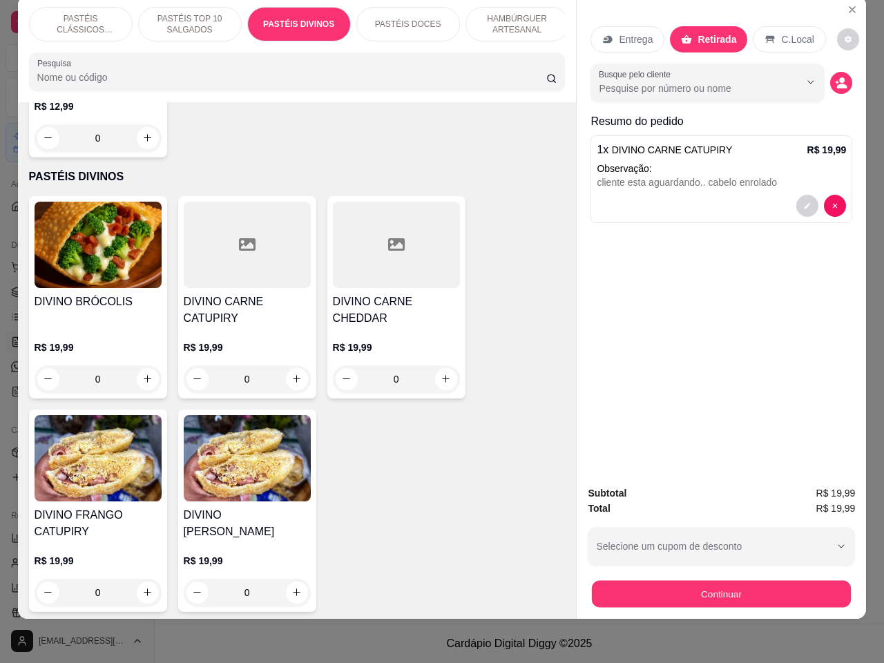
click at [674, 588] on button "Continuar" at bounding box center [721, 594] width 259 height 27
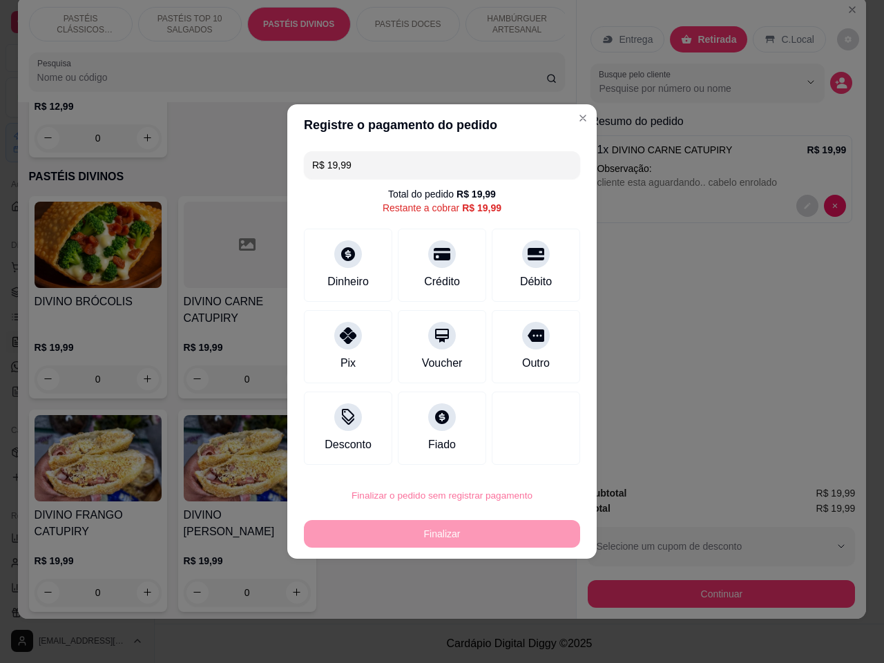
click at [529, 612] on button "Confirmar" at bounding box center [527, 609] width 51 height 21
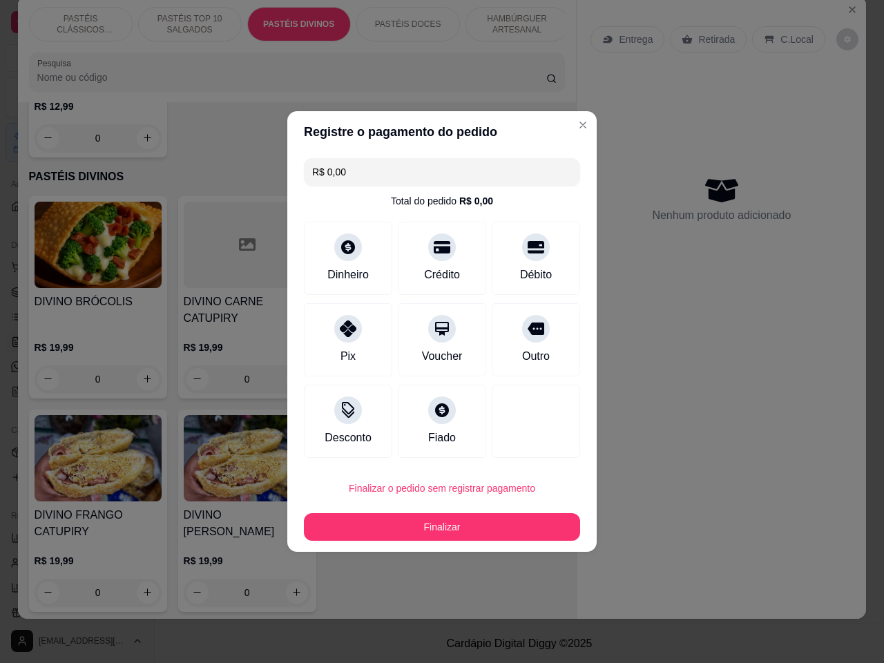
type input "R$ 0,00"
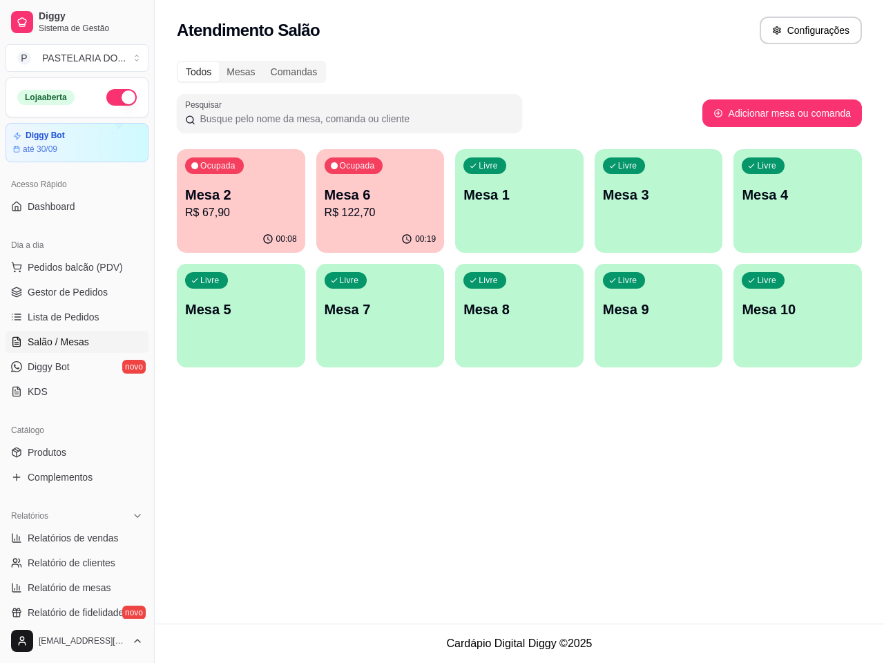
click at [347, 564] on div "Atendimento Salão Configurações Todos Mesas Comandas Pesquisar Adicionar mesa o…" at bounding box center [519, 312] width 729 height 624
click at [336, 567] on div "Atendimento Salão Configurações Todos Mesas Comandas Pesquisar Adicionar mesa o…" at bounding box center [519, 312] width 729 height 624
click at [432, 542] on div "Atendimento Salão Configurações Todos Mesas Comandas Pesquisar Adicionar mesa o…" at bounding box center [519, 312] width 729 height 624
click at [433, 539] on div "Atendimento Salão Configurações Todos Mesas Comandas Pesquisar Adicionar mesa o…" at bounding box center [519, 312] width 729 height 624
click at [430, 614] on html "Diggy Sistema de Gestão P PASTELARIA DO ... Loja aberta Diggy Bot até 30/09 Ace…" at bounding box center [442, 331] width 884 height 663
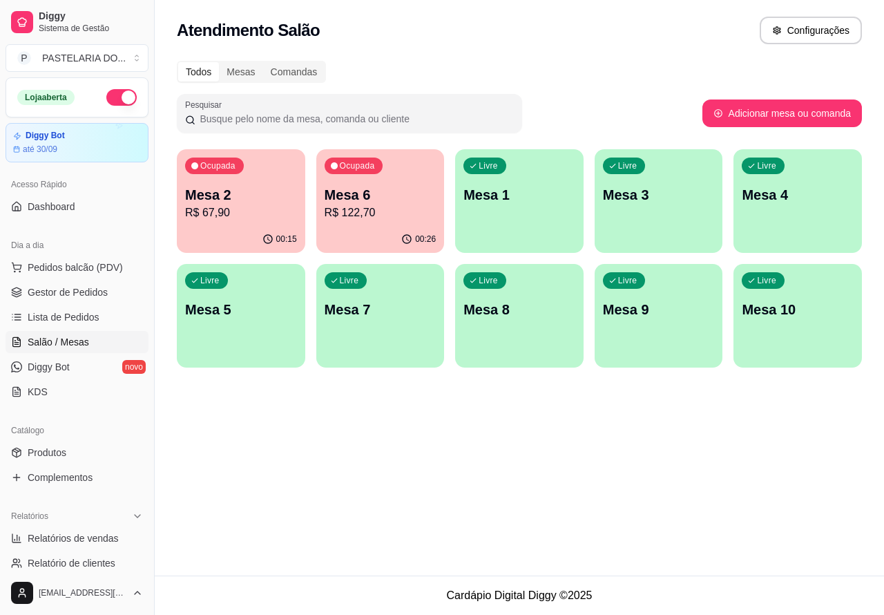
click at [277, 209] on p "R$ 67,90" at bounding box center [241, 212] width 112 height 17
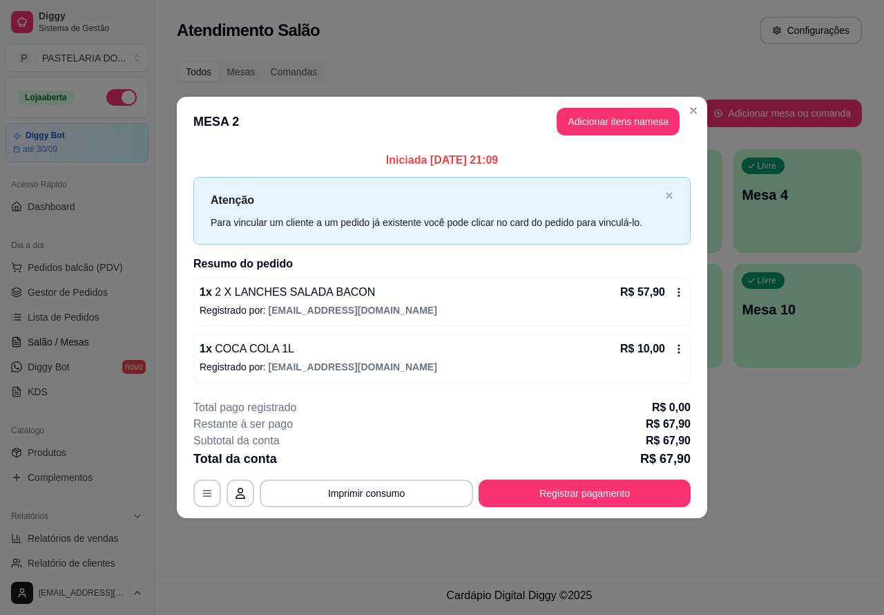
click at [631, 121] on div "Nenhum produto adicionado" at bounding box center [722, 200] width 262 height 271
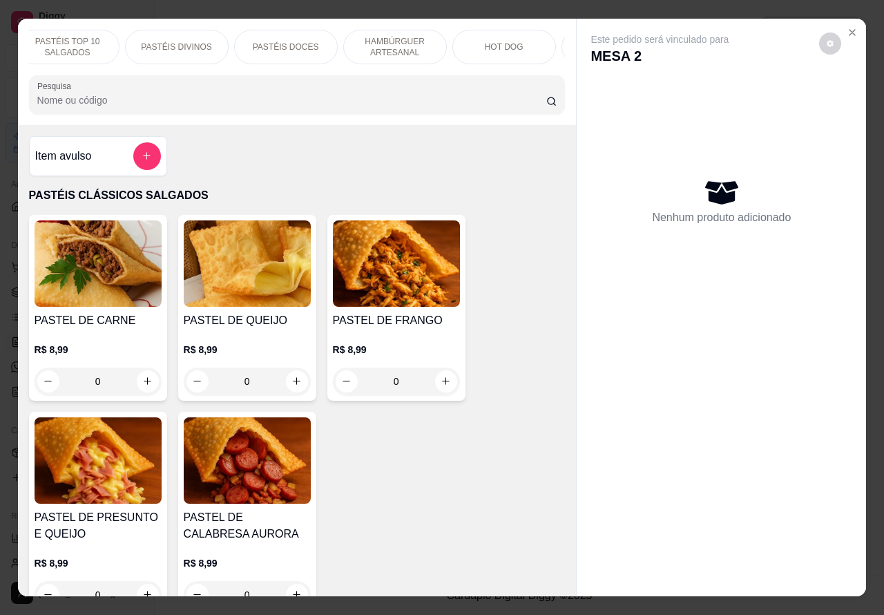
scroll to position [0, 129]
click at [495, 41] on p "HOT DOG" at bounding box center [497, 46] width 39 height 11
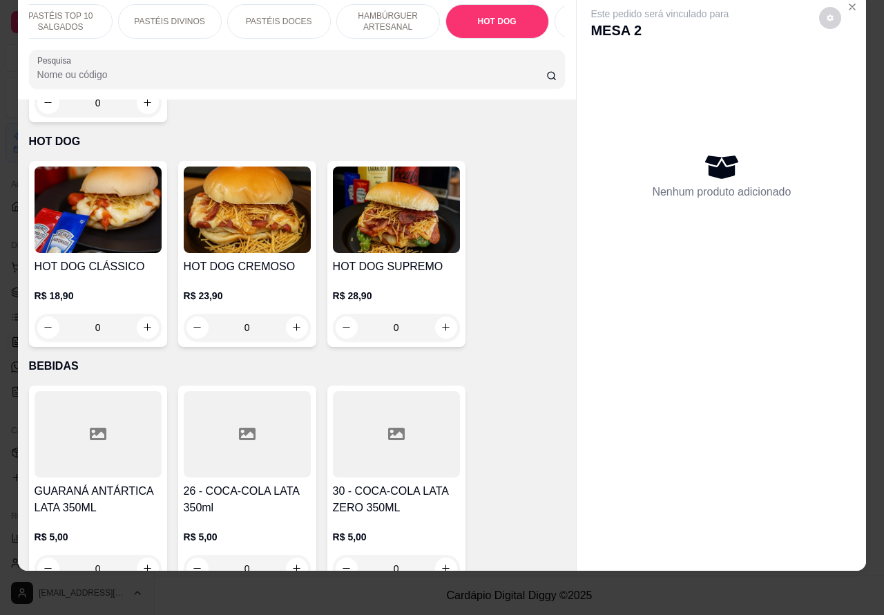
click at [114, 275] on div "R$ 18,90 0" at bounding box center [98, 308] width 127 height 66
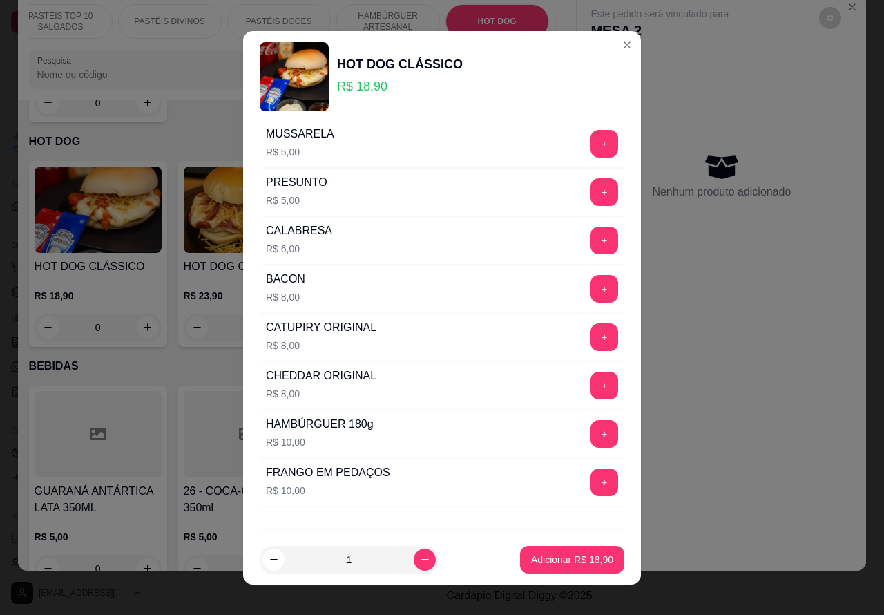
scroll to position [374, 0]
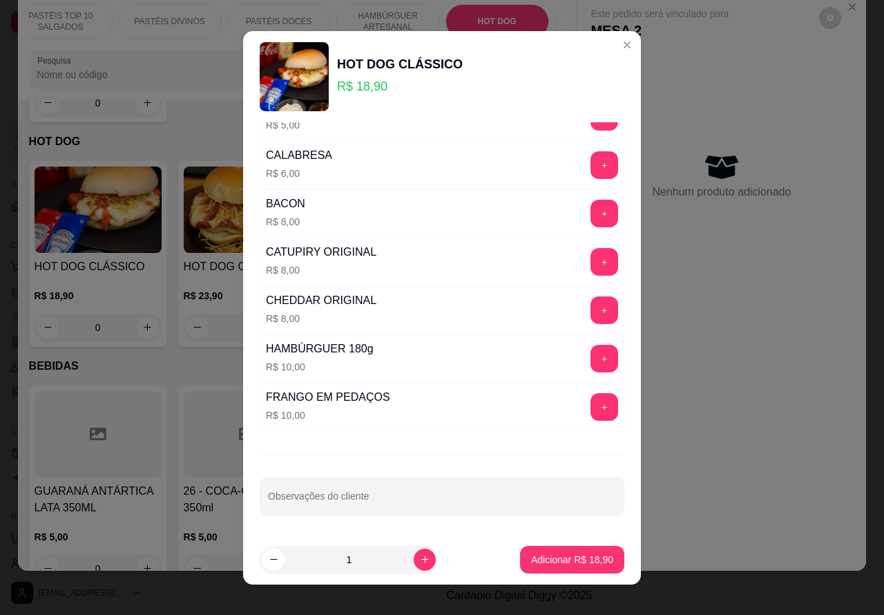
click at [395, 497] on input "Observações do cliente" at bounding box center [442, 502] width 348 height 14
type input "**********"
click at [546, 560] on p "Adicionar R$ 18,90" at bounding box center [572, 560] width 82 height 14
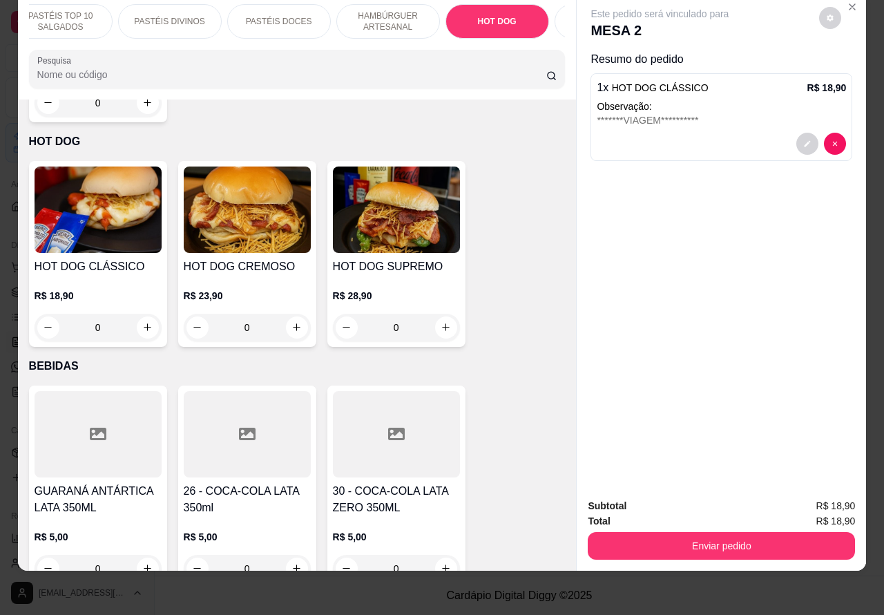
click at [754, 532] on button "Enviar pedido" at bounding box center [721, 546] width 267 height 28
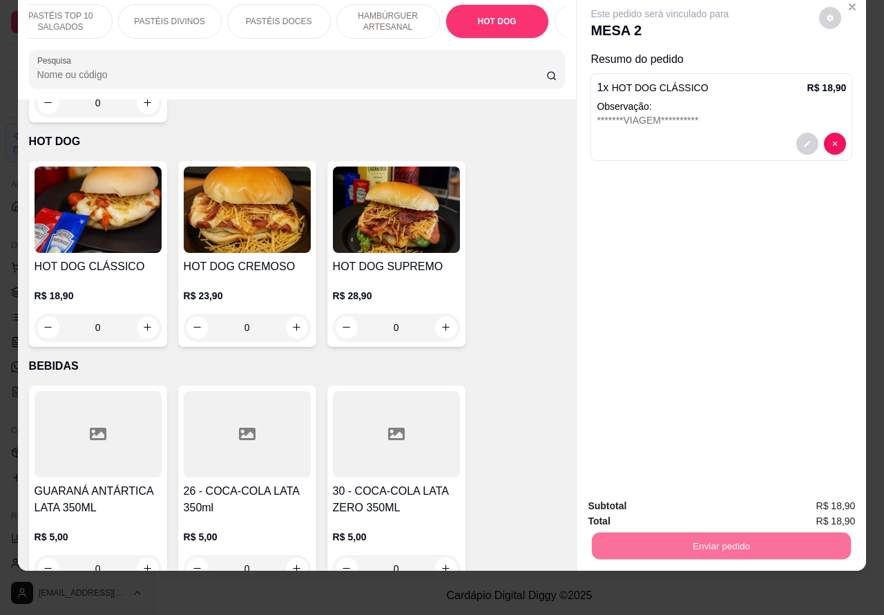
click at [714, 502] on button "Não registrar e enviar pedido" at bounding box center [675, 499] width 144 height 26
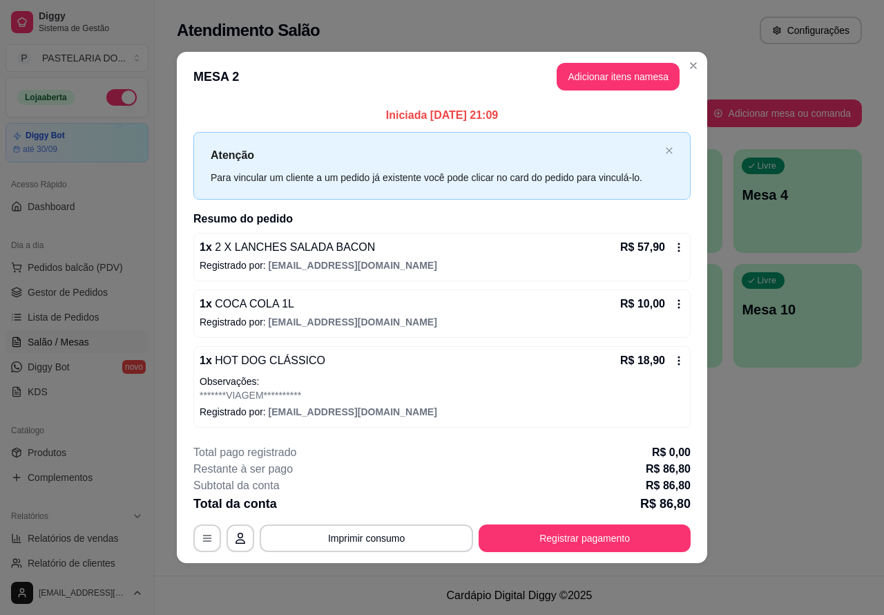
click at [793, 519] on div "Atendimento Salão Configurações Todos Mesas Comandas Pesquisar Adicionar mesa o…" at bounding box center [519, 287] width 729 height 575
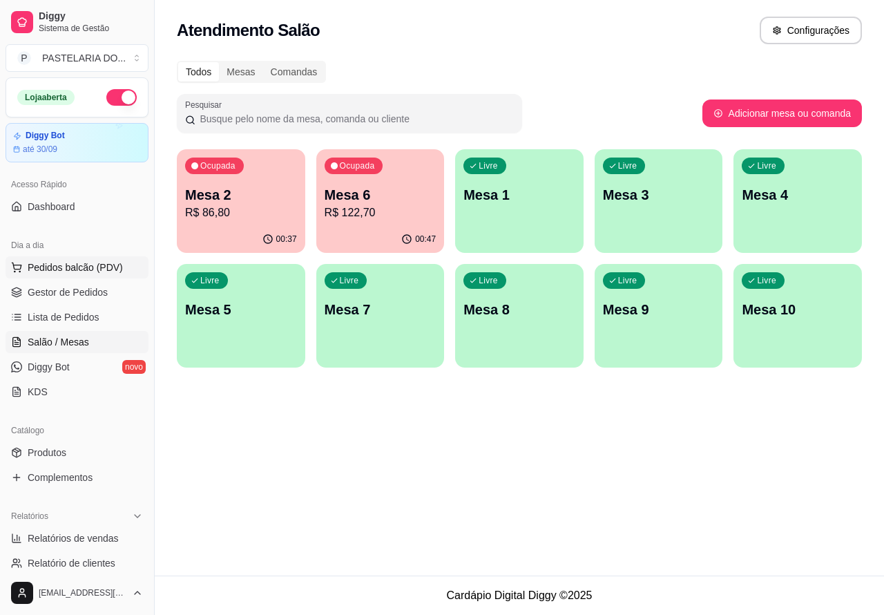
click at [111, 264] on span "Pedidos balcão (PDV)" at bounding box center [75, 267] width 95 height 14
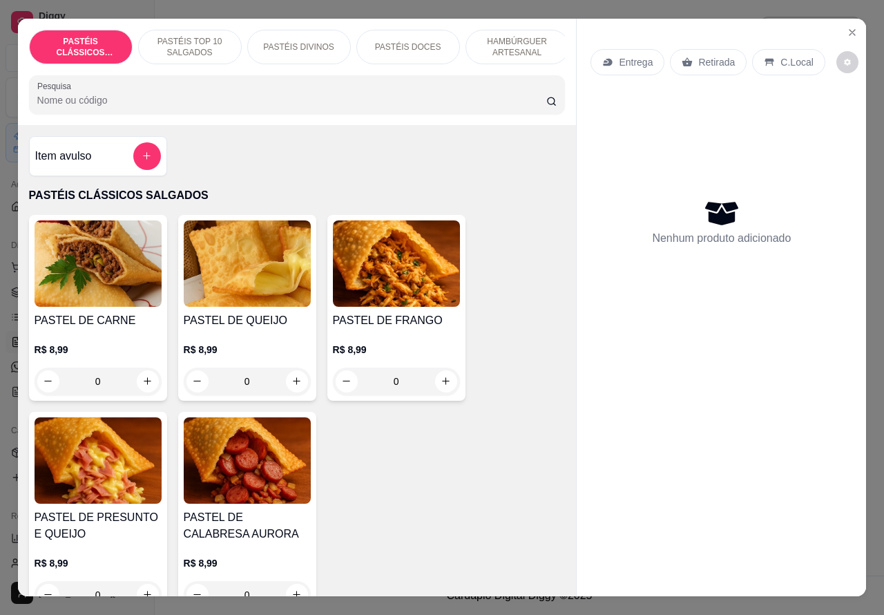
click at [631, 55] on p "Entrega" at bounding box center [636, 62] width 34 height 14
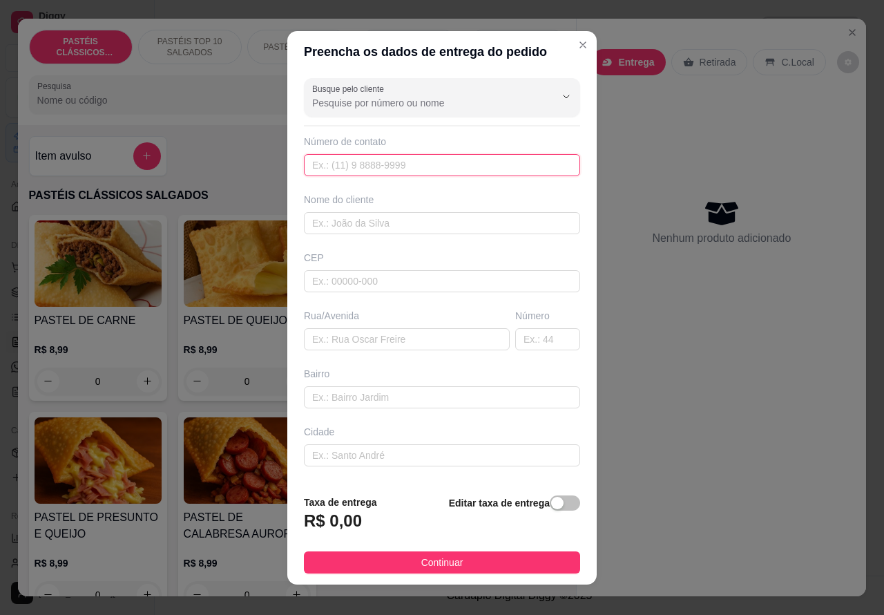
paste input "[PHONE_NUMBER]"
type input "[PHONE_NUMBER]"
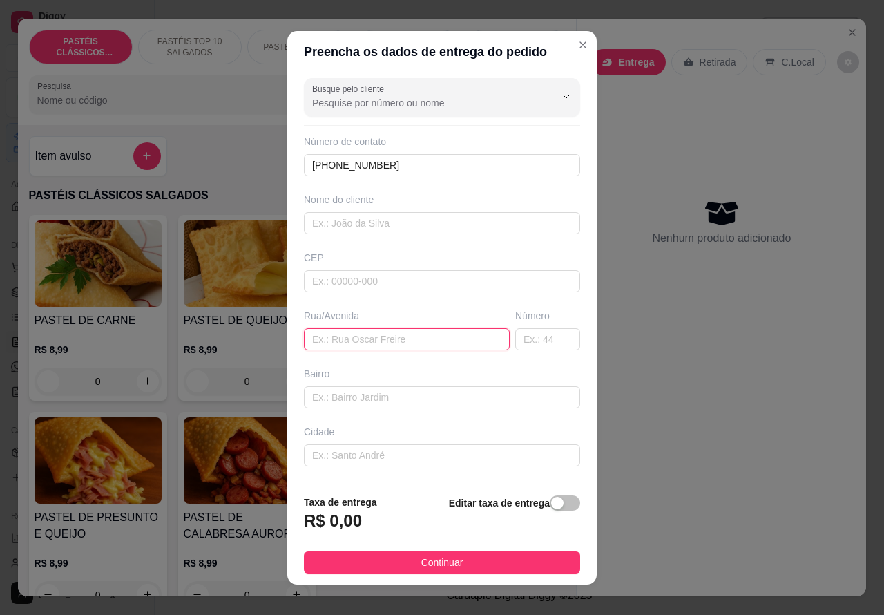
paste input "[STREET_ADDRESS][PERSON_NAME]"
type input "[STREET_ADDRESS][PERSON_NAME]"
click at [550, 504] on span "button" at bounding box center [565, 502] width 30 height 15
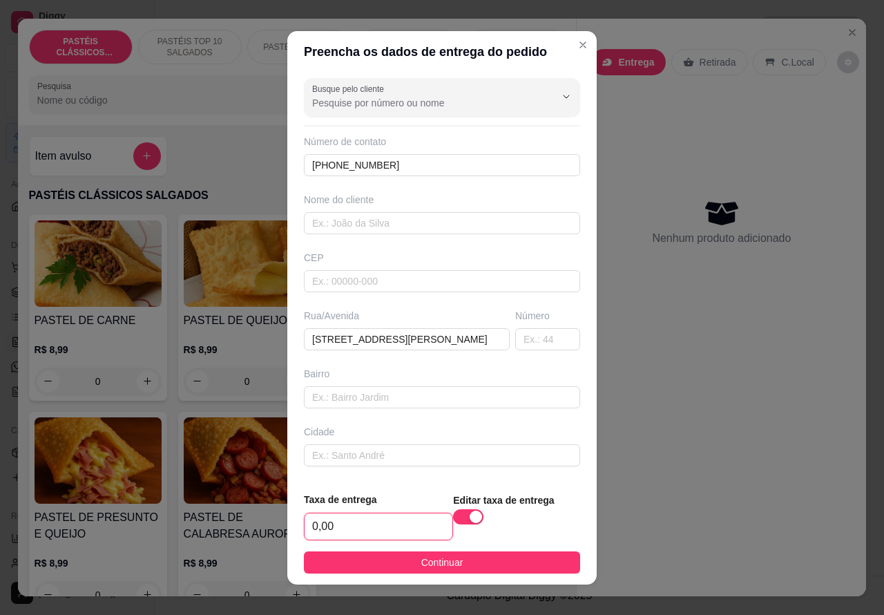
click at [385, 523] on input "0,00" at bounding box center [379, 526] width 148 height 26
click at [391, 530] on input "0,00" at bounding box center [379, 526] width 148 height 26
type input "1,00"
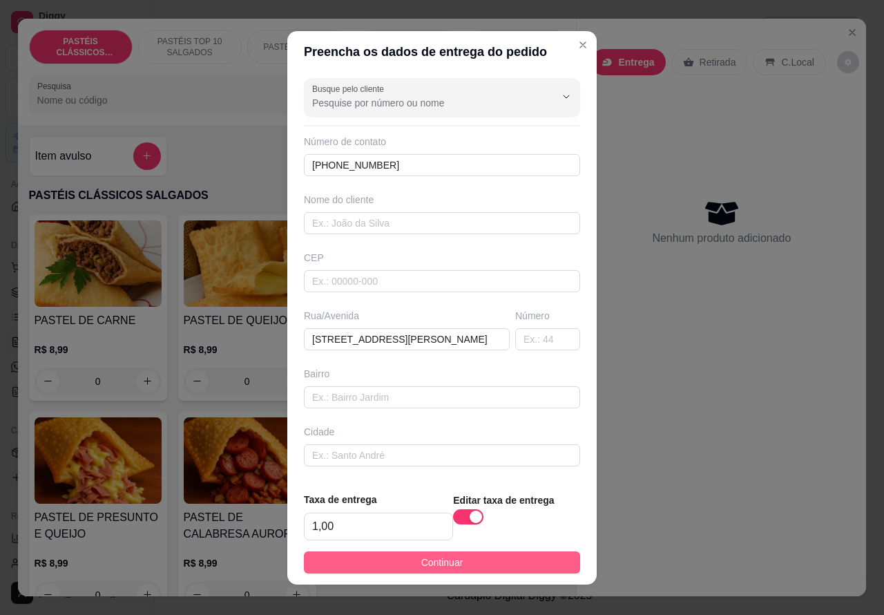
click at [488, 554] on button "Continuar" at bounding box center [442, 562] width 276 height 22
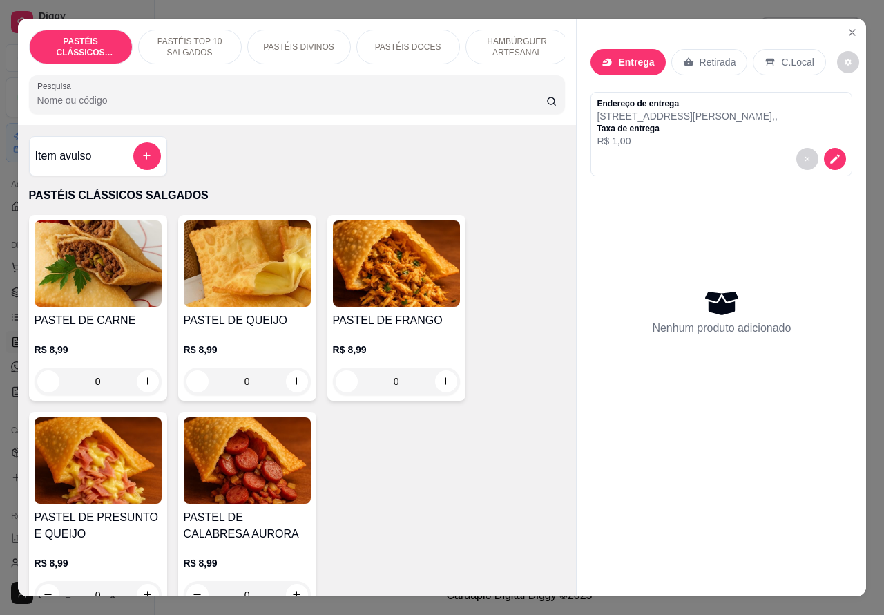
click at [519, 42] on p "HAMBÚRGUER ARTESANAL" at bounding box center [517, 47] width 80 height 22
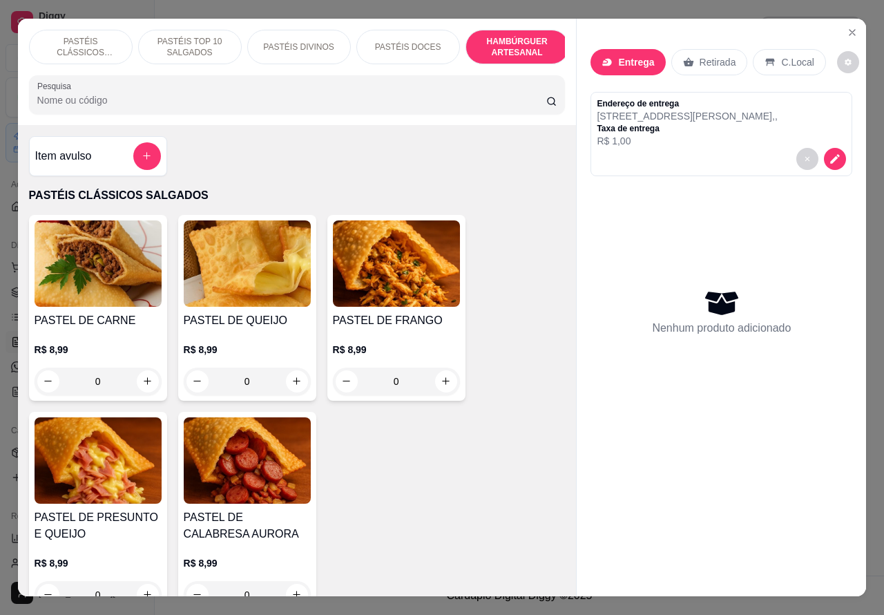
scroll to position [32, 0]
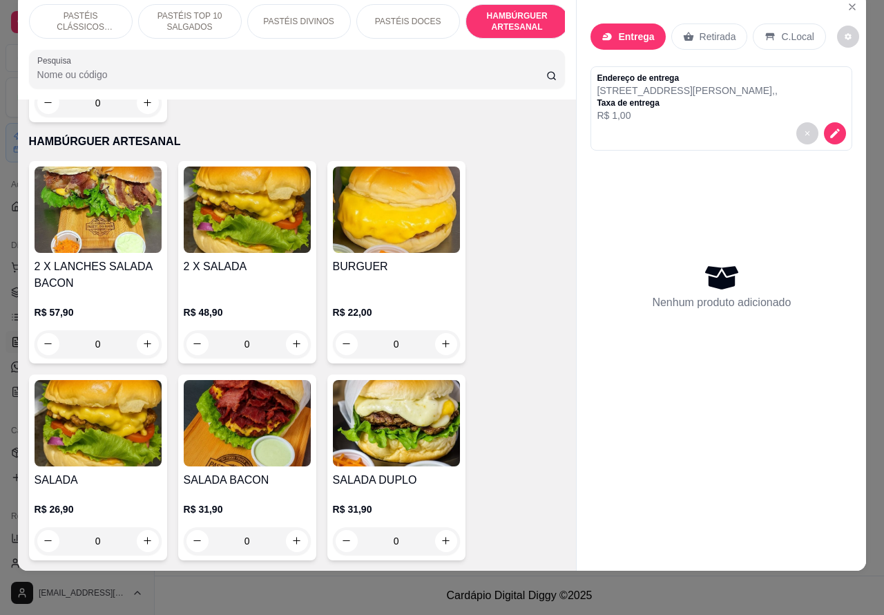
click at [287, 330] on div "0" at bounding box center [247, 344] width 127 height 28
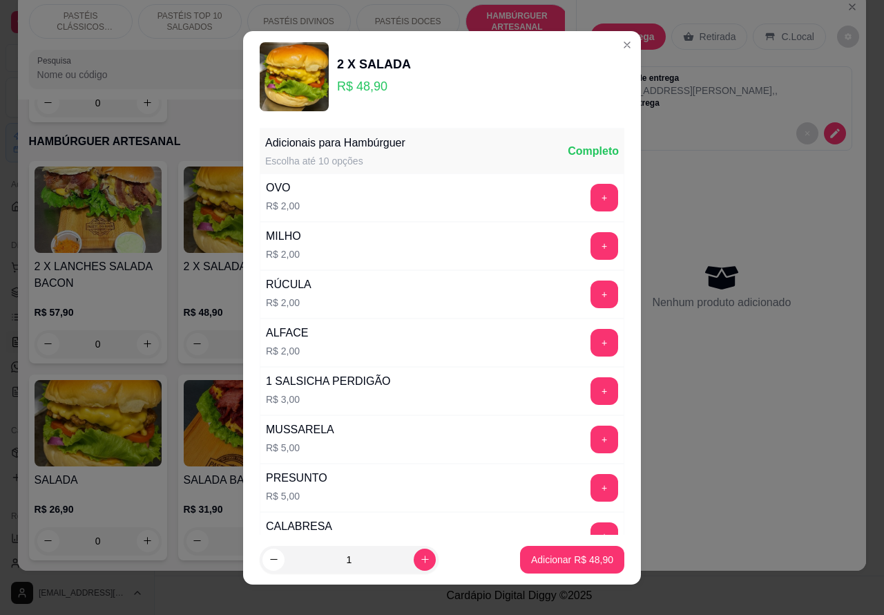
click at [554, 553] on p "Adicionar R$ 48,90" at bounding box center [572, 560] width 82 height 14
type input "1"
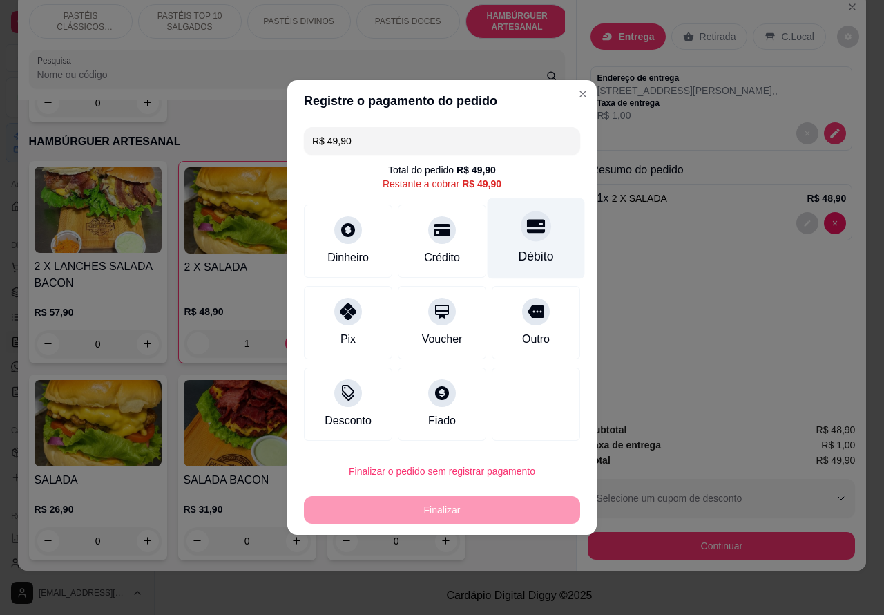
click at [522, 243] on div "Débito" at bounding box center [536, 238] width 97 height 81
type input "R$ 0,00"
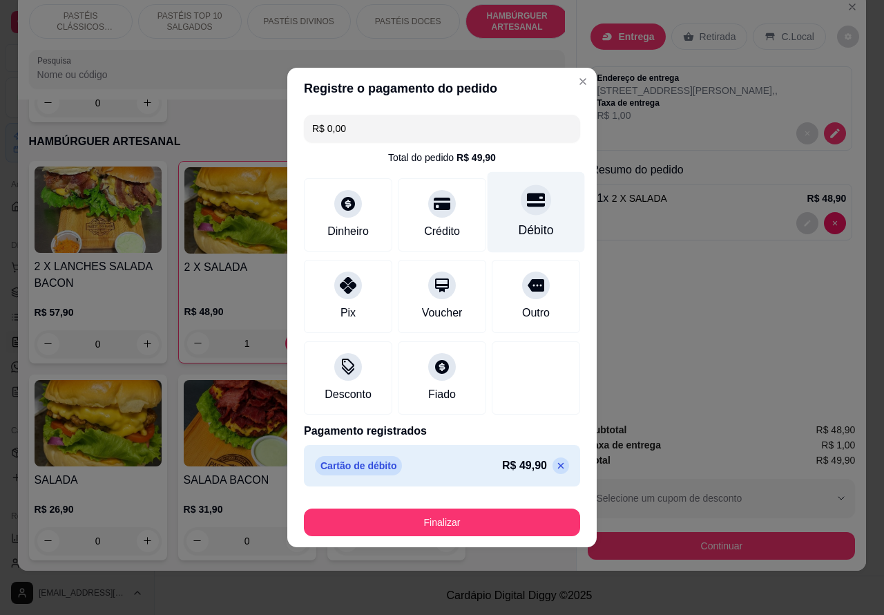
click at [508, 509] on button "Finalizar" at bounding box center [442, 522] width 276 height 28
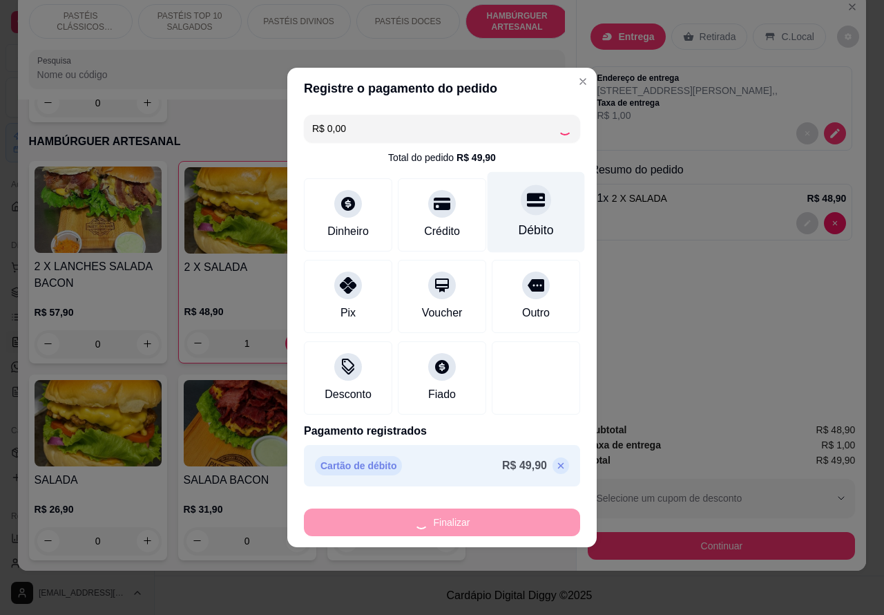
type input "0"
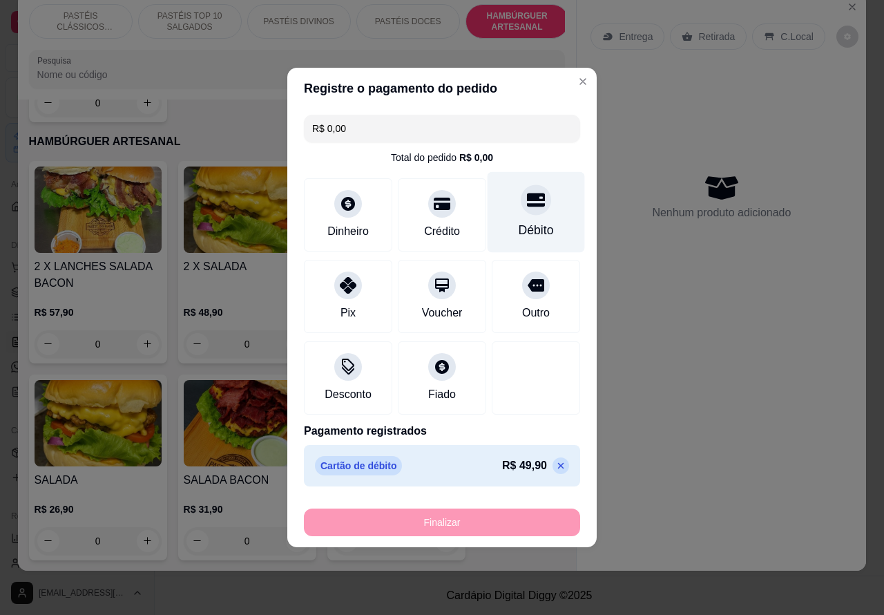
type input "-R$ 49,90"
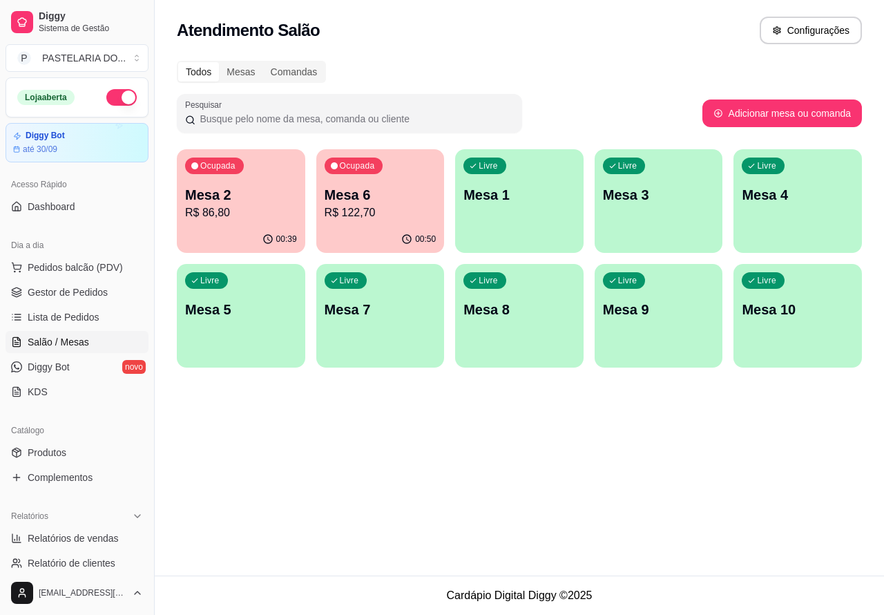
click at [271, 215] on p "R$ 86,80" at bounding box center [241, 212] width 112 height 17
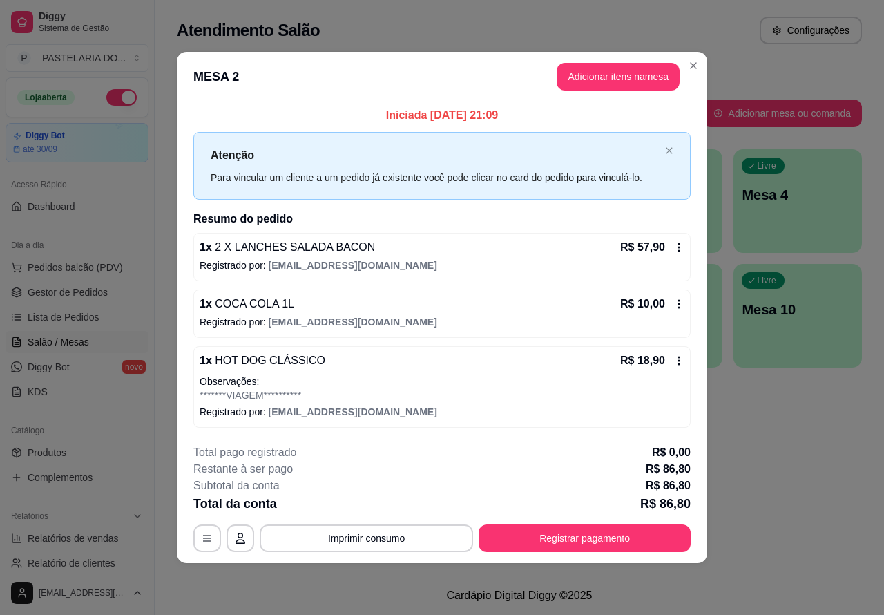
click at [425, 534] on button "Imprimir consumo" at bounding box center [366, 538] width 213 height 28
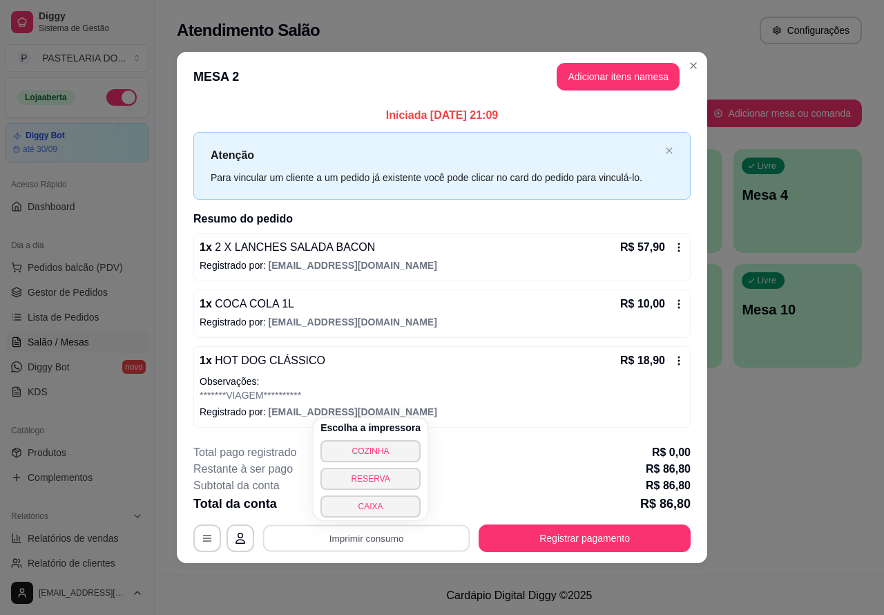
click at [384, 502] on button "CAIXA" at bounding box center [371, 506] width 100 height 22
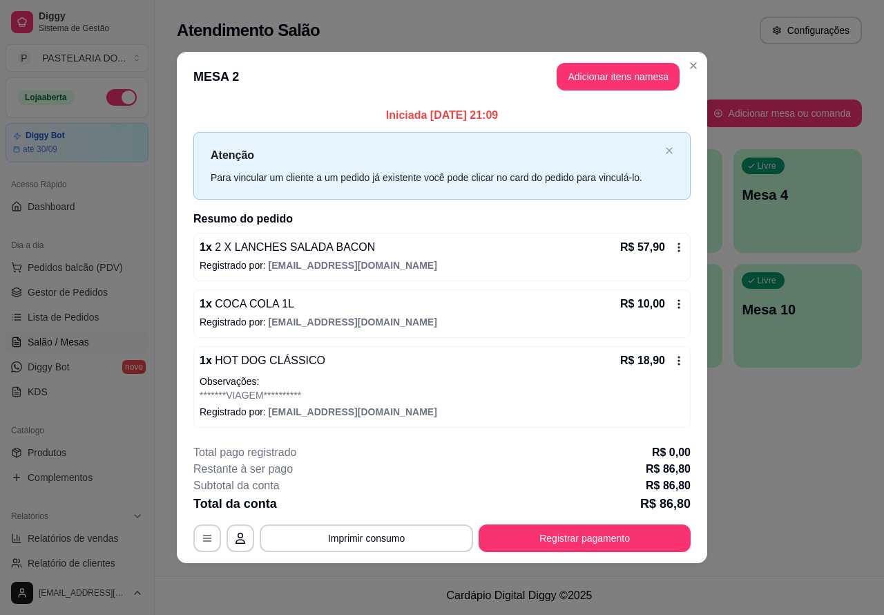
click at [692, 66] on div "Todos Mesas Comandas" at bounding box center [519, 72] width 685 height 22
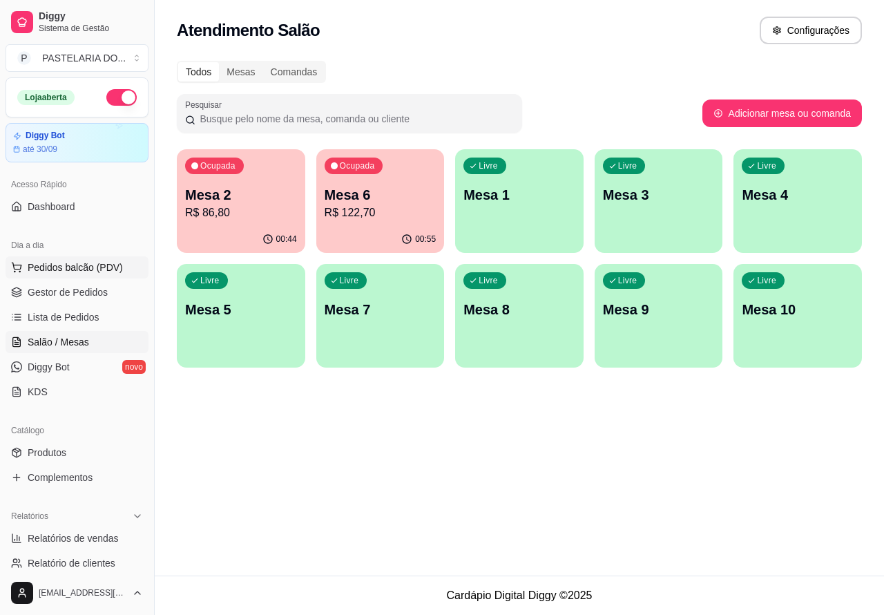
click at [101, 269] on span "Pedidos balcão (PDV)" at bounding box center [75, 267] width 95 height 14
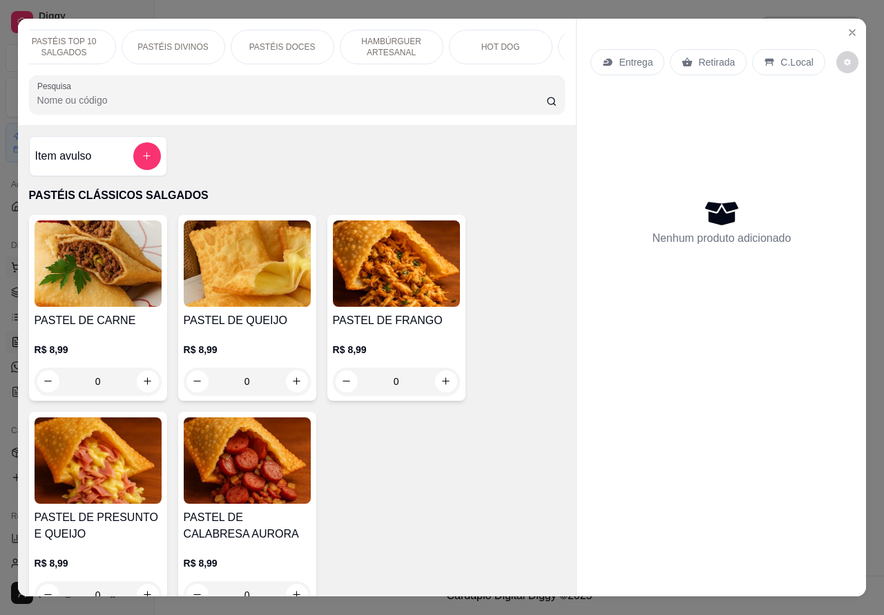
scroll to position [0, 128]
click at [502, 44] on p "HOT DOG" at bounding box center [498, 46] width 39 height 11
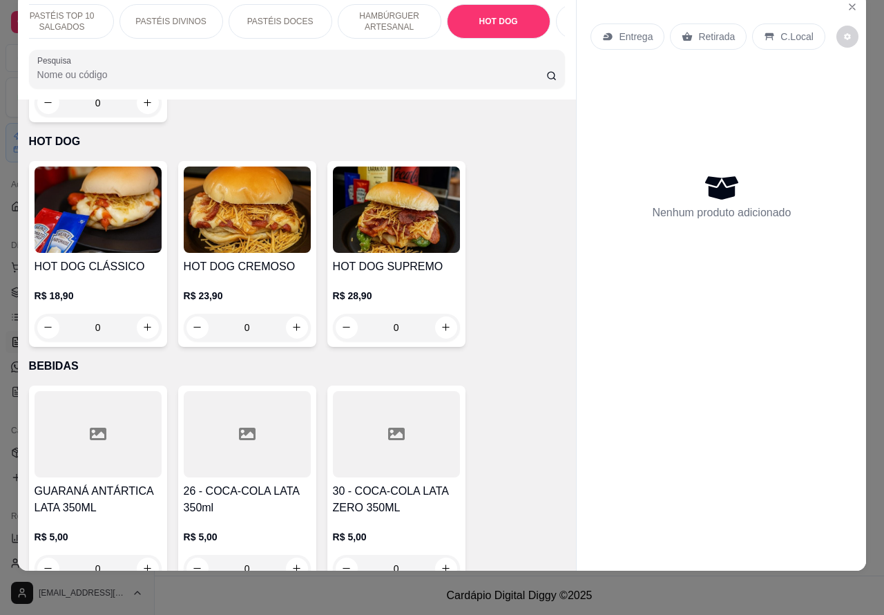
click at [281, 314] on div "0" at bounding box center [247, 328] width 127 height 28
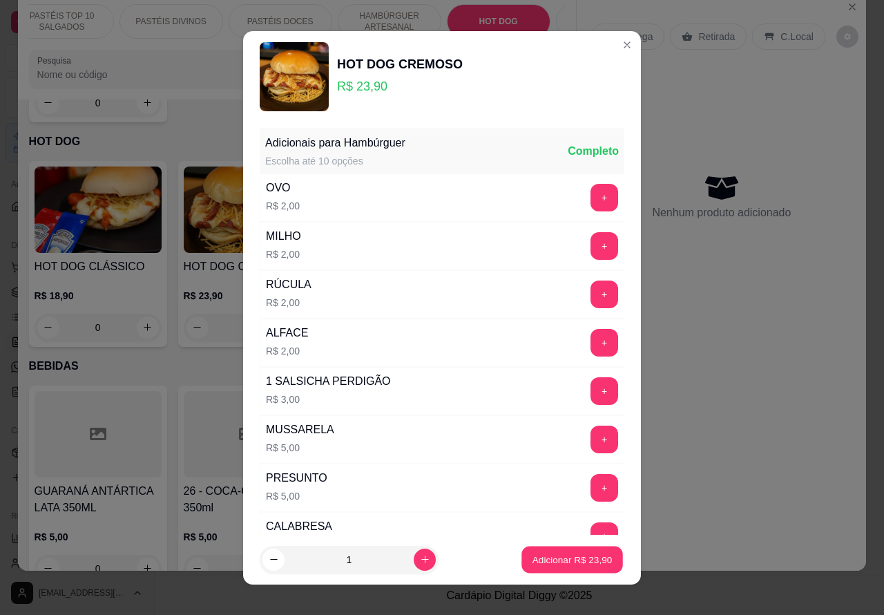
click at [556, 557] on p "Adicionar R$ 23,90" at bounding box center [573, 559] width 80 height 13
type input "1"
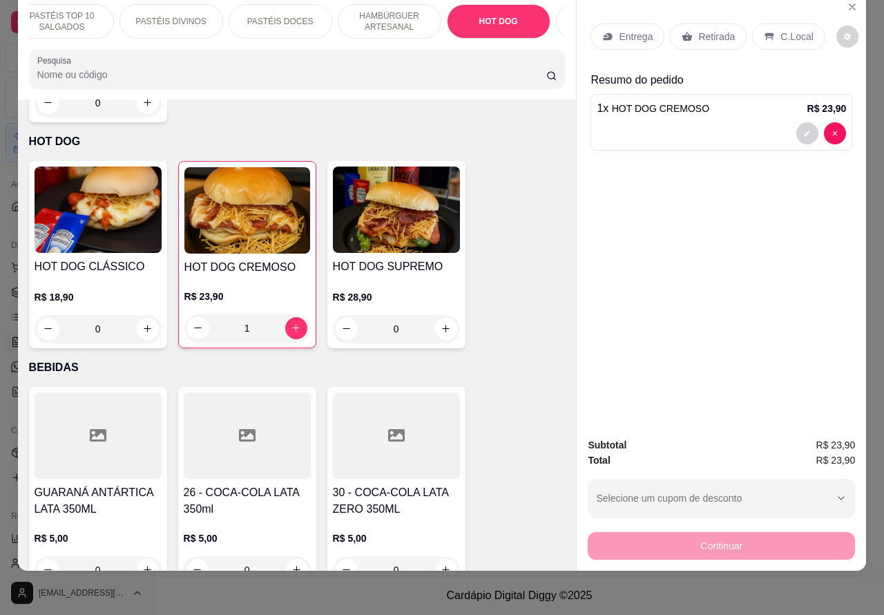
click at [633, 30] on p "Entrega" at bounding box center [636, 37] width 34 height 14
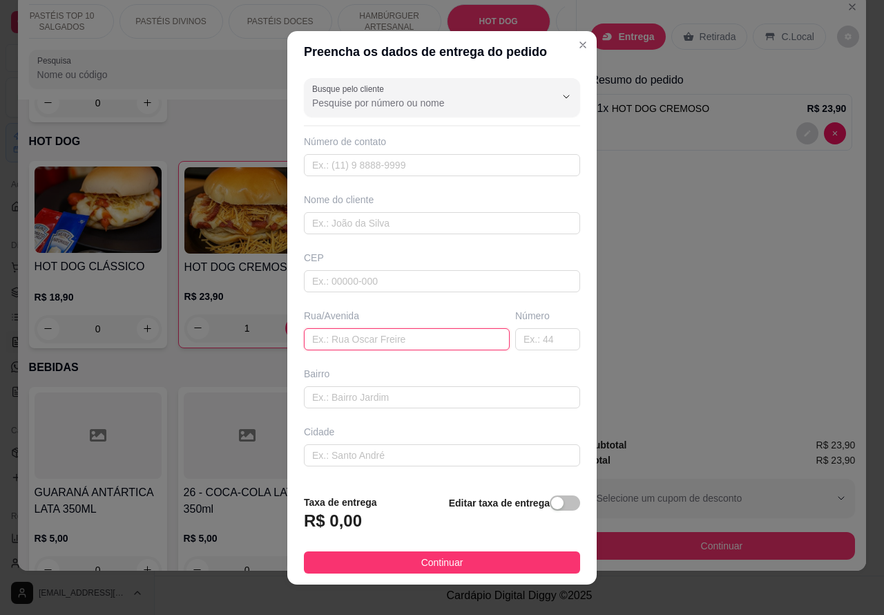
paste input "[STREET_ADDRESS][PERSON_NAME]"
type input "[STREET_ADDRESS][PERSON_NAME]"
click at [551, 498] on div "button" at bounding box center [557, 503] width 12 height 12
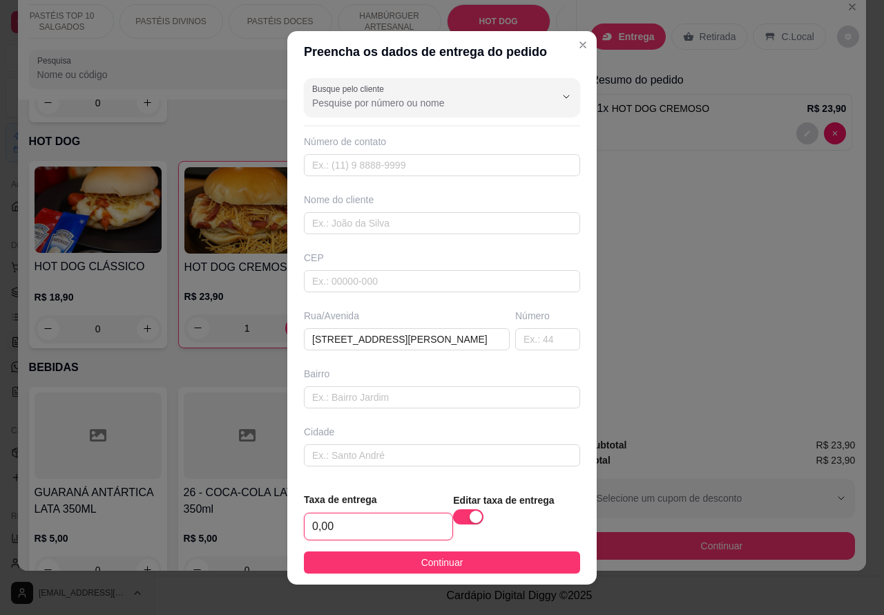
click at [367, 519] on input "0,00" at bounding box center [379, 526] width 148 height 26
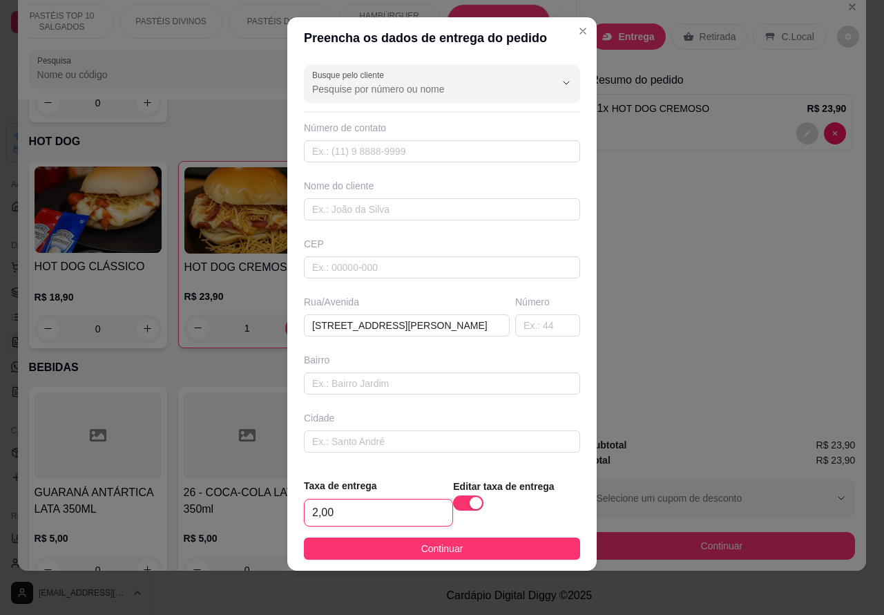
type input "2,00"
paste input "[PHONE_NUMBER]"
type input "[PHONE_NUMBER]"
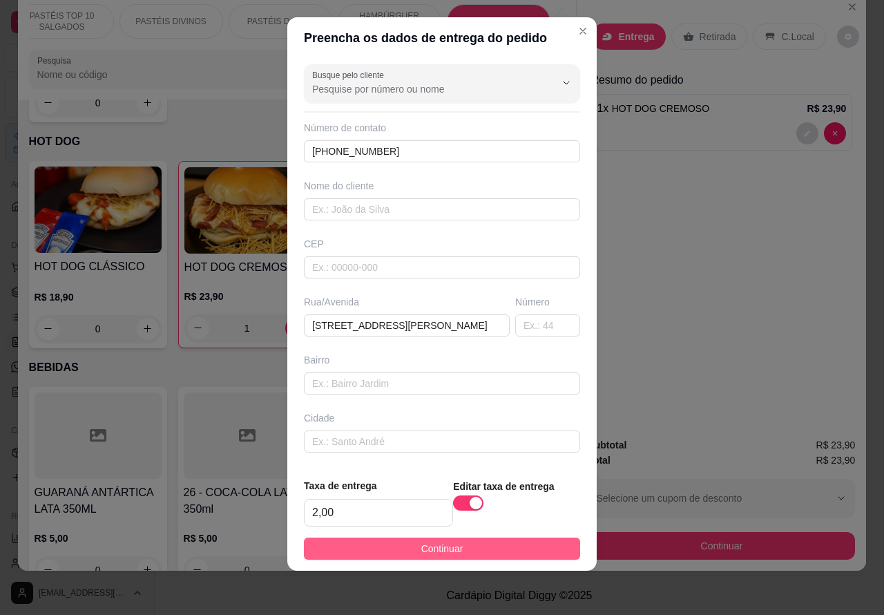
click at [484, 549] on button "Continuar" at bounding box center [442, 548] width 276 height 22
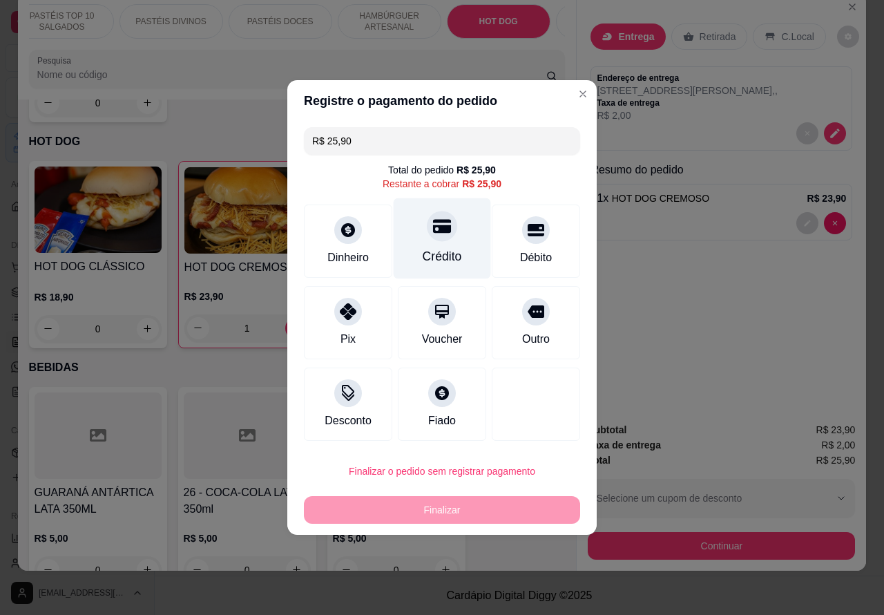
click at [452, 236] on div "Crédito" at bounding box center [442, 238] width 97 height 81
type input "R$ 0,00"
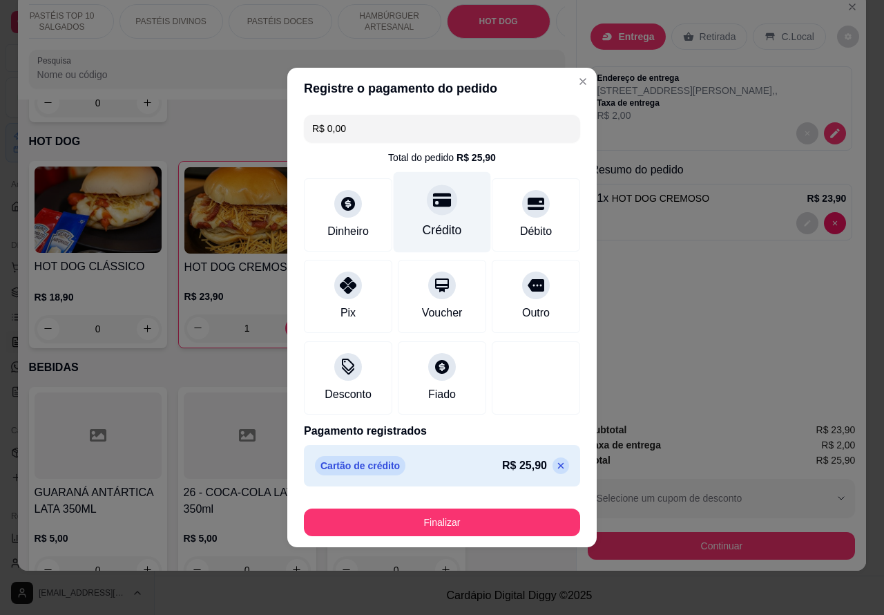
click at [488, 516] on button "Finalizar" at bounding box center [442, 522] width 276 height 28
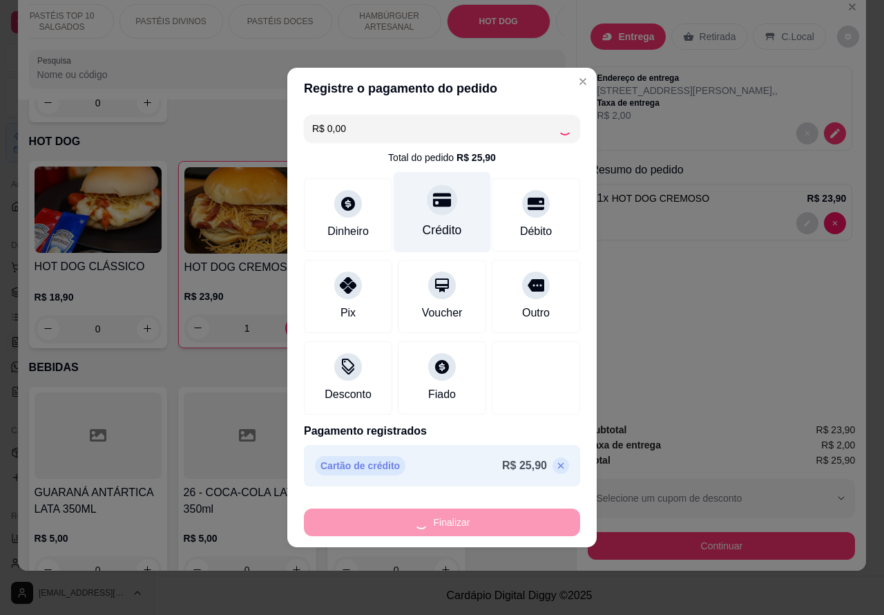
type input "0"
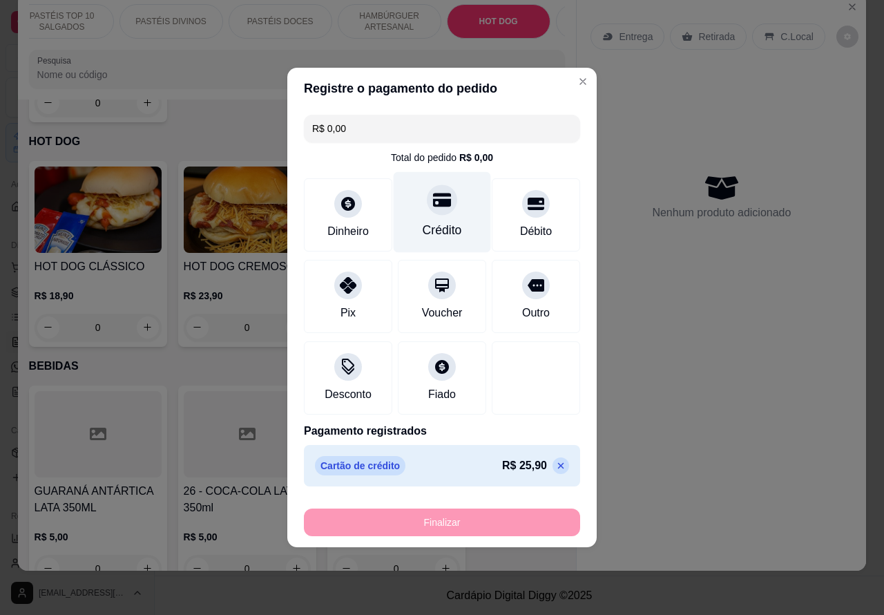
type input "-R$ 25,90"
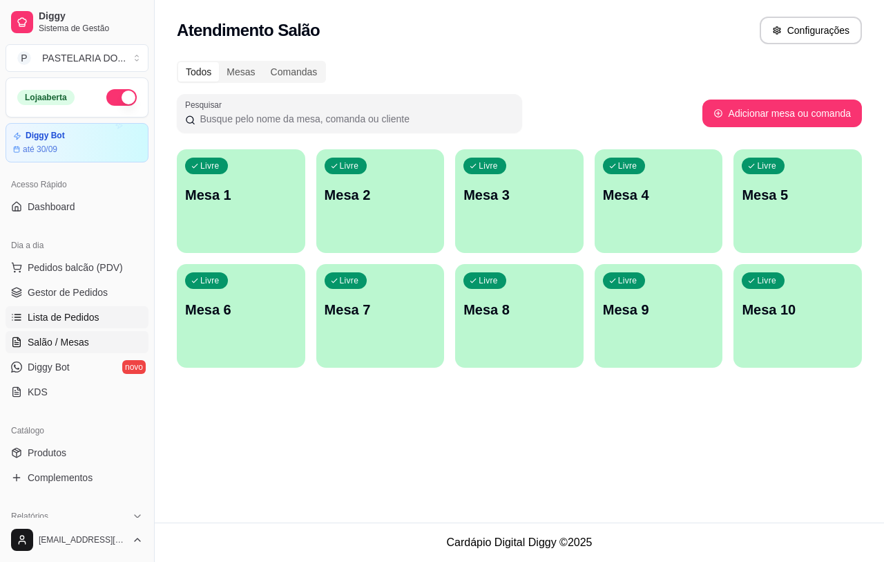
click at [90, 308] on link "Lista de Pedidos" at bounding box center [77, 317] width 143 height 22
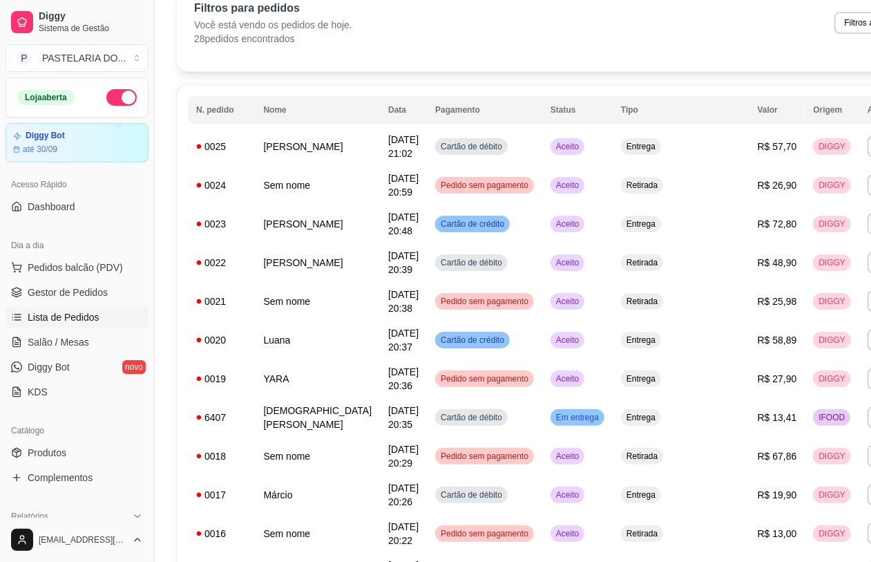
scroll to position [75, 0]
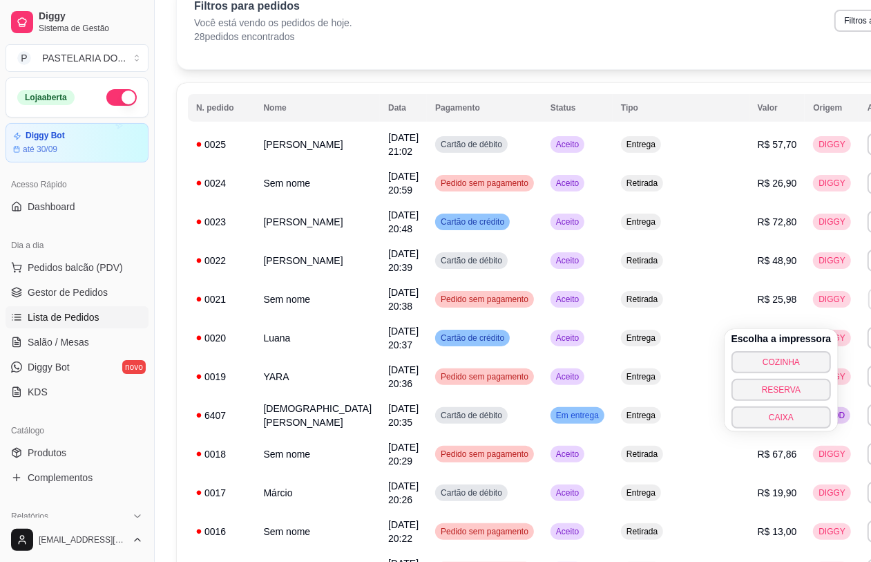
click at [757, 422] on button "CAIXA" at bounding box center [782, 417] width 100 height 22
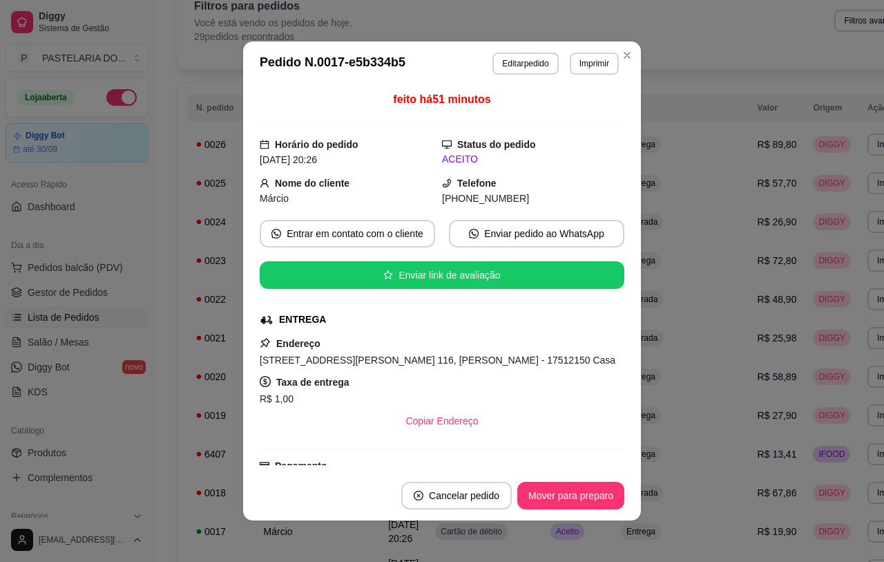
click at [620, 55] on div "Filtros para pedidos Você está vendo os pedidos de hoje. 29 pedidos encontrados…" at bounding box center [556, 25] width 759 height 88
